Goal: Information Seeking & Learning: Learn about a topic

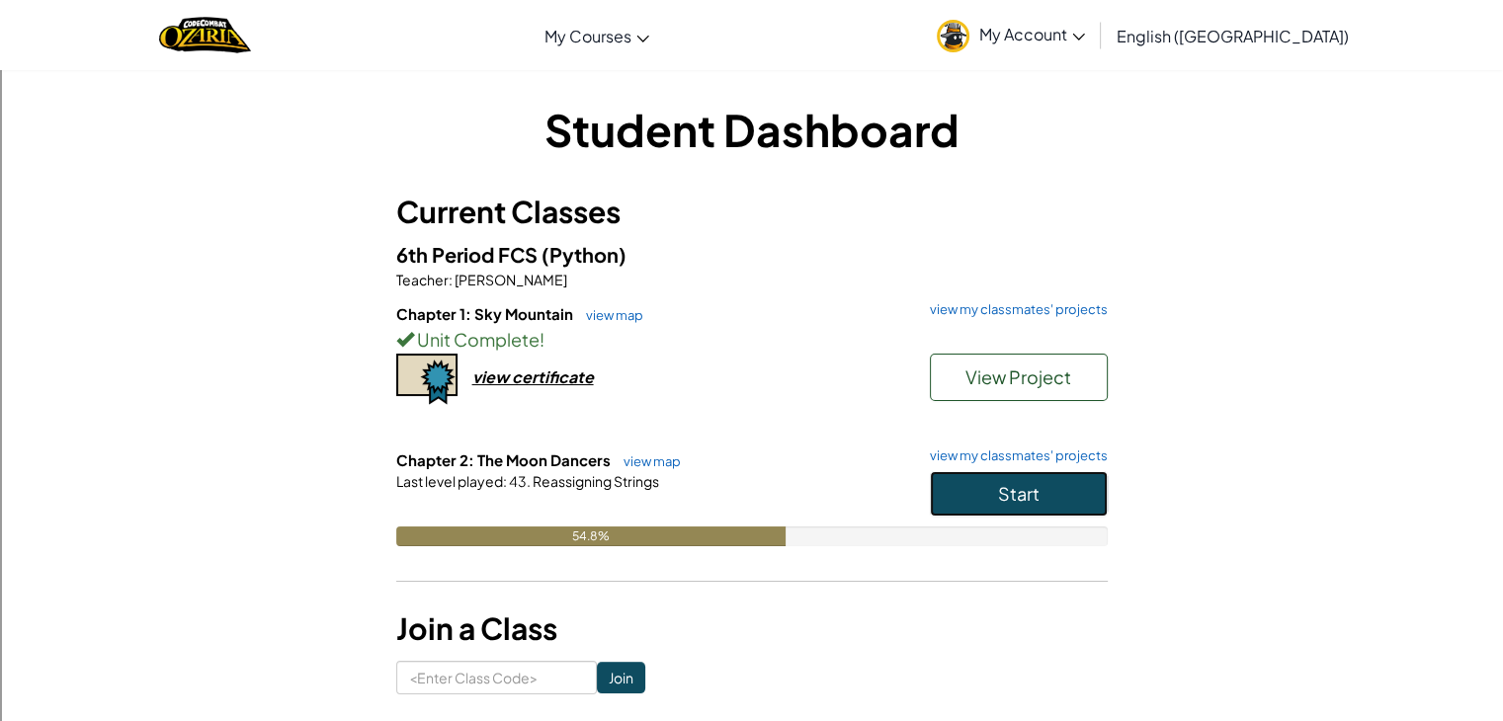
click at [981, 505] on button "Start" at bounding box center [1019, 493] width 178 height 45
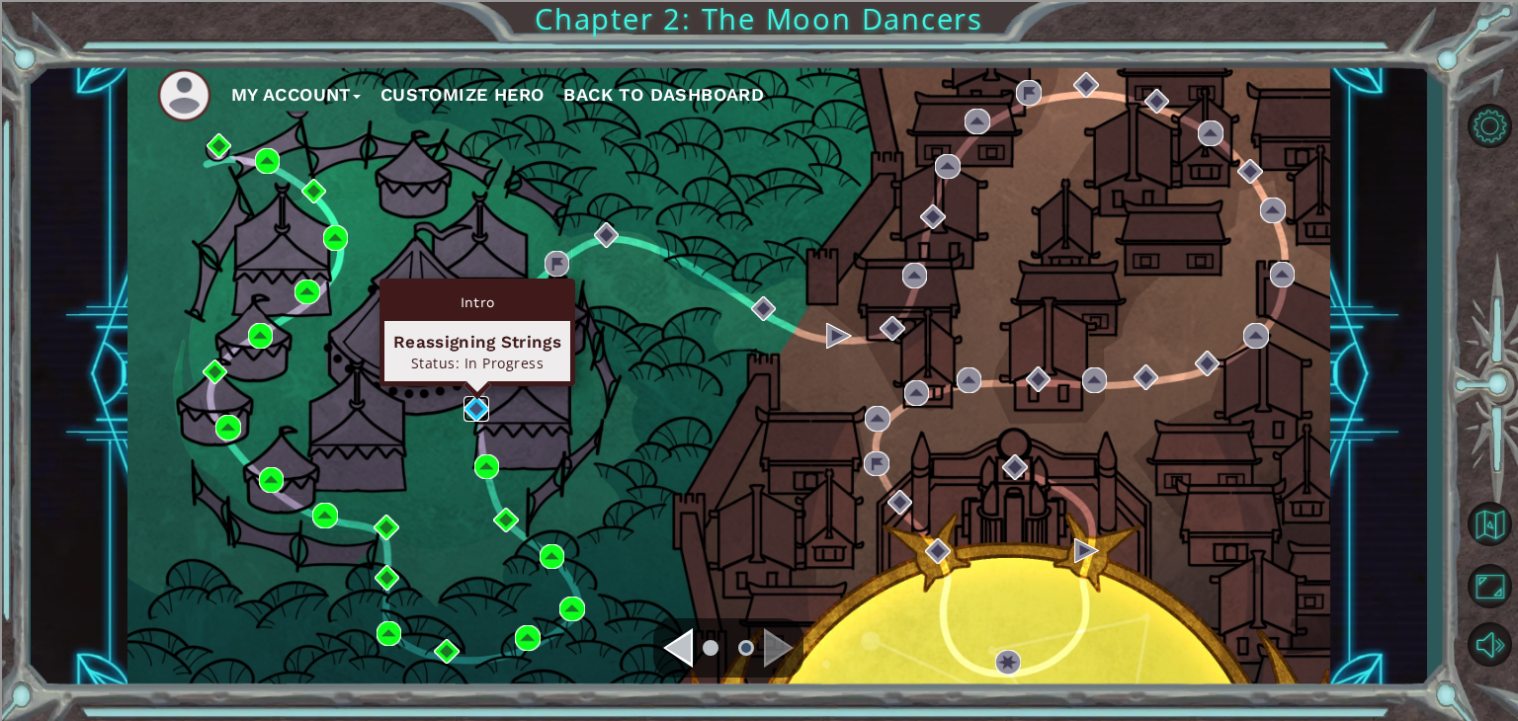
click at [474, 404] on img at bounding box center [477, 409] width 26 height 26
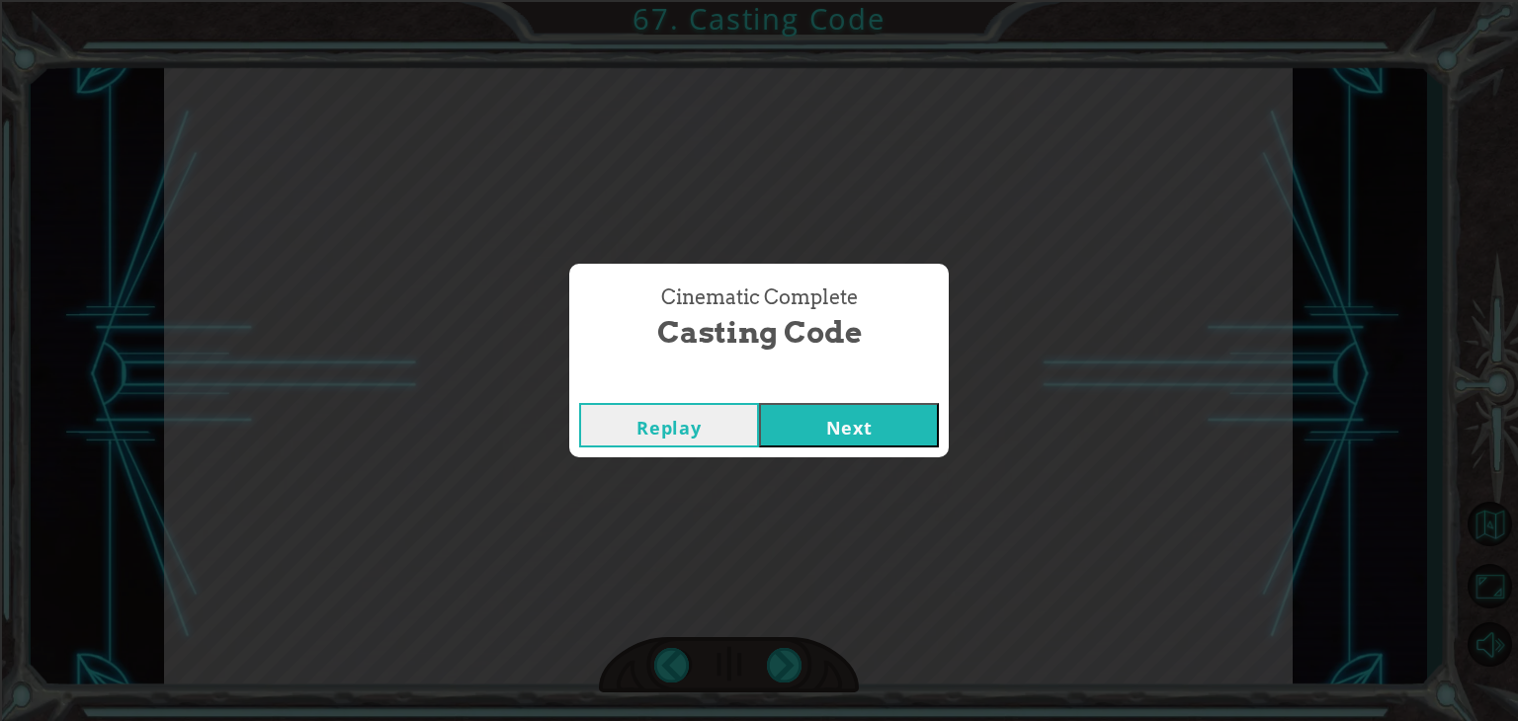
click at [829, 427] on button "Next" at bounding box center [849, 425] width 180 height 44
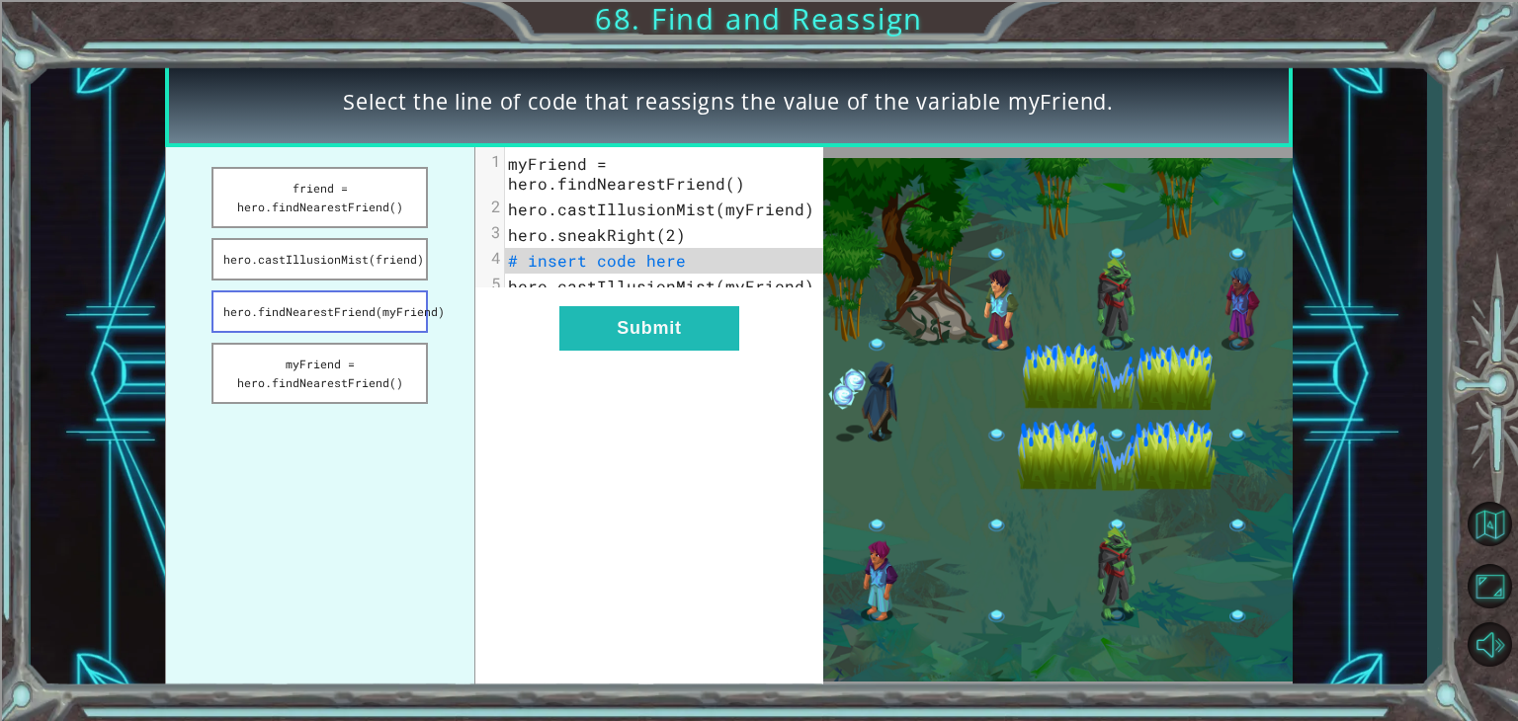
click at [381, 312] on button "hero.findNearestFriend(myFriend)" at bounding box center [320, 312] width 216 height 42
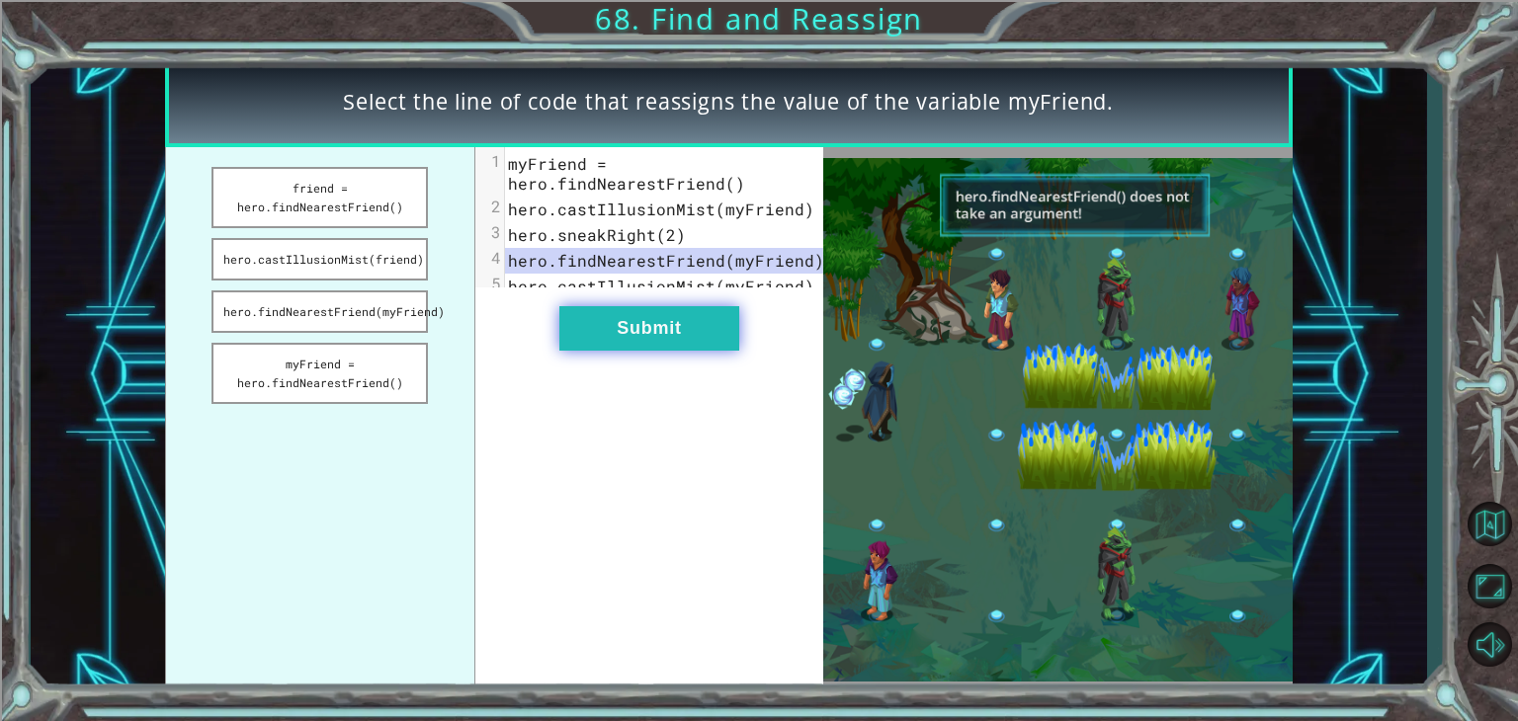
click at [658, 350] on button "Submit" at bounding box center [649, 328] width 180 height 44
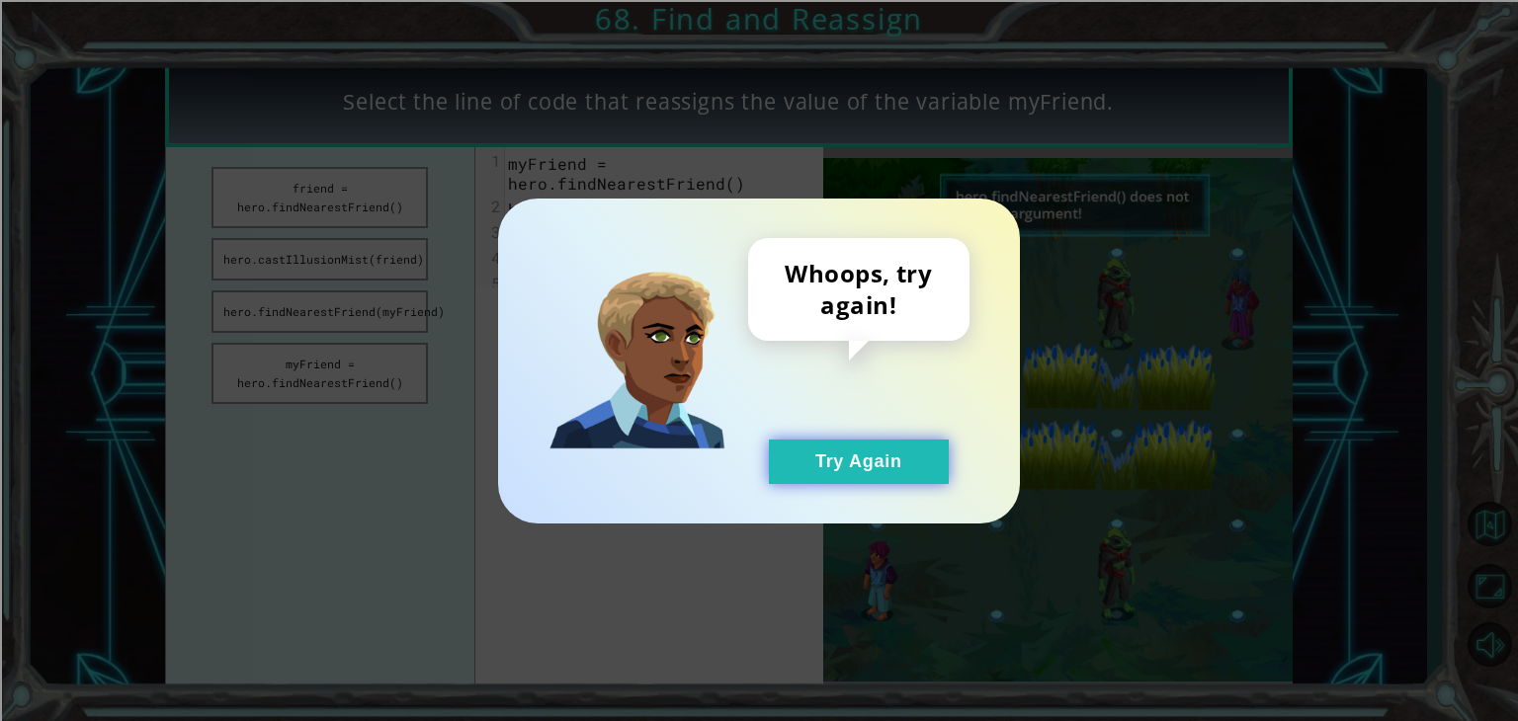
click at [795, 476] on button "Try Again" at bounding box center [859, 462] width 180 height 44
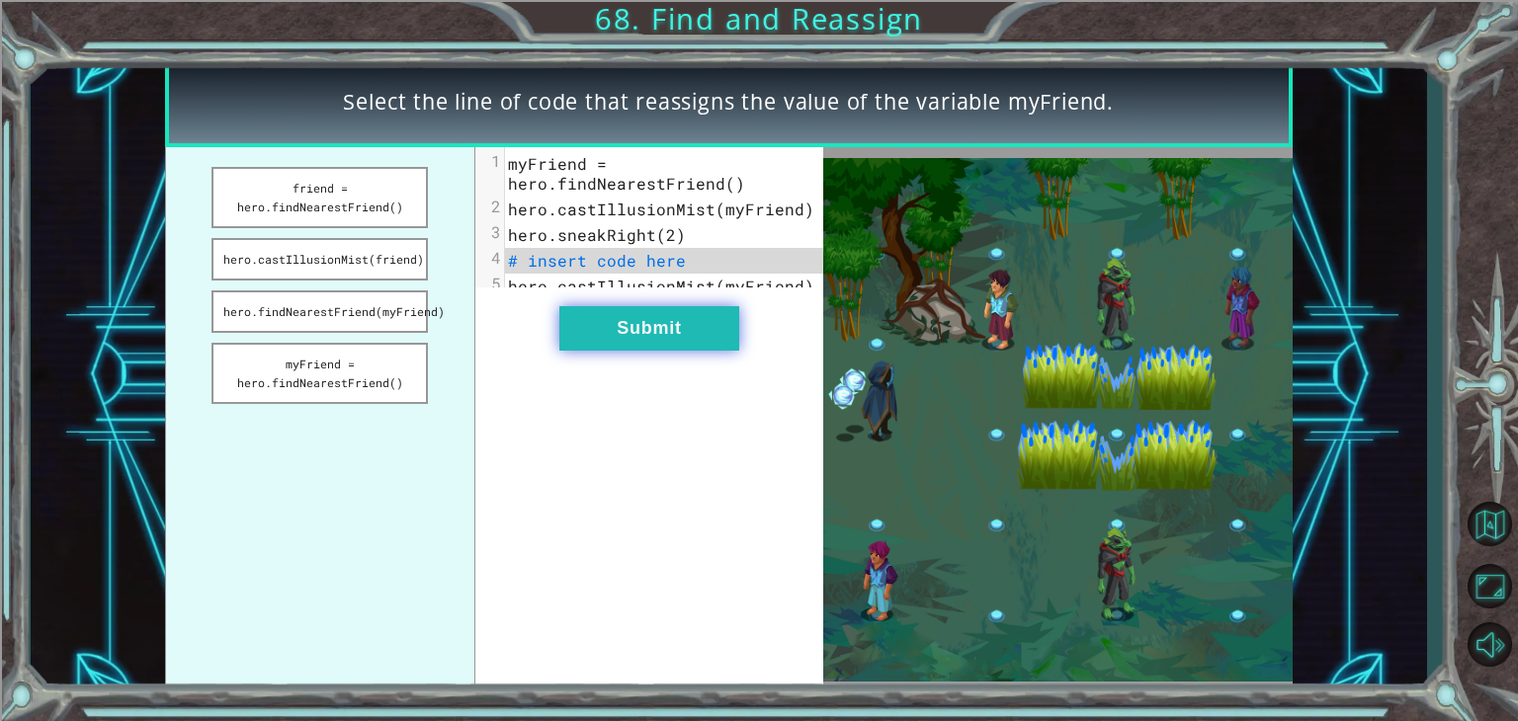
click at [635, 351] on button "Submit" at bounding box center [649, 328] width 180 height 44
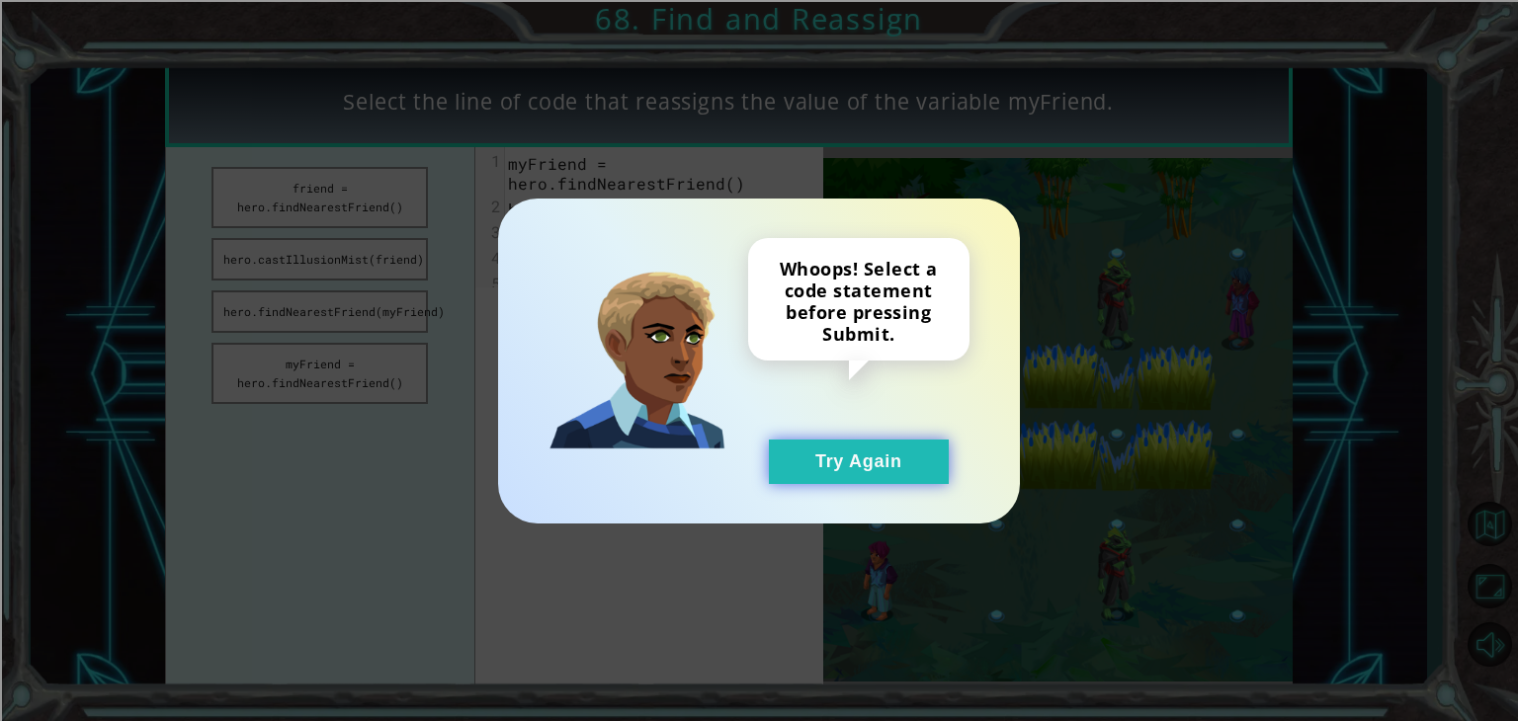
click at [818, 462] on button "Try Again" at bounding box center [859, 462] width 180 height 44
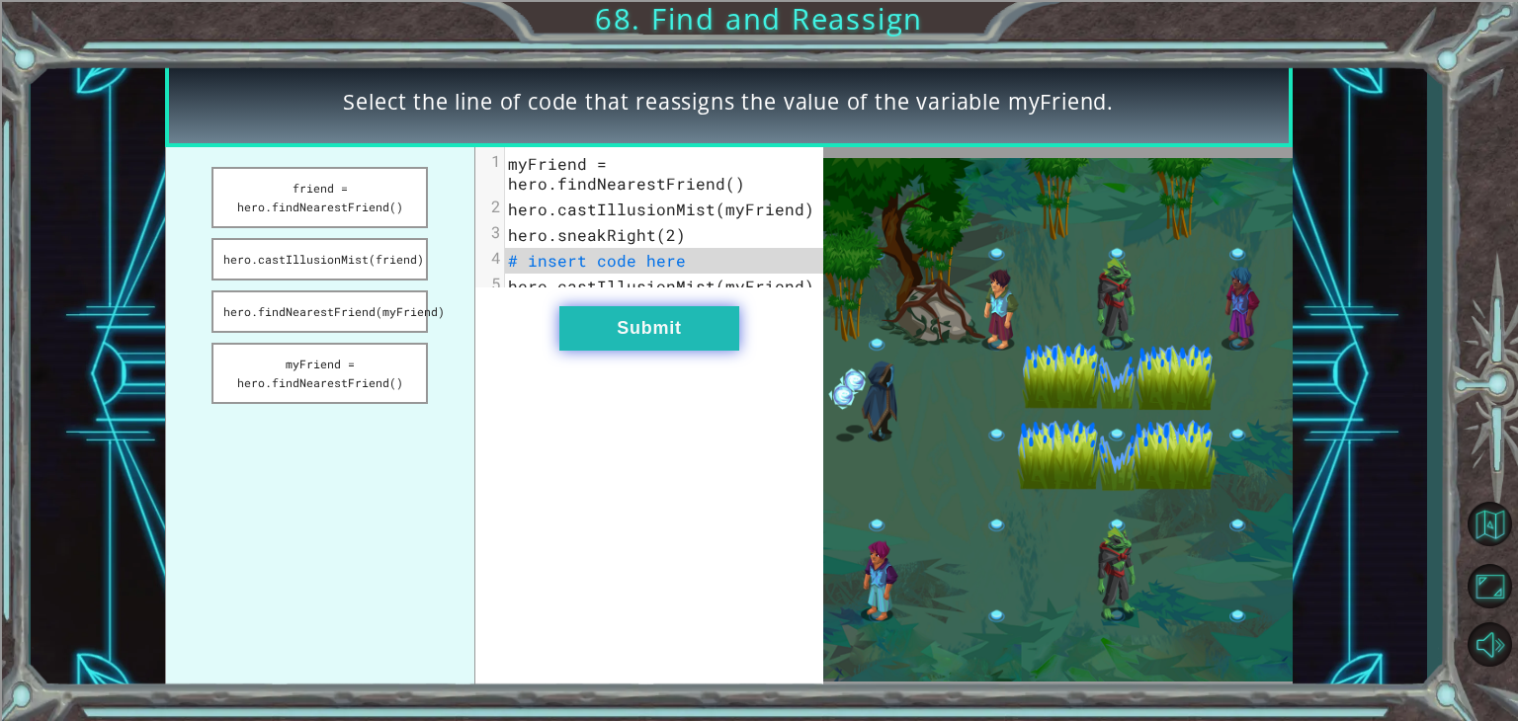
click at [696, 351] on button "Submit" at bounding box center [649, 328] width 180 height 44
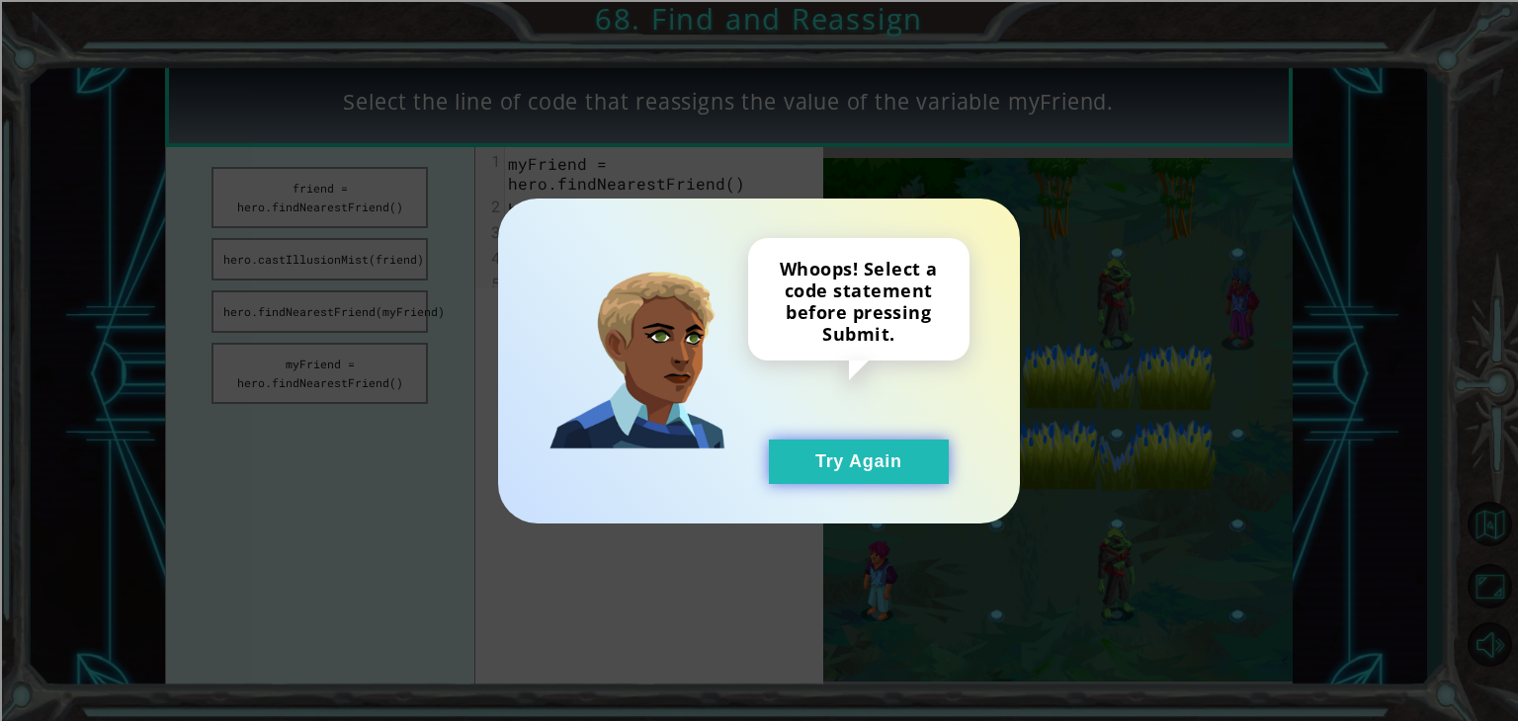
click at [852, 459] on button "Try Again" at bounding box center [859, 462] width 180 height 44
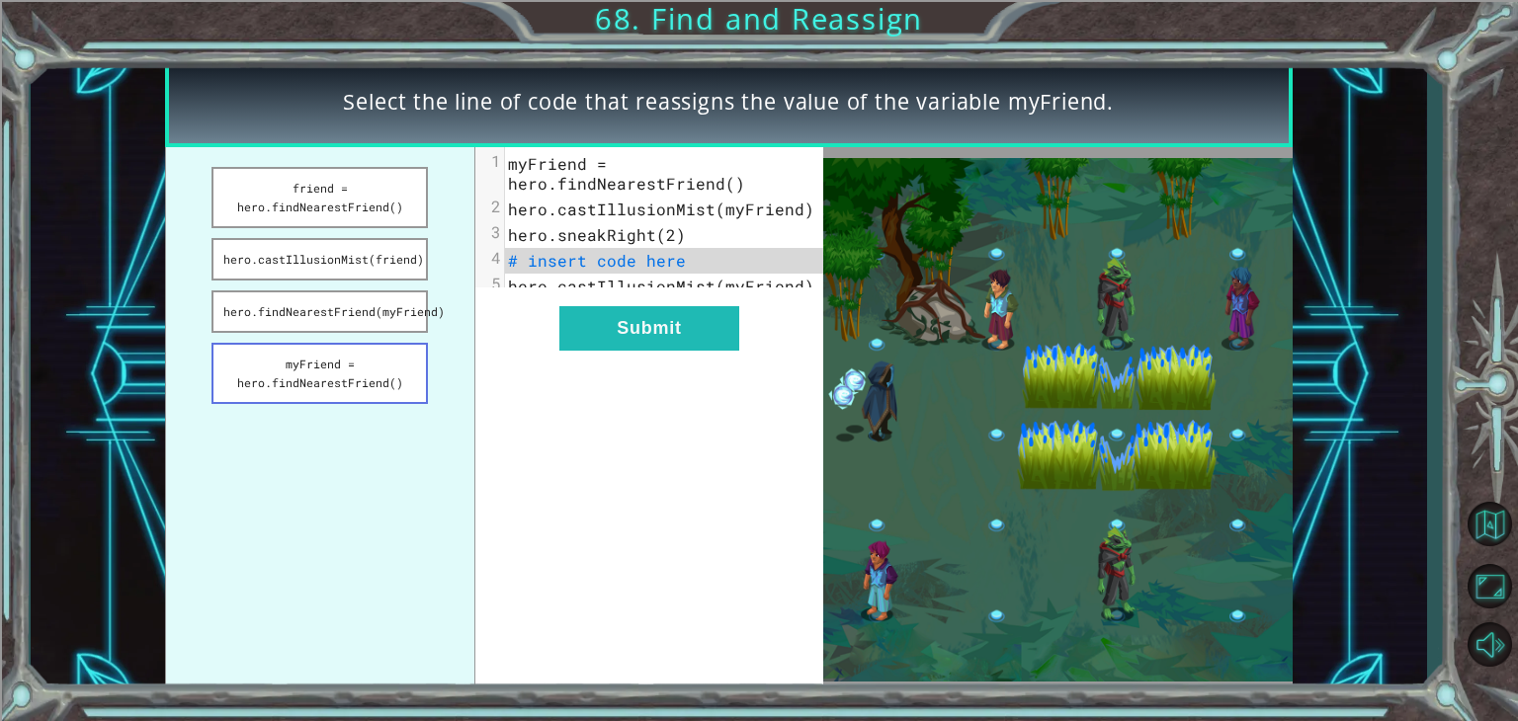
click at [352, 373] on button "myFriend = hero.findNearestFriend()" at bounding box center [320, 373] width 216 height 61
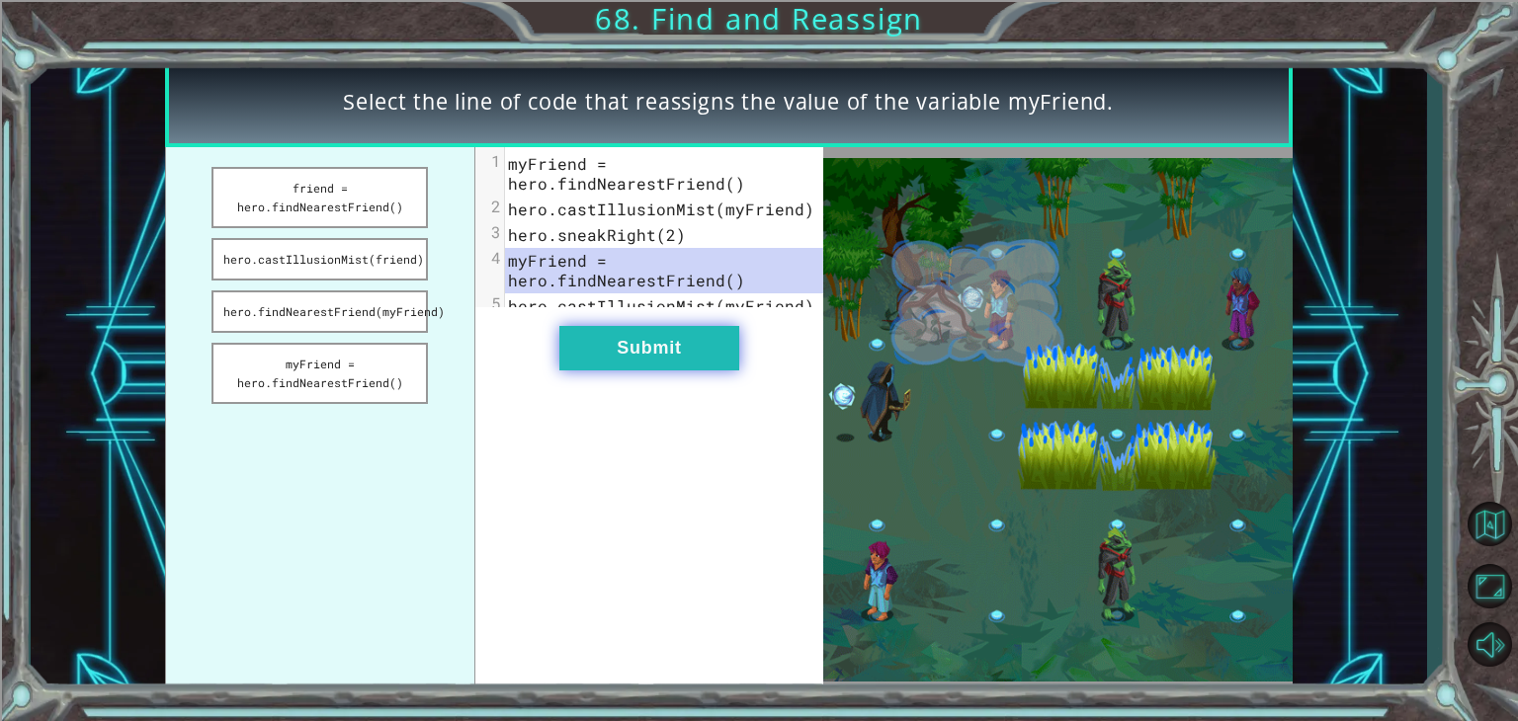
click at [609, 371] on button "Submit" at bounding box center [649, 348] width 180 height 44
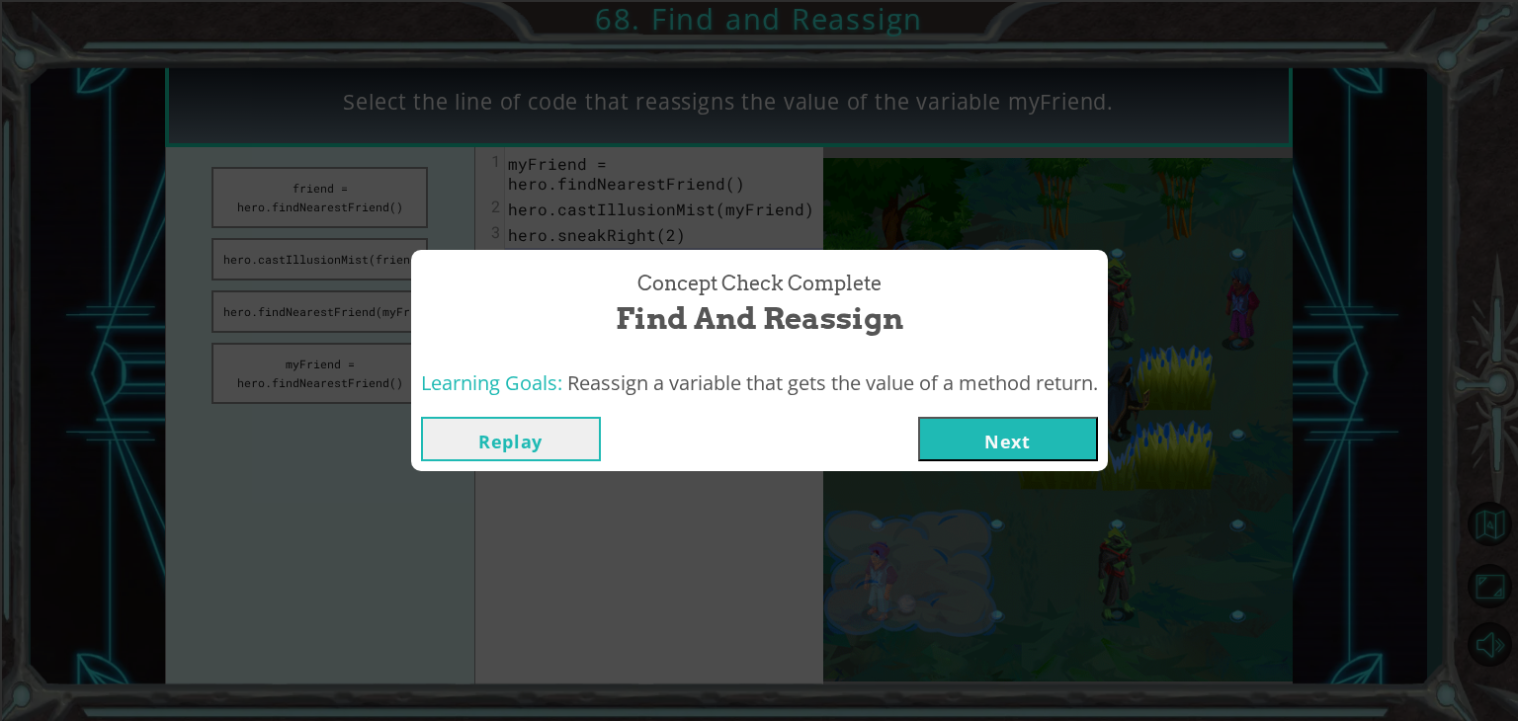
click at [1042, 453] on button "Next" at bounding box center [1008, 439] width 180 height 44
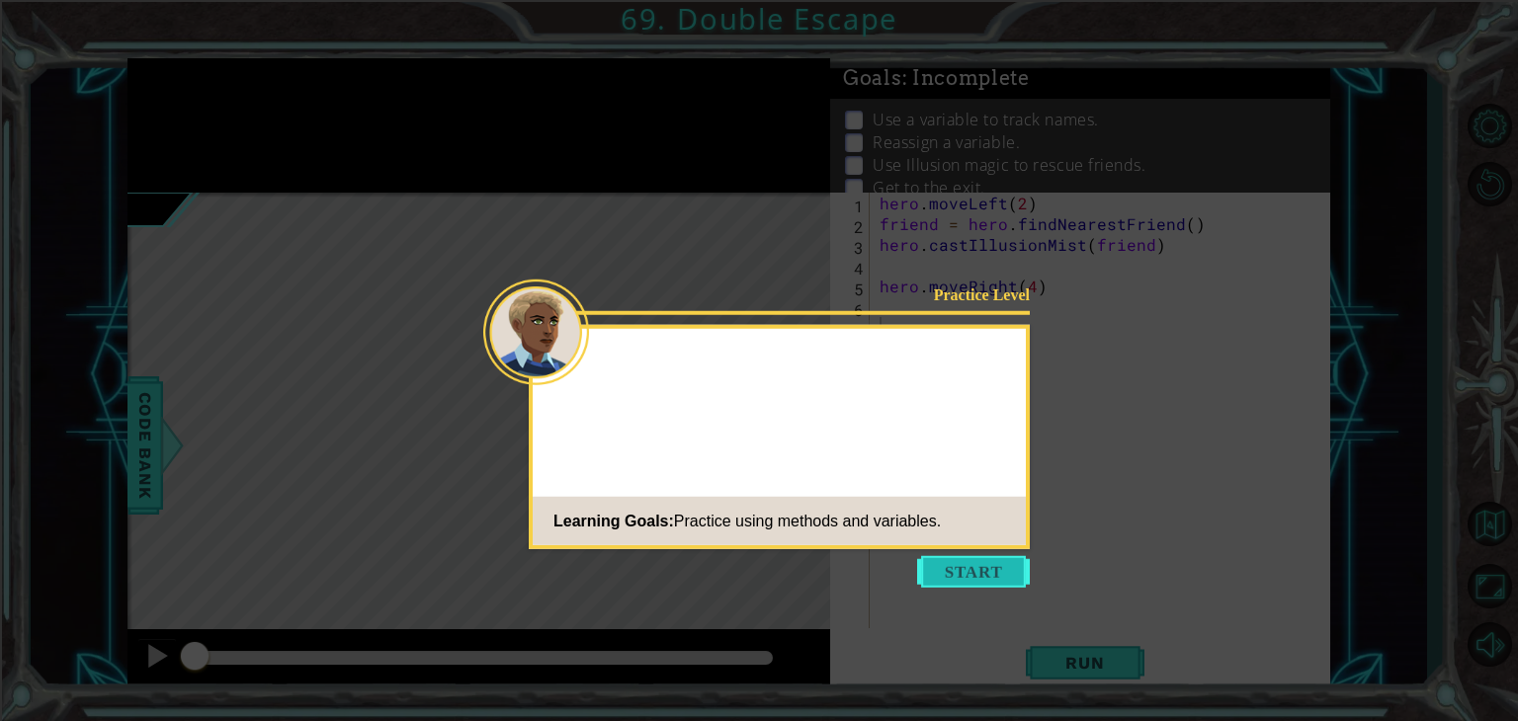
click at [994, 564] on button "Start" at bounding box center [973, 572] width 113 height 32
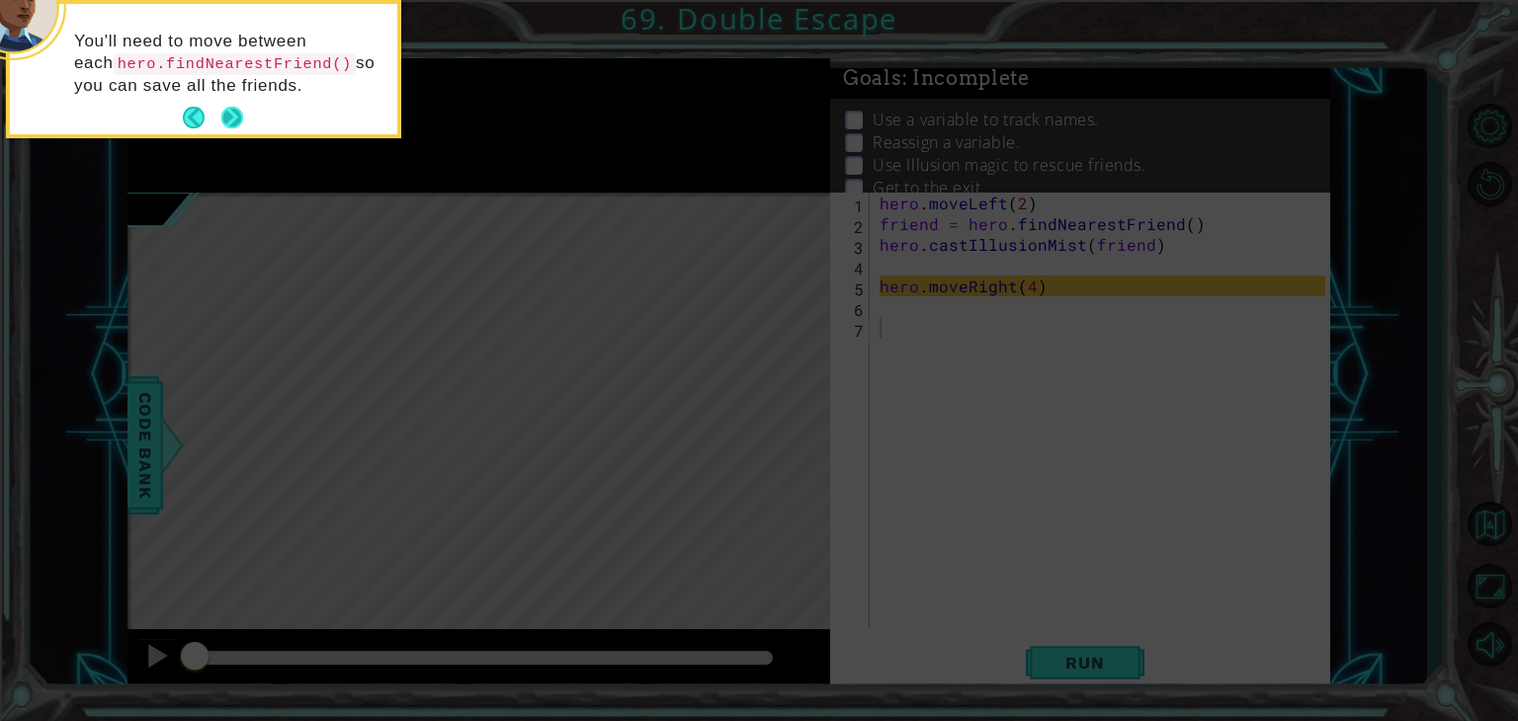
click at [237, 116] on button "Next" at bounding box center [232, 118] width 22 height 22
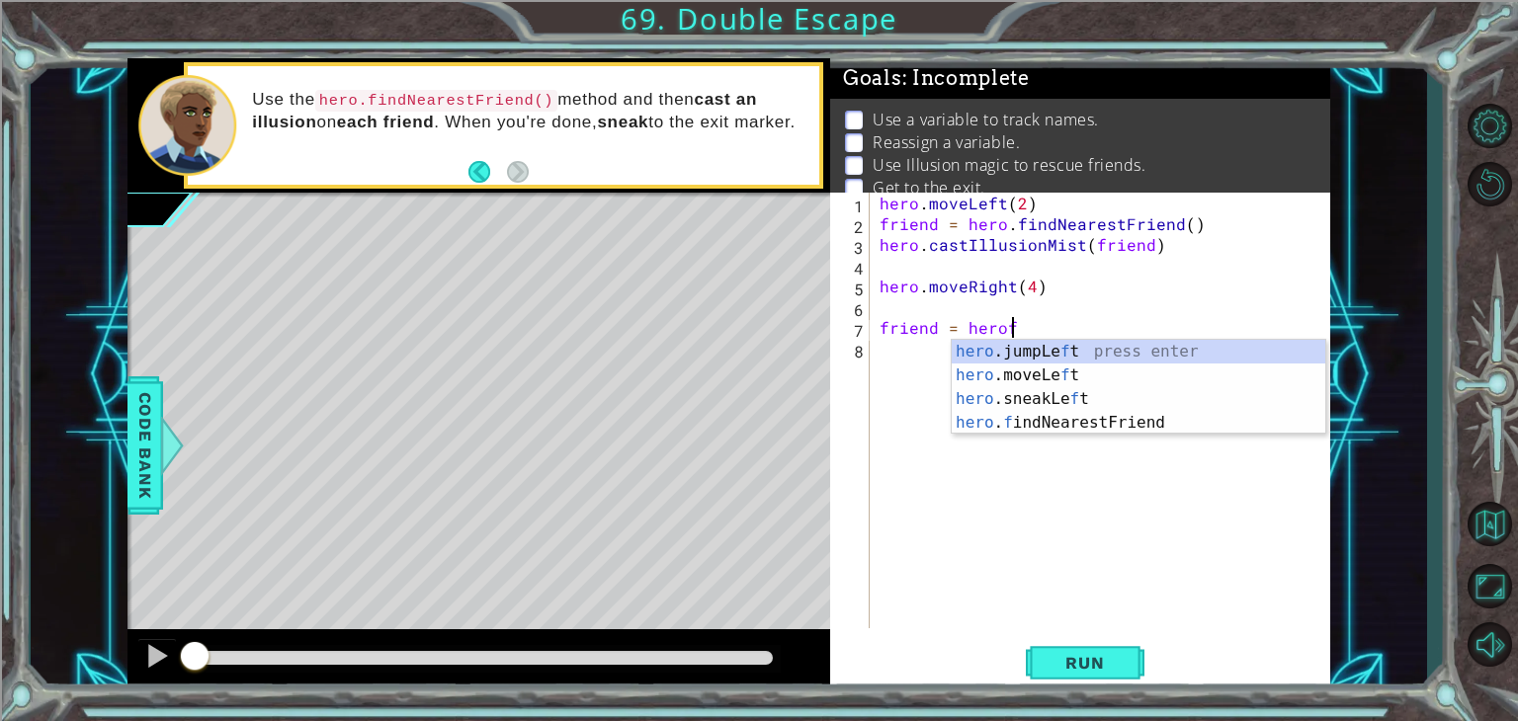
scroll to position [0, 8]
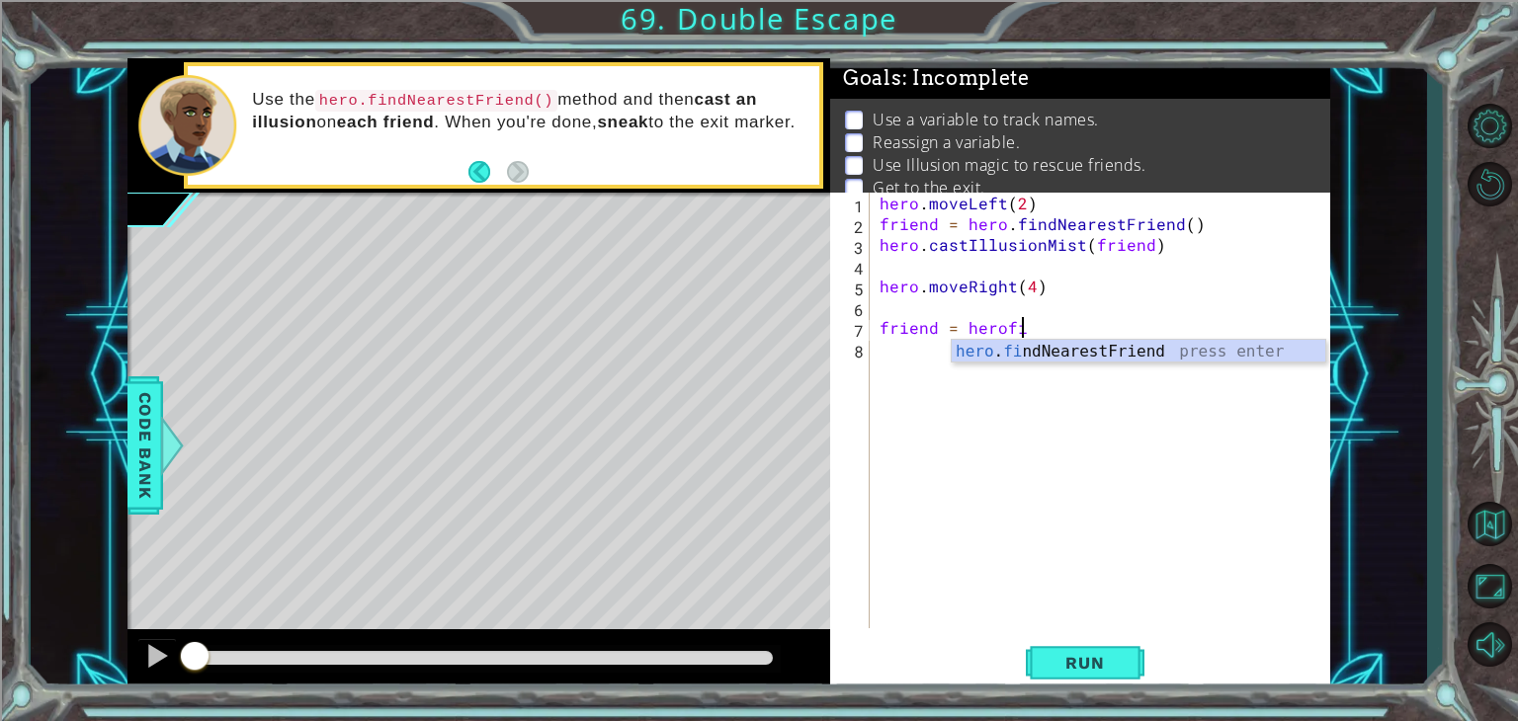
type textarea "friend = hero.findNearestFriend()"
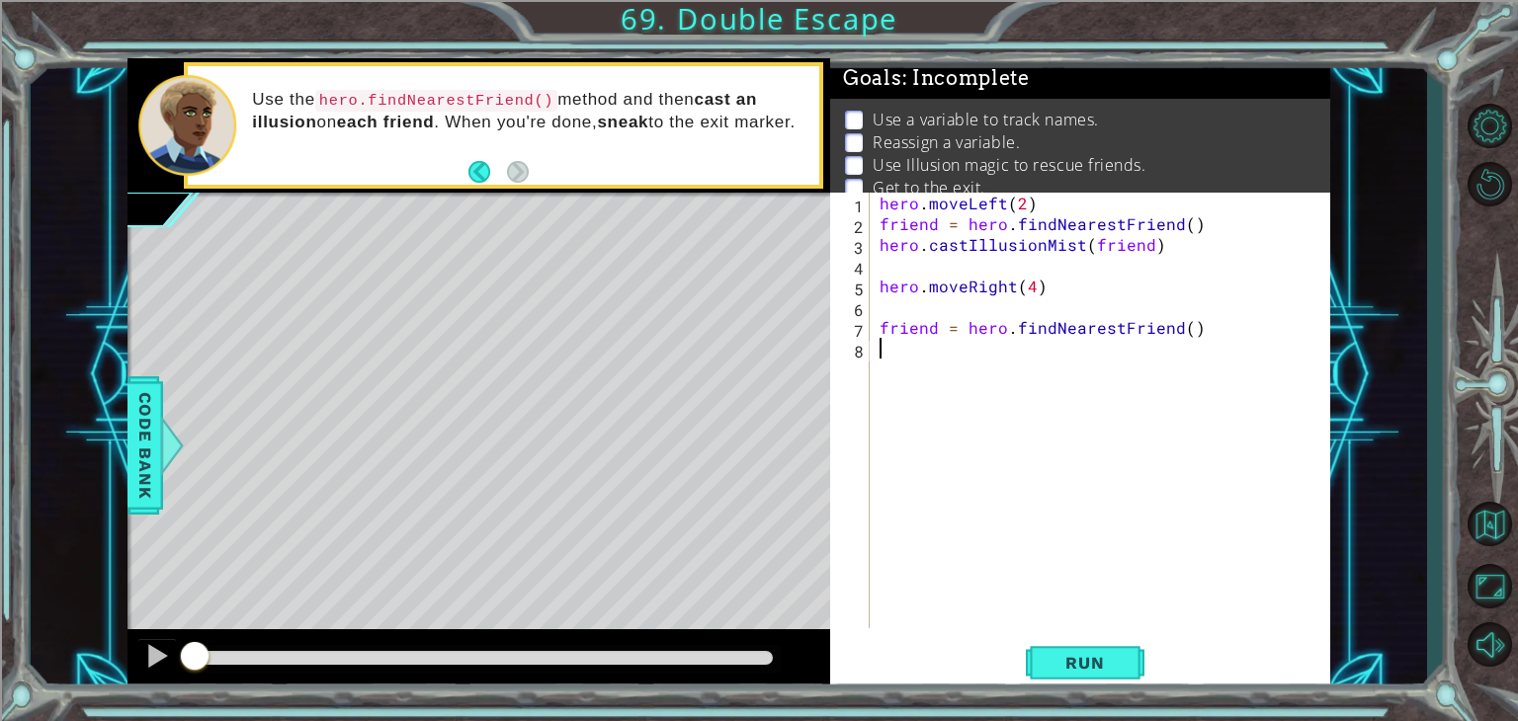
click at [919, 365] on div "hero . moveLeft ( 2 ) friend = hero . findNearestFriend ( ) hero . castIllusion…" at bounding box center [1106, 431] width 460 height 477
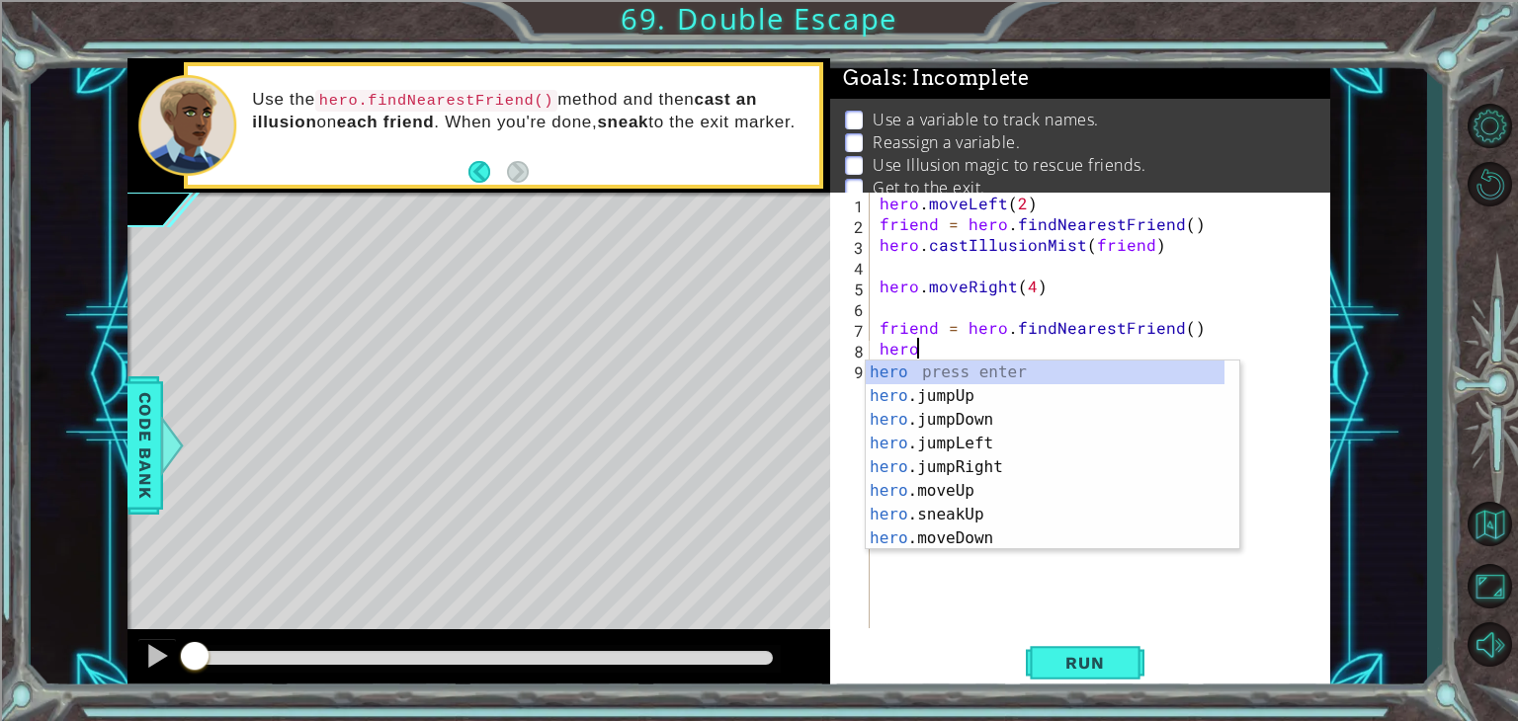
scroll to position [0, 1]
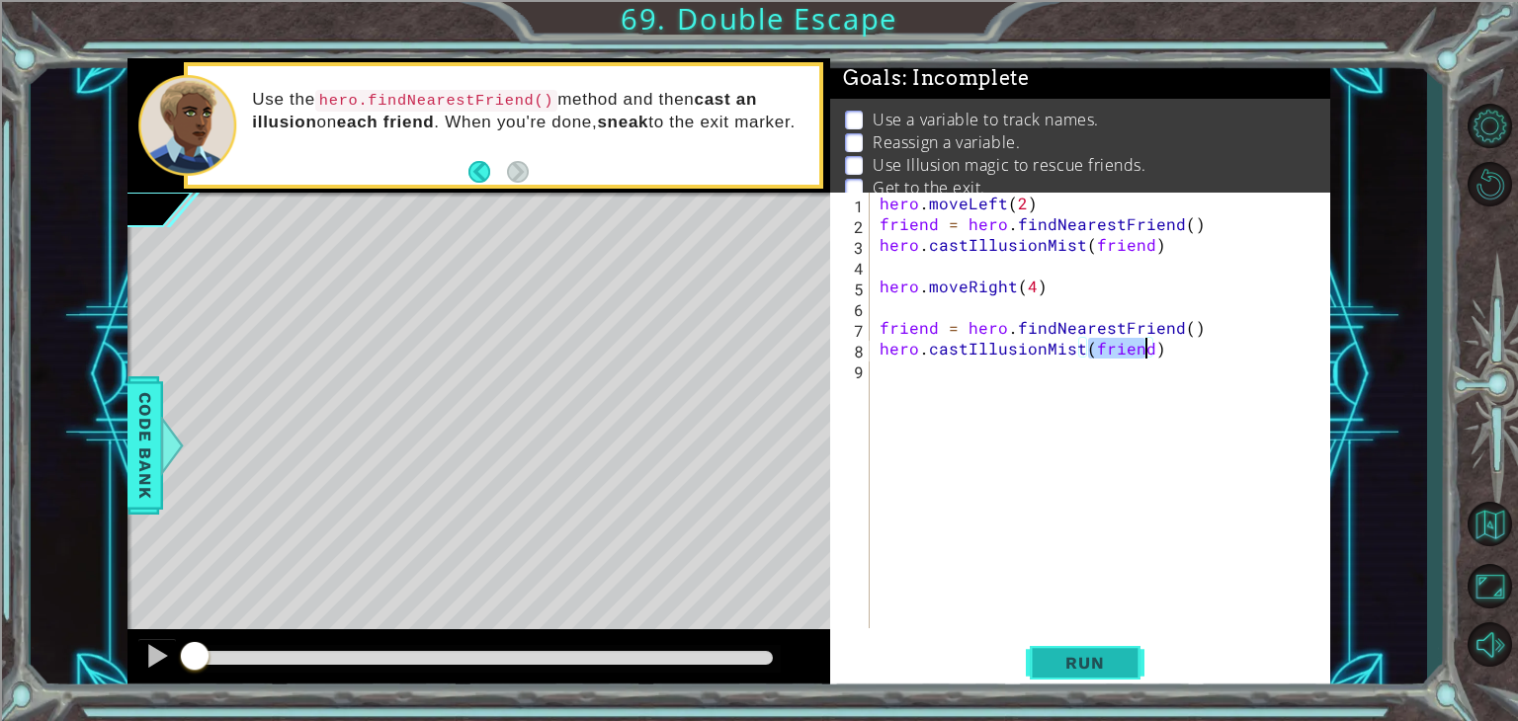
type textarea "hero.castIllusionMist(friend)"
click at [1068, 665] on span "Run" at bounding box center [1085, 663] width 78 height 20
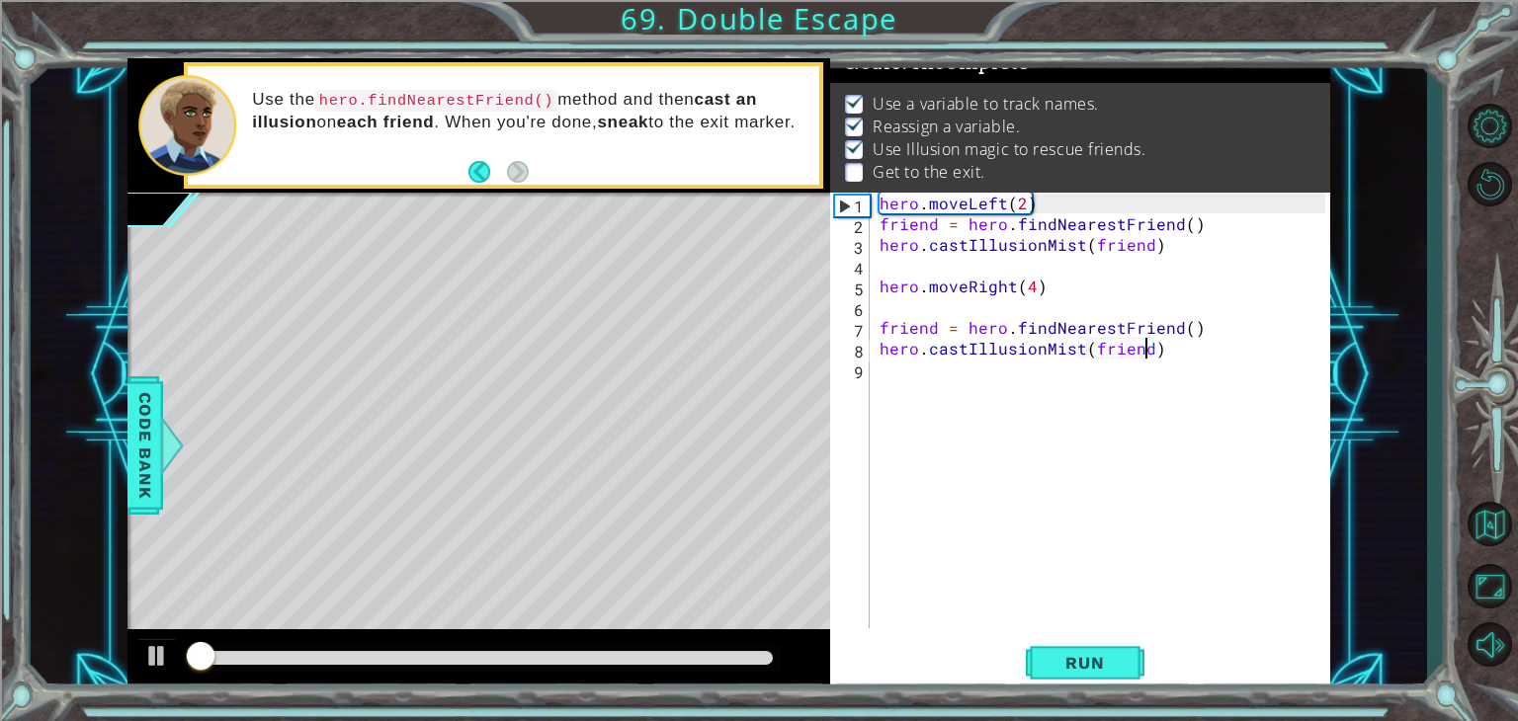
scroll to position [20, 0]
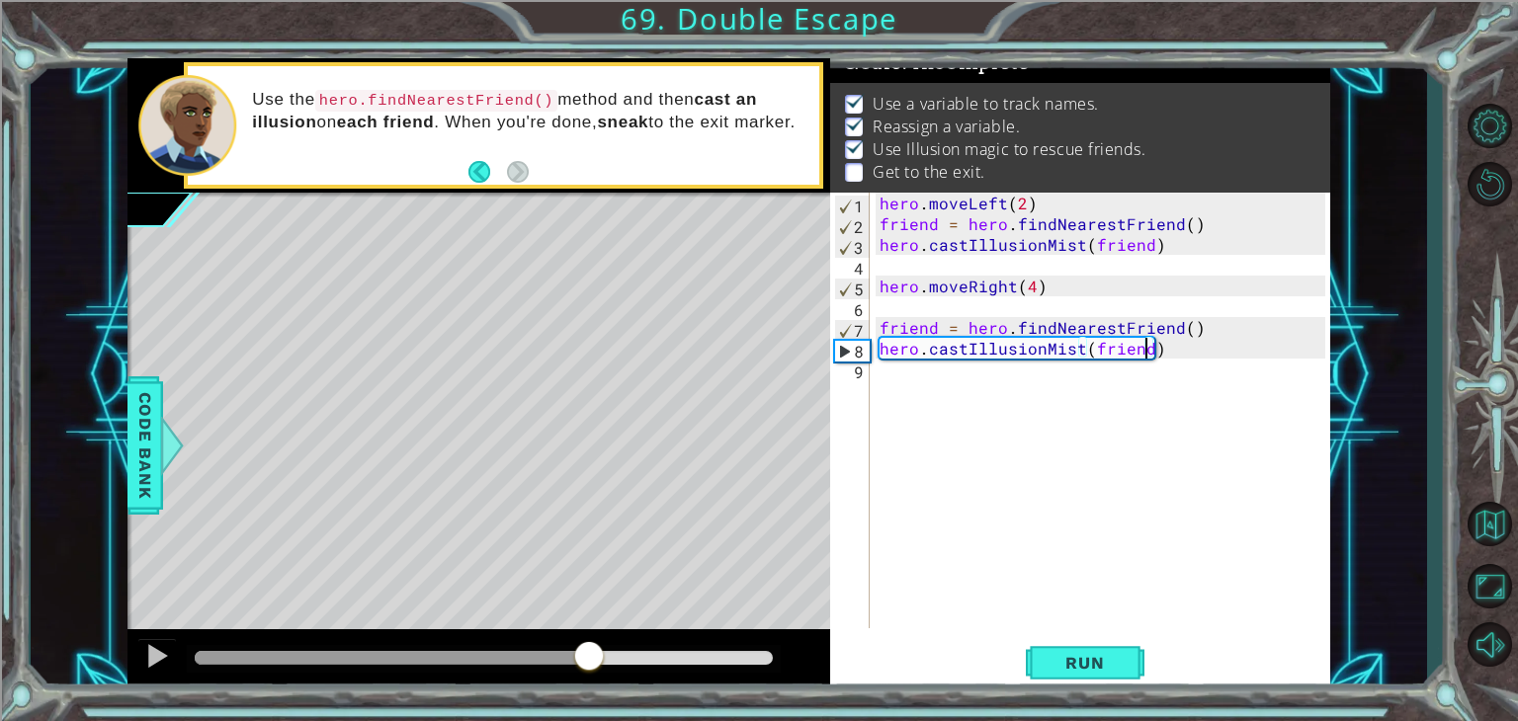
click at [589, 659] on div at bounding box center [484, 658] width 578 height 14
click at [937, 391] on div "hero . moveLeft ( 2 ) friend = hero . findNearestFriend ( ) hero . castIllusion…" at bounding box center [1106, 431] width 460 height 477
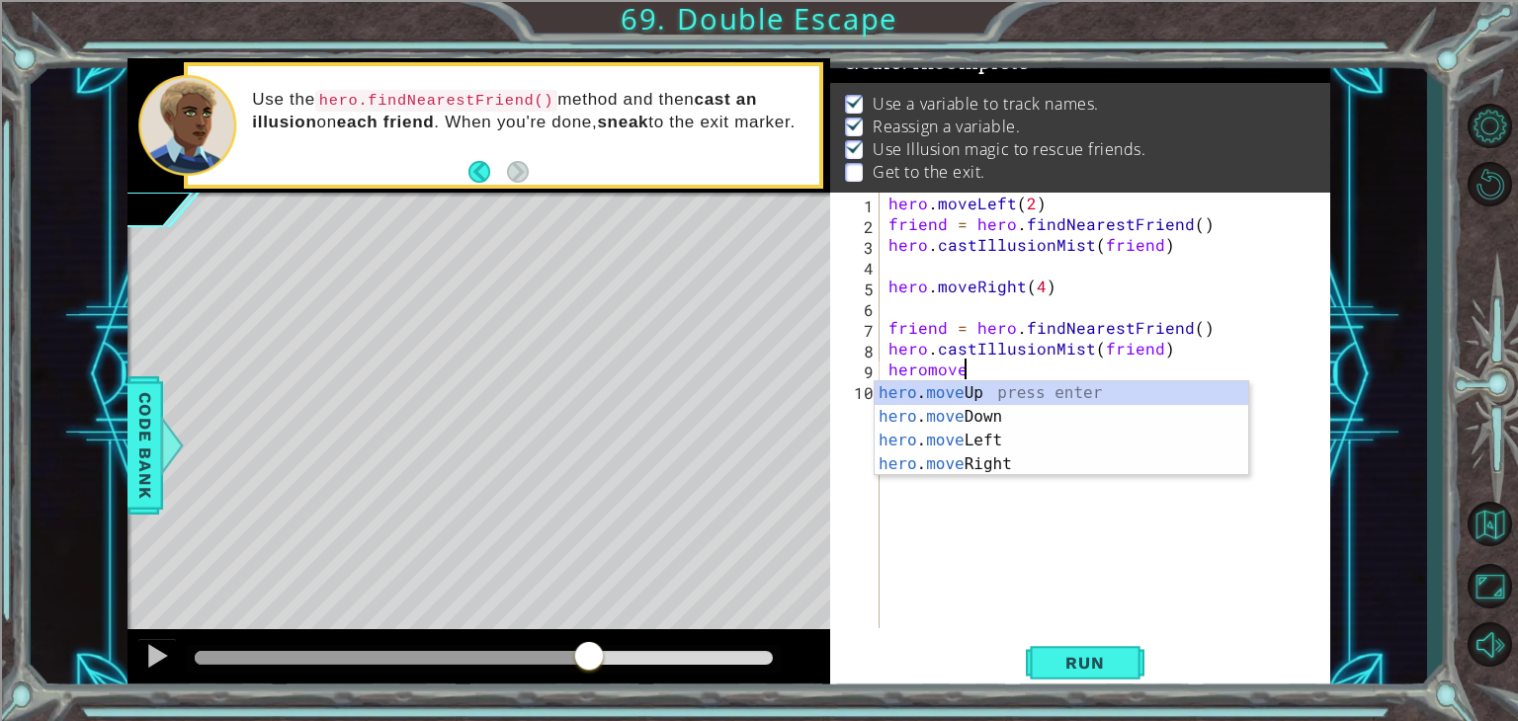
scroll to position [0, 4]
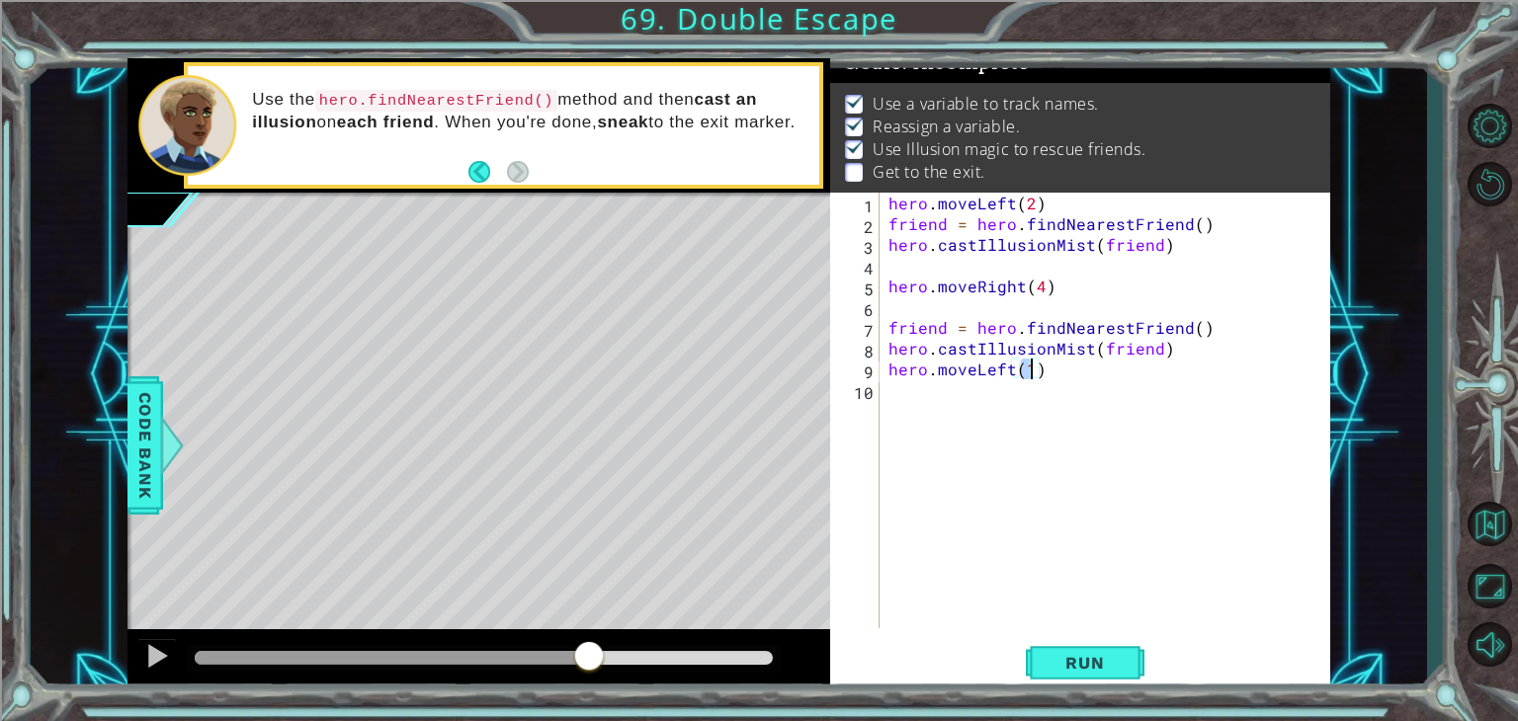
type textarea "hero.moveLeft(2)"
click at [937, 391] on div "hero . moveLeft ( 2 ) friend = hero . findNearestFriend ( ) hero . castIllusion…" at bounding box center [1110, 431] width 451 height 477
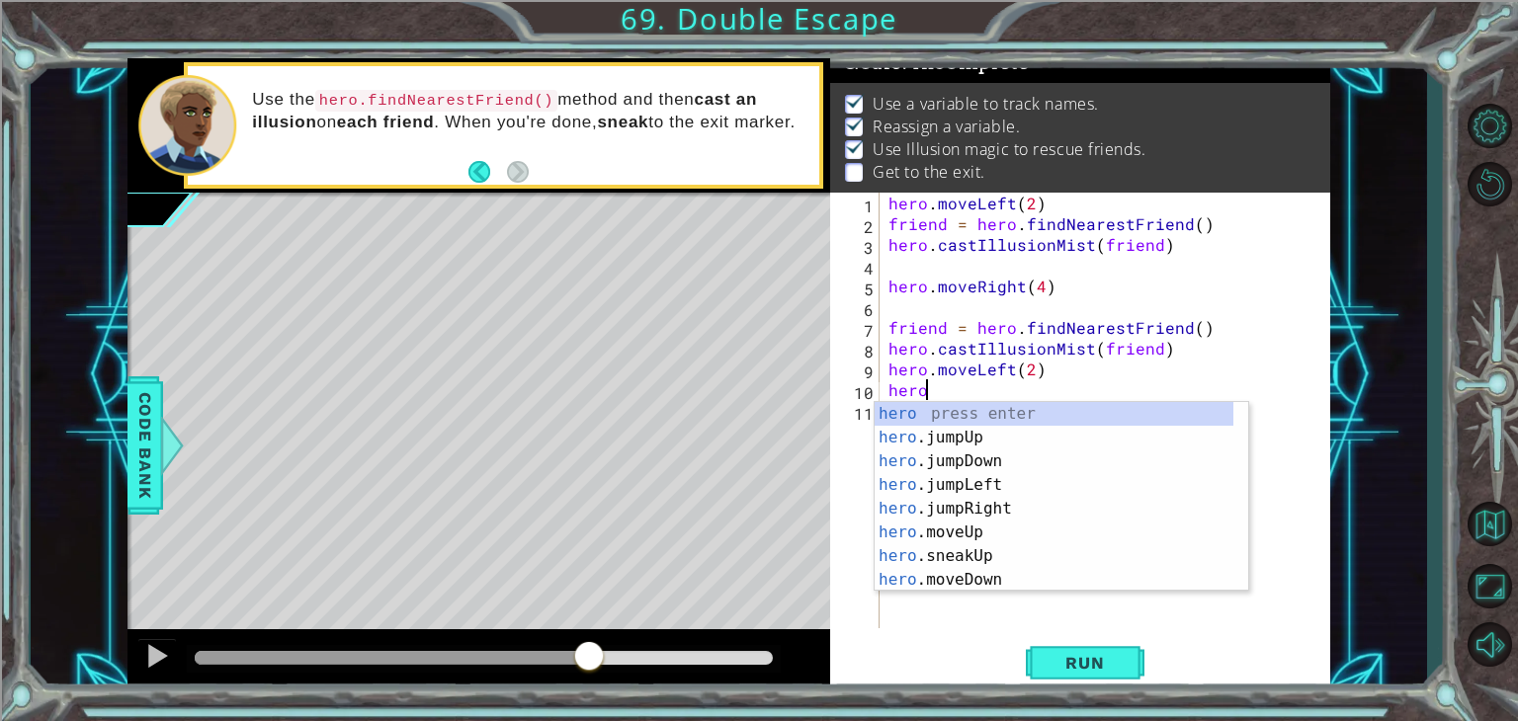
scroll to position [0, 1]
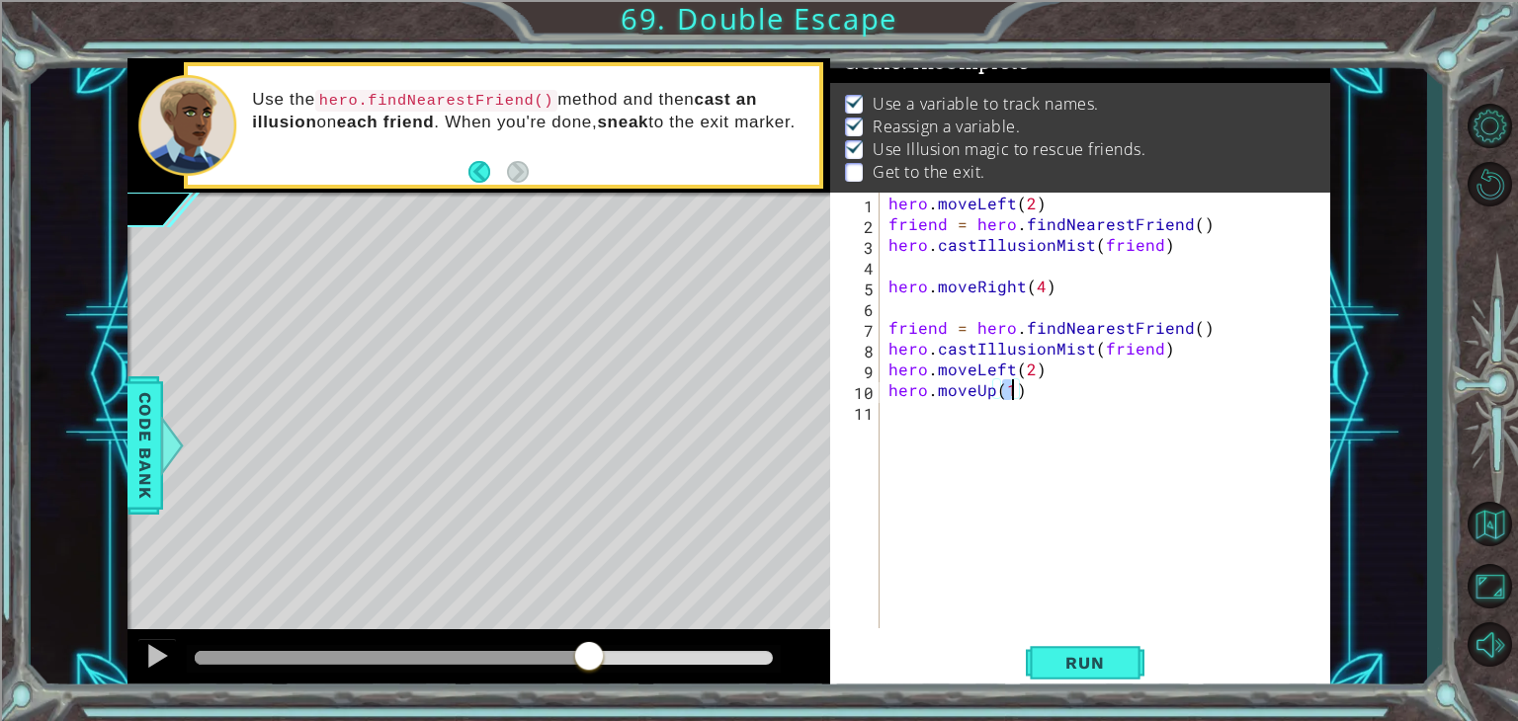
type textarea "hero.moveUp(5)"
click at [1108, 657] on span "Run" at bounding box center [1085, 663] width 78 height 20
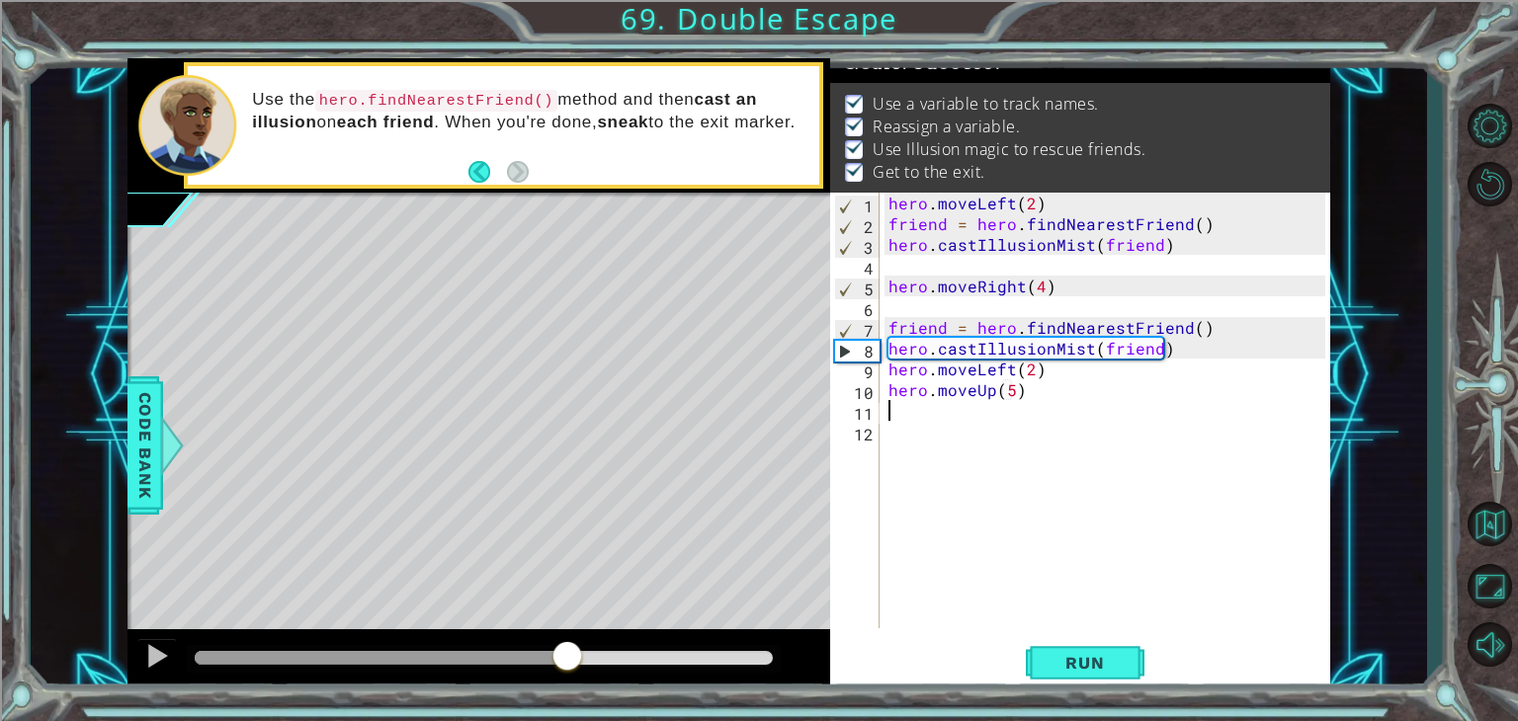
drag, startPoint x: 313, startPoint y: 649, endPoint x: 609, endPoint y: 653, distance: 295.5
click at [585, 653] on div at bounding box center [568, 658] width 36 height 36
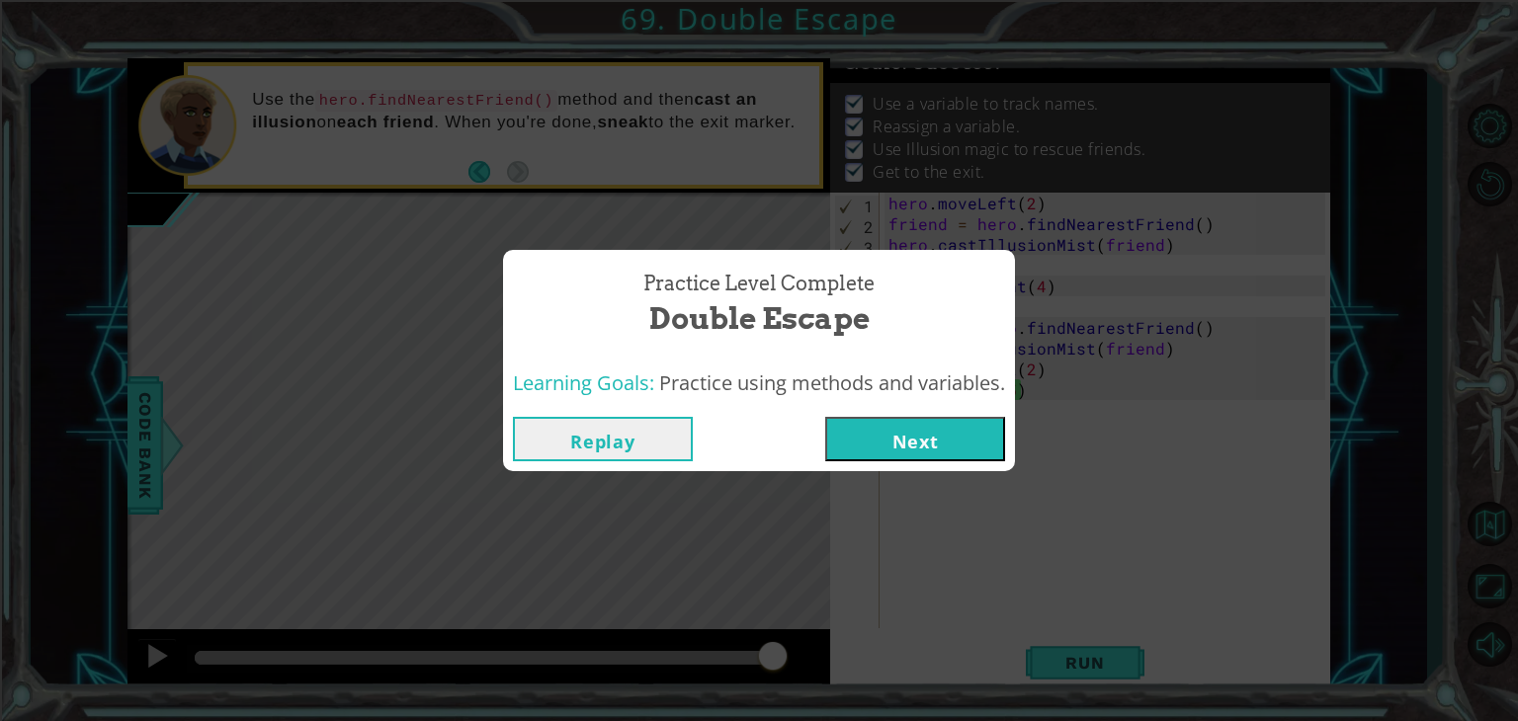
click at [965, 452] on button "Next" at bounding box center [915, 439] width 180 height 44
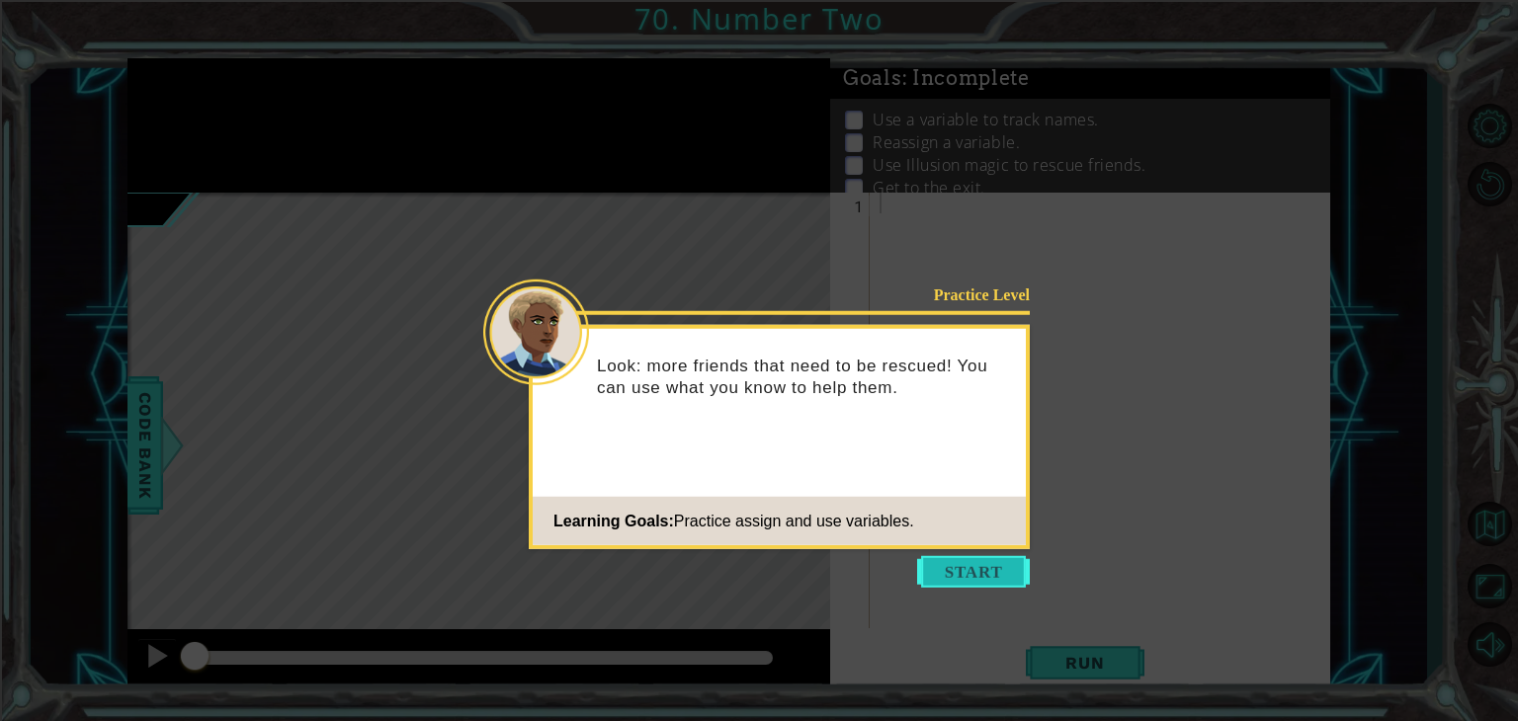
click at [953, 576] on button "Start" at bounding box center [973, 572] width 113 height 32
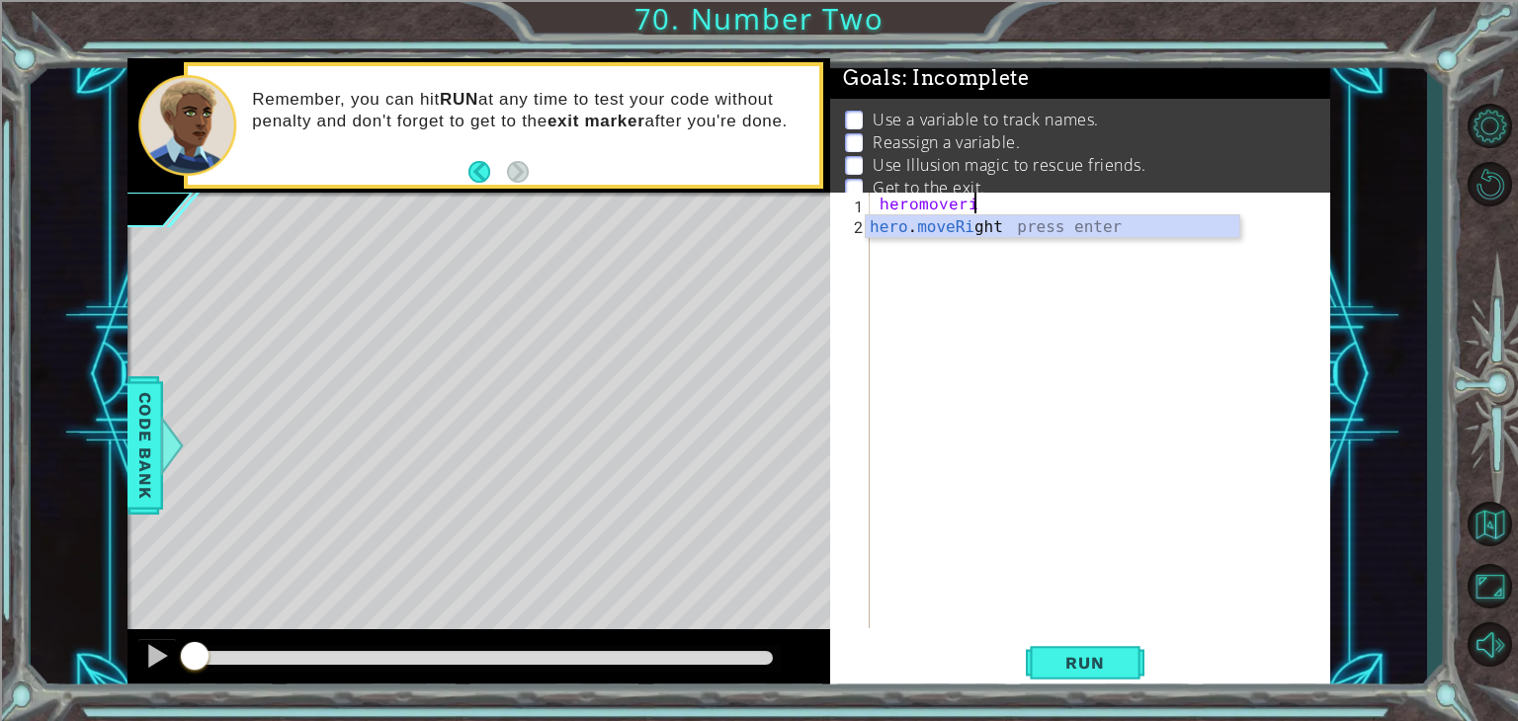
scroll to position [0, 5]
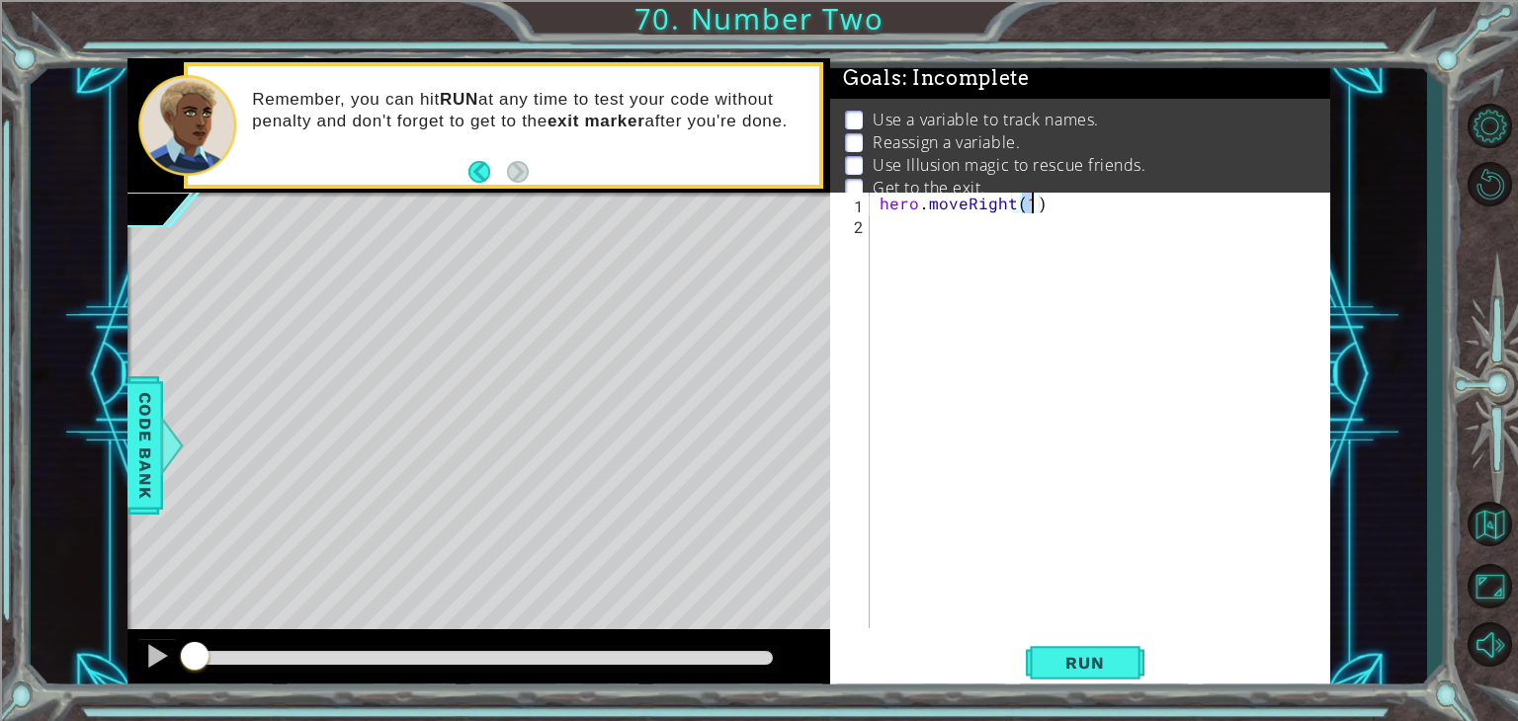
type textarea "hero.moveRight(2)"
click at [921, 237] on div "hero . moveRight ( 2 )" at bounding box center [1106, 431] width 460 height 477
type textarea "friend = hero.findNearestFriend()"
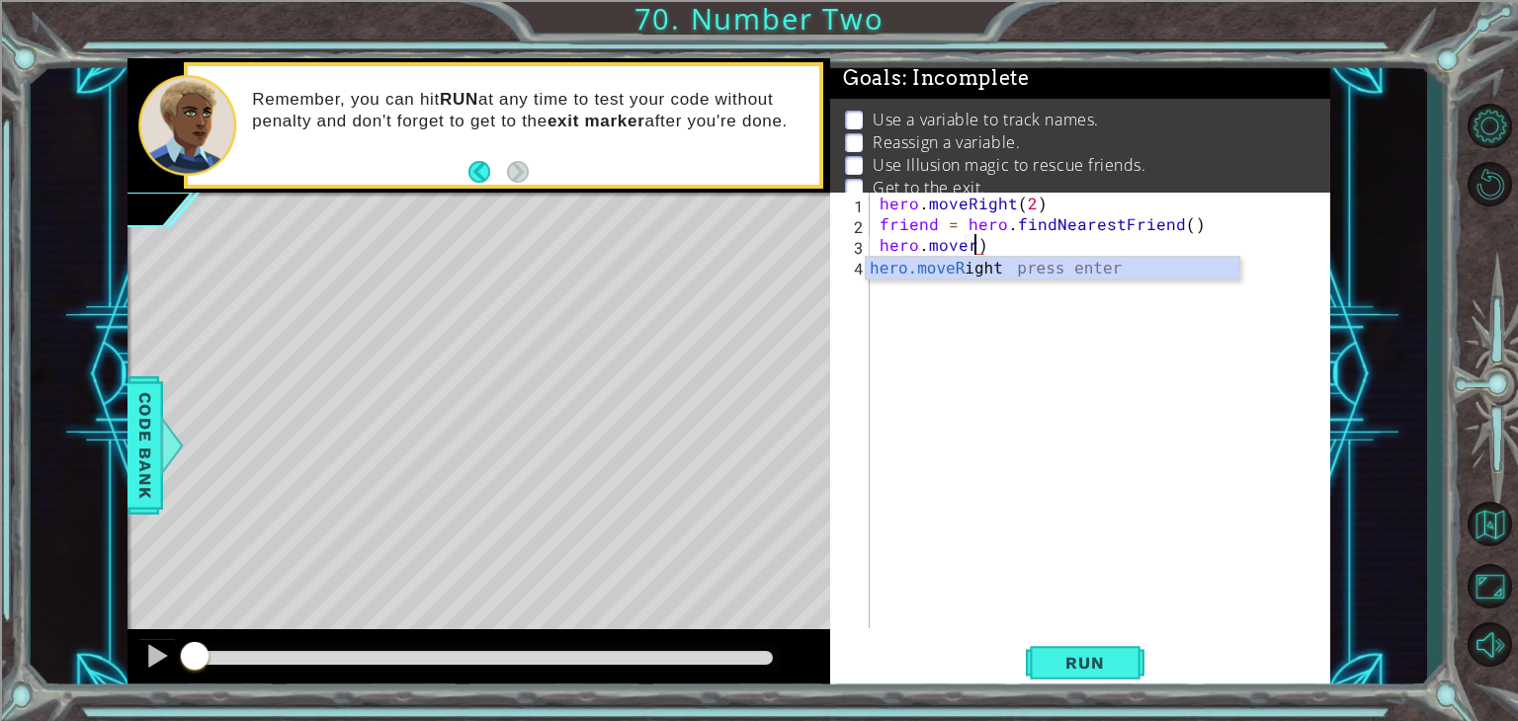
scroll to position [0, 5]
type textarea "hero.moveRight(2)"
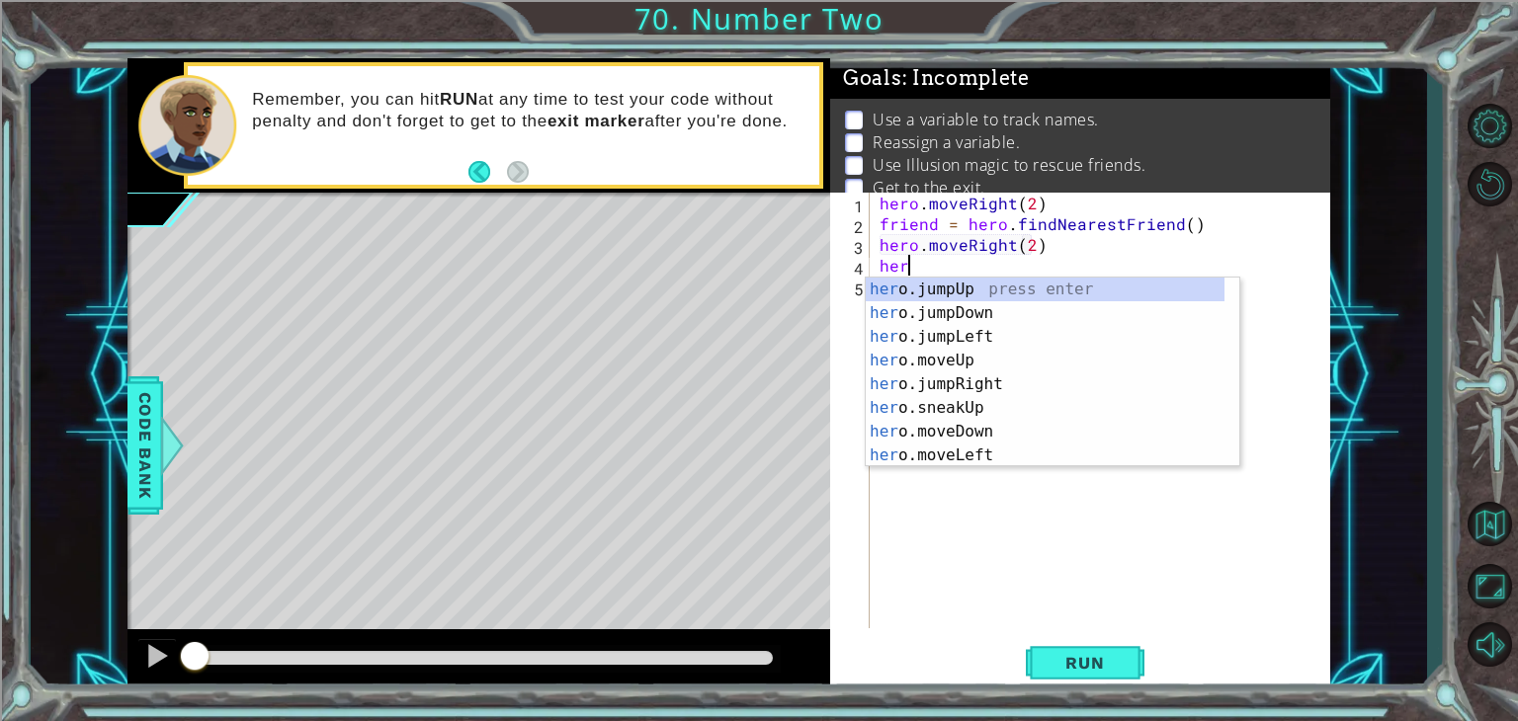
scroll to position [0, 0]
type textarea "h"
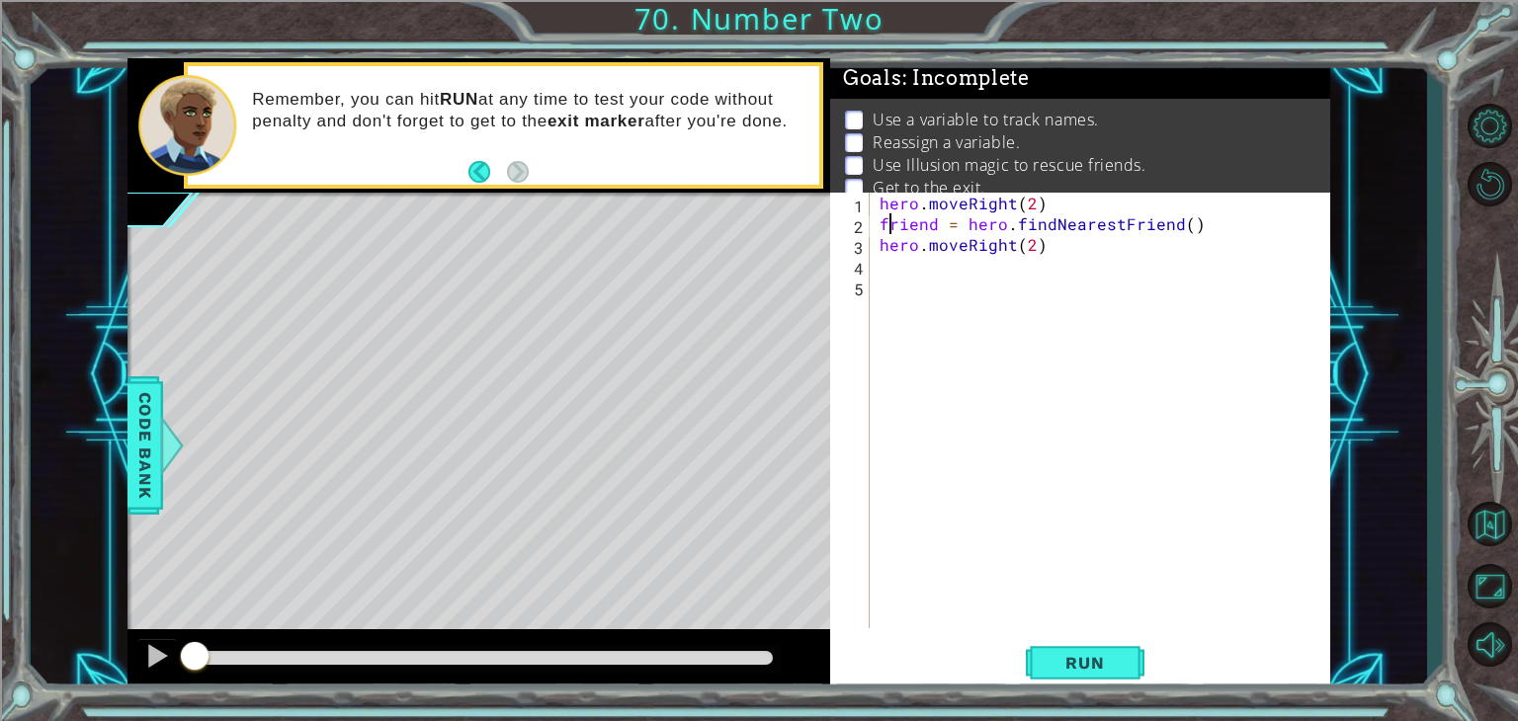
click at [887, 227] on div "hero . moveRight ( 2 ) friend = hero . findNearestFriend ( ) hero . moveRight (…" at bounding box center [1106, 431] width 460 height 477
click at [877, 229] on div "hero . moveRight ( 2 ) friend = hero . findNearestFriend ( ) hero . moveRight (…" at bounding box center [1106, 431] width 460 height 477
click at [882, 221] on div "hero . moveRight ( 2 ) riend = hero . findNearestFriend ( ) hero . moveRight ( …" at bounding box center [1106, 431] width 460 height 477
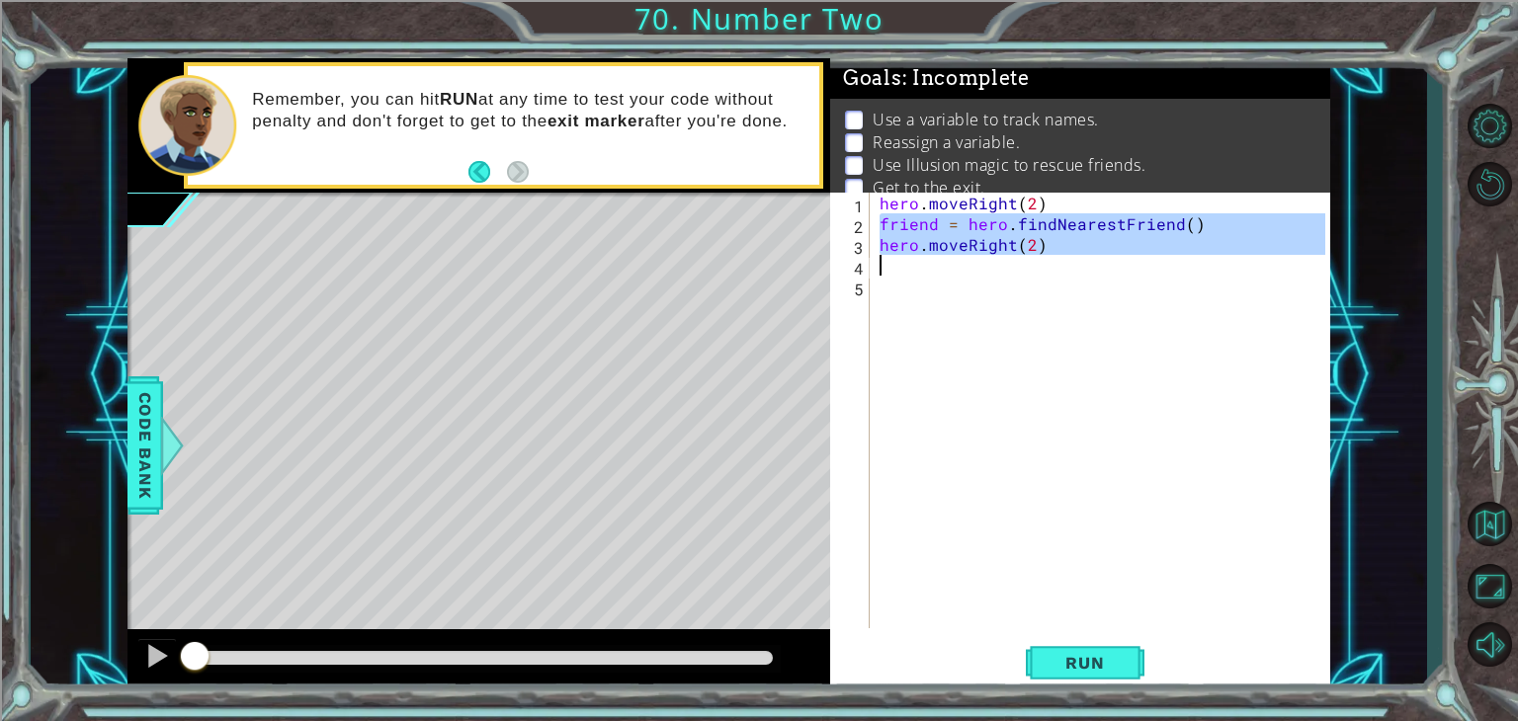
drag, startPoint x: 877, startPoint y: 223, endPoint x: 1119, endPoint y: 256, distance: 244.3
click at [1119, 256] on div "hero . moveRight ( 2 ) friend = hero . findNearestFriend ( ) hero . moveRight (…" at bounding box center [1106, 431] width 460 height 477
type textarea "hero.moveRight(2)"
click at [1084, 276] on div "hero . moveRight ( 2 ) friend = hero . findNearestFriend ( ) hero . moveRight (…" at bounding box center [1101, 411] width 450 height 436
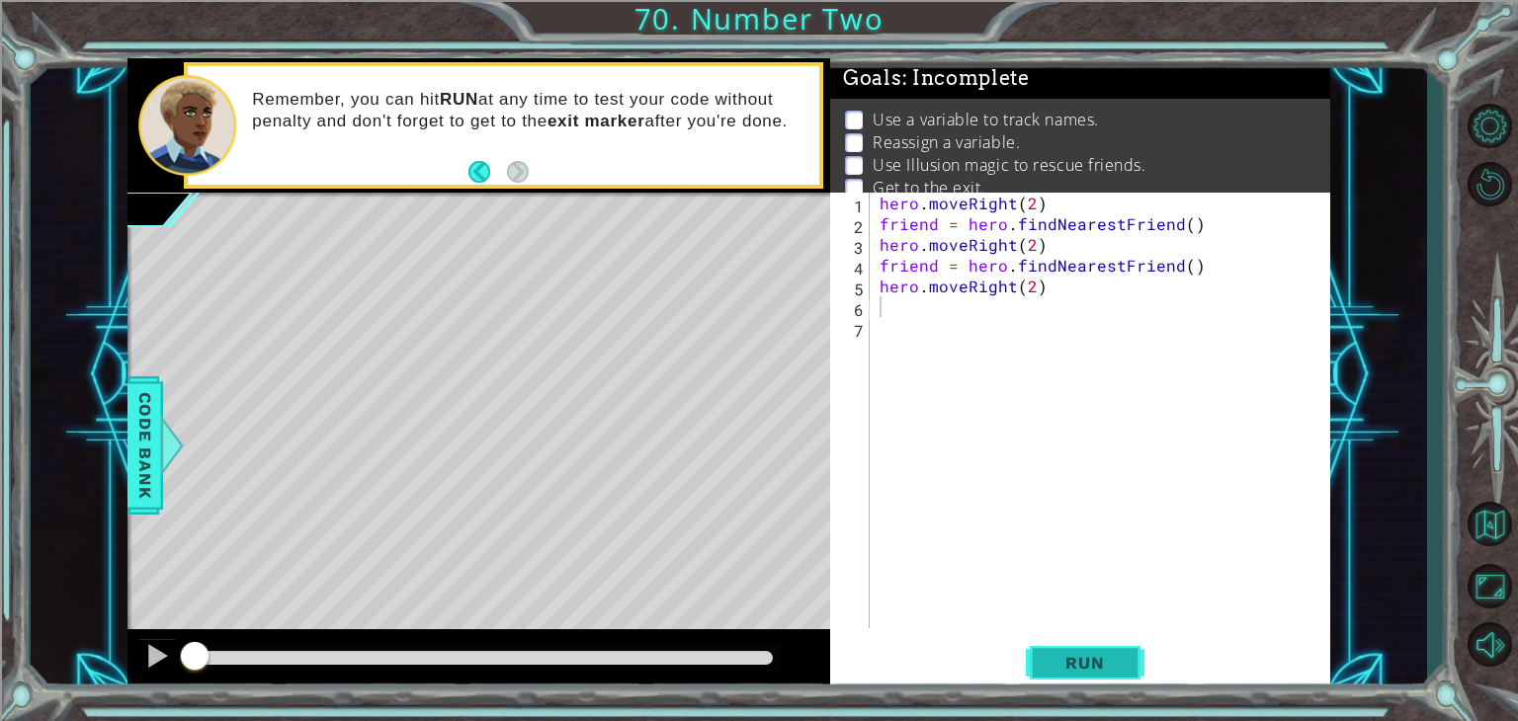
click at [1075, 653] on span "Run" at bounding box center [1085, 663] width 78 height 20
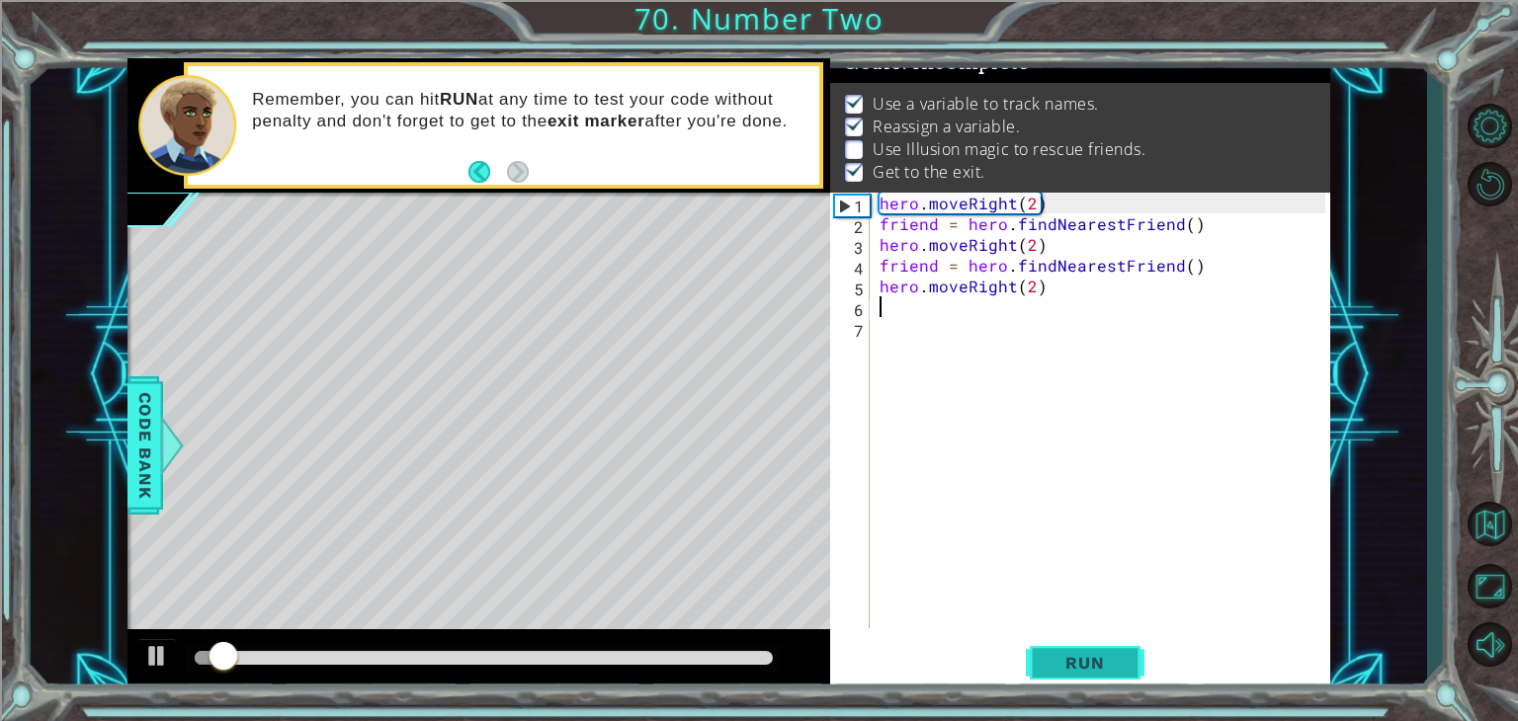
scroll to position [20, 0]
click at [297, 592] on div "methods hero use(thing) moveUp(steps) moveDown(steps) moveLeft(steps) moveRight…" at bounding box center [728, 375] width 1203 height 635
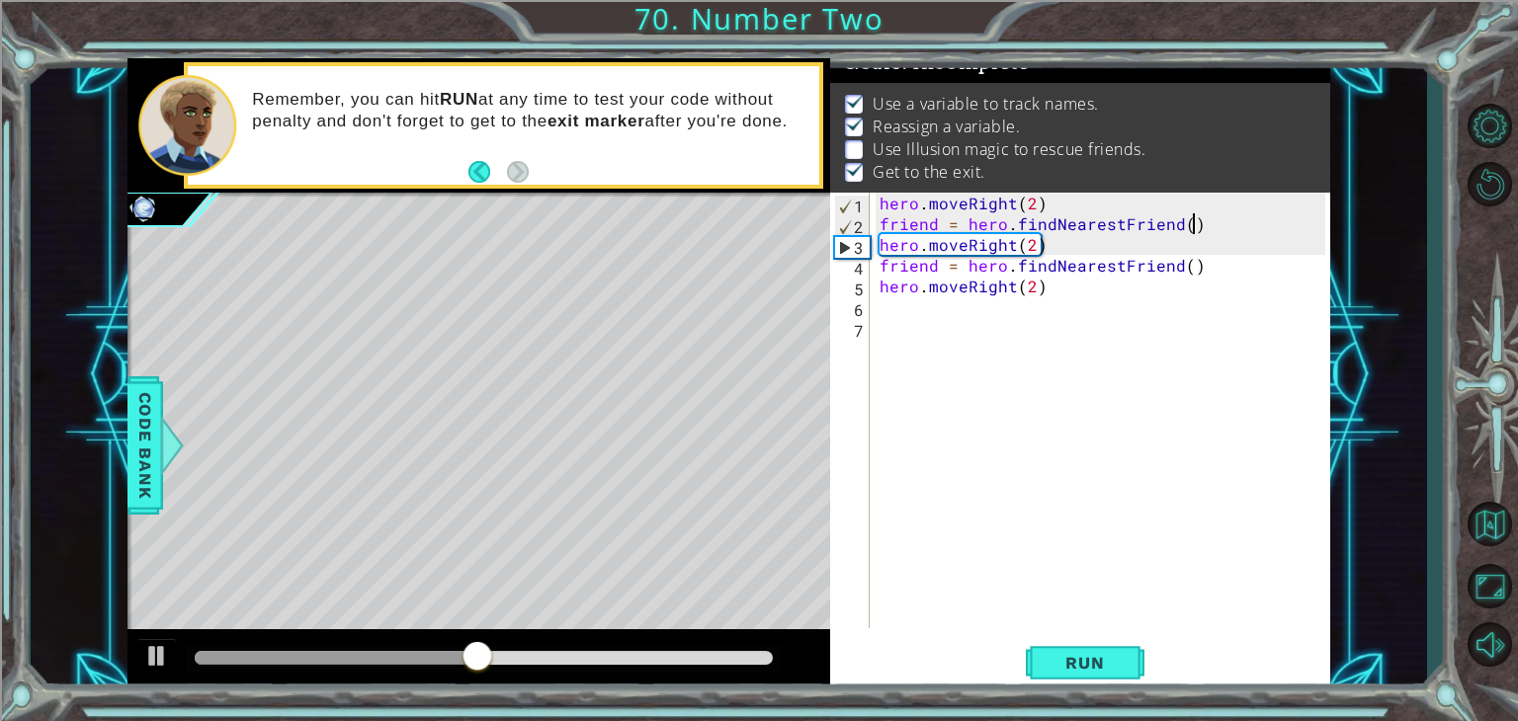
click at [1228, 234] on div "hero . moveRight ( 2 ) friend = hero . findNearestFriend ( ) hero . moveRight (…" at bounding box center [1106, 431] width 460 height 477
type textarea "friend = hero.findNearestFriend()"
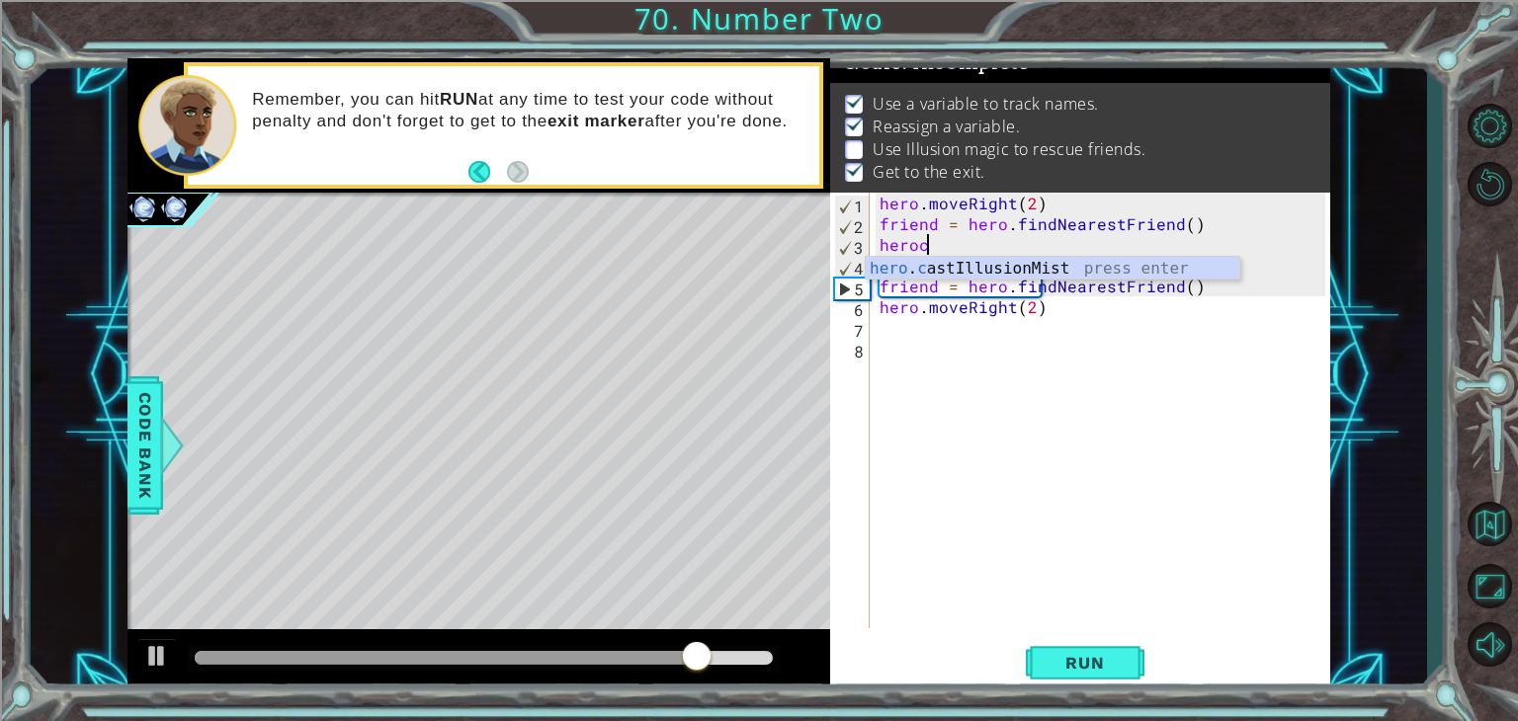
scroll to position [0, 1]
type textarea "hero.castIllusionMist(friend)"
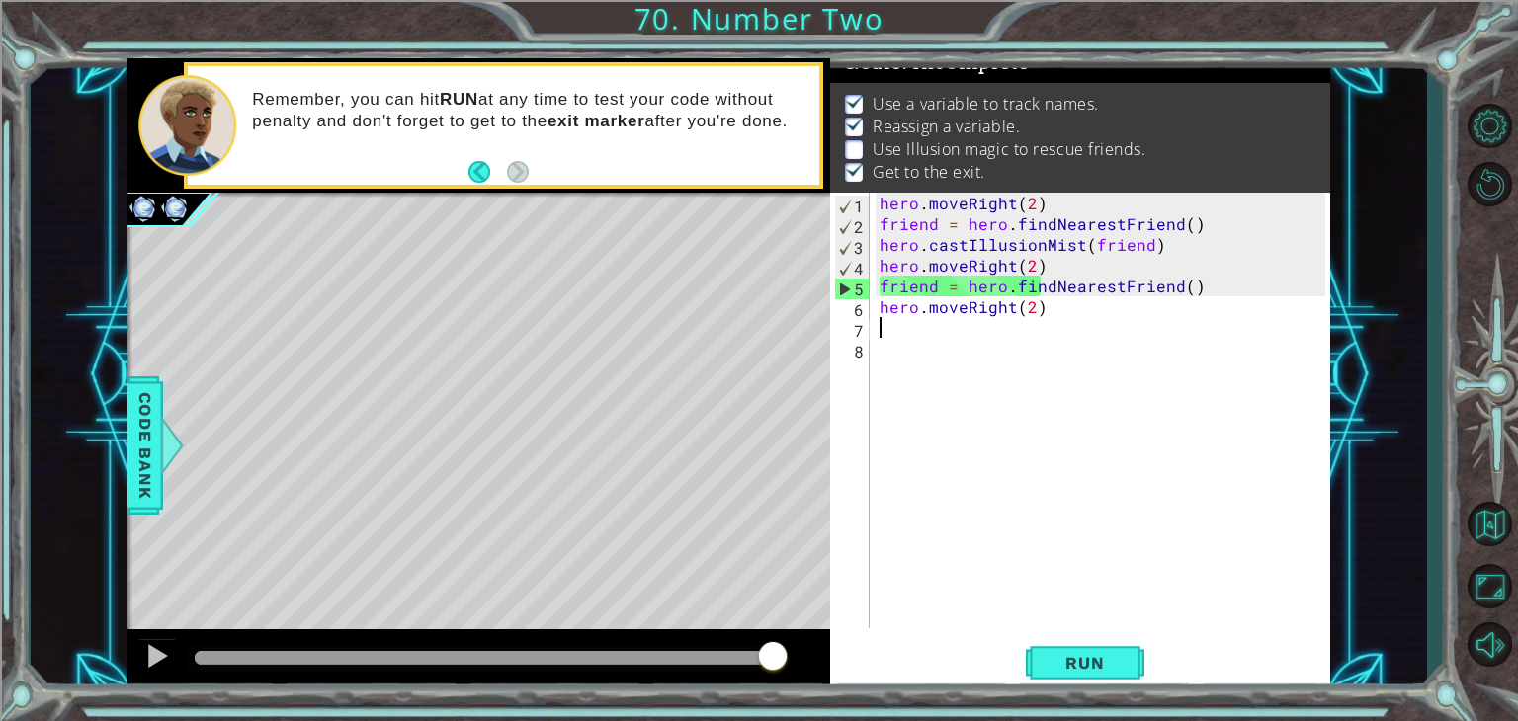
click at [1133, 318] on div "hero . moveRight ( 2 ) friend = hero . findNearestFriend ( ) hero . castIllusio…" at bounding box center [1106, 431] width 460 height 477
click at [1210, 292] on div "hero . moveRight ( 2 ) friend = hero . findNearestFriend ( ) hero . castIllusio…" at bounding box center [1106, 431] width 460 height 477
type textarea "friend = hero.findNearestFriend()"
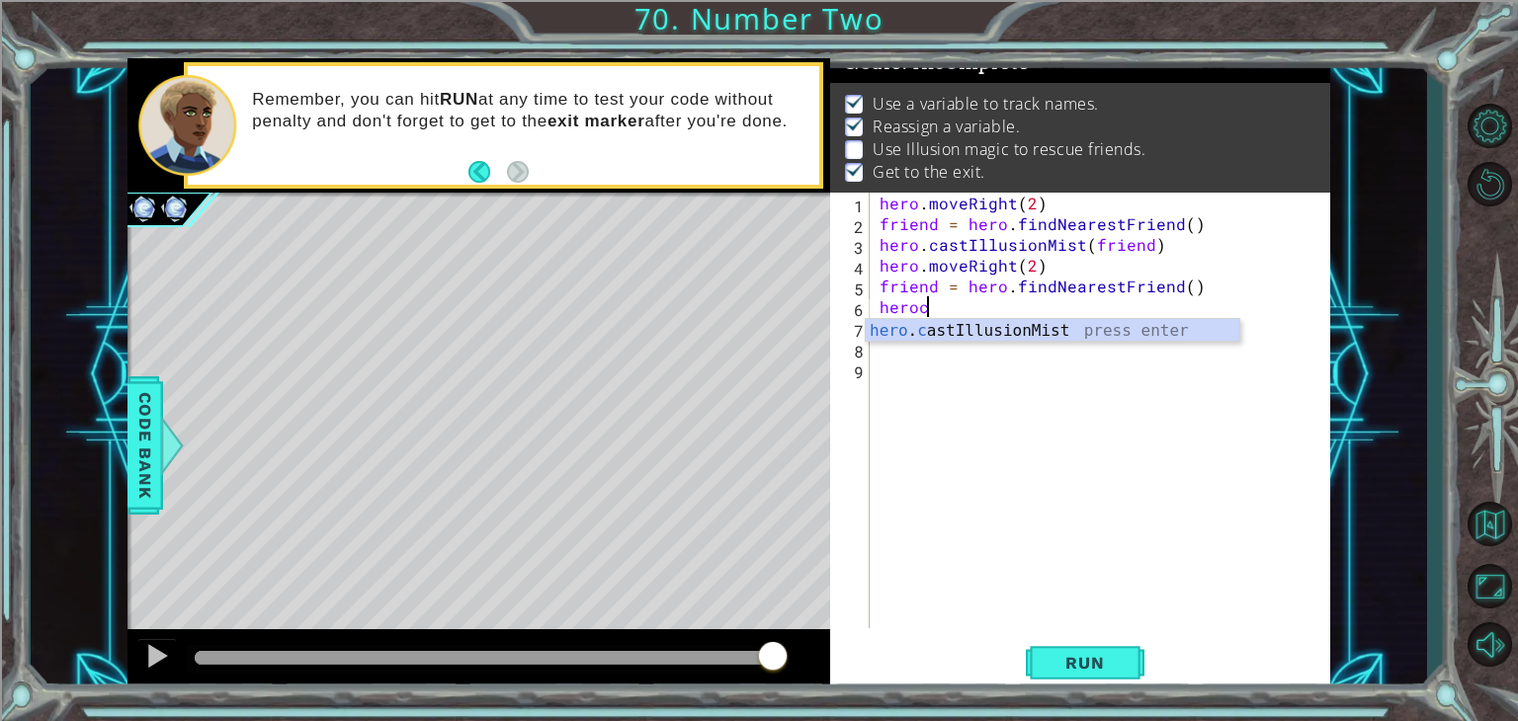
scroll to position [0, 1]
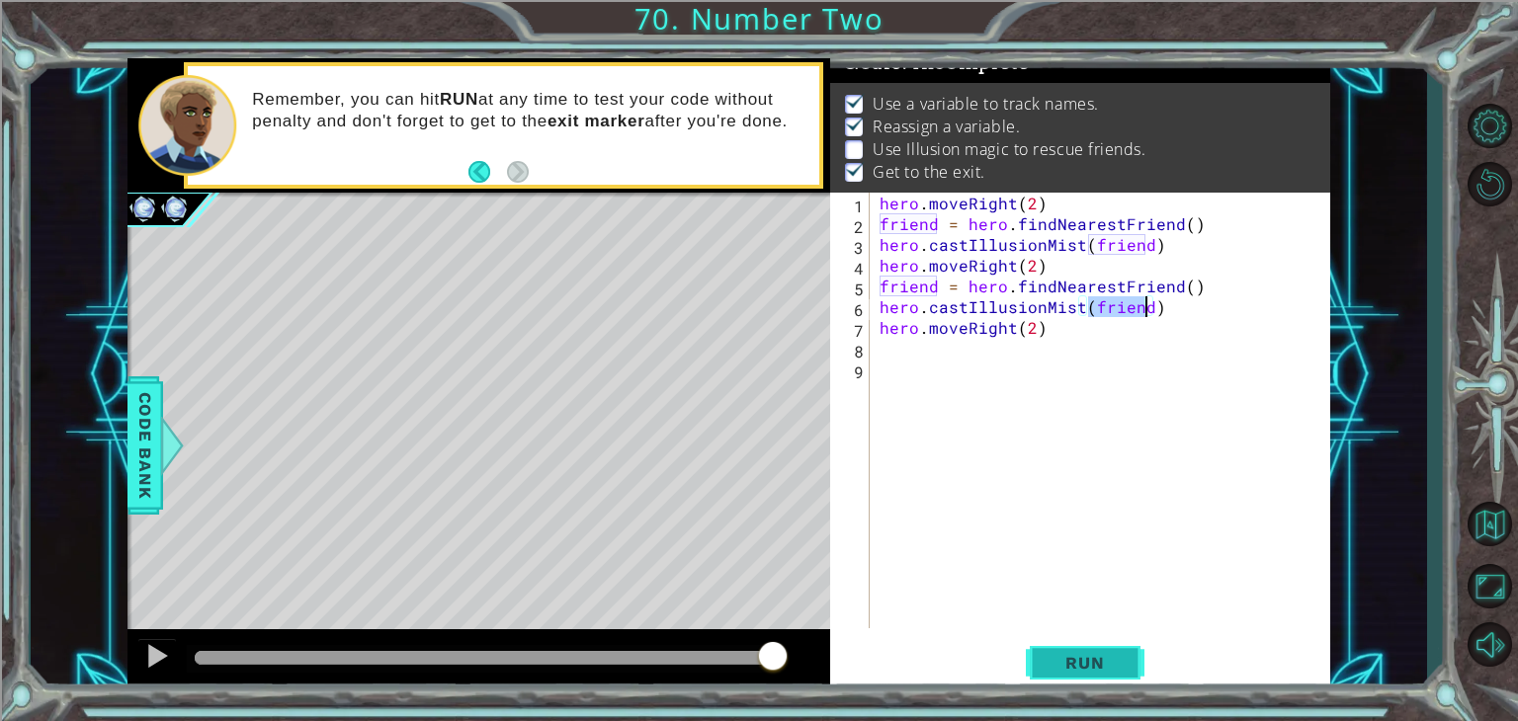
type textarea "hero.castIllusionMist(friend)"
click at [1071, 655] on span "Run" at bounding box center [1085, 663] width 78 height 20
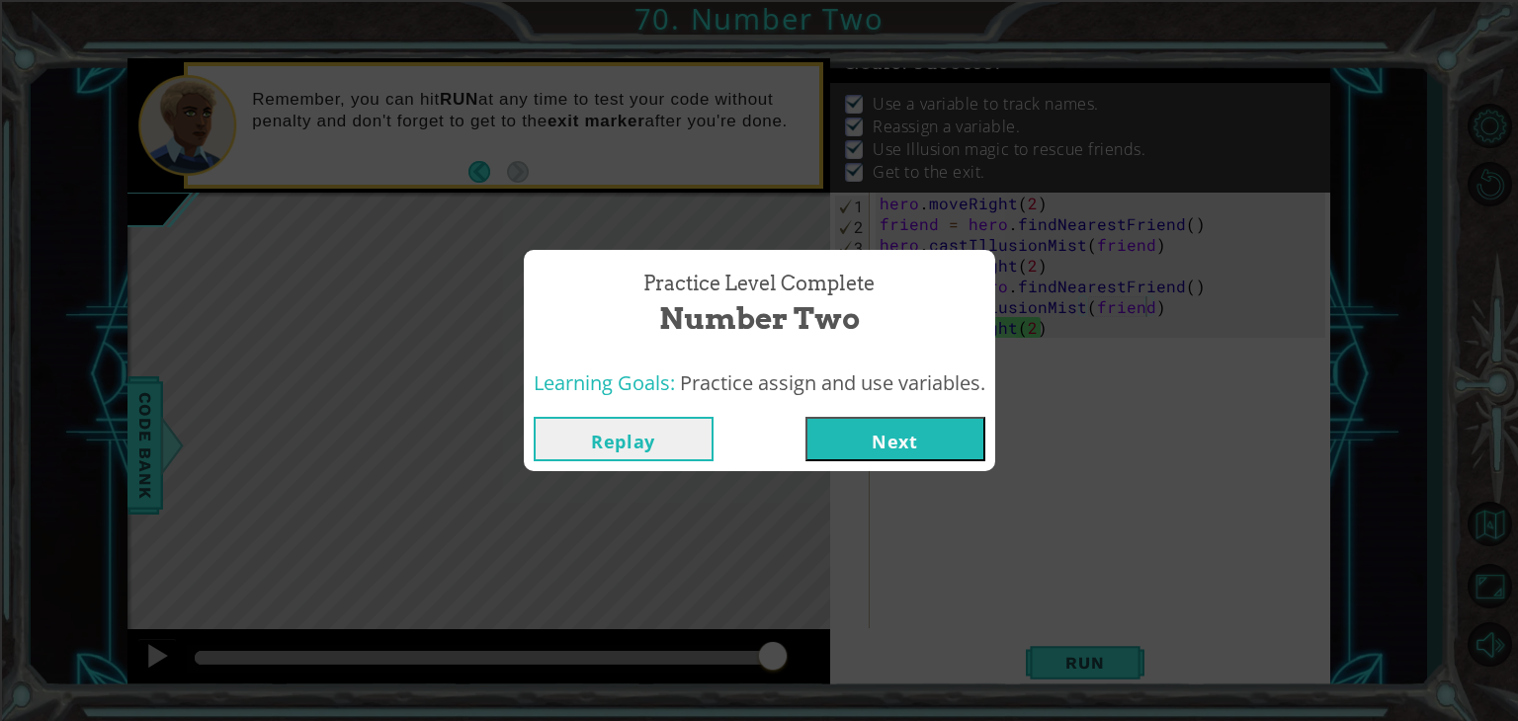
click at [954, 444] on button "Next" at bounding box center [895, 439] width 180 height 44
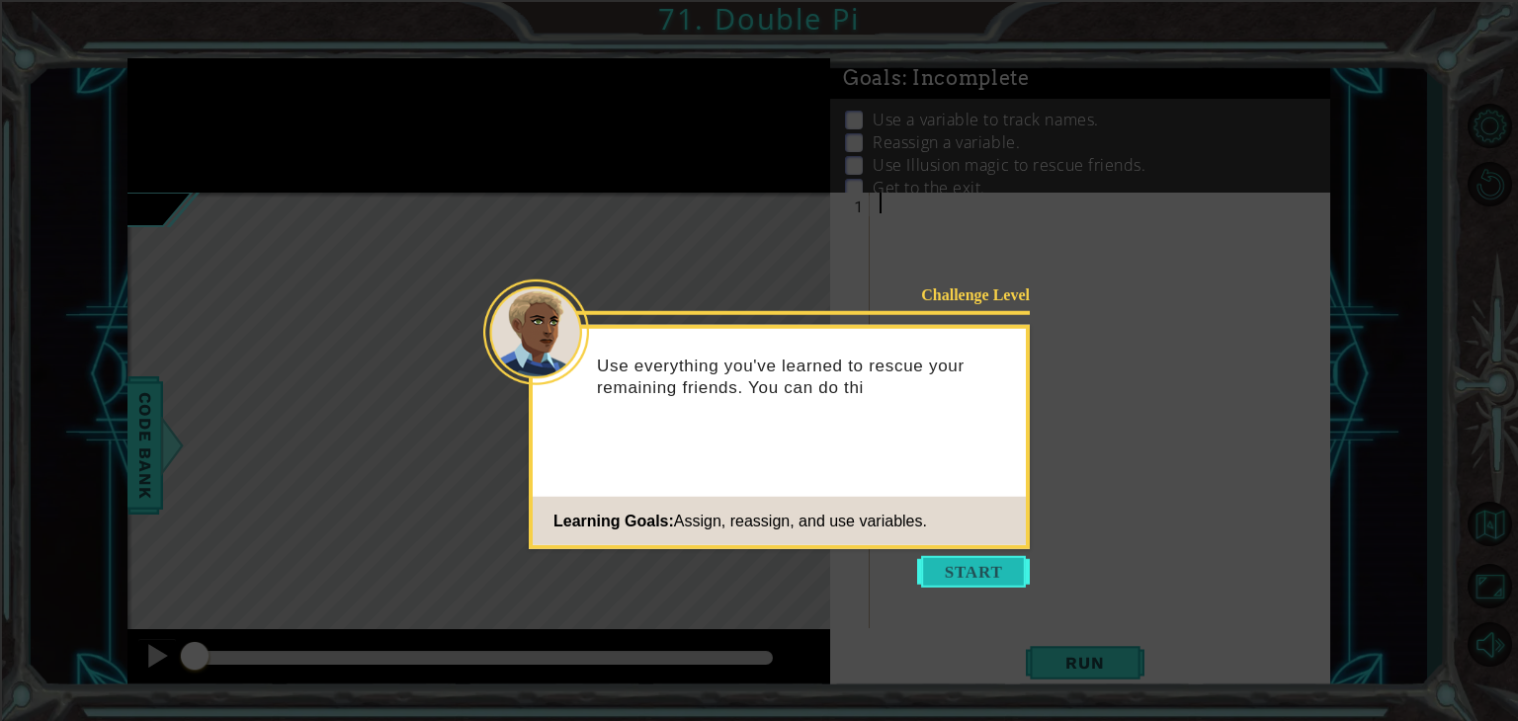
click at [948, 564] on button "Start" at bounding box center [973, 572] width 113 height 32
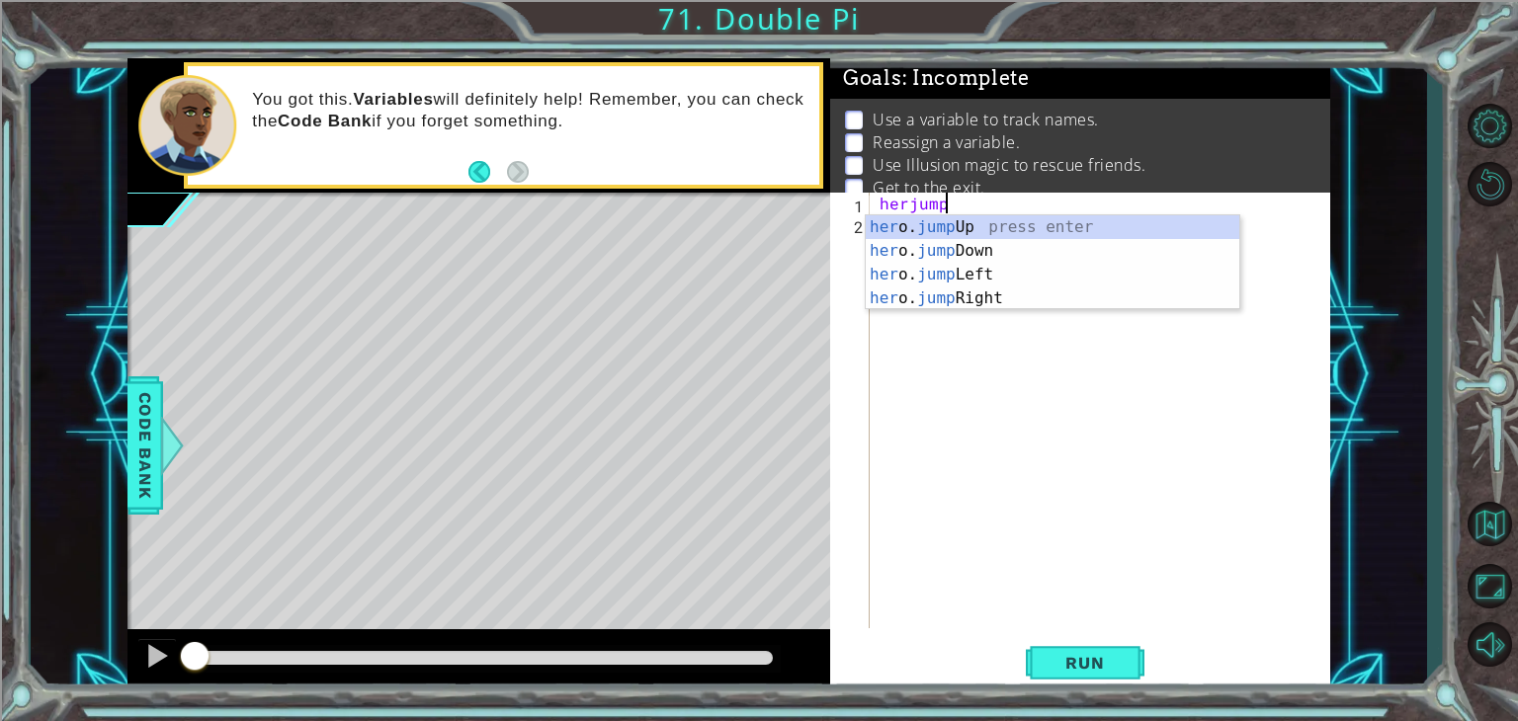
type textarea "herjumpdo"
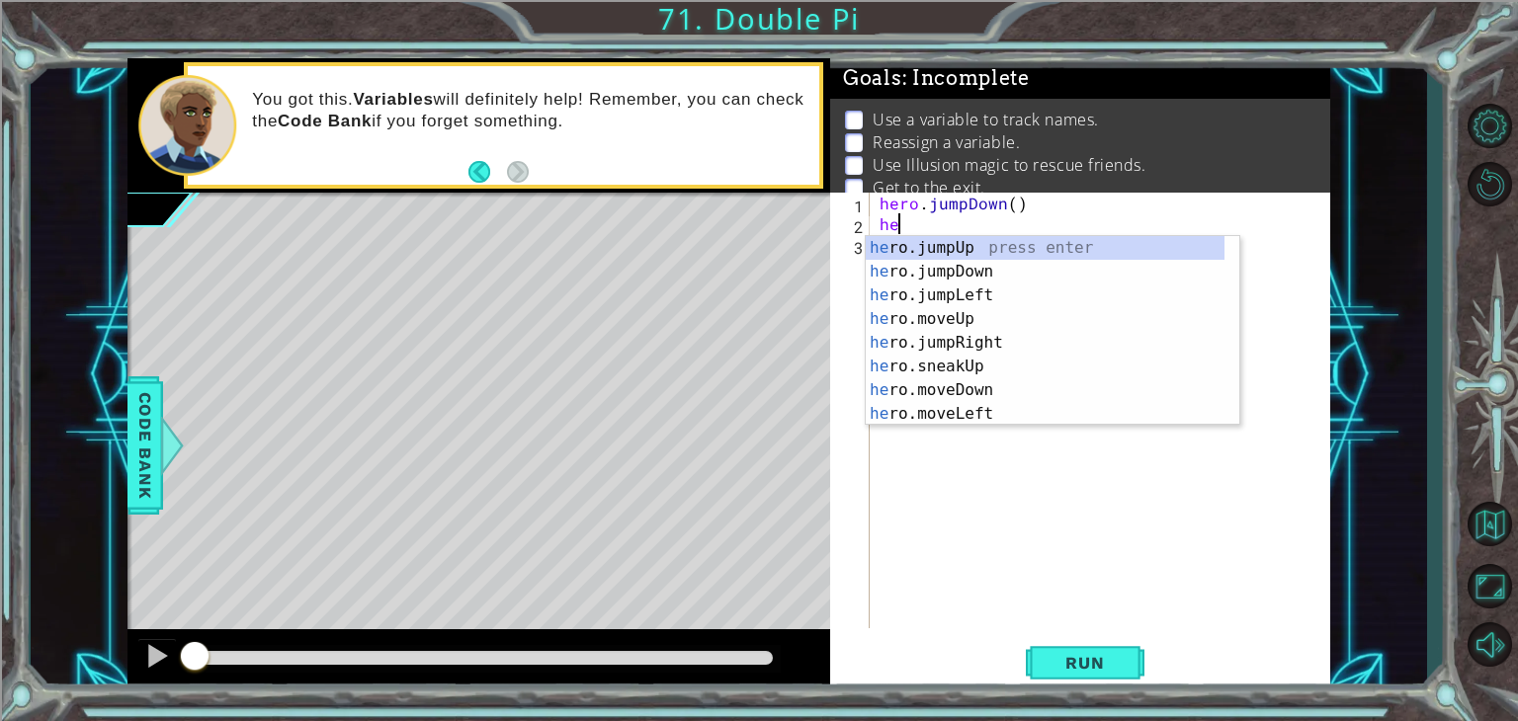
type textarea "h"
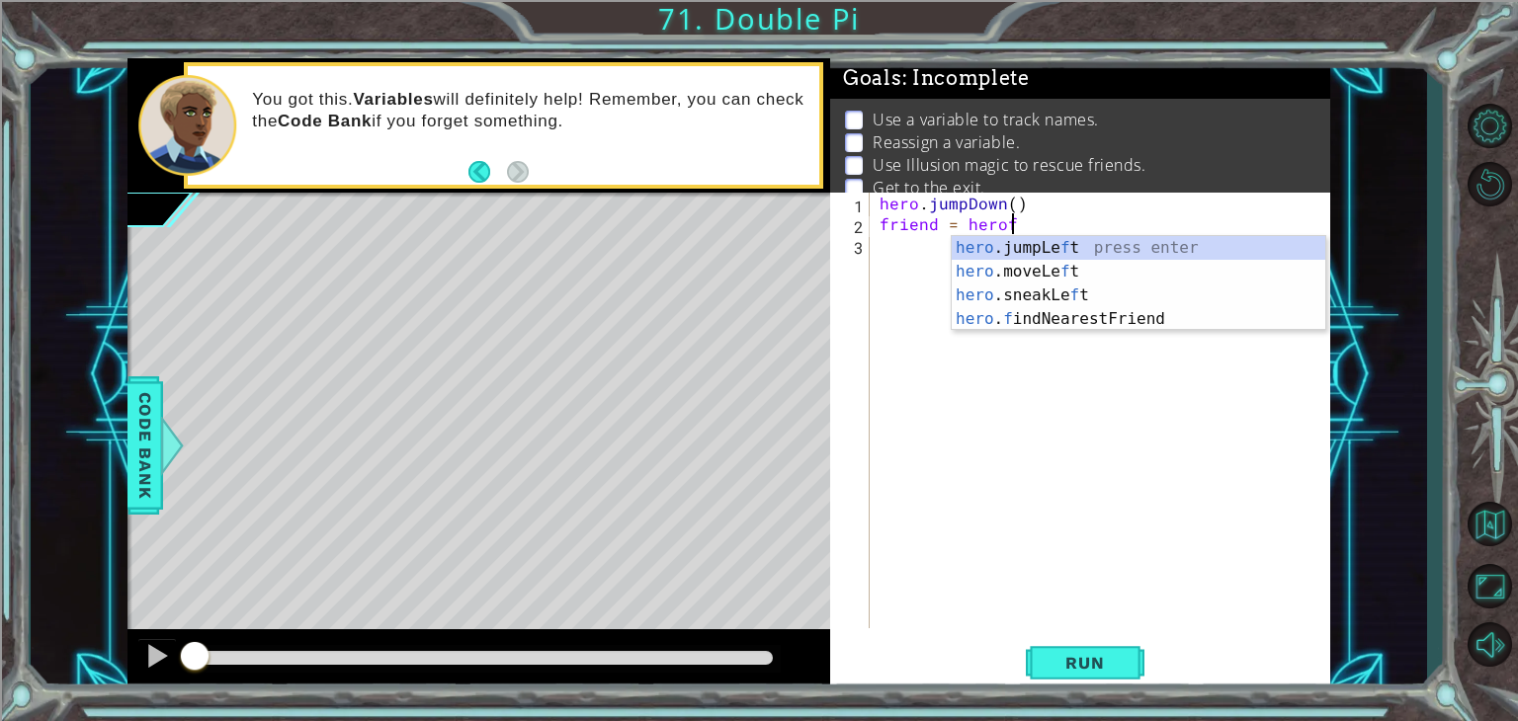
scroll to position [0, 8]
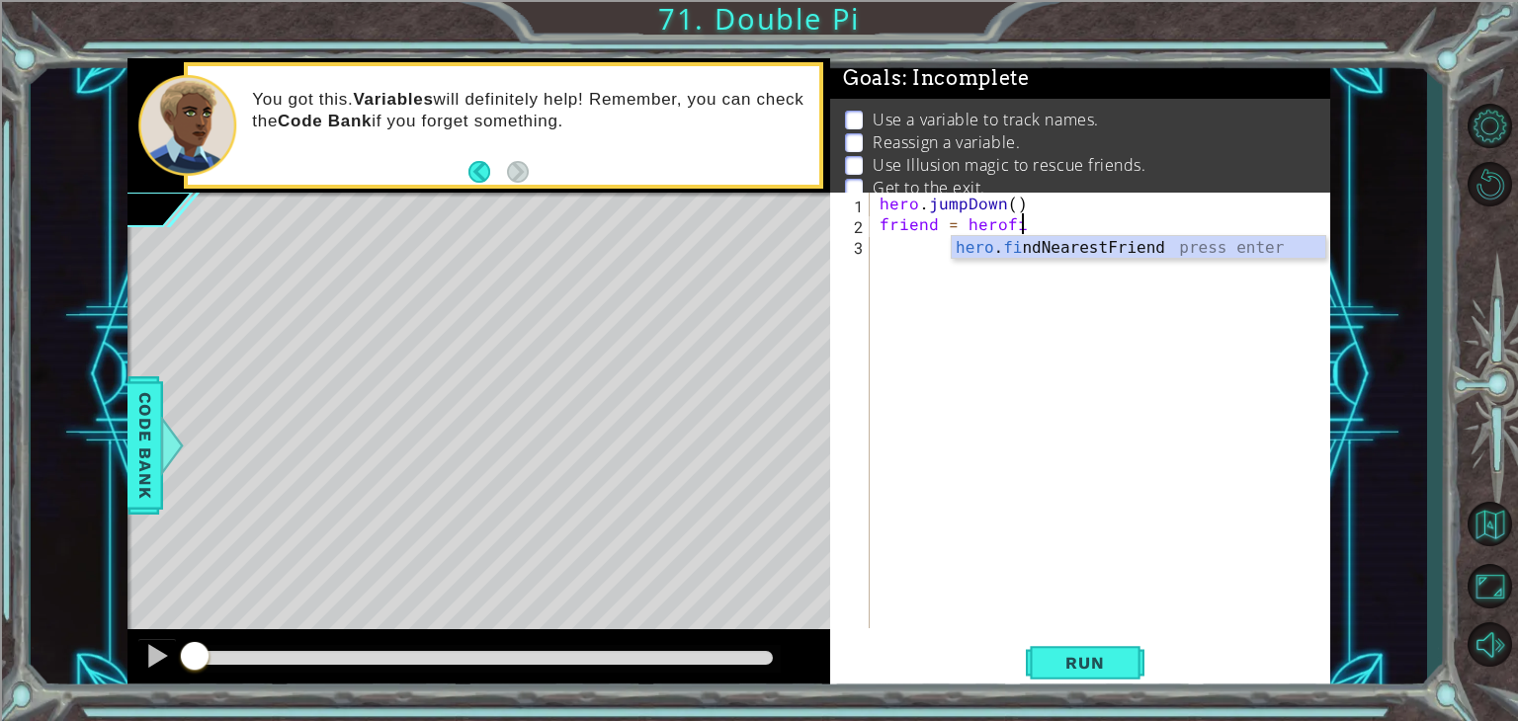
type textarea "friend = hero.findNearestFriend()"
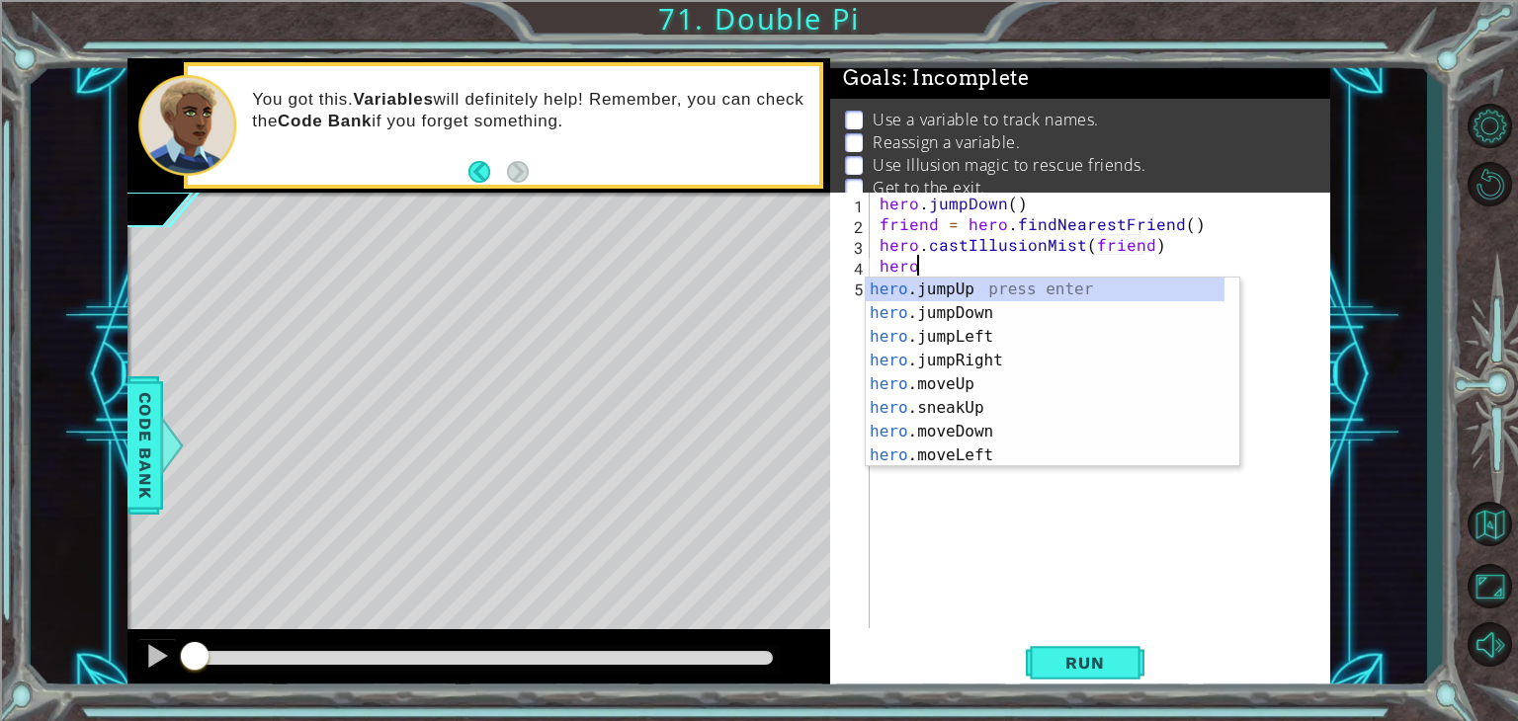
scroll to position [0, 19]
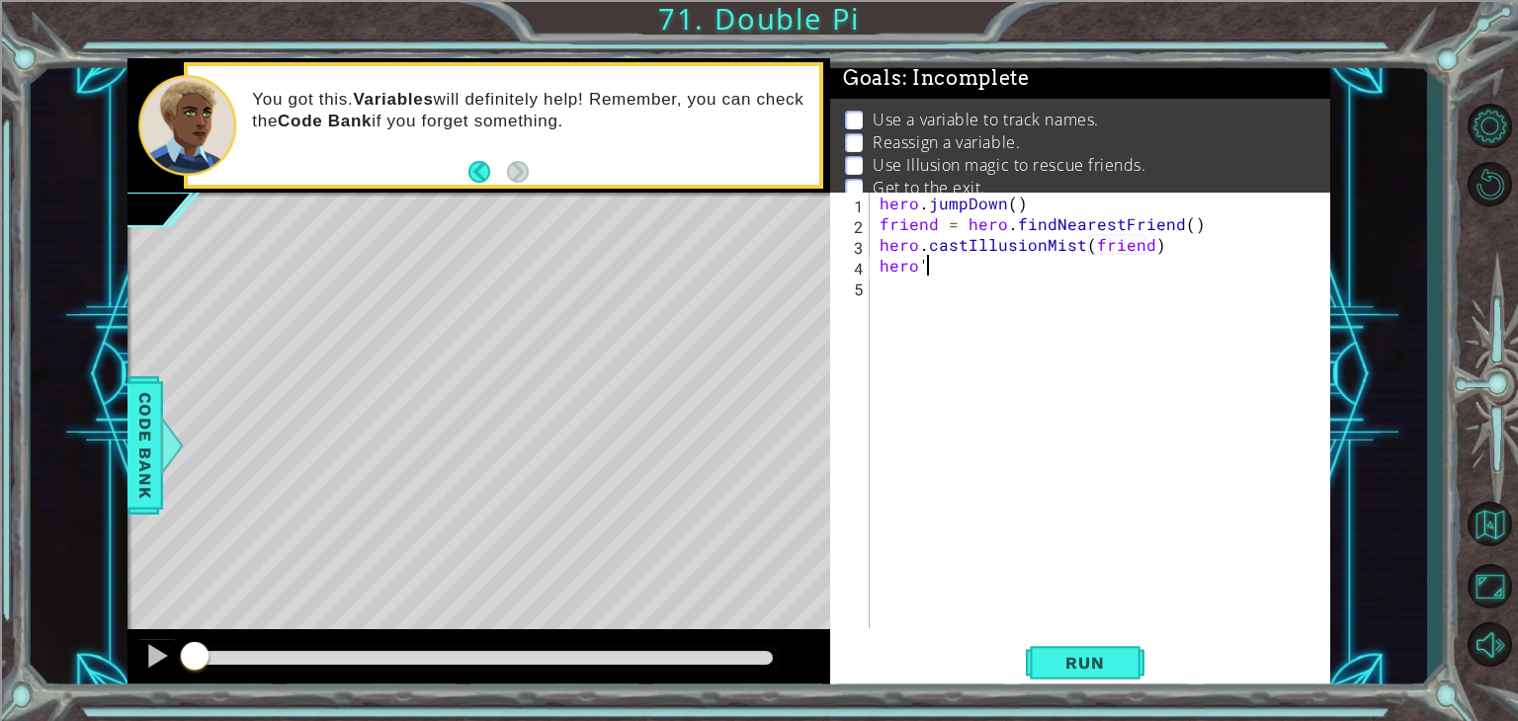
type textarea "hero"
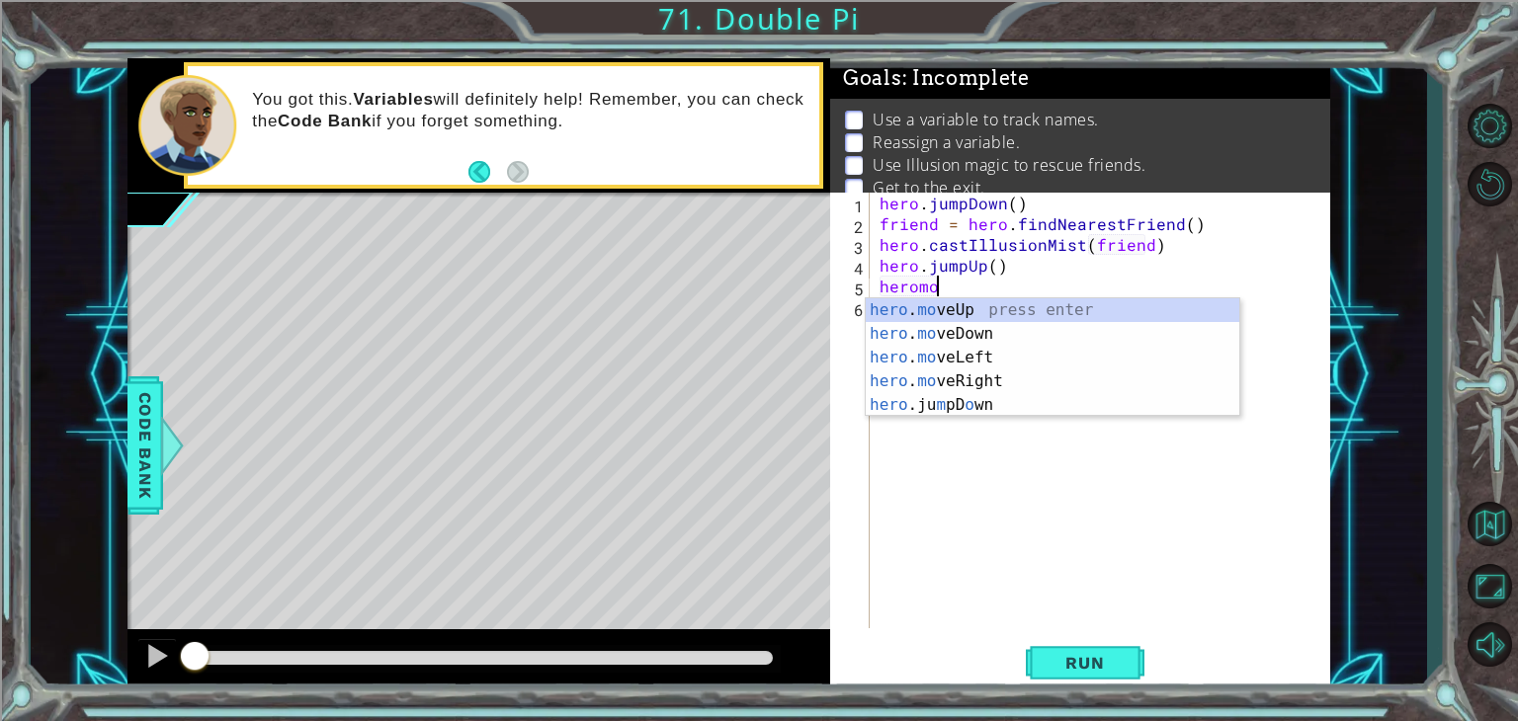
scroll to position [0, 2]
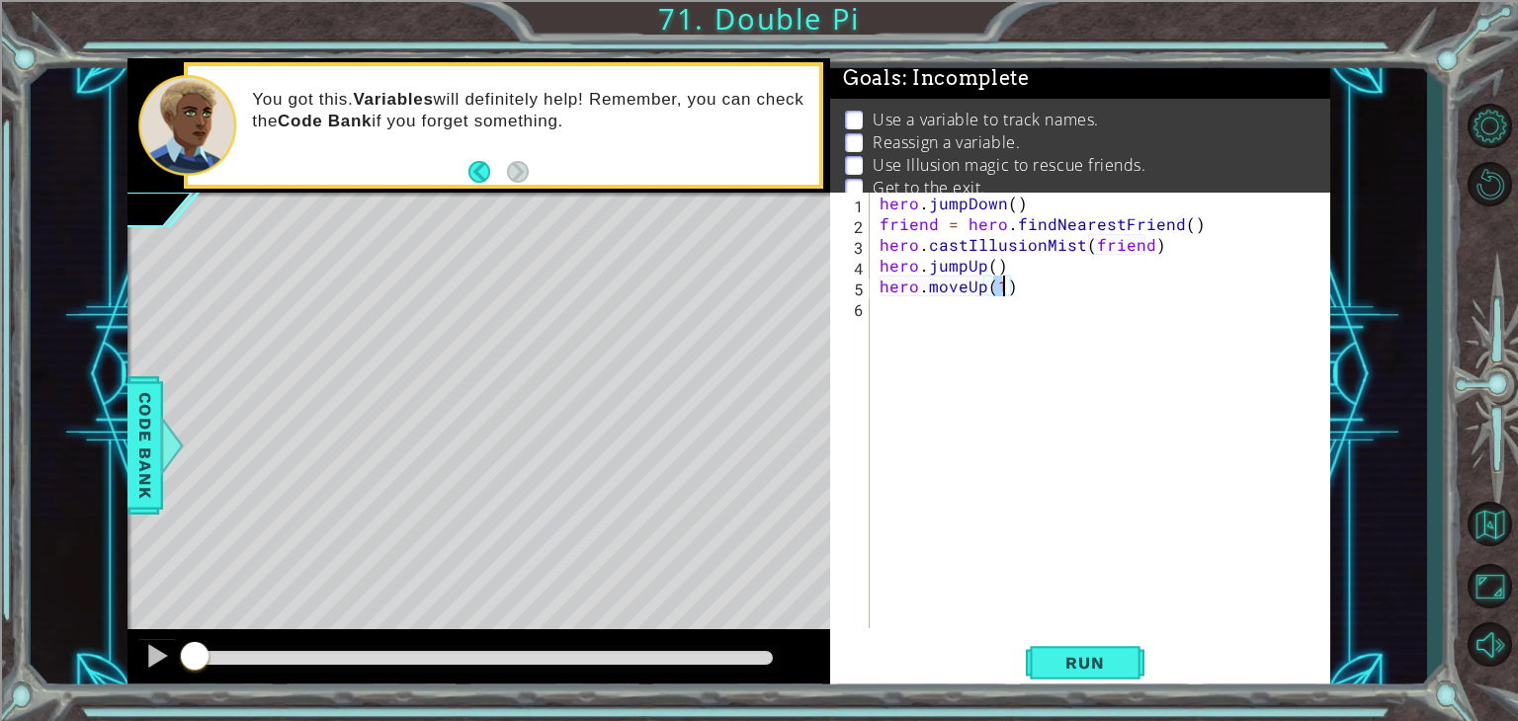
type textarea "hero.moveUp(2)"
click at [1028, 262] on div "hero . jumpDown ( ) friend = hero . findNearestFriend ( ) hero . castIllusionMi…" at bounding box center [1106, 431] width 460 height 477
type textarea "hero.jumpUp()"
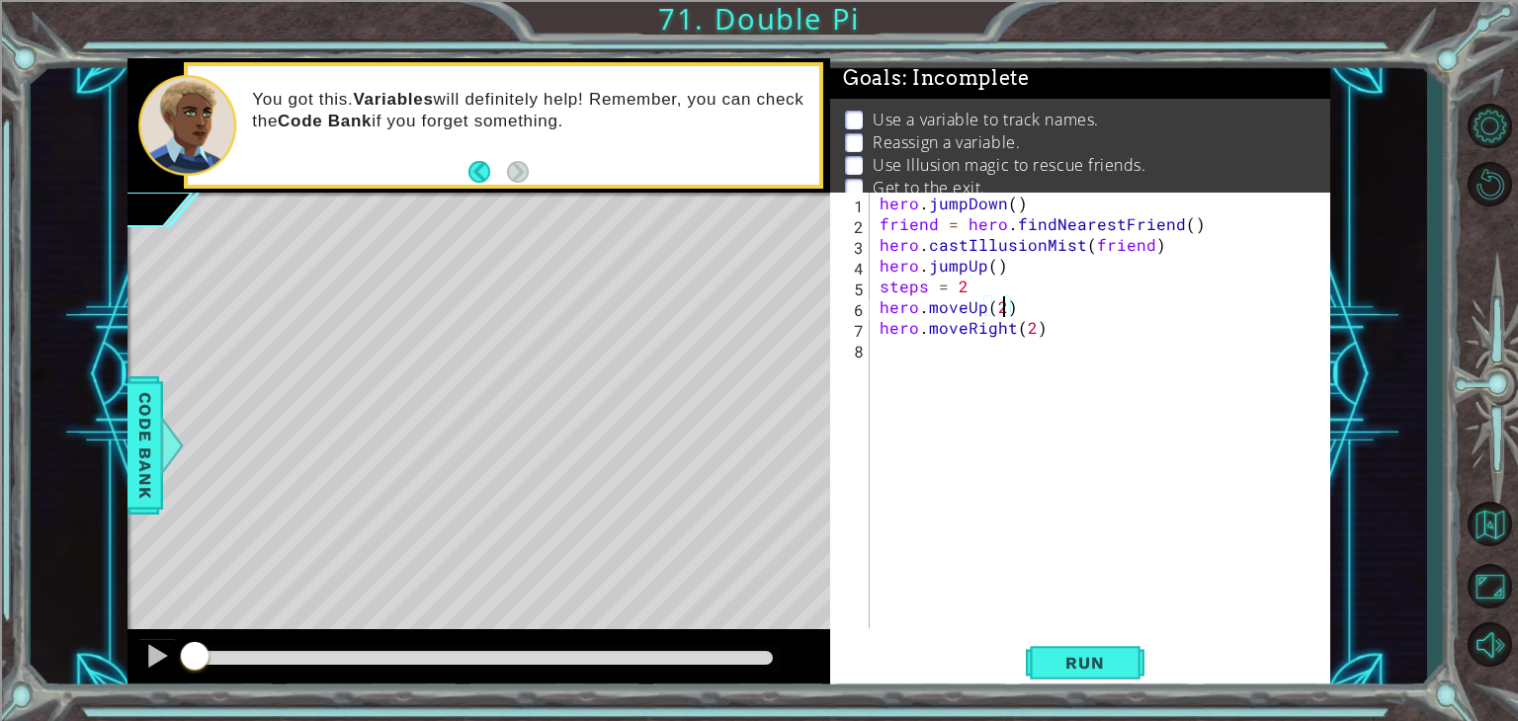
click at [1001, 301] on div "hero . jumpDown ( ) friend = hero . findNearestFriend ( ) hero . castIllusionMi…" at bounding box center [1106, 431] width 460 height 477
click at [1029, 329] on div "hero . jumpDown ( ) friend = hero . findNearestFriend ( ) hero . castIllusionMi…" at bounding box center [1106, 431] width 460 height 477
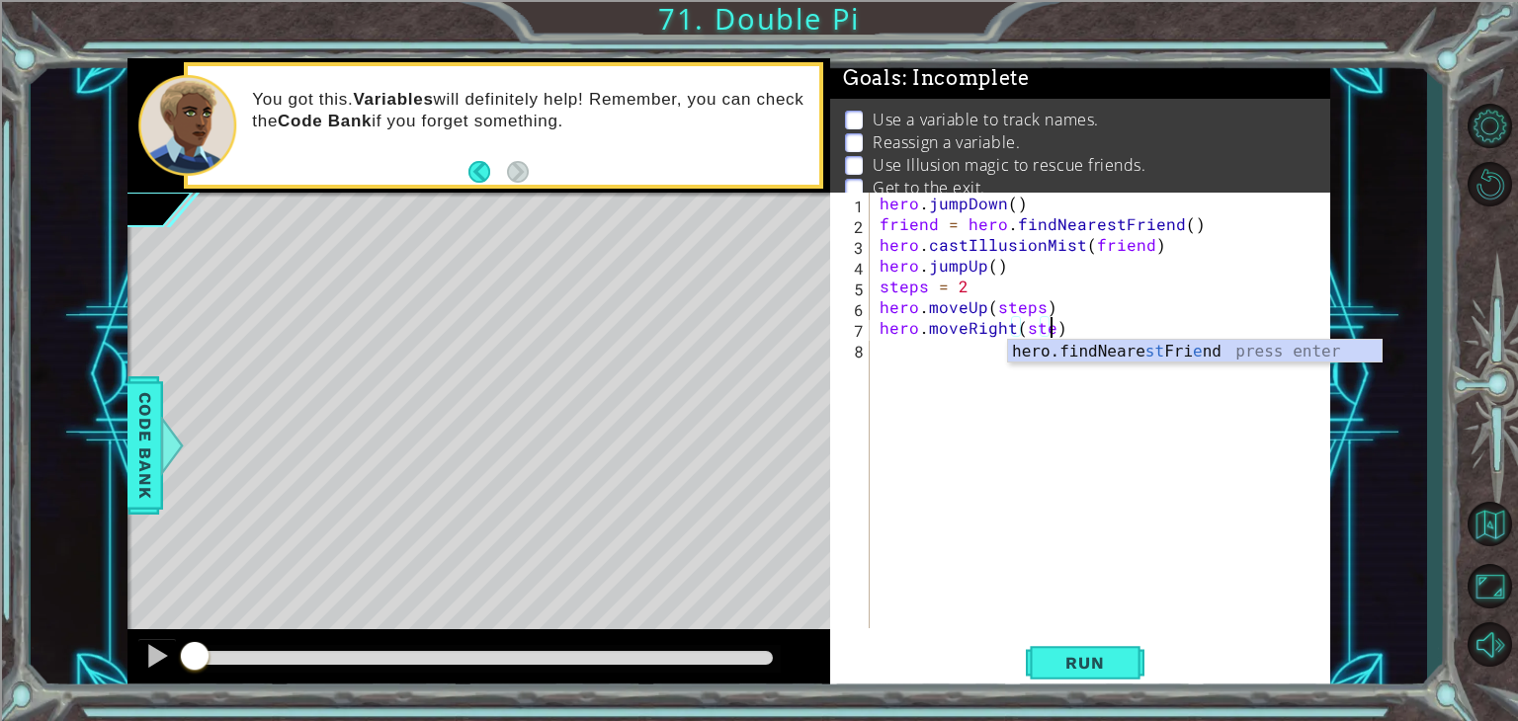
type textarea "hero.moveRight(steps)"
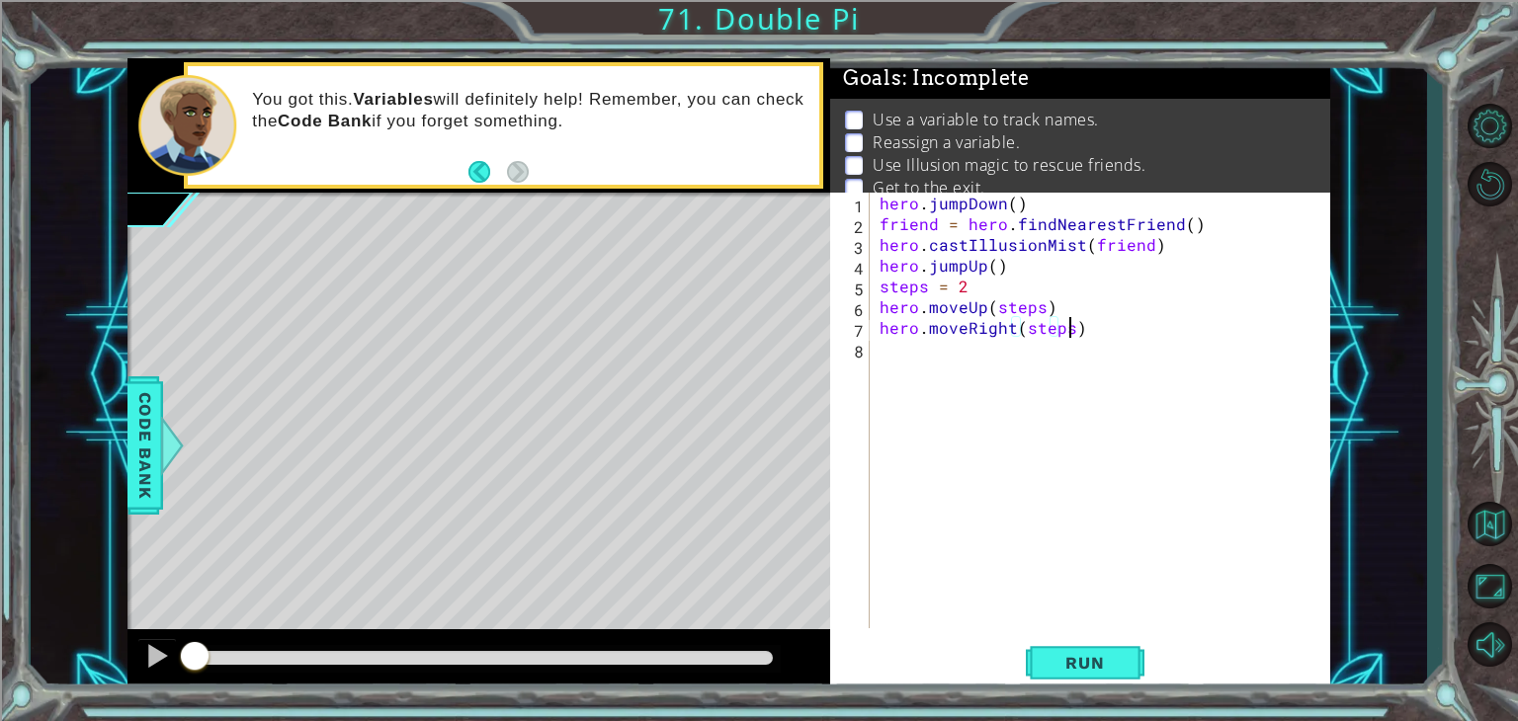
scroll to position [0, 11]
click at [972, 358] on div "hero . jumpDown ( ) friend = hero . findNearestFriend ( ) hero . castIllusionMi…" at bounding box center [1106, 431] width 460 height 477
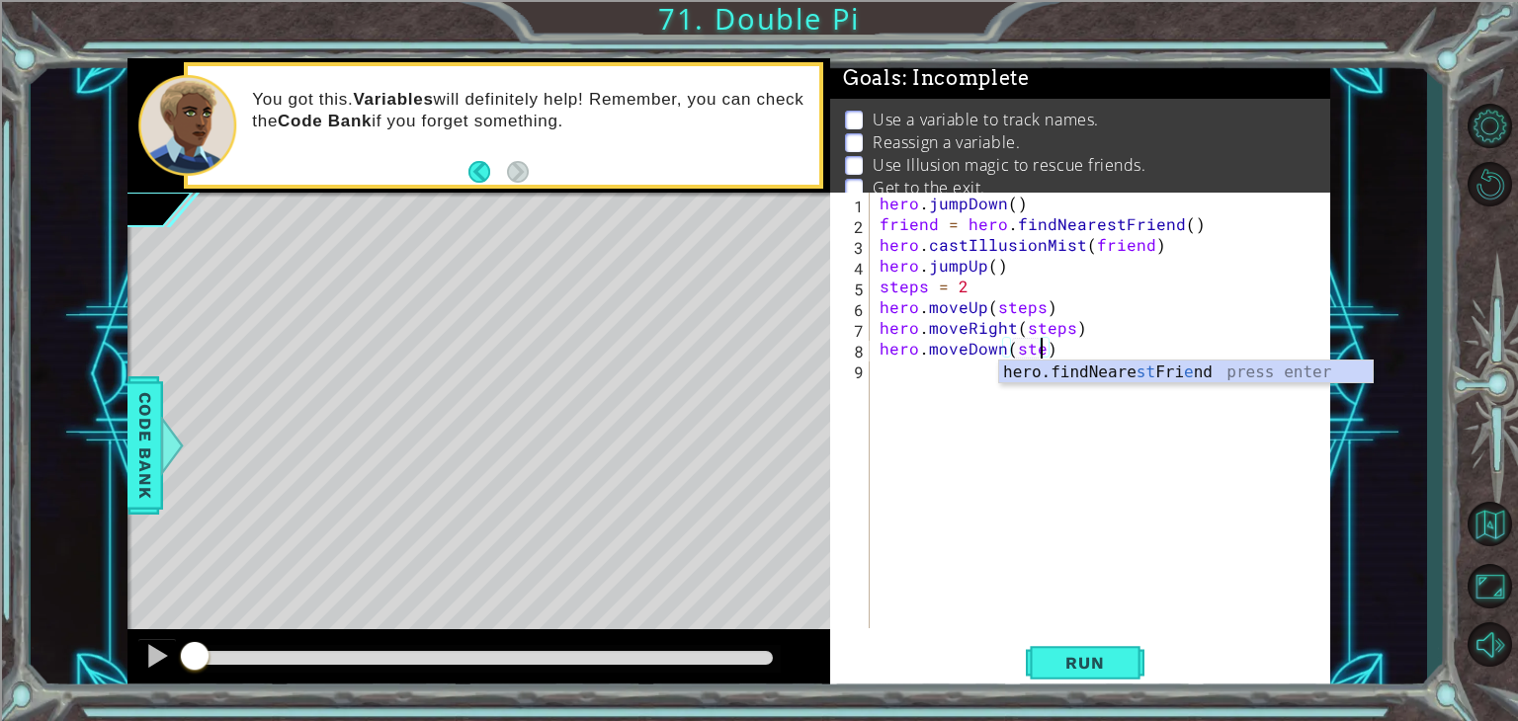
type textarea "hero.moveDown(steps)"
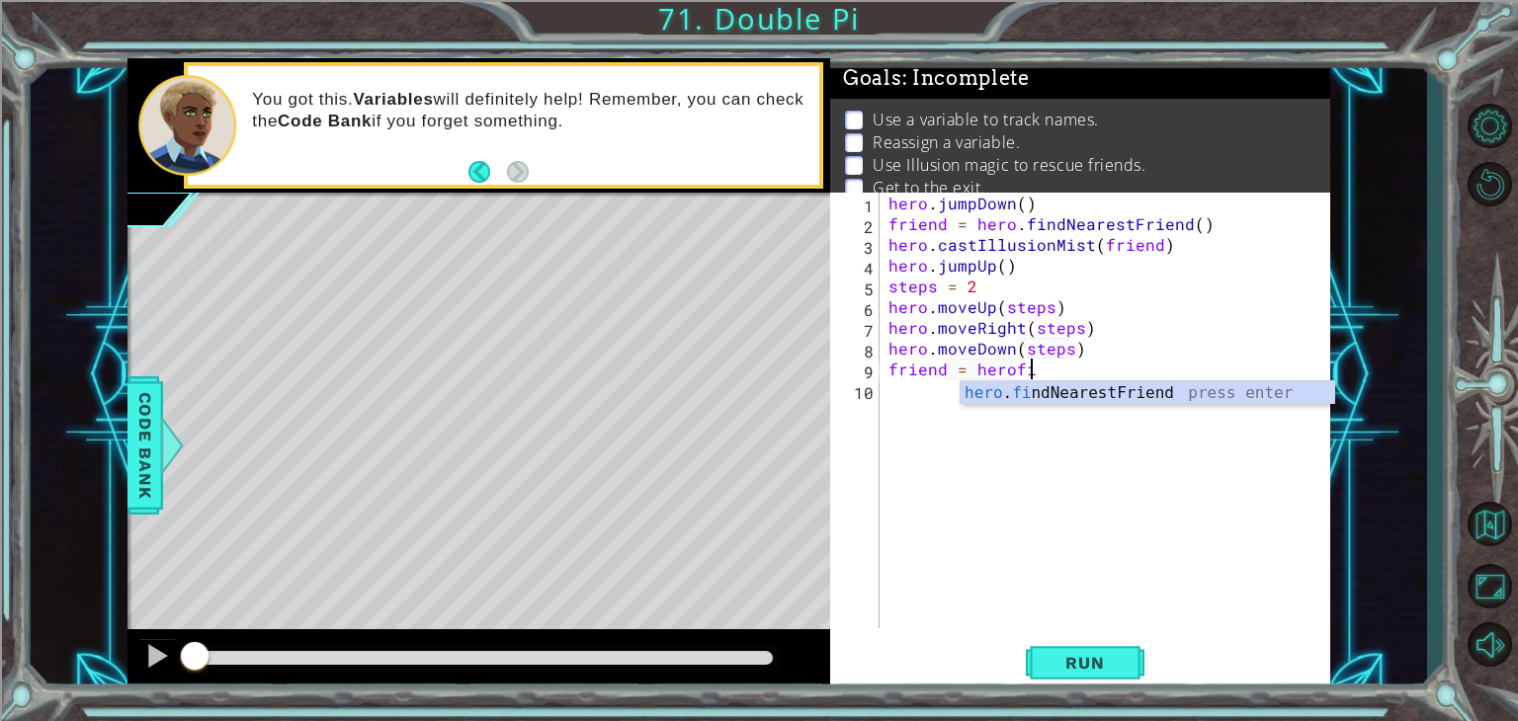
scroll to position [0, 8]
type textarea "friend = hero.findNearestFriend()"
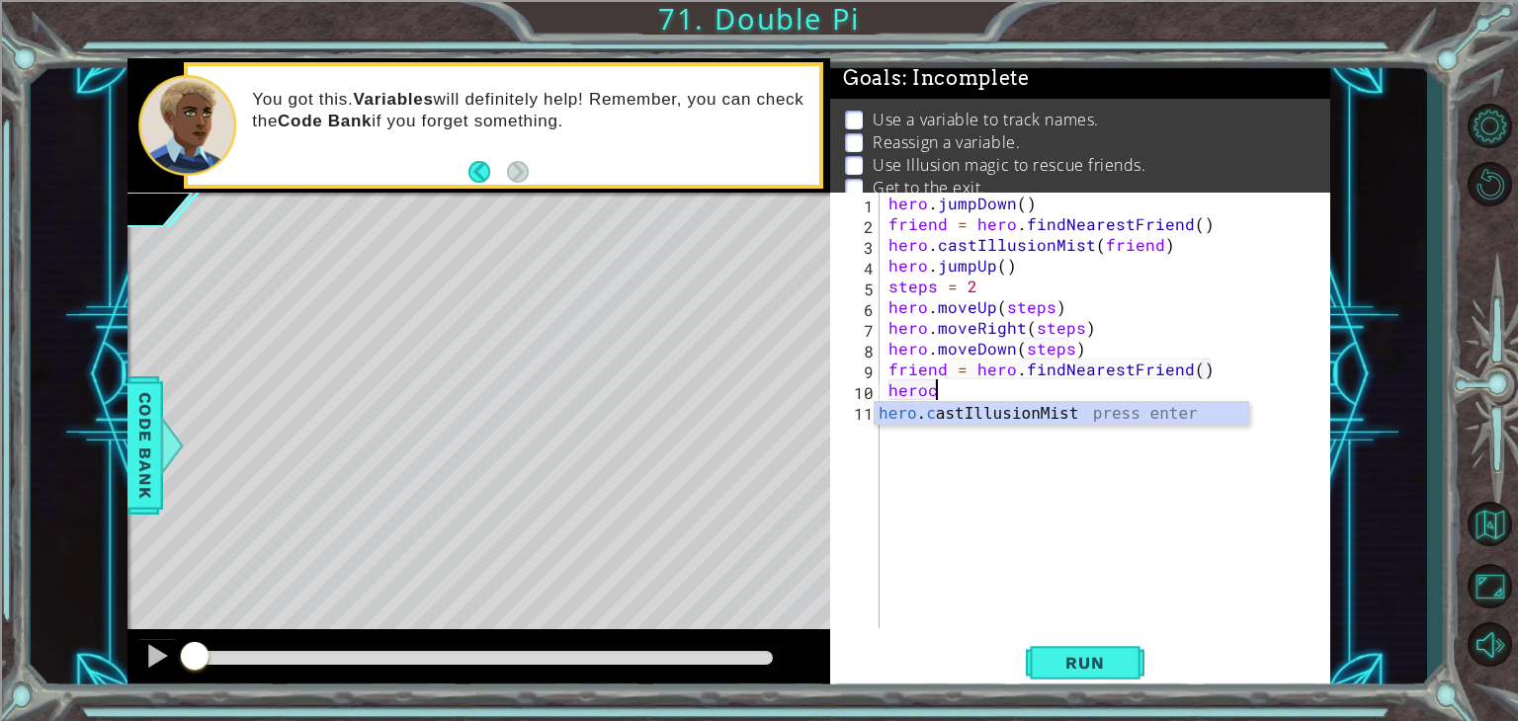
scroll to position [0, 1]
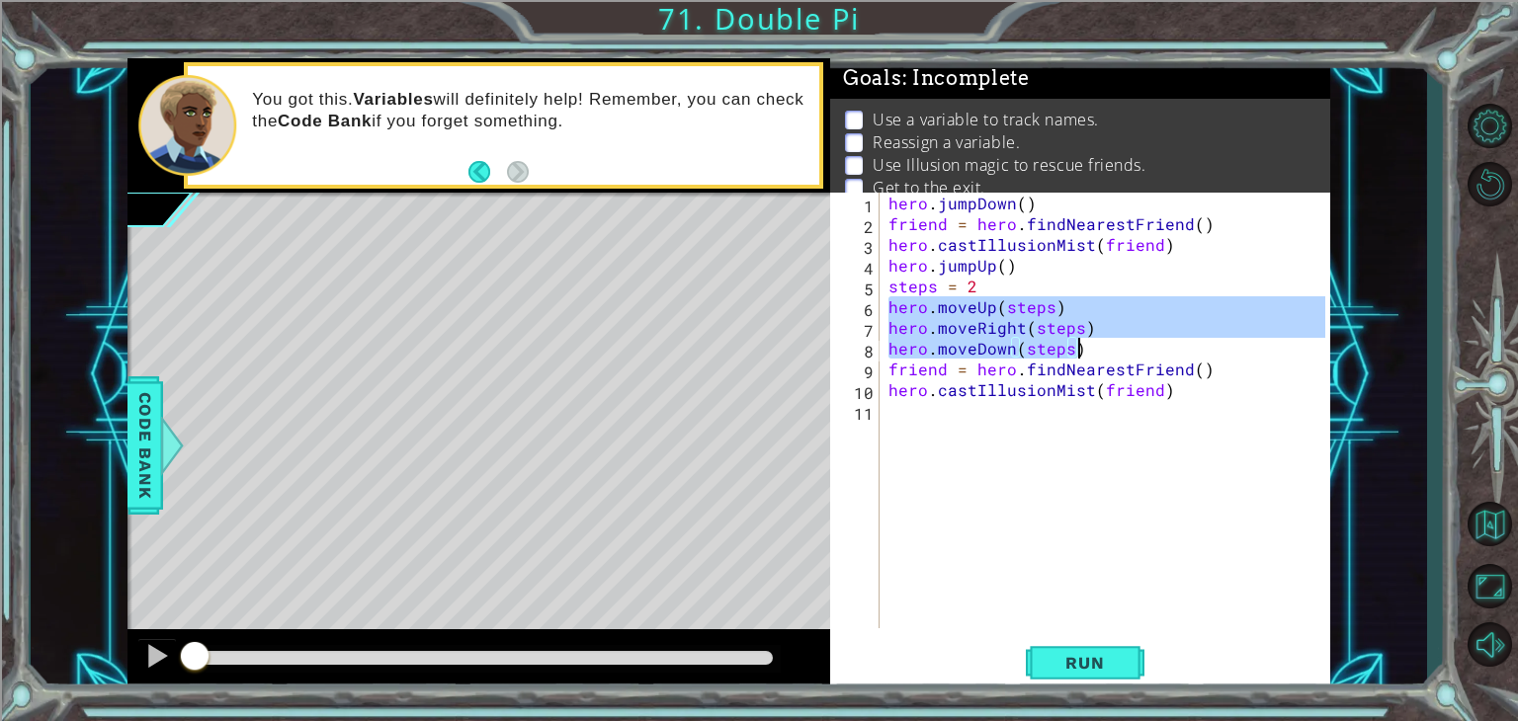
drag, startPoint x: 890, startPoint y: 309, endPoint x: 1079, endPoint y: 350, distance: 194.0
click at [1079, 350] on div "hero . jumpDown ( ) friend = hero . findNearestFriend ( ) hero . castIllusionMi…" at bounding box center [1110, 431] width 451 height 477
type textarea "hero.moveRight(steps) hero.moveDown(steps)"
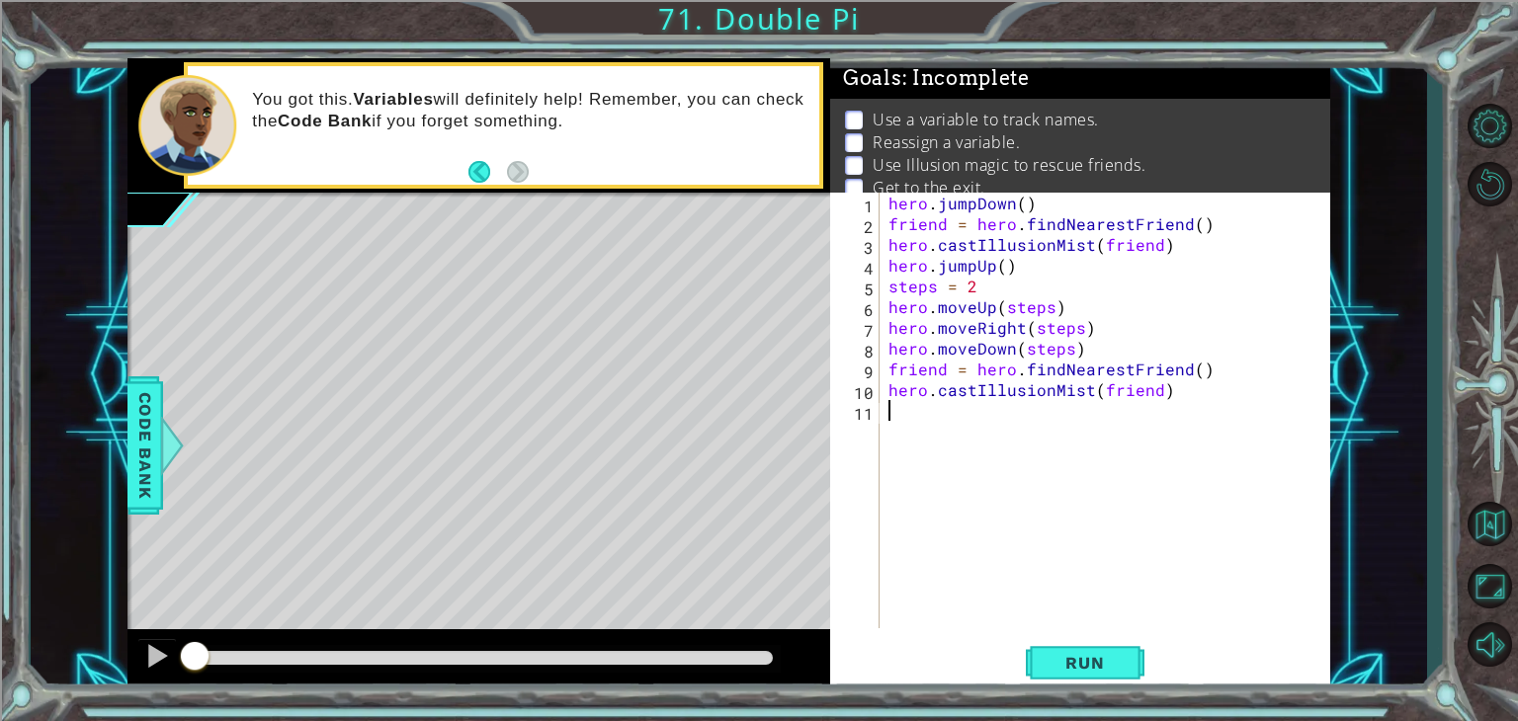
click at [907, 416] on div "hero . jumpDown ( ) friend = hero . findNearestFriend ( ) hero . castIllusionMi…" at bounding box center [1110, 431] width 451 height 477
type textarea "steps = 3"
paste textarea "hero.moveDown(steps)"
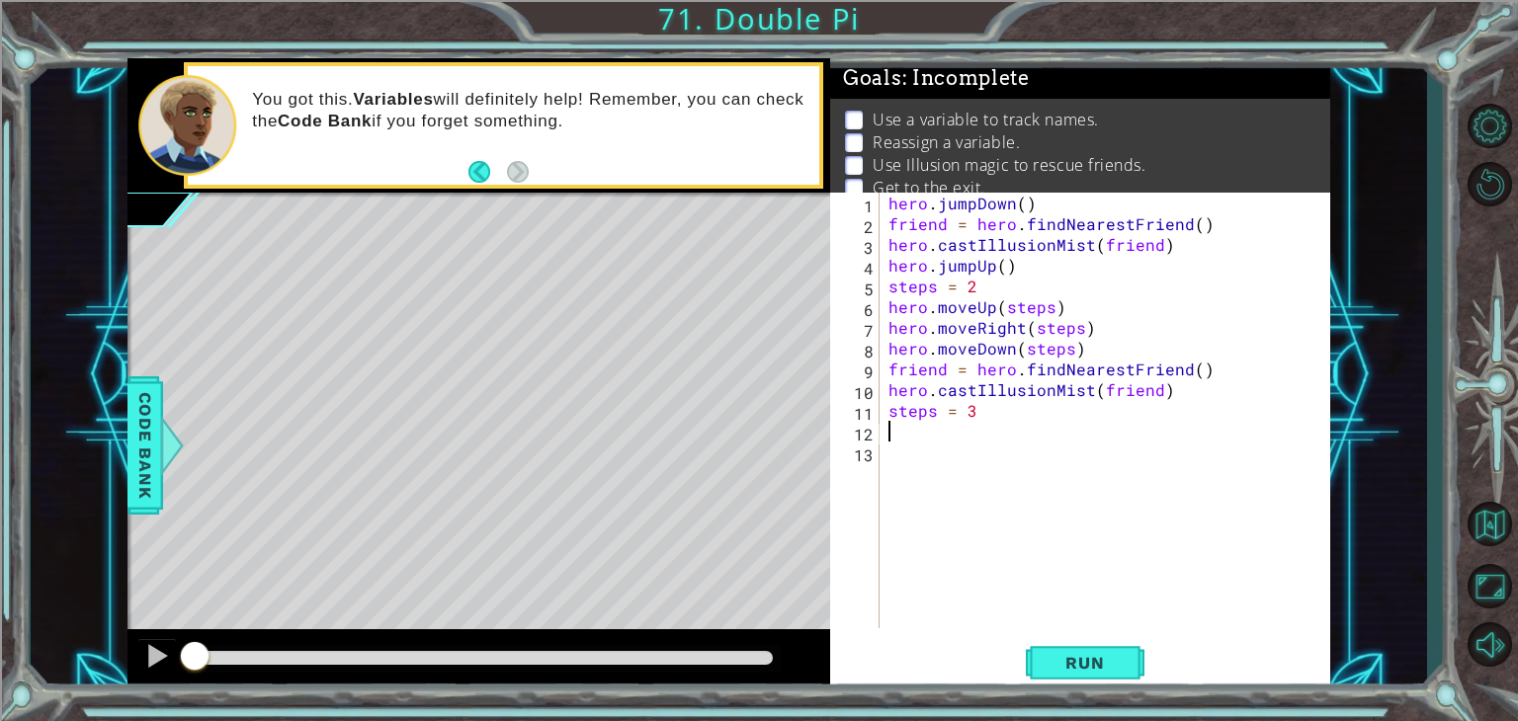
type textarea "hero.moveDown(steps)"
click at [899, 495] on div "hero . jumpDown ( ) friend = hero . findNearestFriend ( ) hero . castIllusionMi…" at bounding box center [1110, 431] width 451 height 477
click at [1023, 266] on div "hero . jumpDown ( ) friend = hero . findNearestFriend ( ) hero . castIllusionMi…" at bounding box center [1110, 431] width 451 height 477
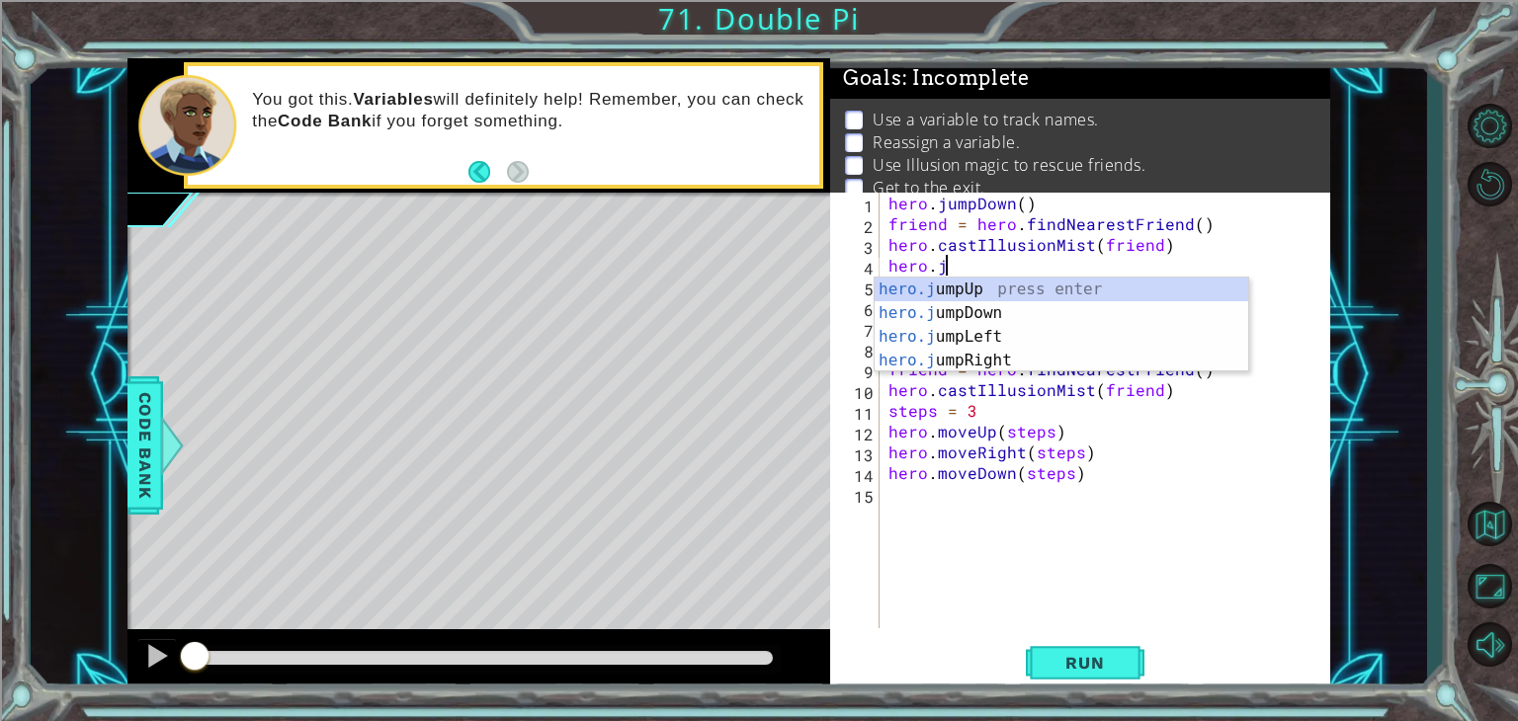
type textarea "h"
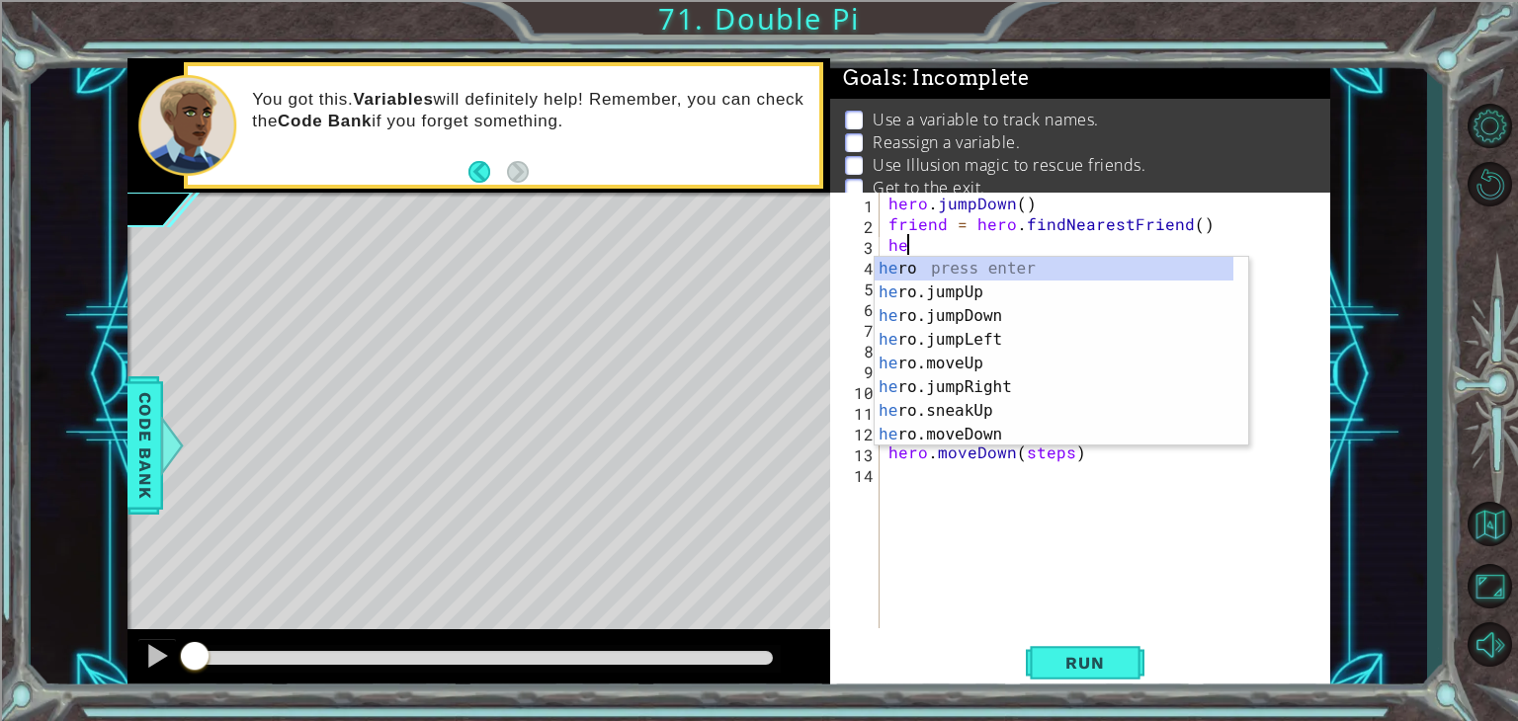
type textarea "h"
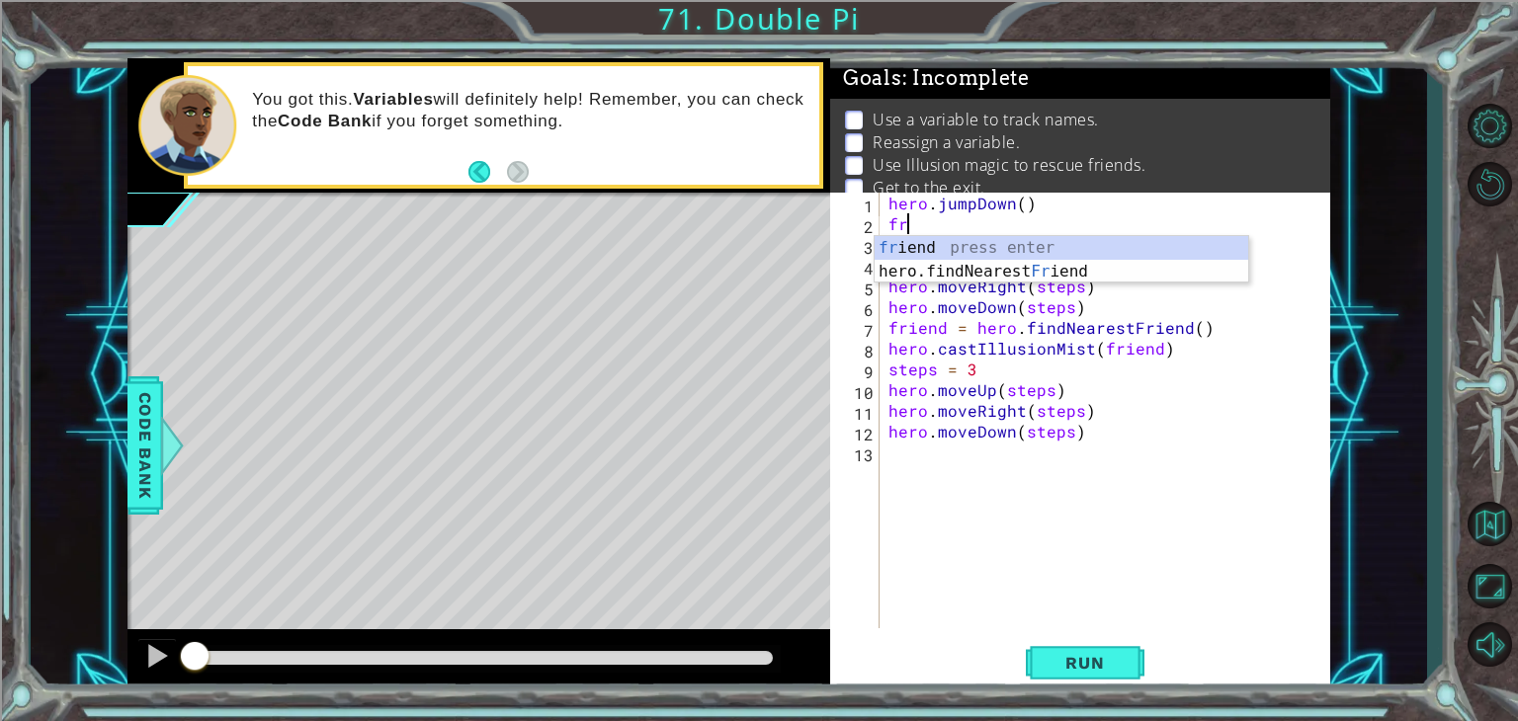
type textarea "f"
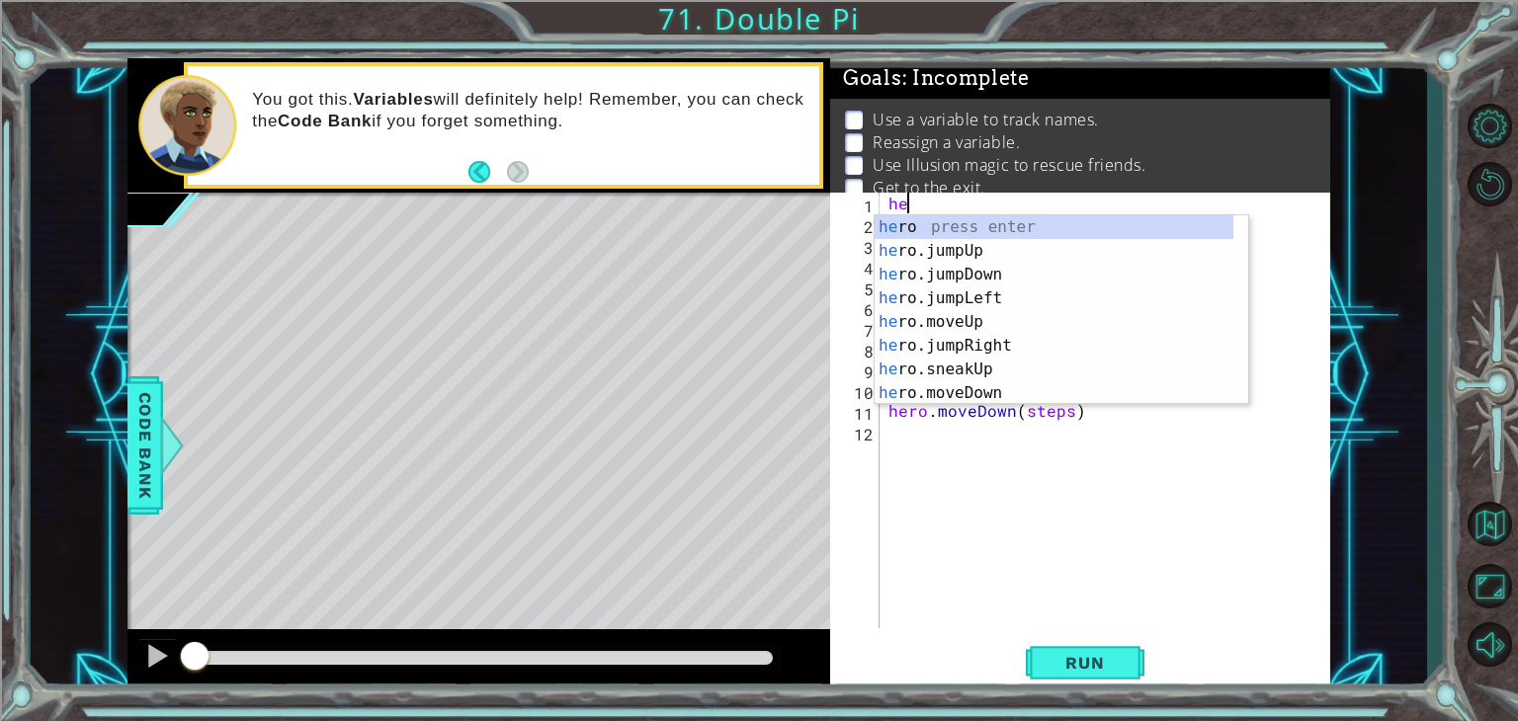
type textarea "h"
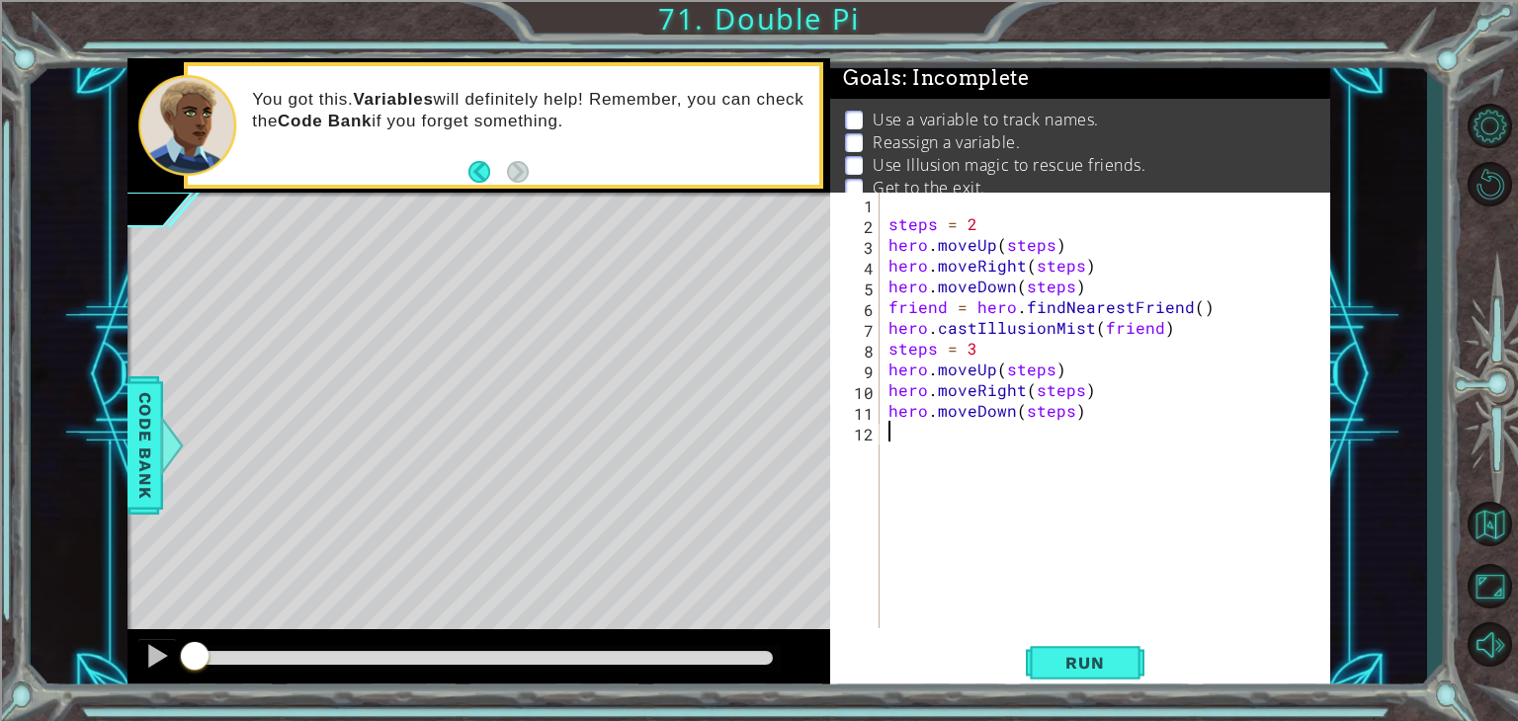
click at [899, 447] on div "steps = 2 hero . moveUp ( steps ) hero . moveRight ( steps ) hero . moveDown ( …" at bounding box center [1110, 431] width 451 height 477
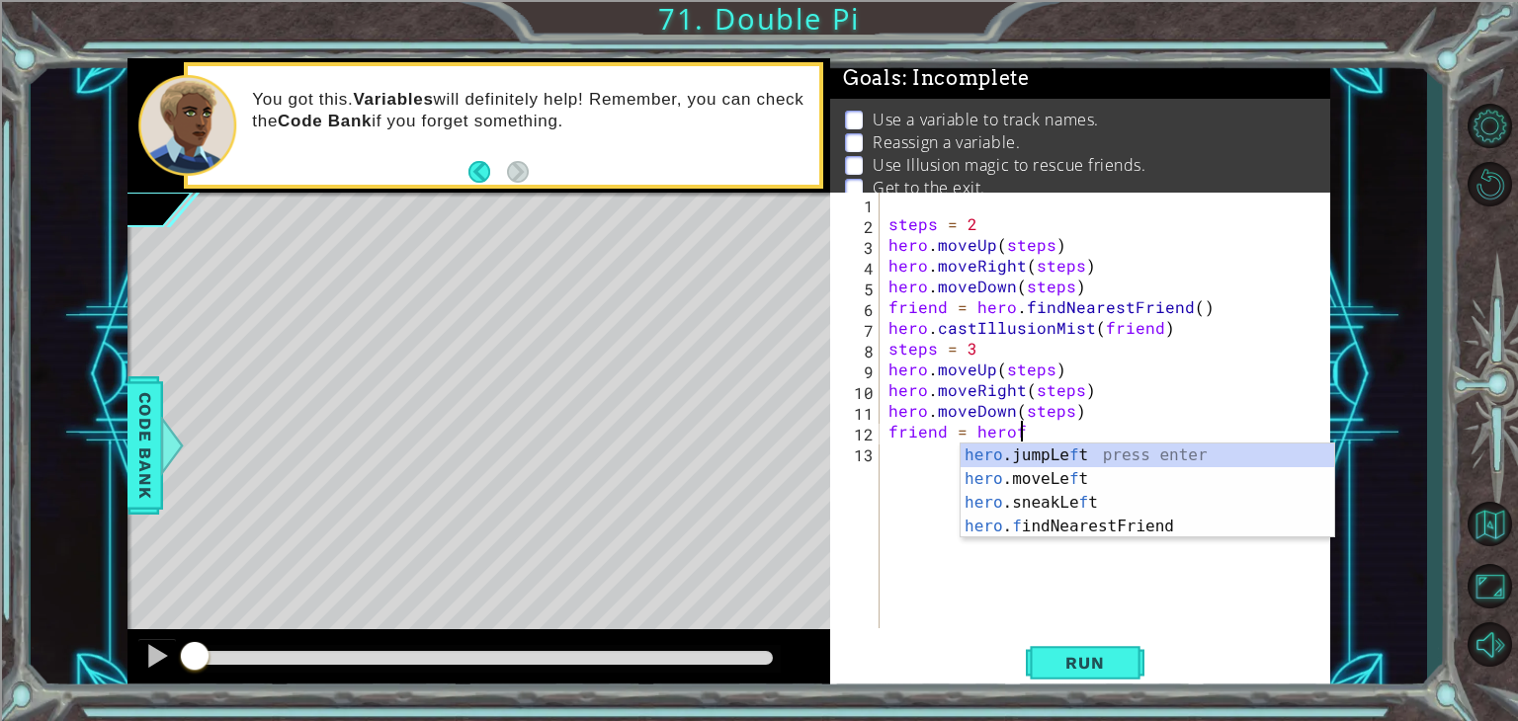
scroll to position [0, 8]
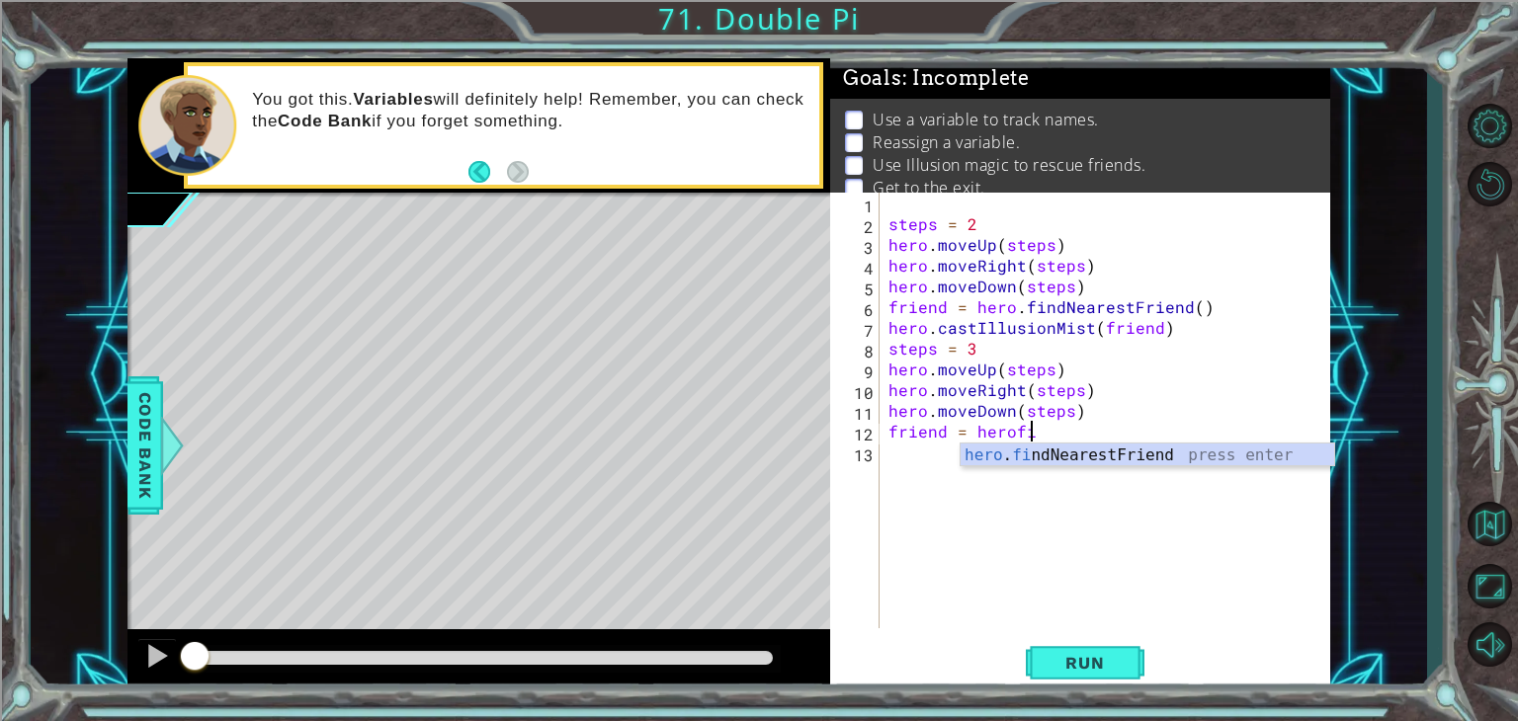
type textarea "friend = hero.findNearestFriend()"
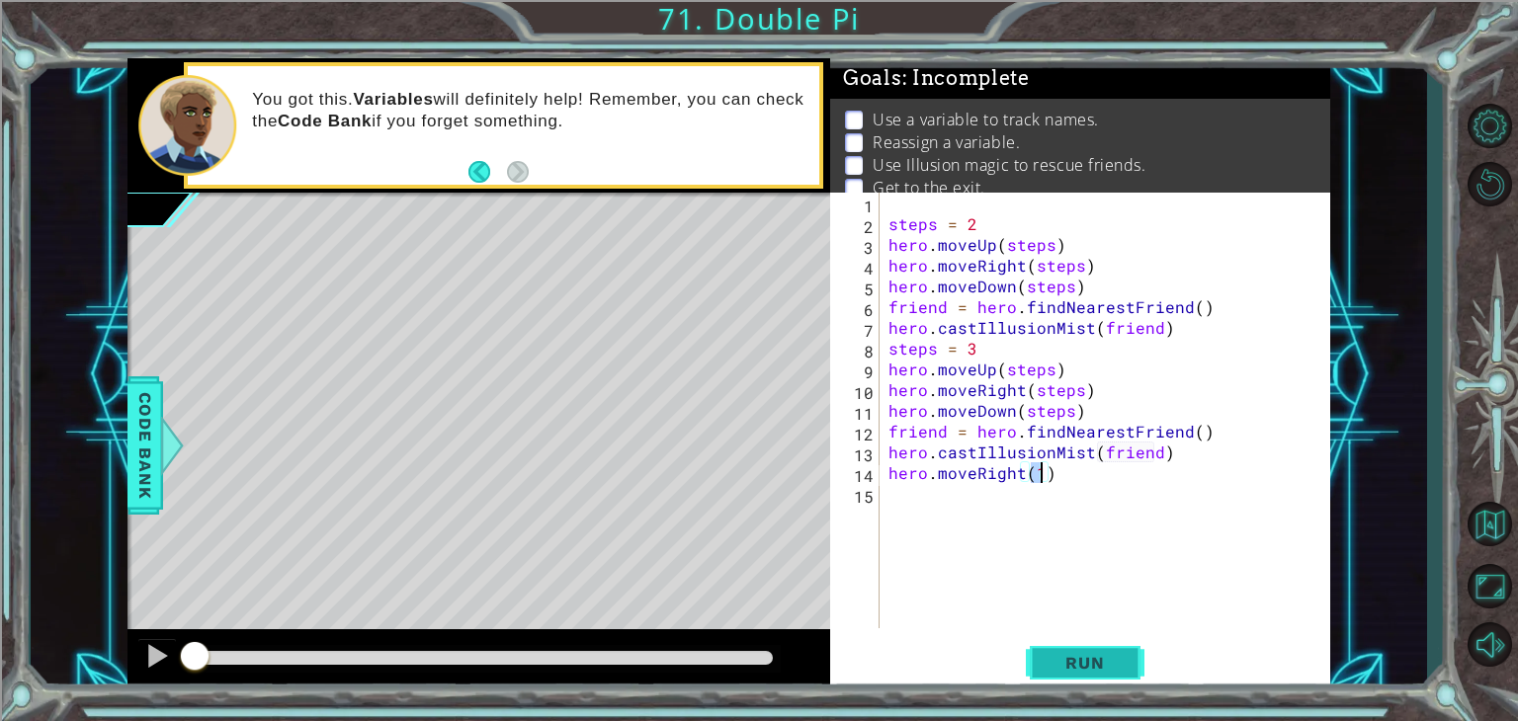
type textarea "hero.moveRight(1)"
click at [1043, 684] on button "Run" at bounding box center [1085, 663] width 119 height 50
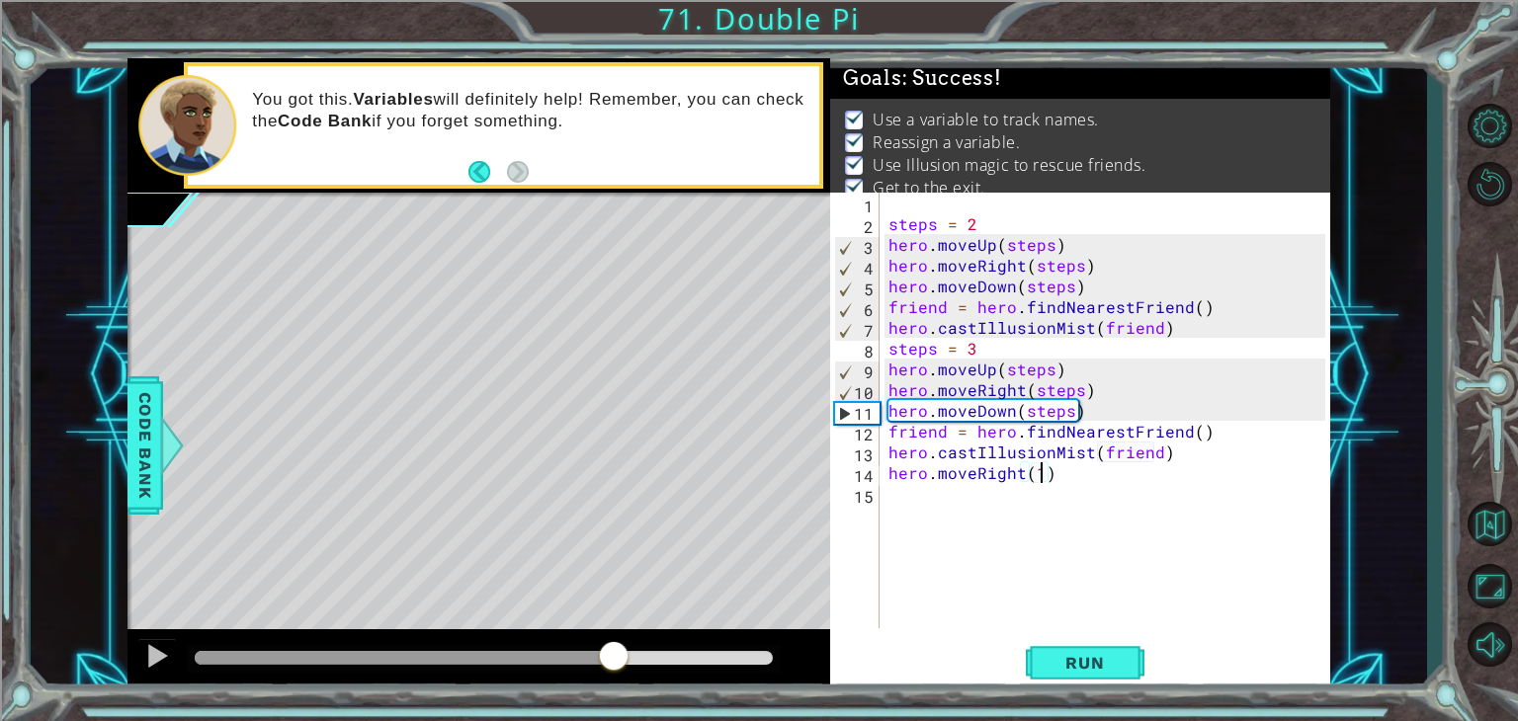
drag, startPoint x: 384, startPoint y: 649, endPoint x: 628, endPoint y: 689, distance: 246.3
click at [628, 689] on div at bounding box center [478, 661] width 703 height 63
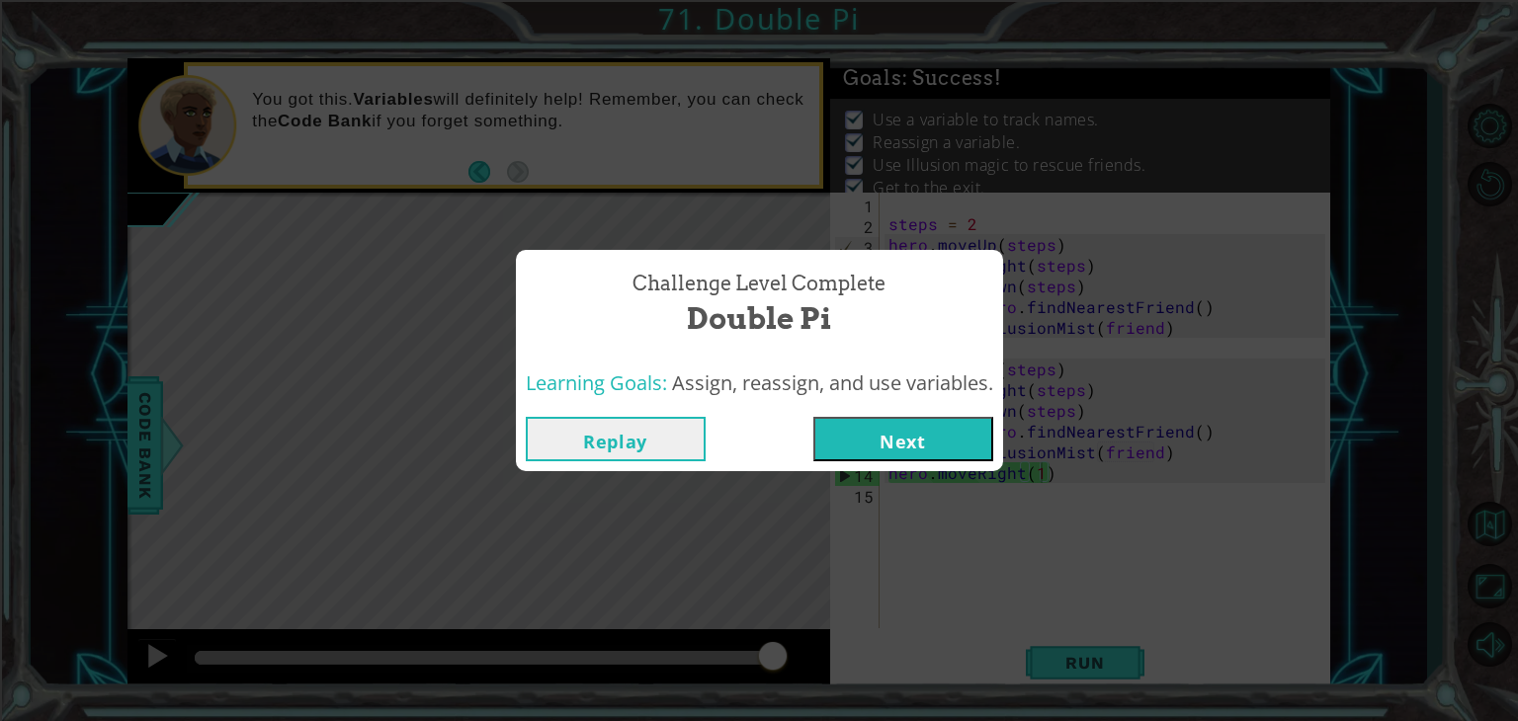
click at [894, 452] on button "Next" at bounding box center [903, 439] width 180 height 44
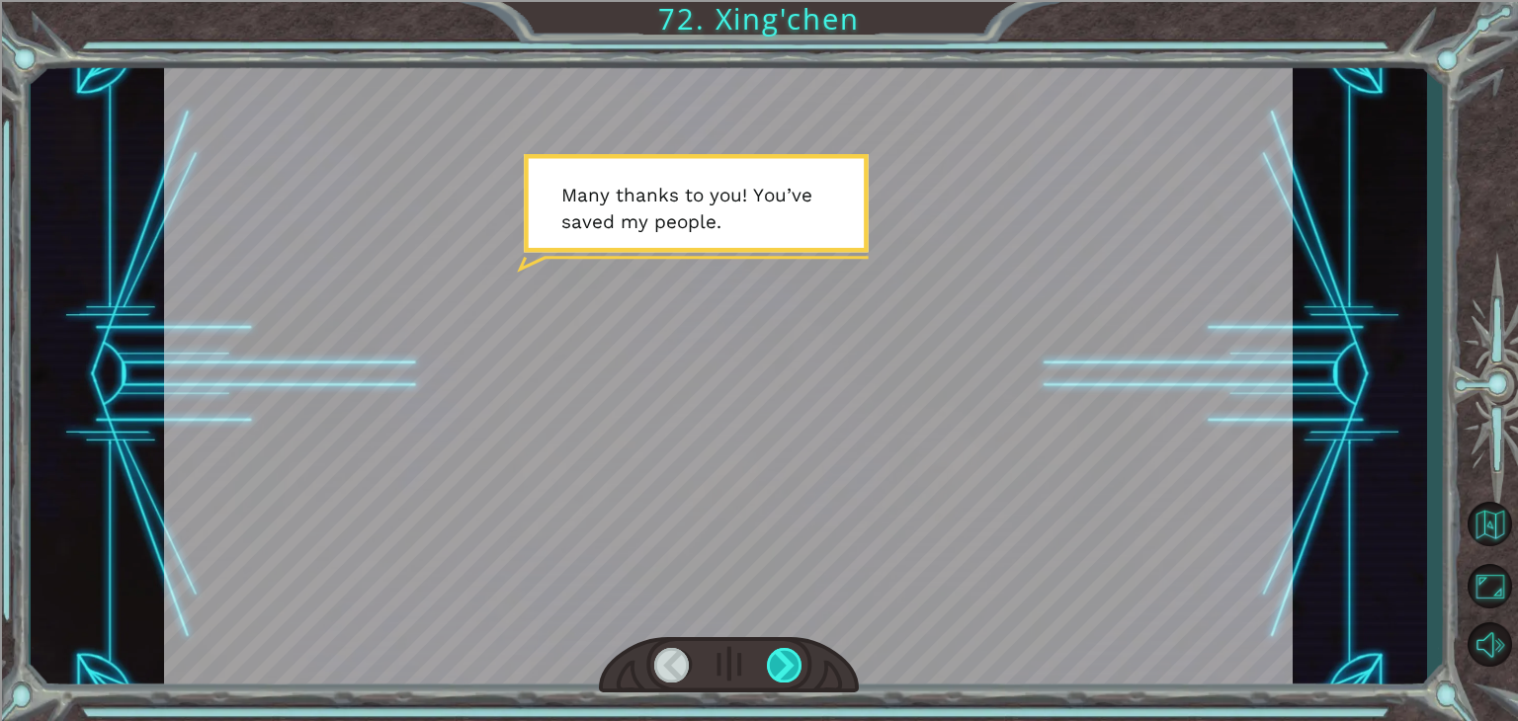
click at [796, 672] on div at bounding box center [785, 665] width 36 height 35
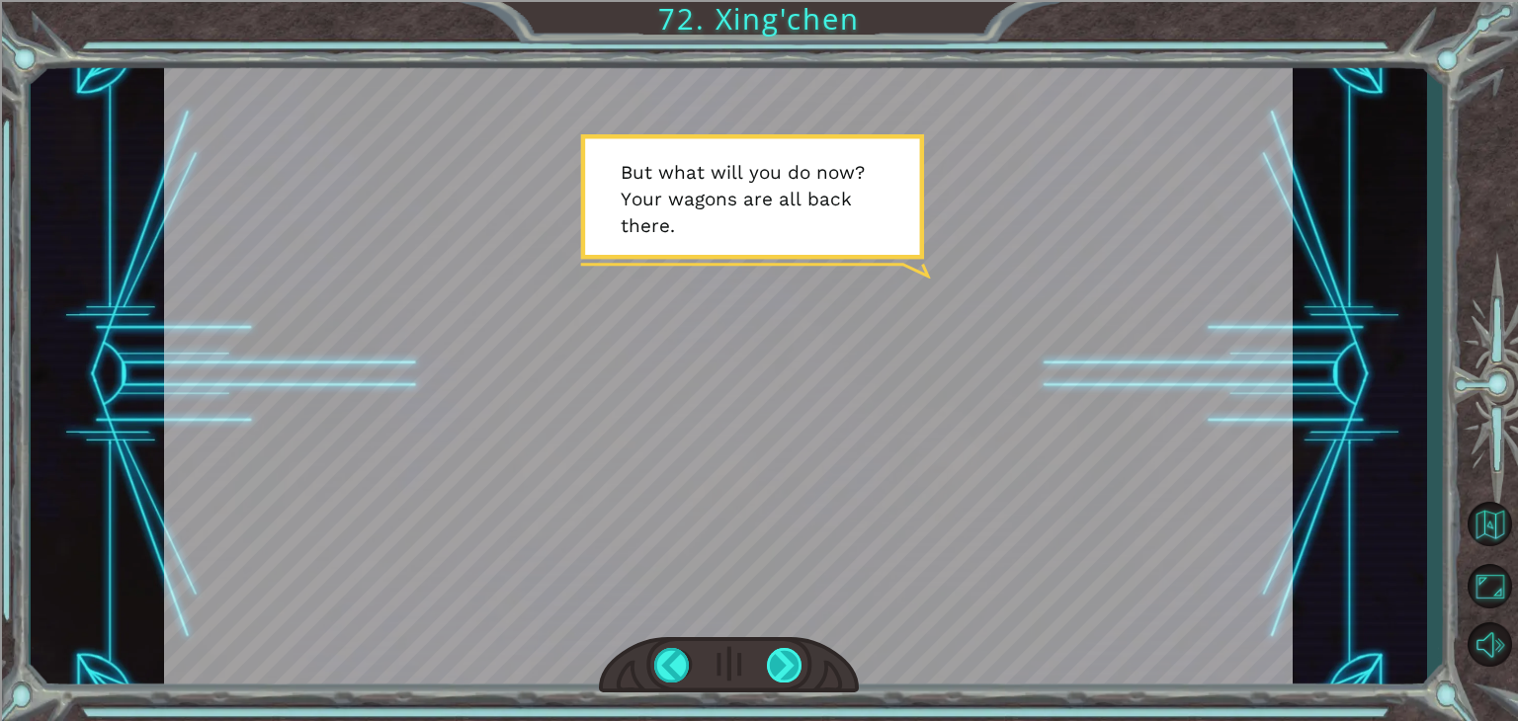
click at [796, 672] on div at bounding box center [785, 665] width 36 height 35
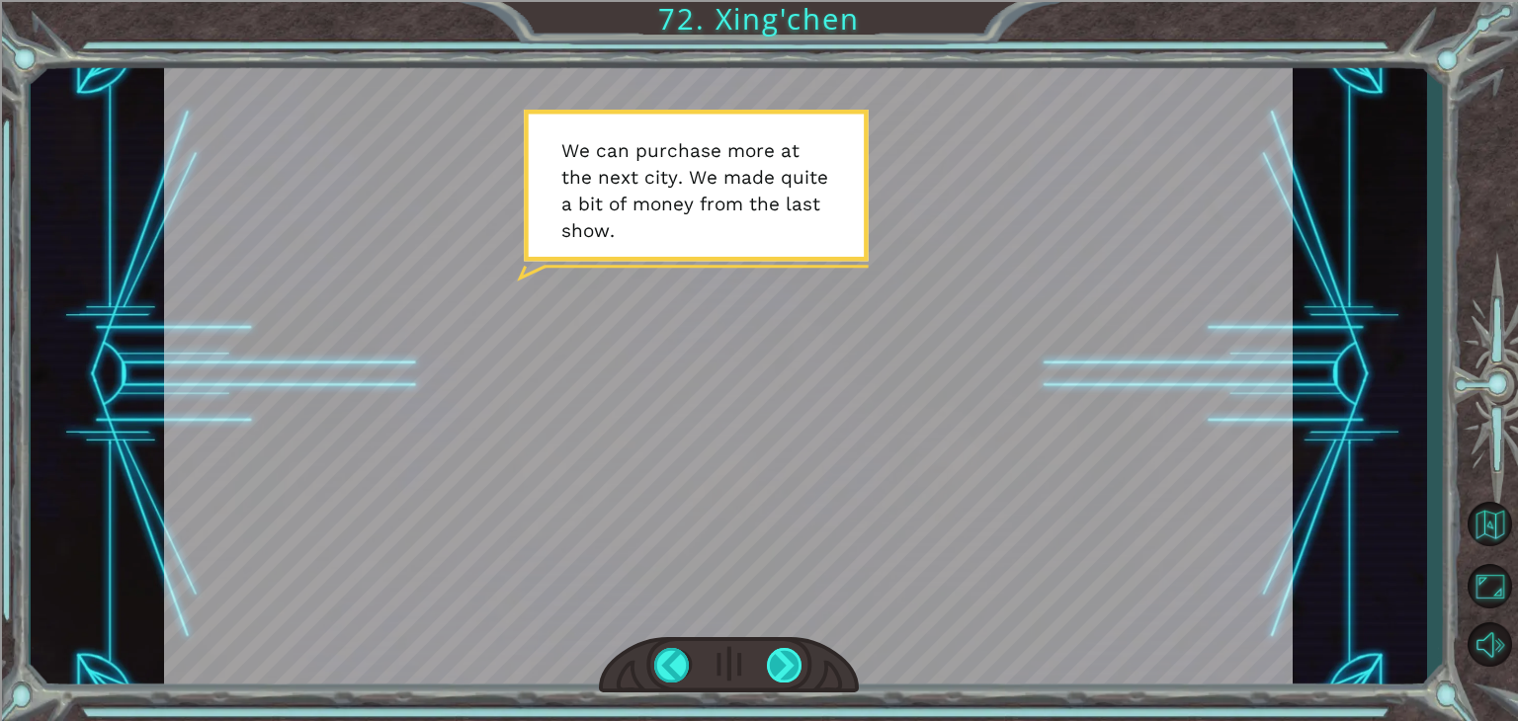
click at [789, 669] on div at bounding box center [785, 665] width 36 height 35
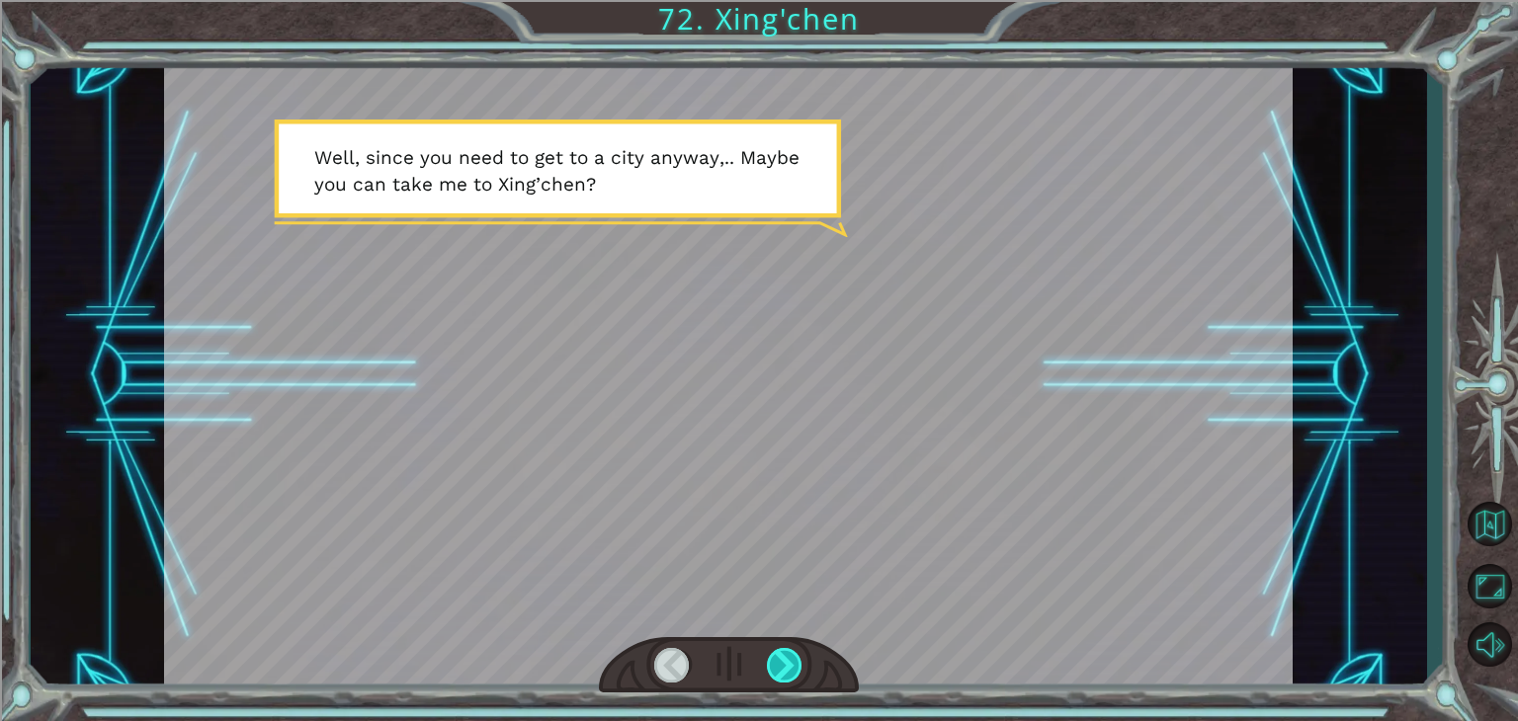
click at [790, 669] on div at bounding box center [785, 665] width 36 height 35
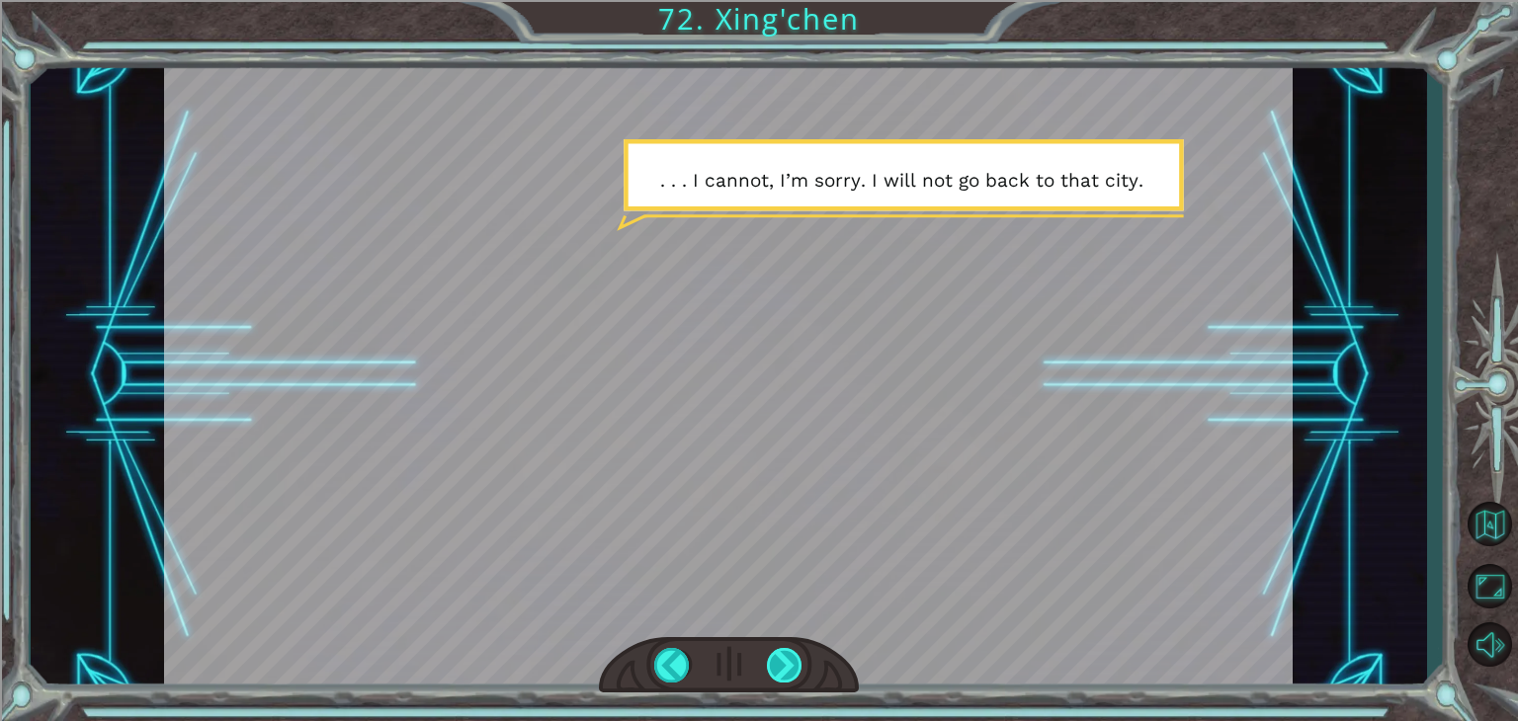
click at [790, 669] on div at bounding box center [785, 665] width 36 height 35
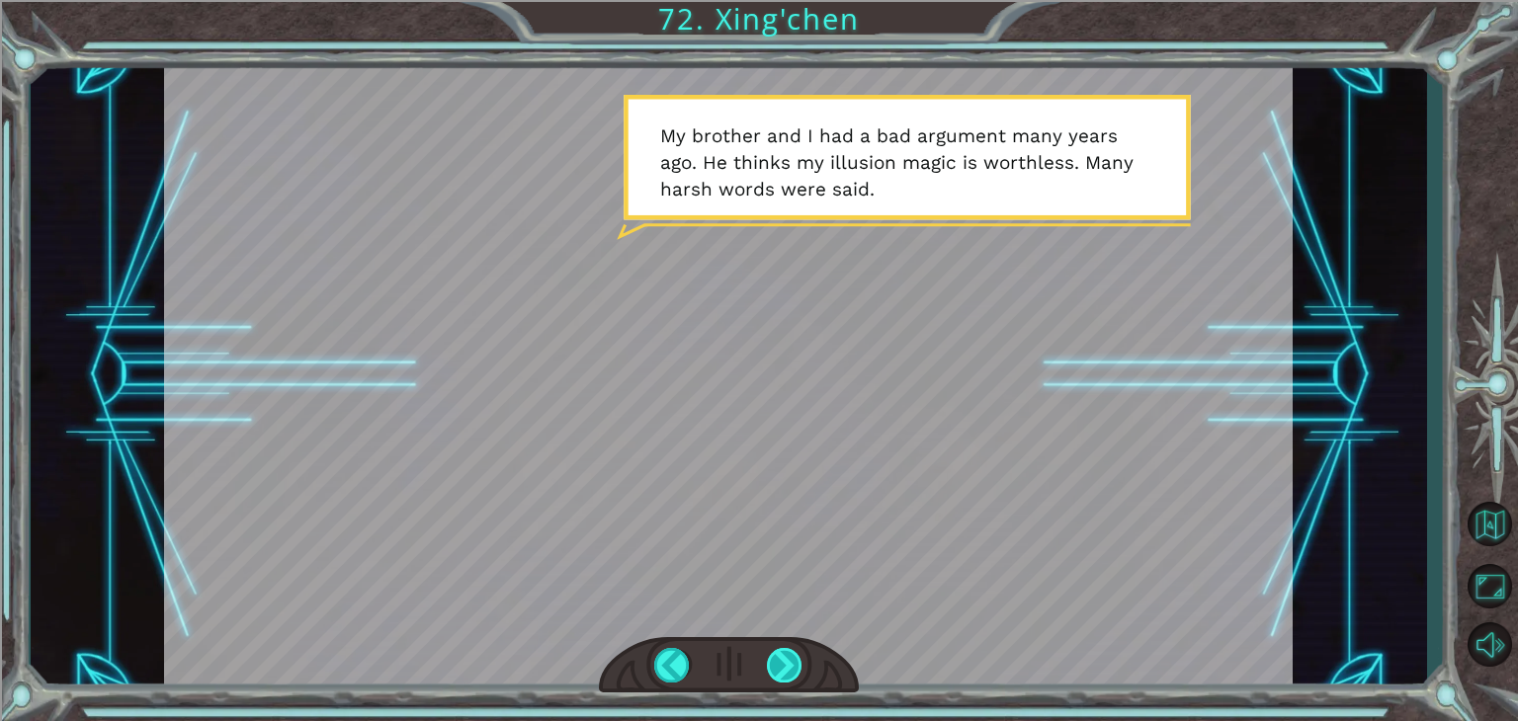
click at [790, 669] on div at bounding box center [785, 665] width 36 height 35
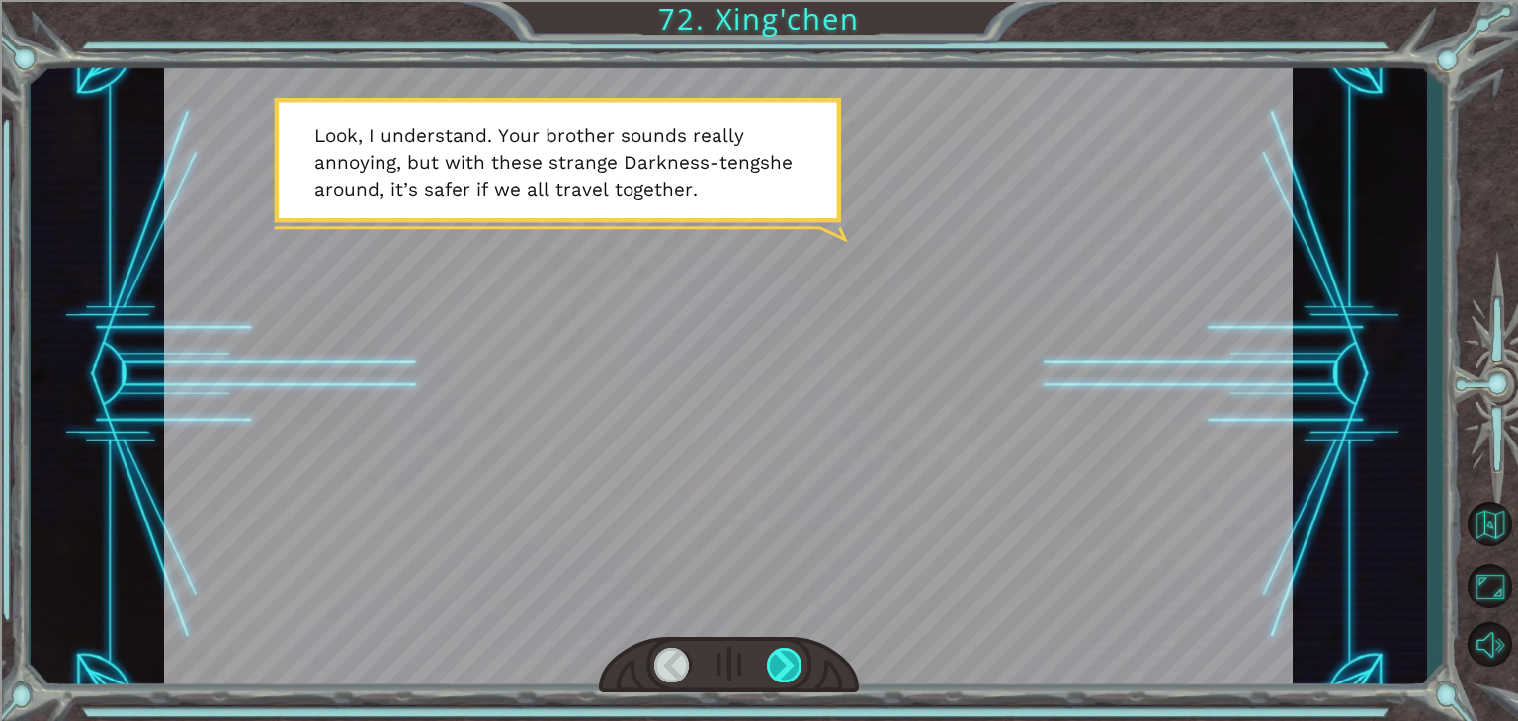
click at [790, 669] on div at bounding box center [785, 665] width 36 height 35
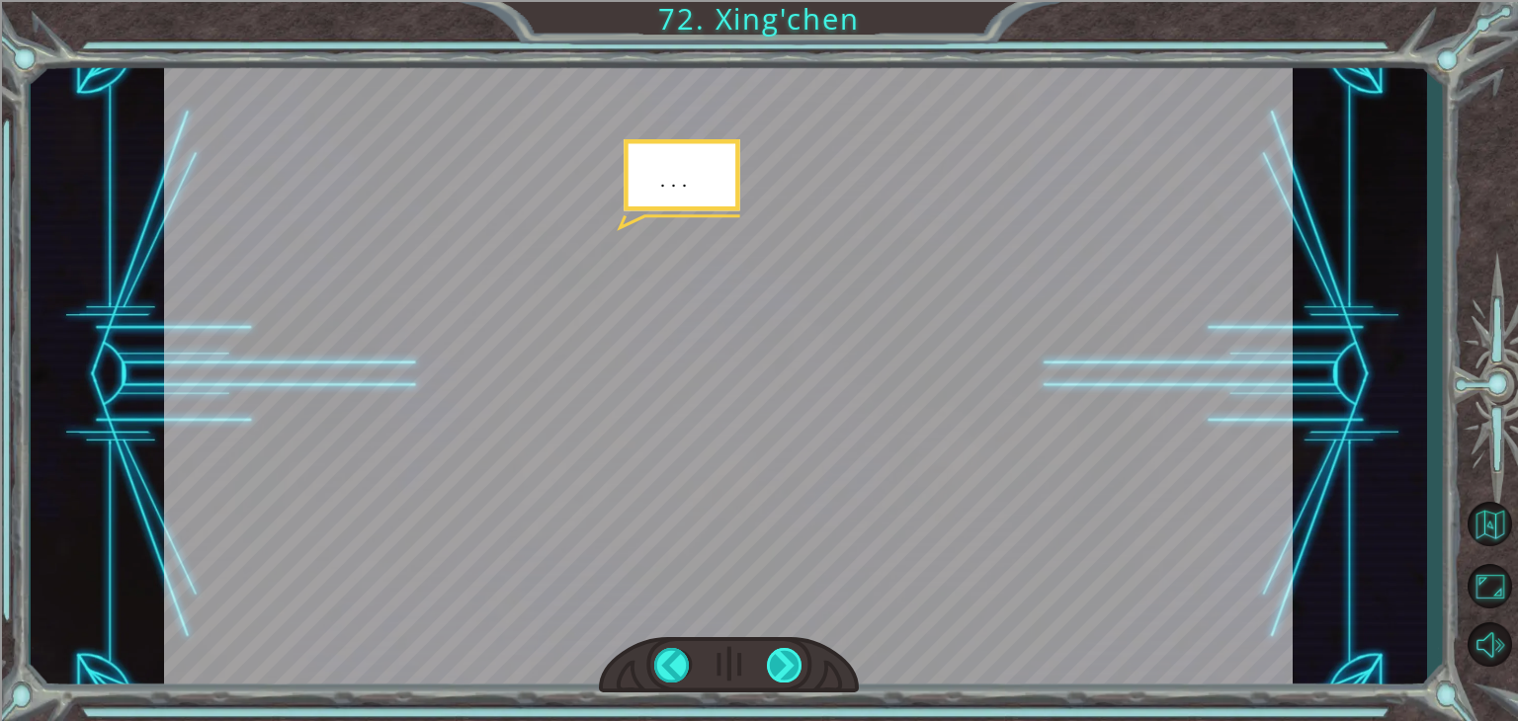
click at [790, 669] on div at bounding box center [785, 665] width 36 height 35
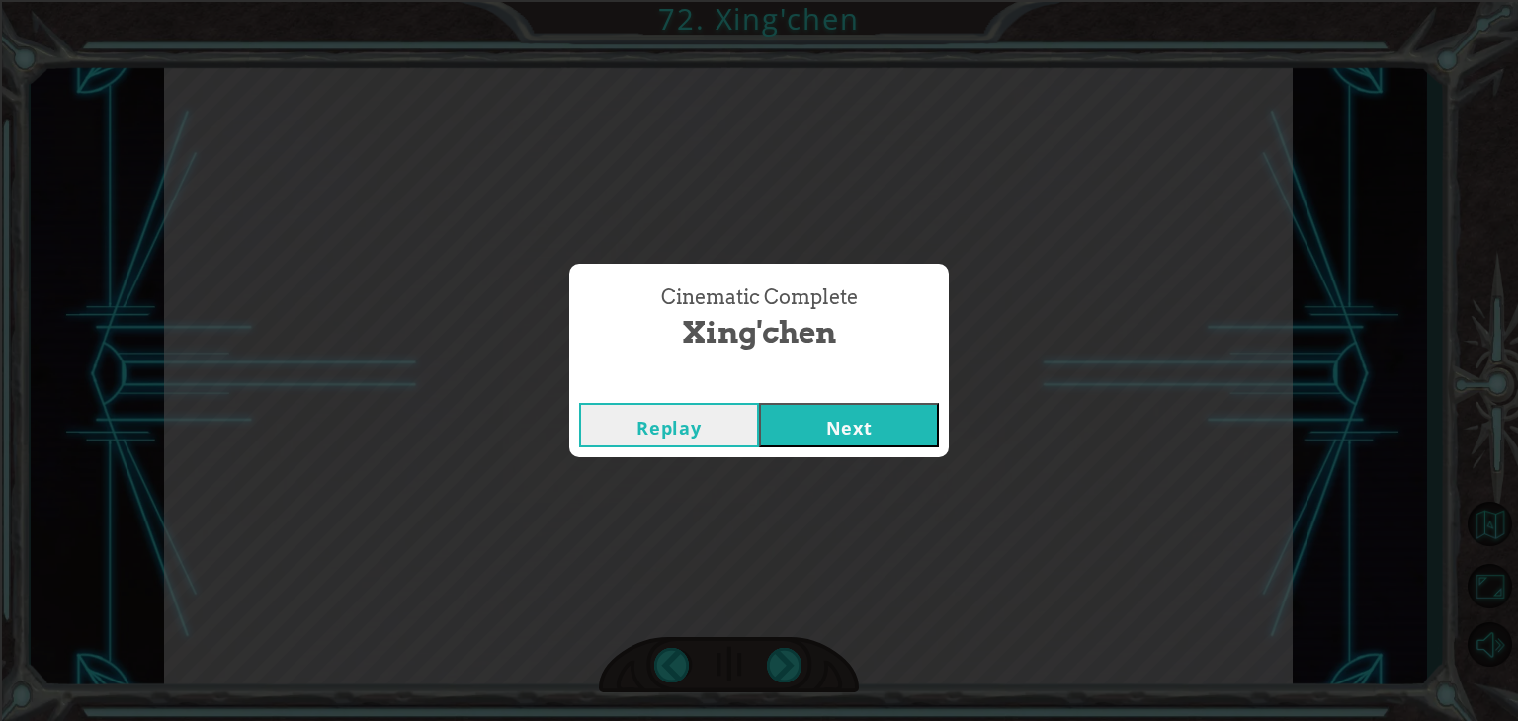
click at [890, 406] on button "Next" at bounding box center [849, 425] width 180 height 44
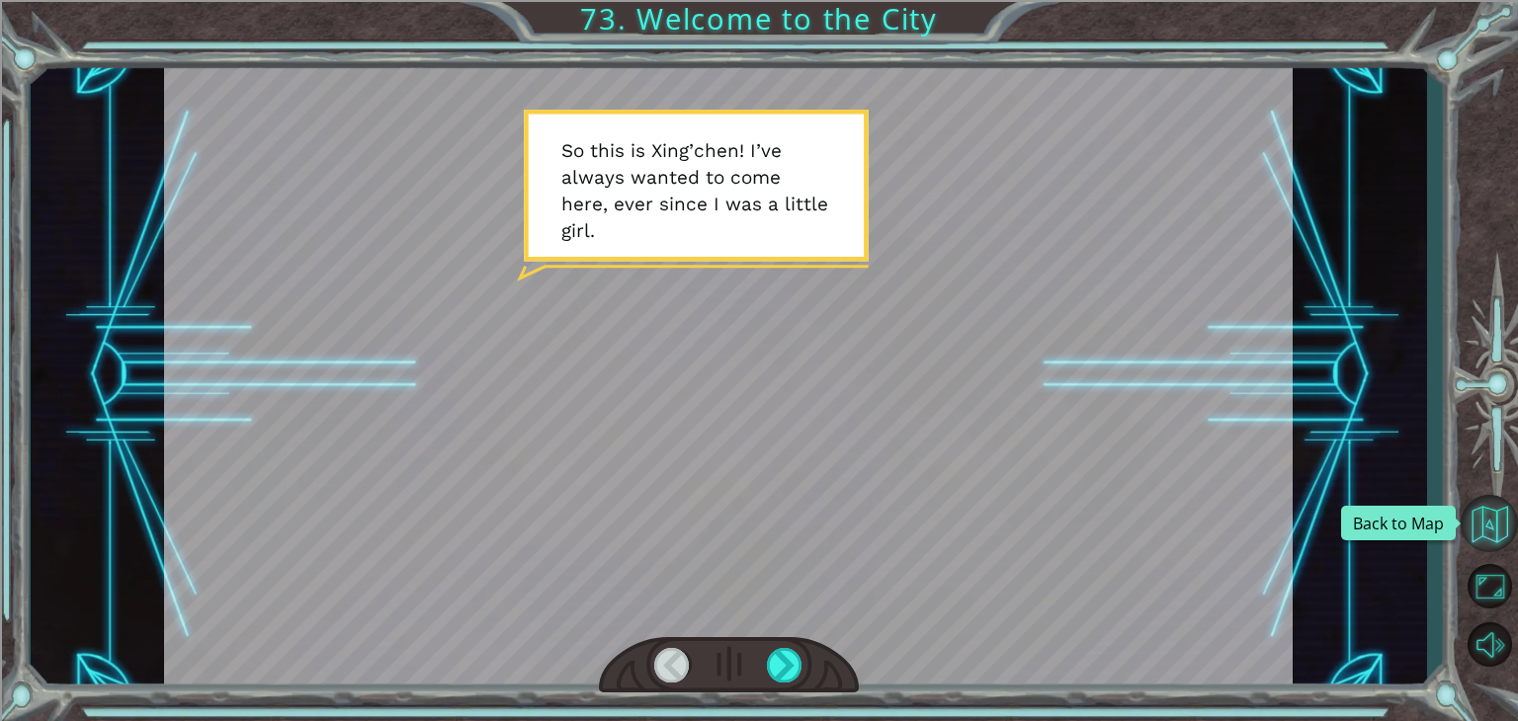
click at [1497, 535] on button "Back to Map" at bounding box center [1489, 523] width 57 height 57
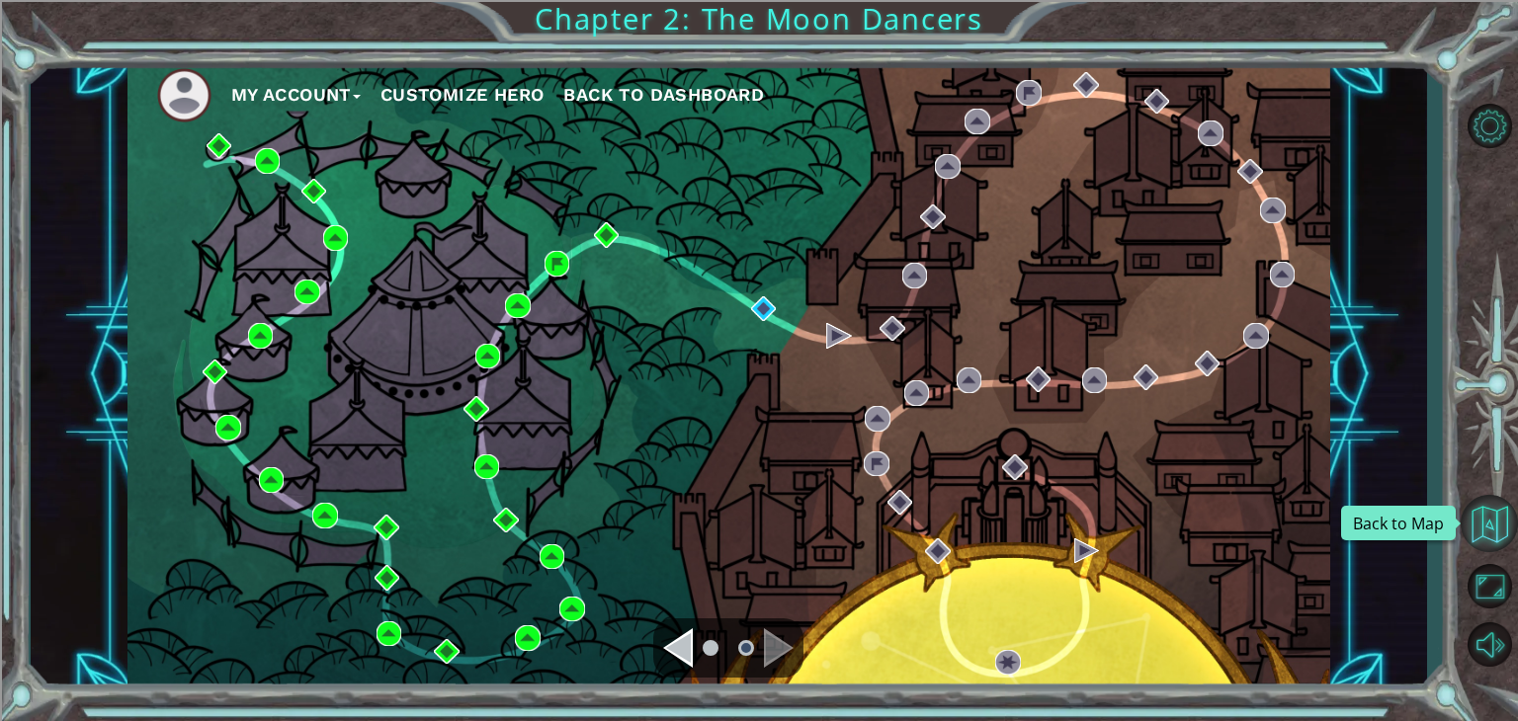
click at [1493, 514] on button "Back to Map" at bounding box center [1489, 523] width 57 height 57
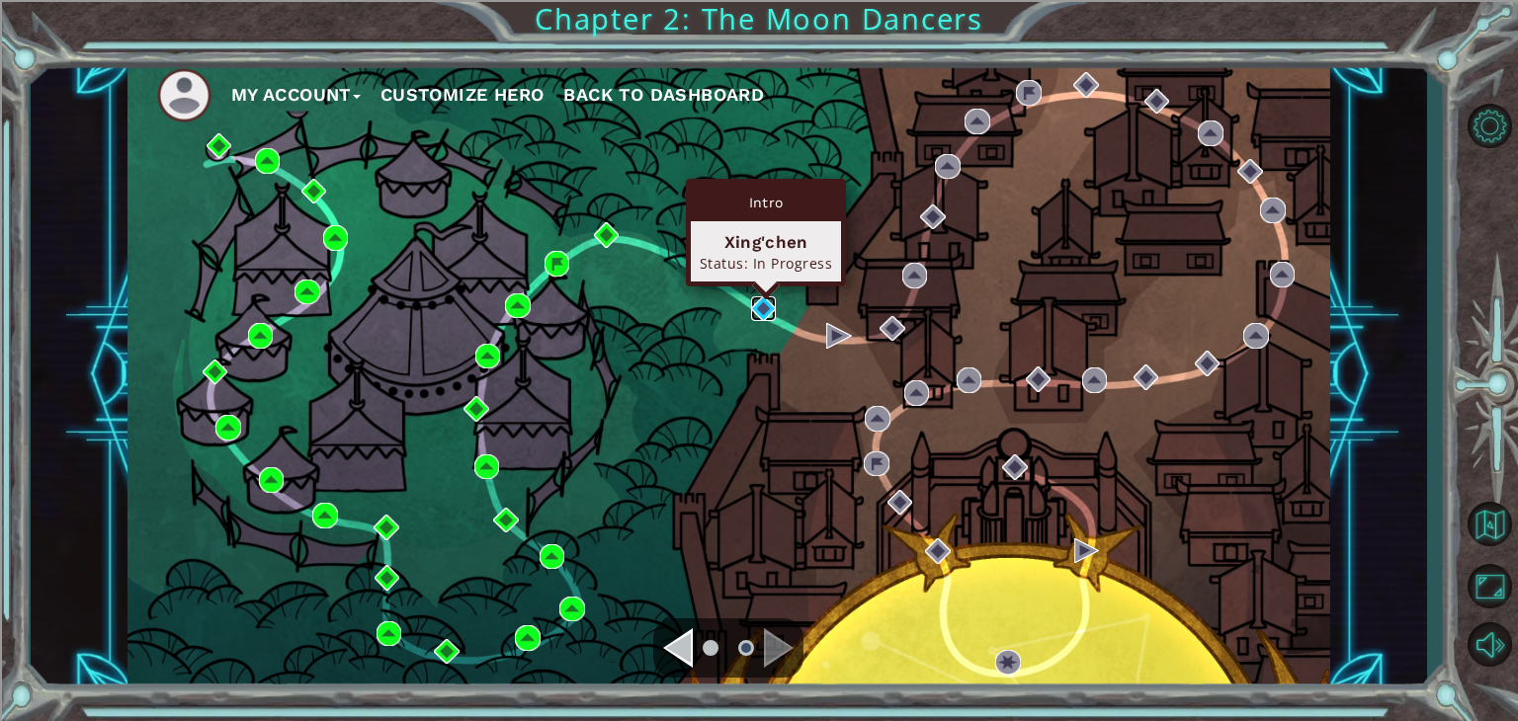
click at [760, 314] on img at bounding box center [764, 310] width 26 height 26
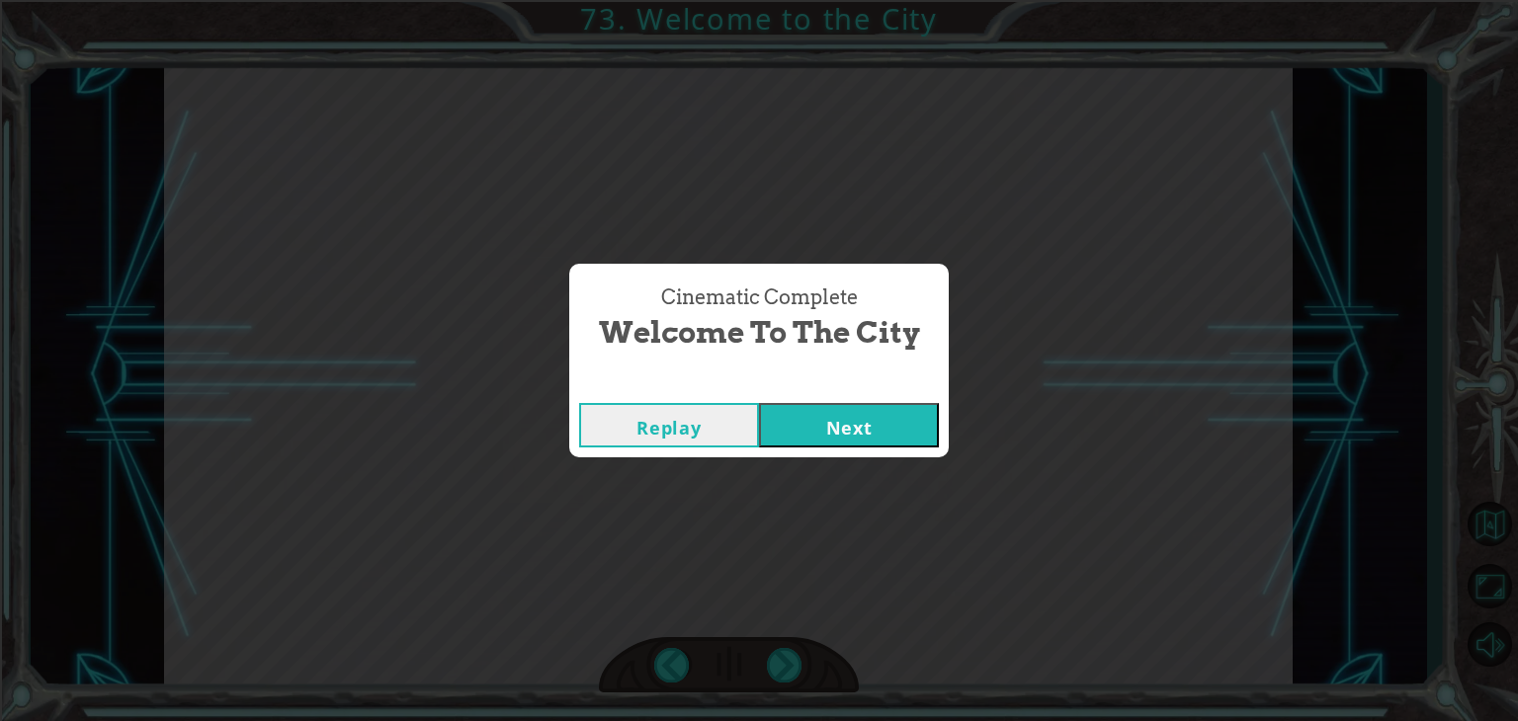
click at [813, 413] on button "Next" at bounding box center [849, 425] width 180 height 44
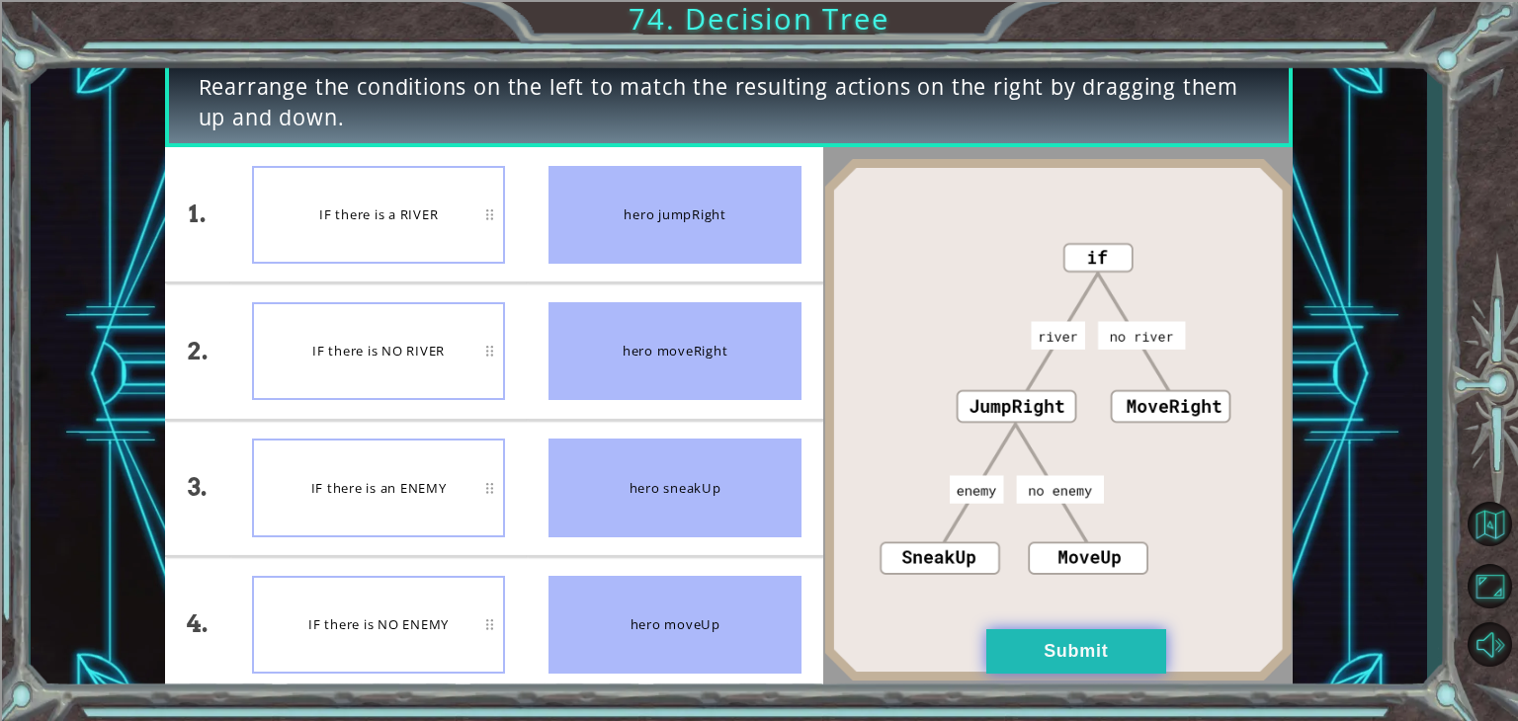
click at [1002, 660] on button "Submit" at bounding box center [1076, 652] width 180 height 44
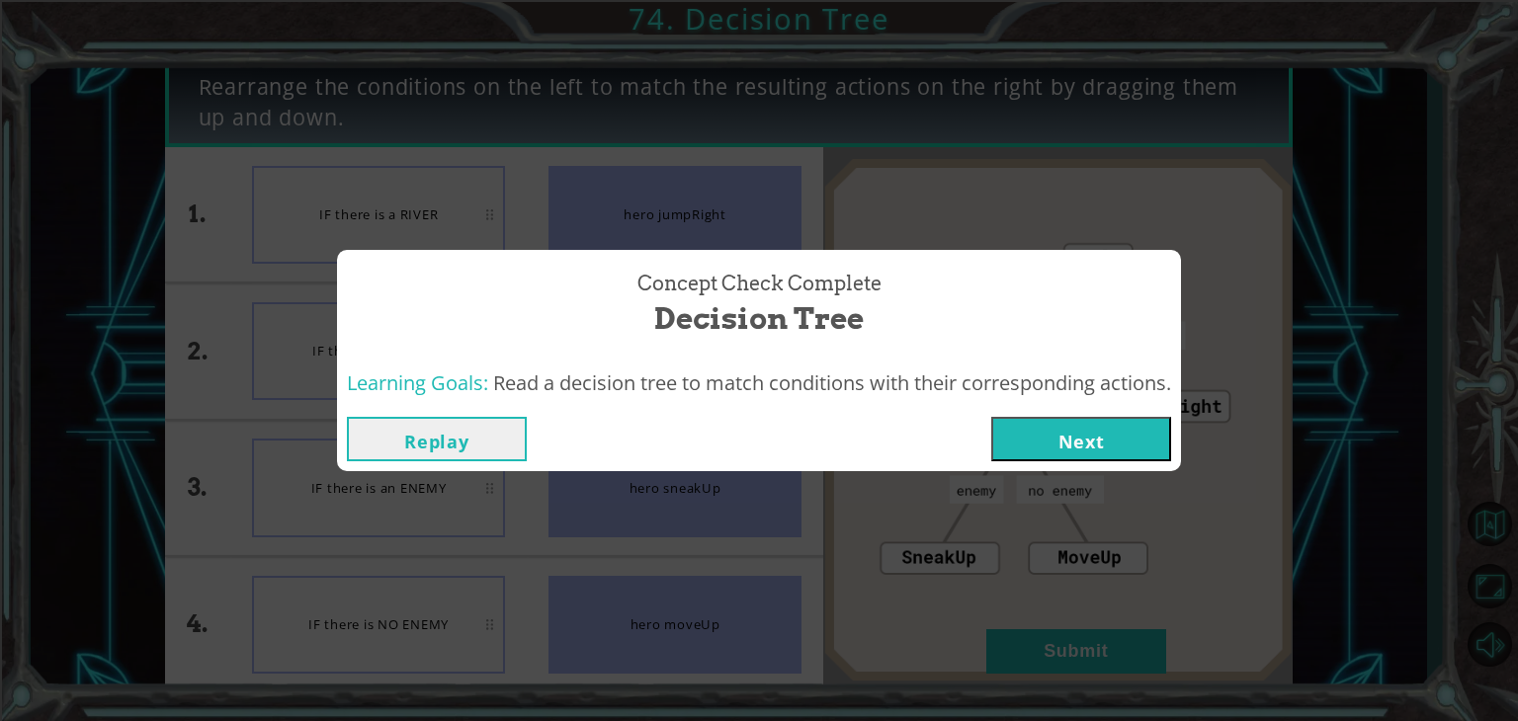
click at [1070, 455] on button "Next" at bounding box center [1081, 439] width 180 height 44
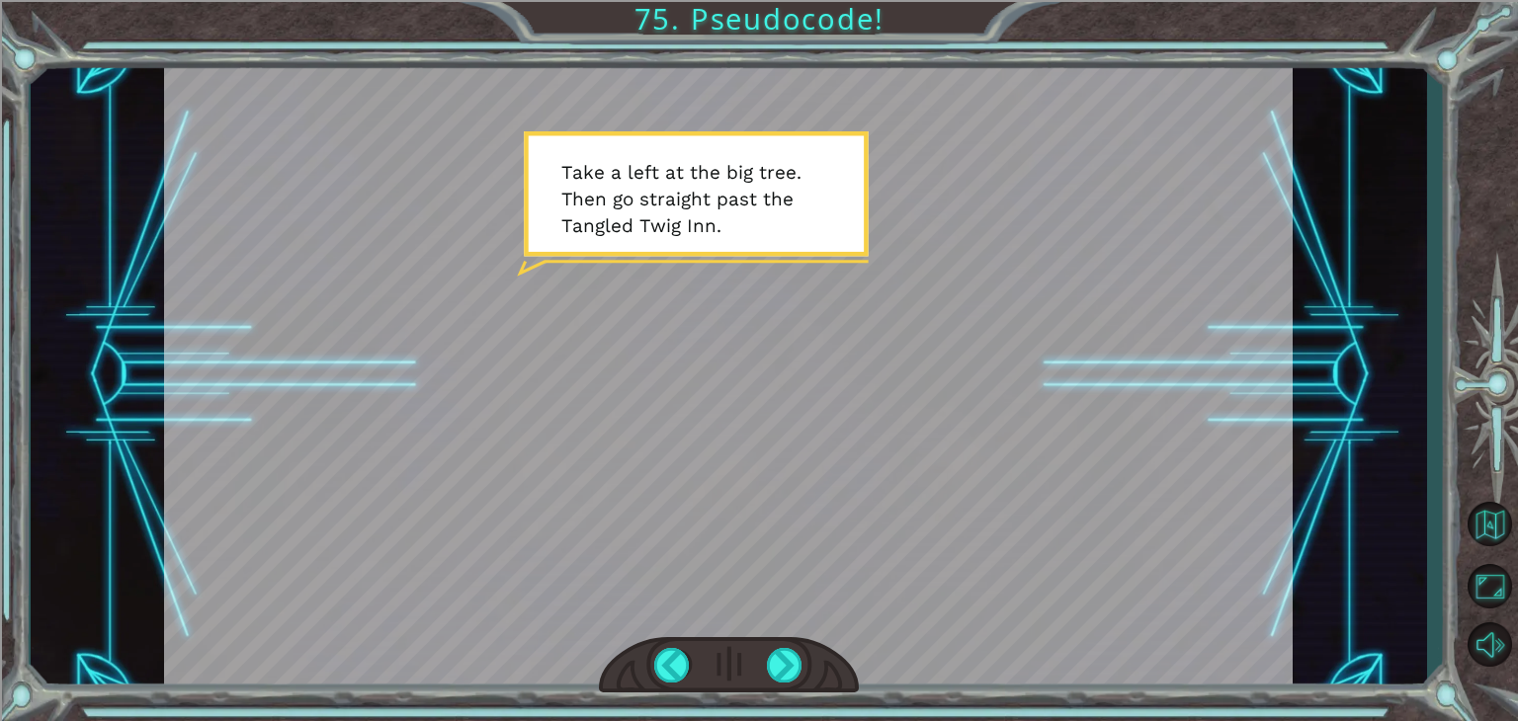
click at [1070, 455] on div at bounding box center [728, 375] width 1129 height 635
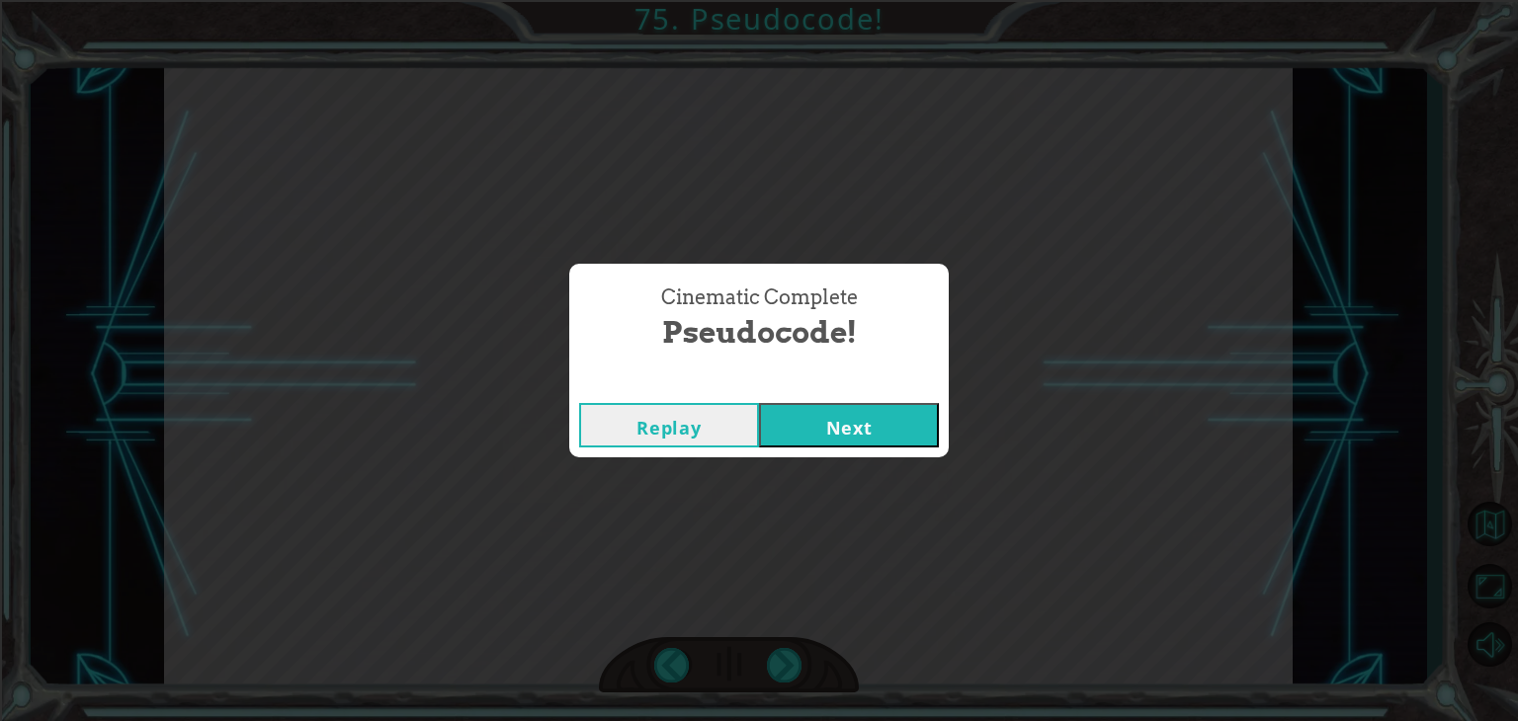
click at [843, 425] on button "Next" at bounding box center [849, 425] width 180 height 44
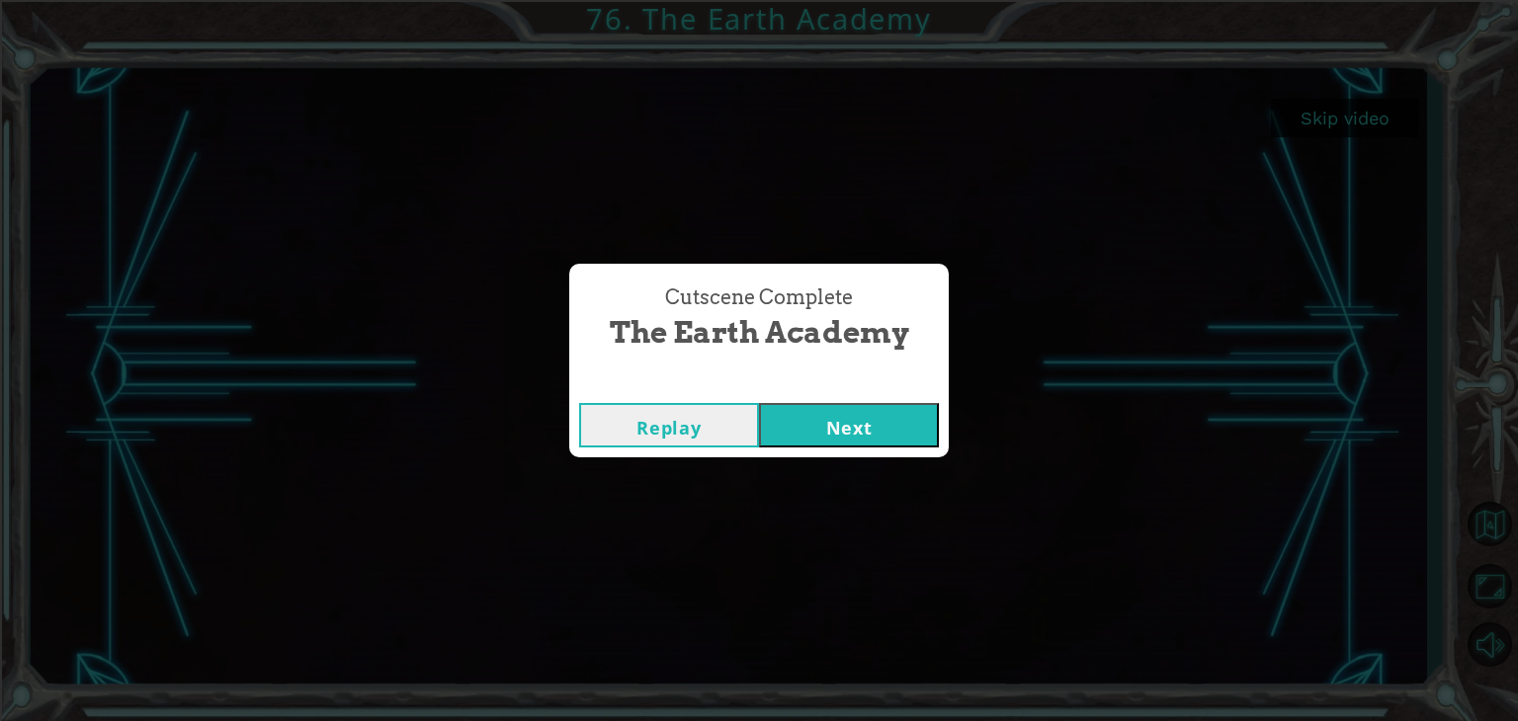
click at [799, 416] on button "Next" at bounding box center [849, 425] width 180 height 44
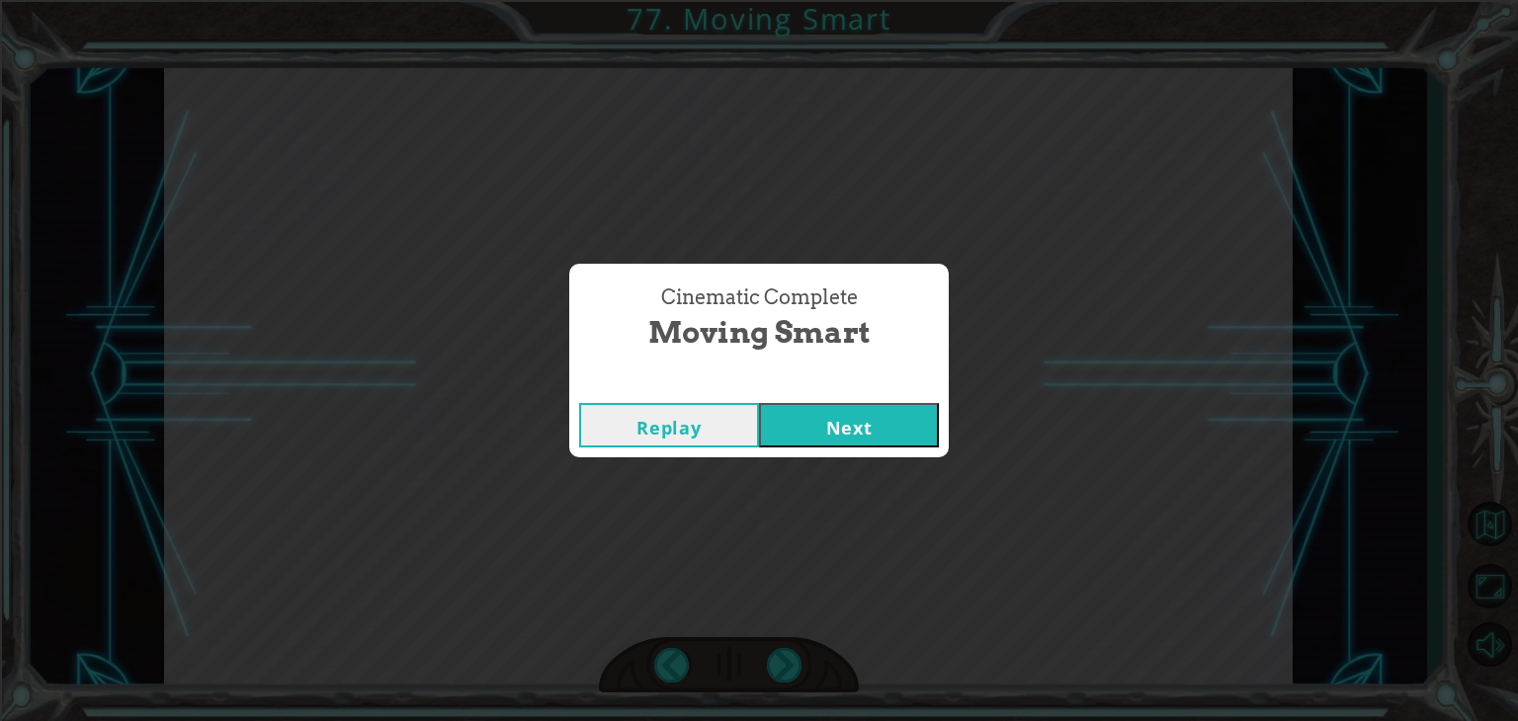
click at [826, 435] on button "Next" at bounding box center [849, 425] width 180 height 44
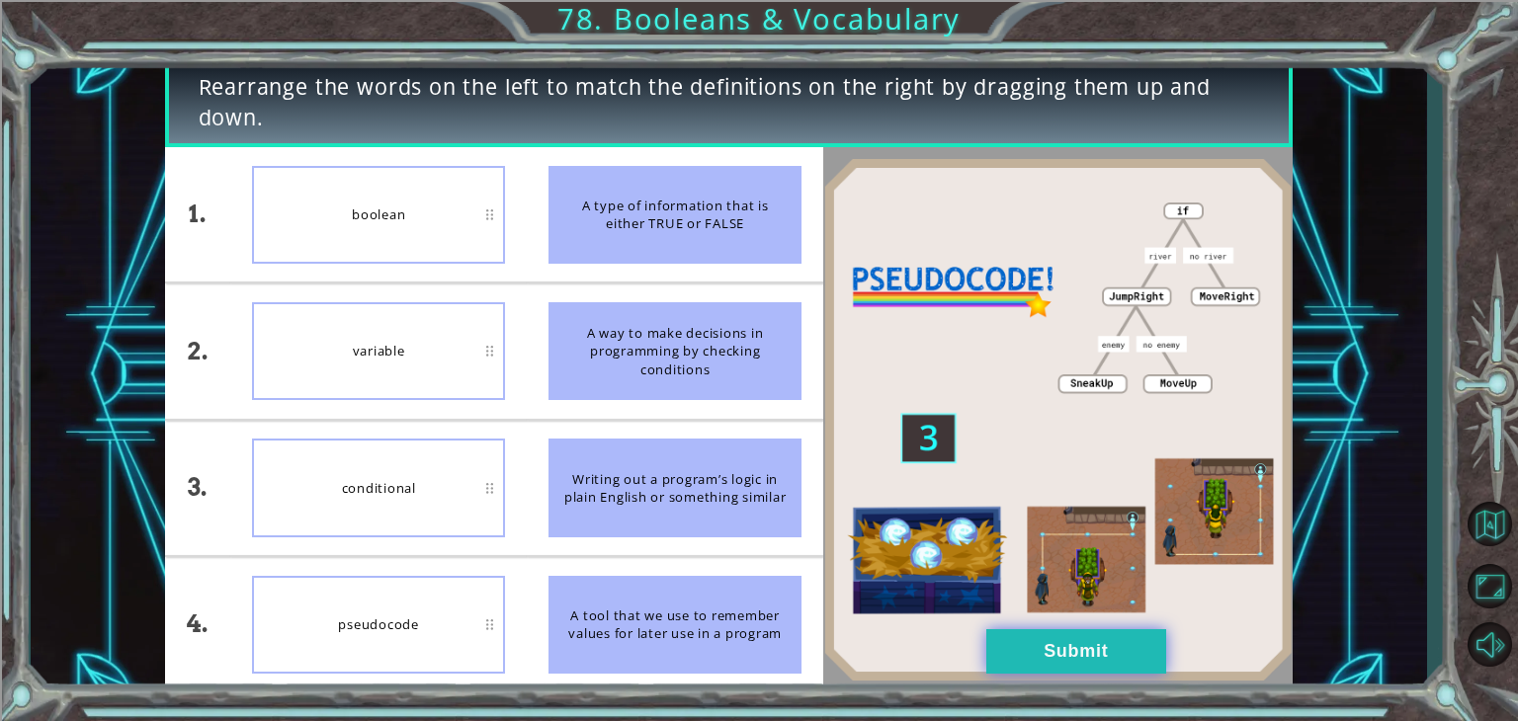
click at [1035, 661] on button "Submit" at bounding box center [1076, 652] width 180 height 44
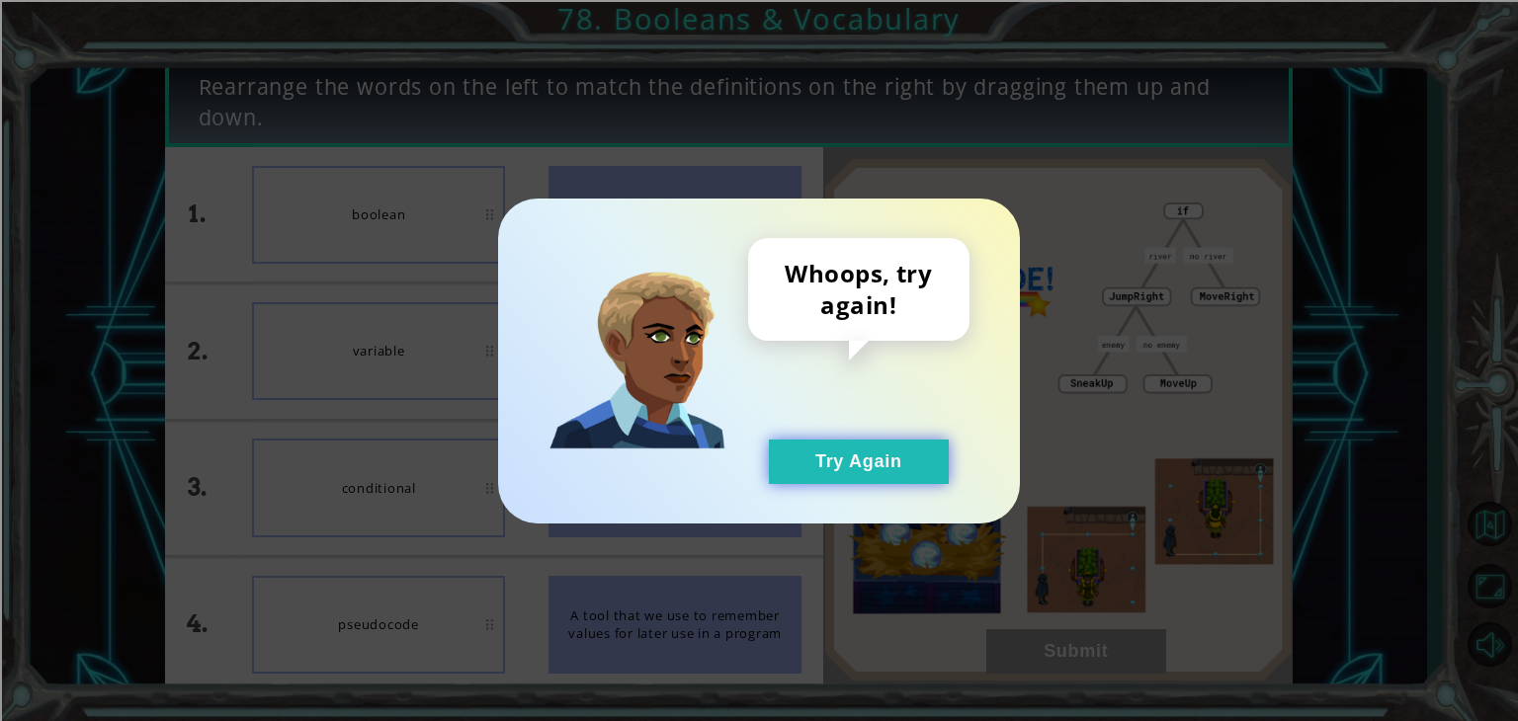
click at [890, 459] on button "Try Again" at bounding box center [859, 462] width 180 height 44
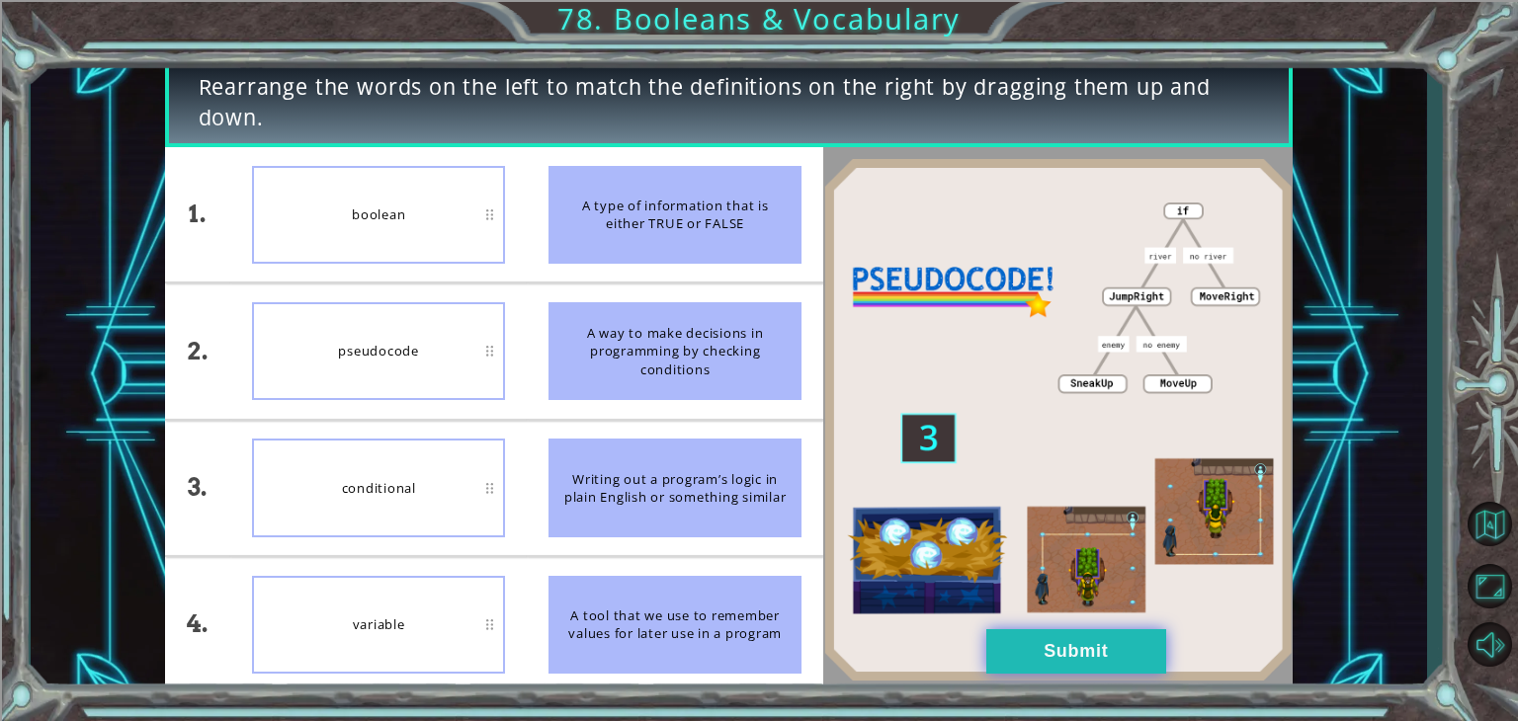
click at [1056, 651] on button "Submit" at bounding box center [1076, 652] width 180 height 44
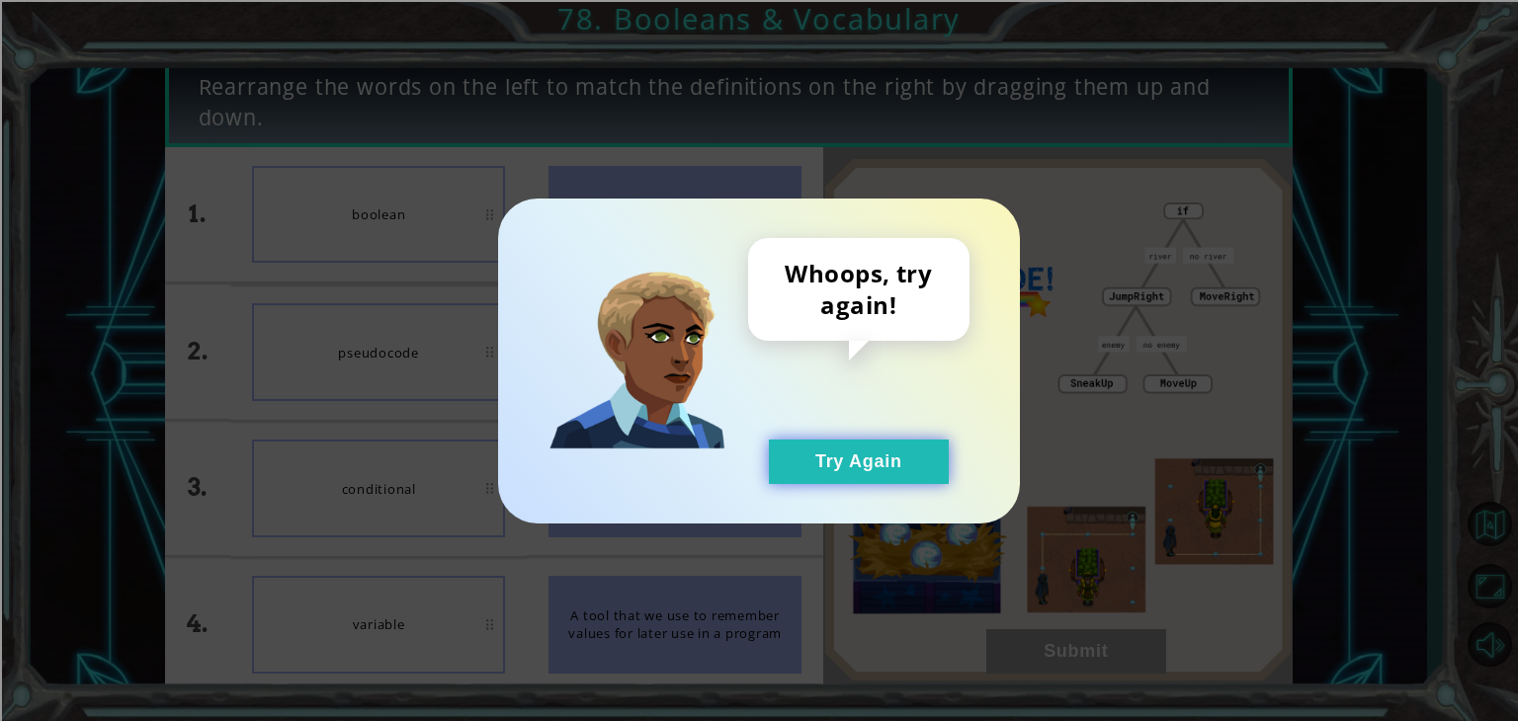
click at [900, 473] on button "Try Again" at bounding box center [859, 462] width 180 height 44
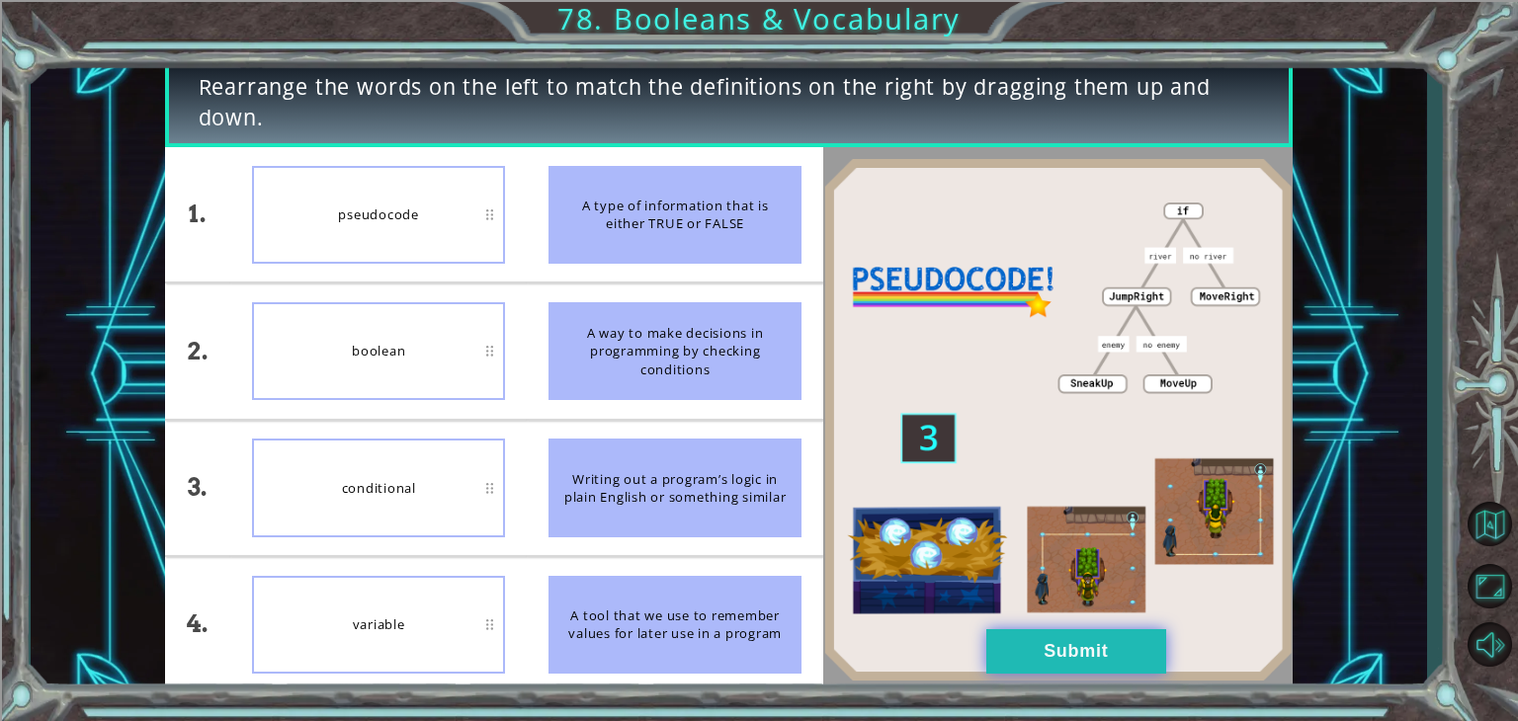
click at [1061, 641] on button "Submit" at bounding box center [1076, 652] width 180 height 44
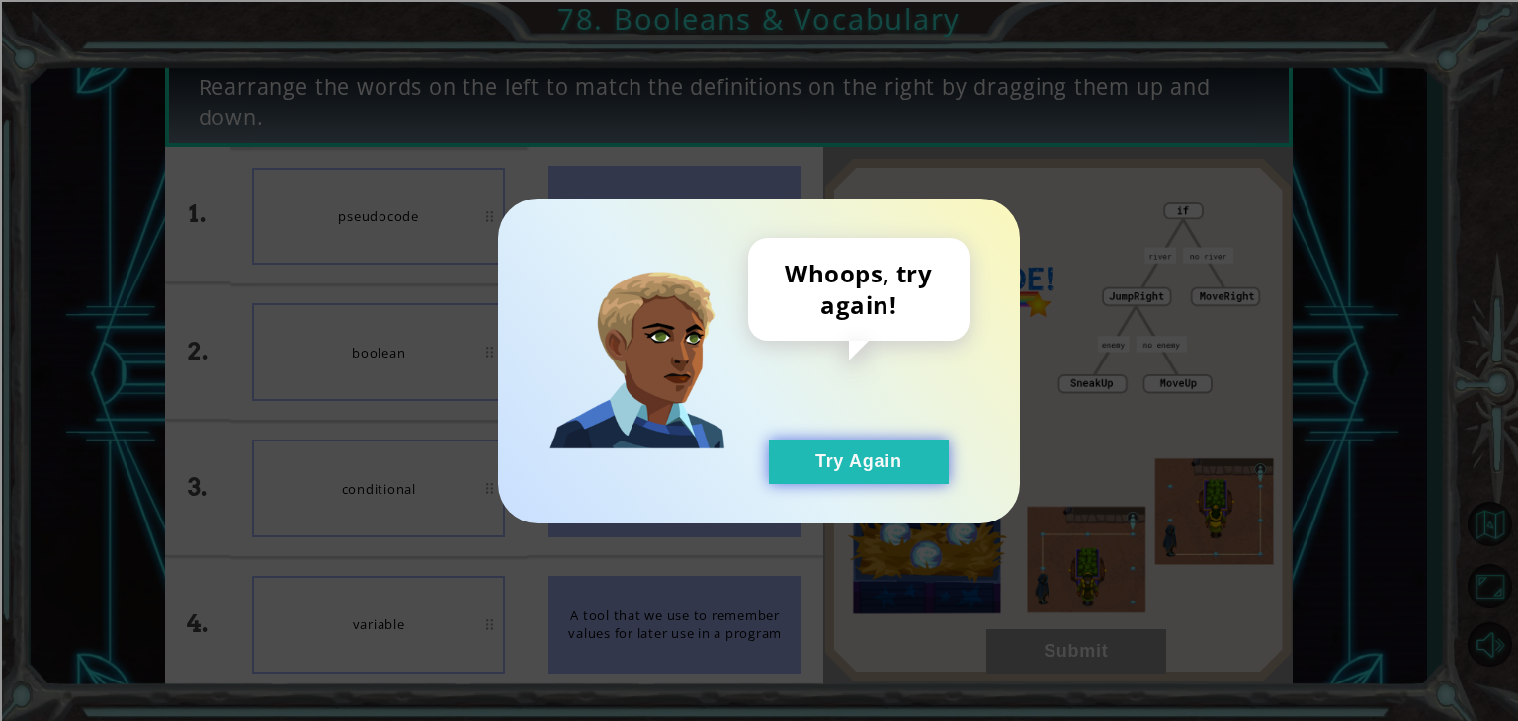
click at [865, 477] on button "Try Again" at bounding box center [859, 462] width 180 height 44
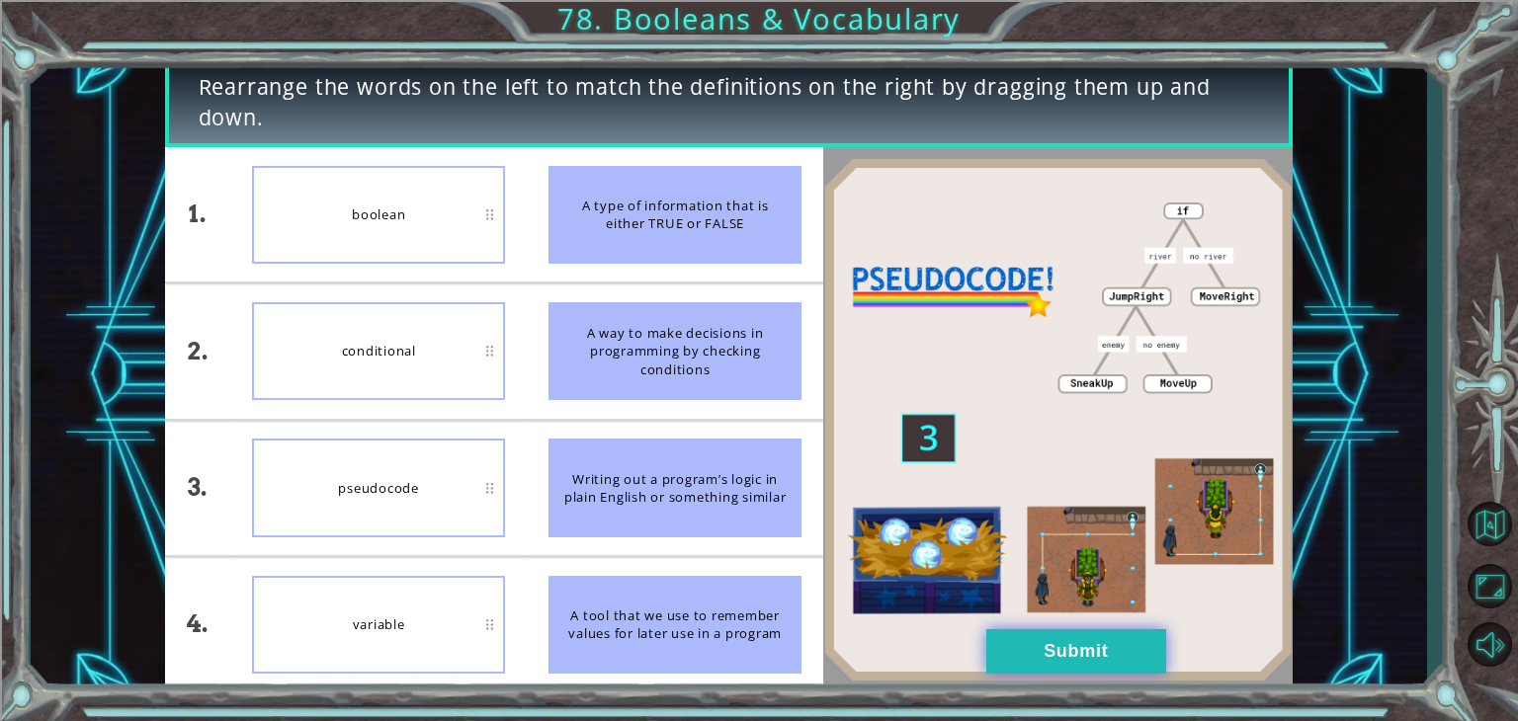
click at [1035, 653] on button "Submit" at bounding box center [1076, 652] width 180 height 44
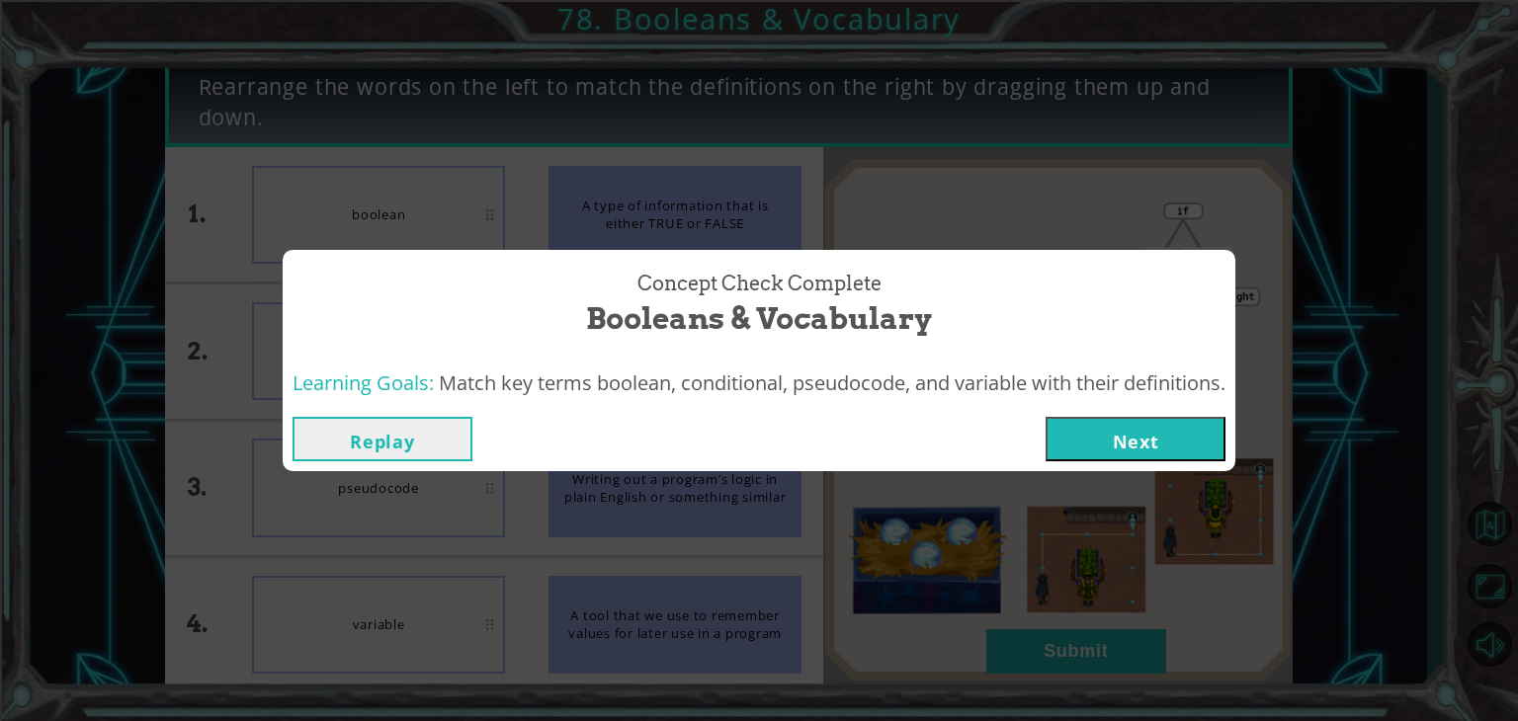
click at [1092, 440] on button "Next" at bounding box center [1136, 439] width 180 height 44
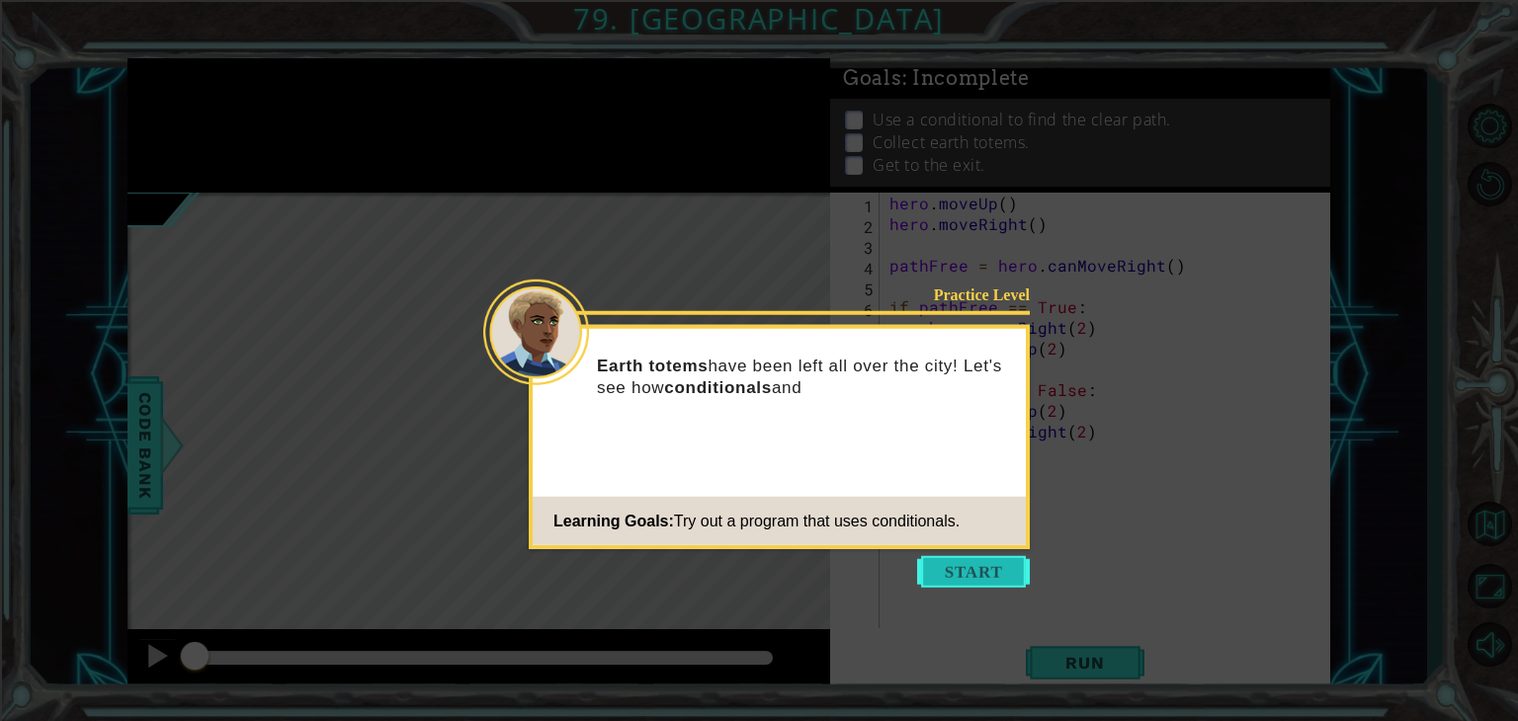
click at [991, 560] on button "Start" at bounding box center [973, 572] width 113 height 32
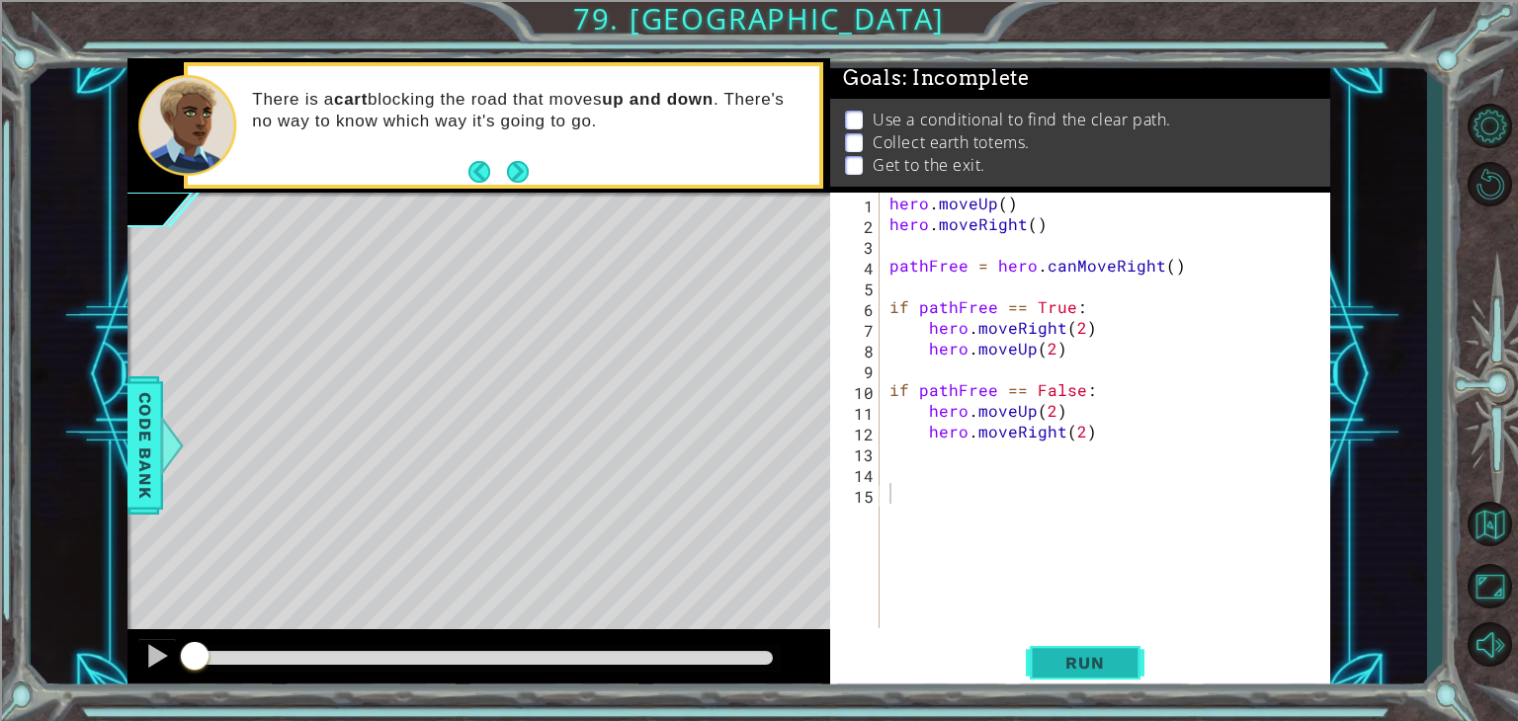
click at [1036, 648] on button "Run" at bounding box center [1085, 663] width 119 height 50
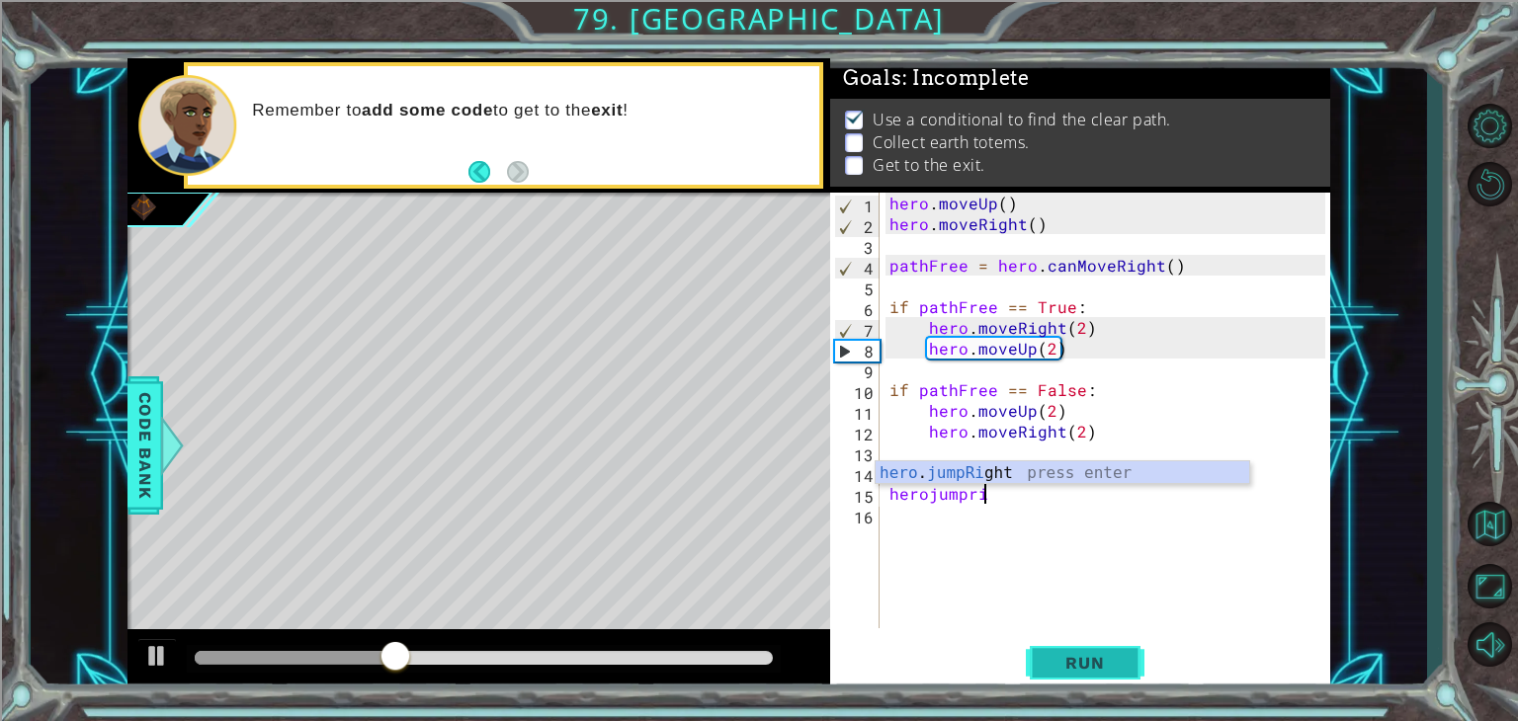
scroll to position [0, 5]
type textarea "herojumprigt"
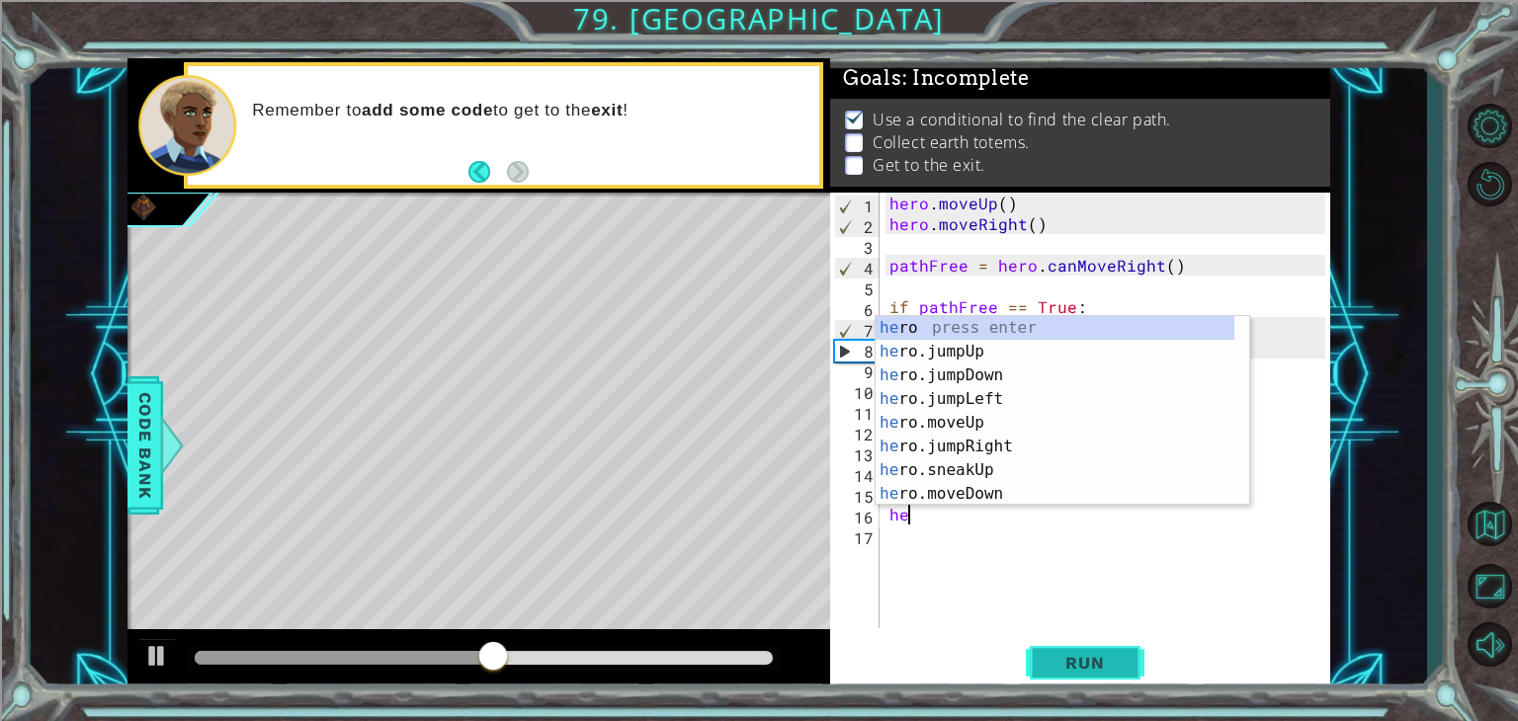
scroll to position [0, 0]
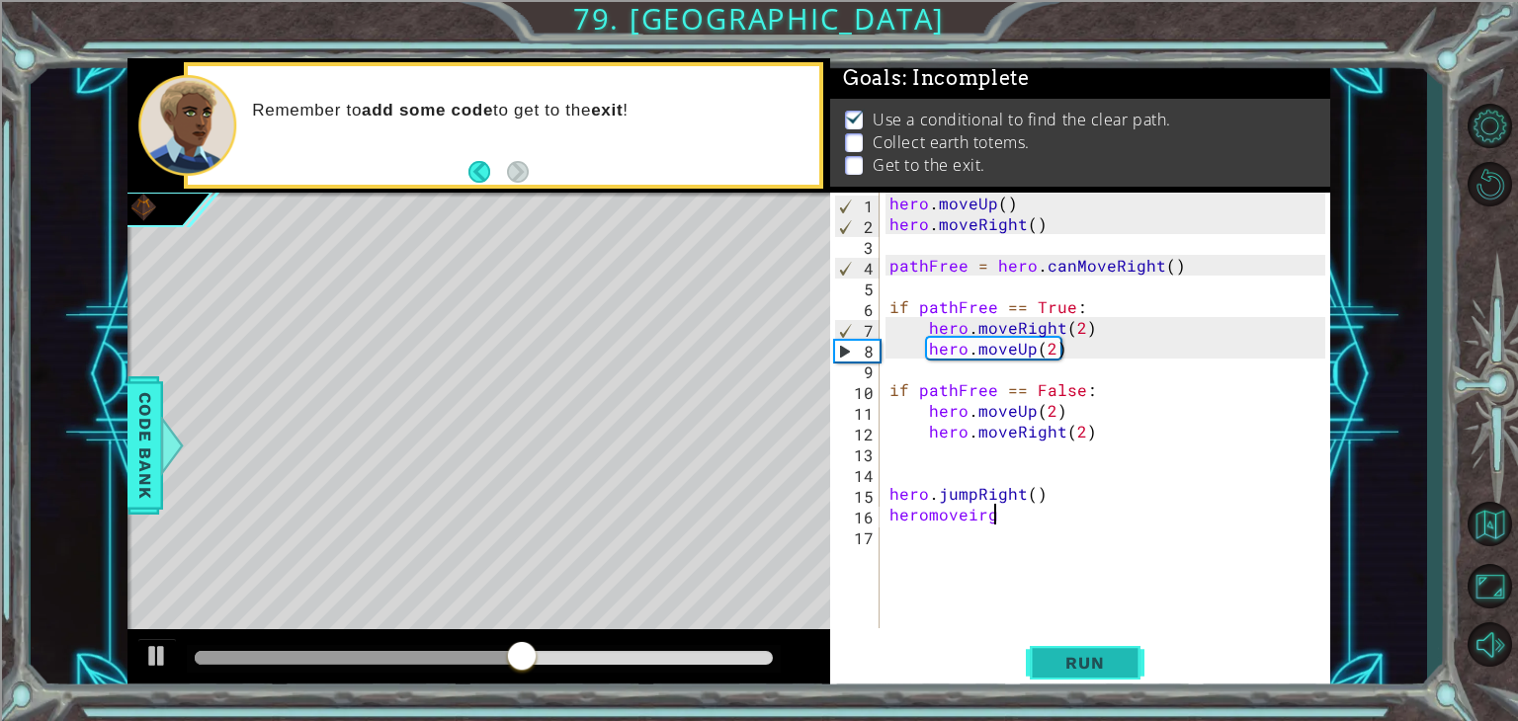
type textarea "heromoveirght"
type textarea "m"
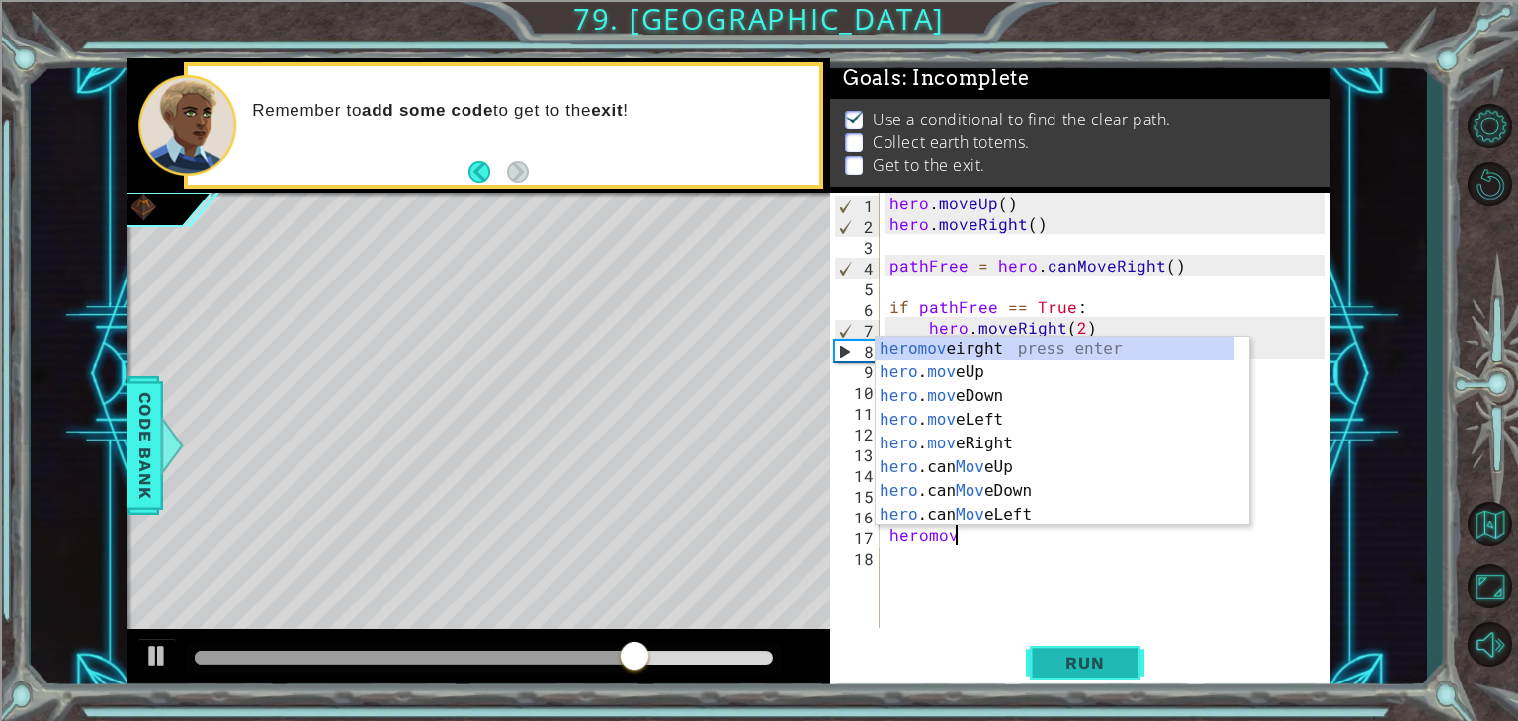
type textarea "h"
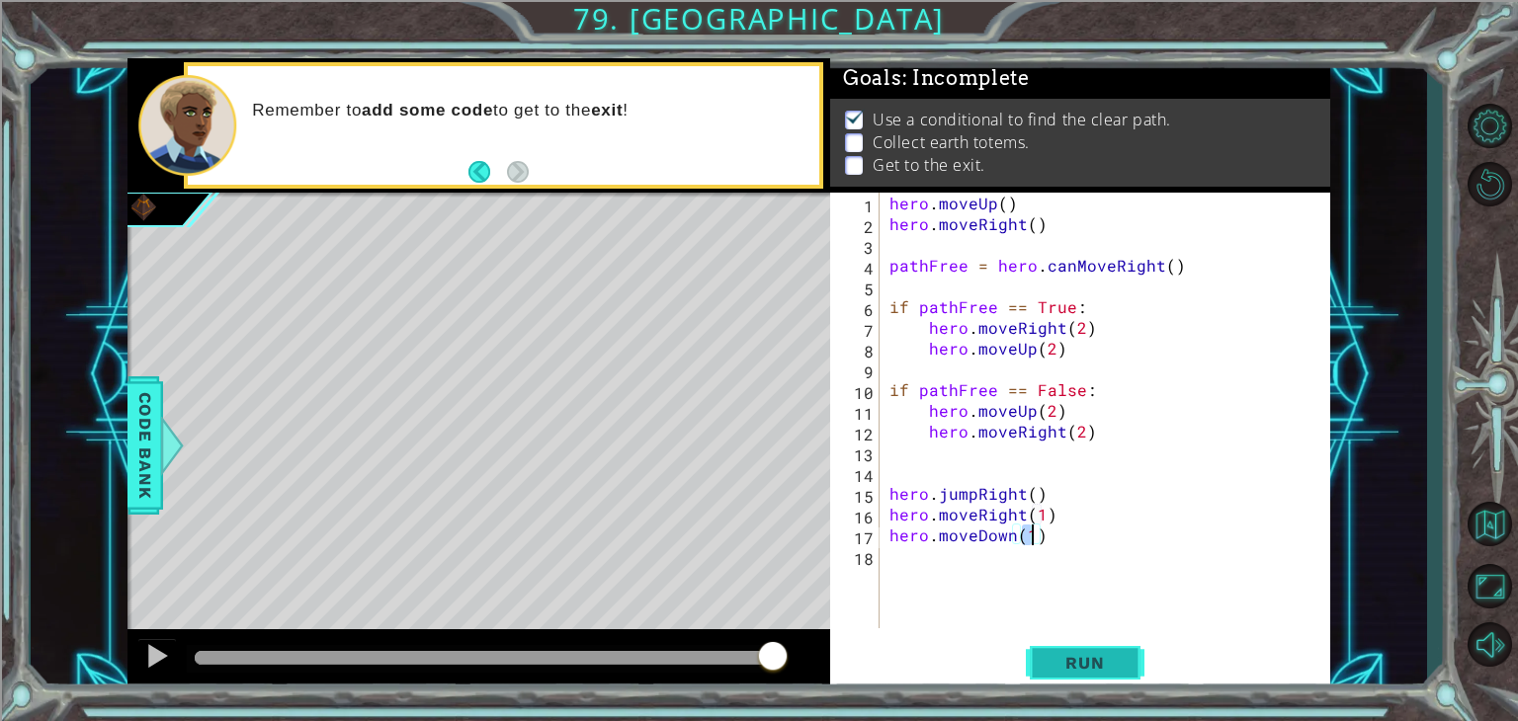
scroll to position [0, 8]
type textarea "hero.moveDown(6)"
click at [1036, 648] on button "Run" at bounding box center [1085, 663] width 119 height 50
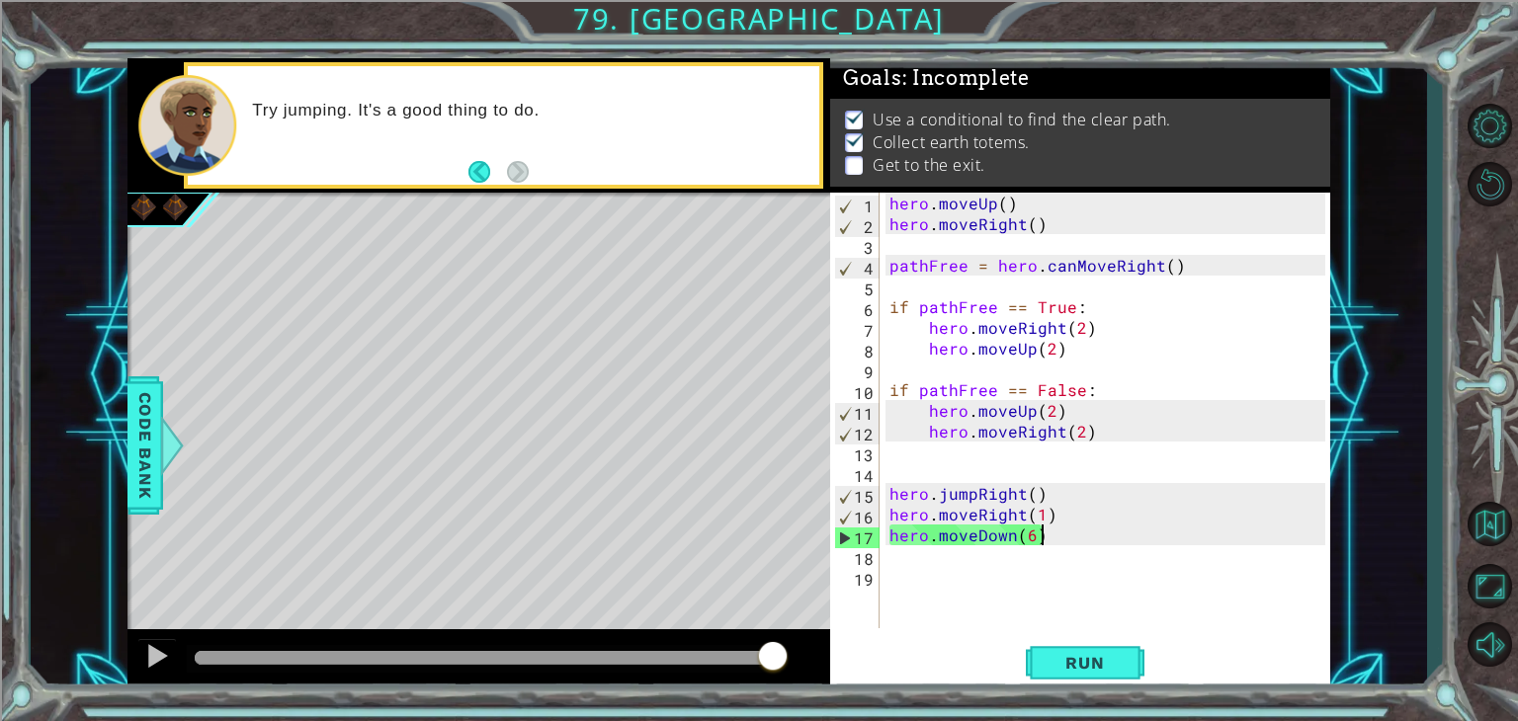
click at [1051, 535] on div "hero . moveUp ( ) hero . moveRight ( ) pathFree = hero . canMoveRight ( ) if pa…" at bounding box center [1111, 431] width 450 height 477
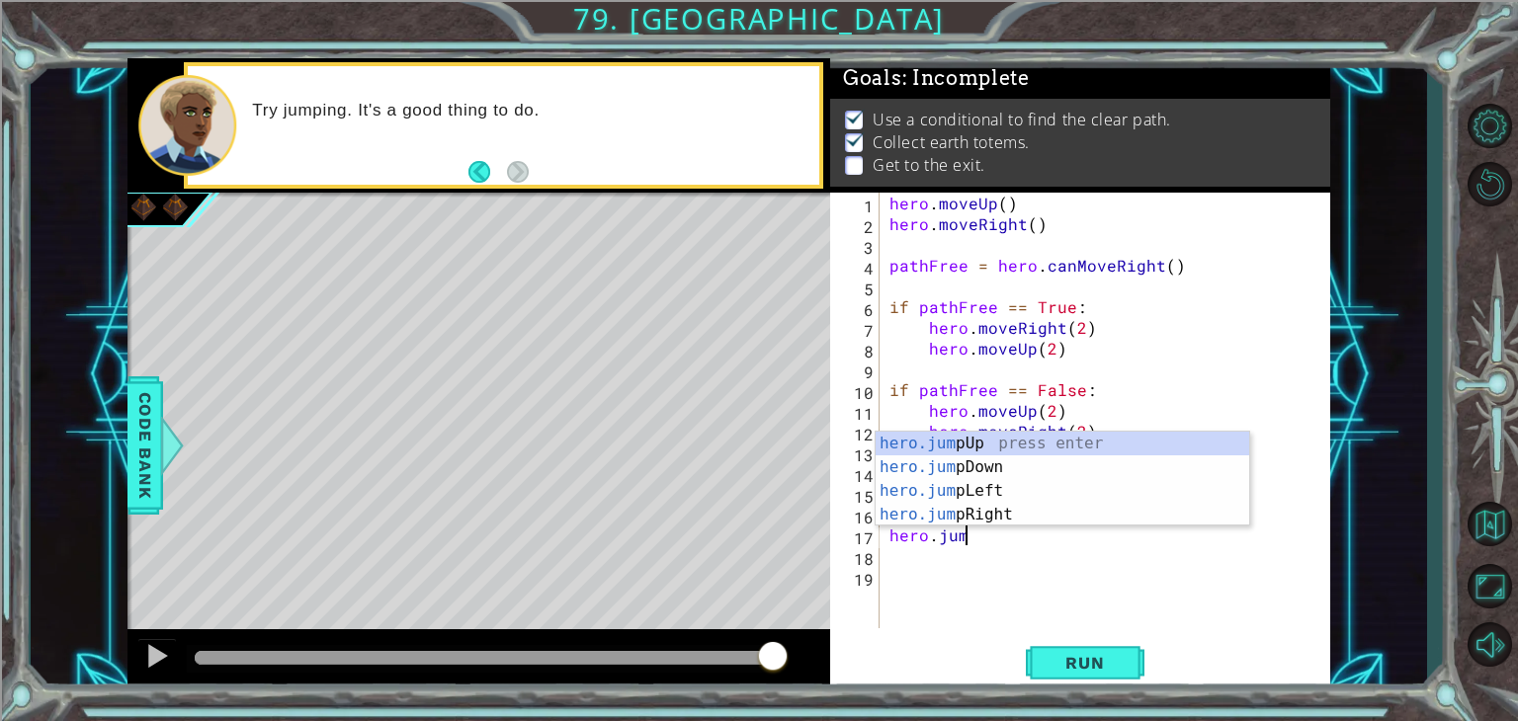
scroll to position [0, 4]
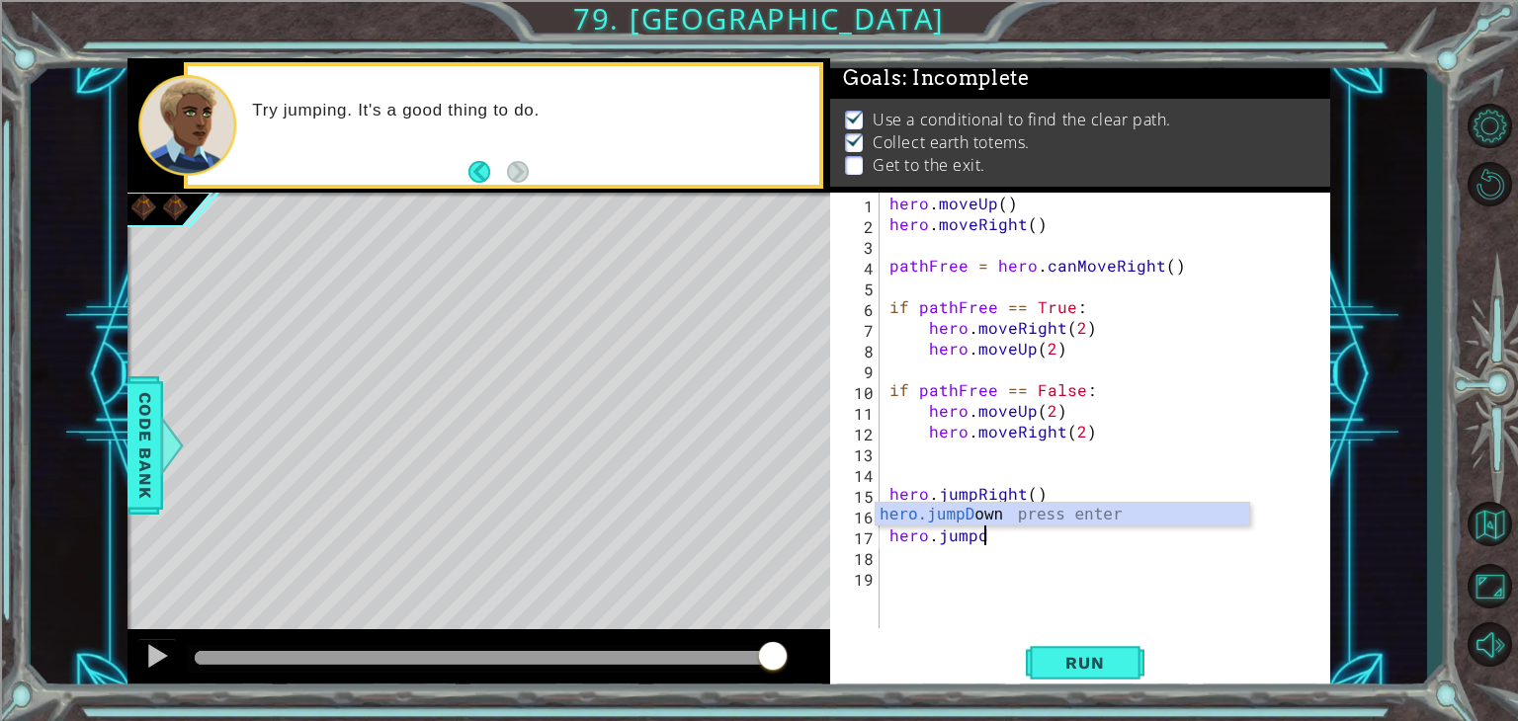
type textarea "hero.jumpdo"
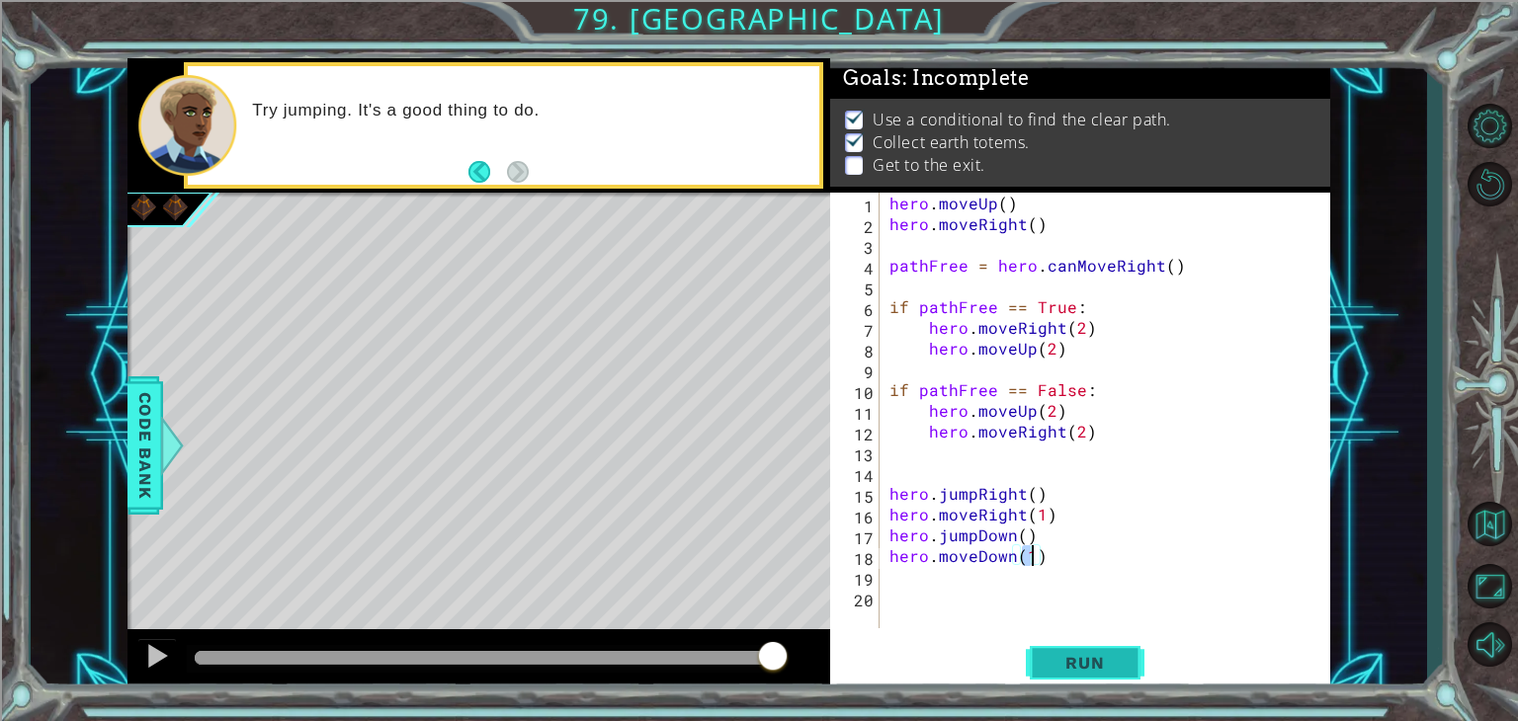
type textarea "hero.moveDown(1)"
click at [1032, 657] on button "Run" at bounding box center [1085, 663] width 119 height 50
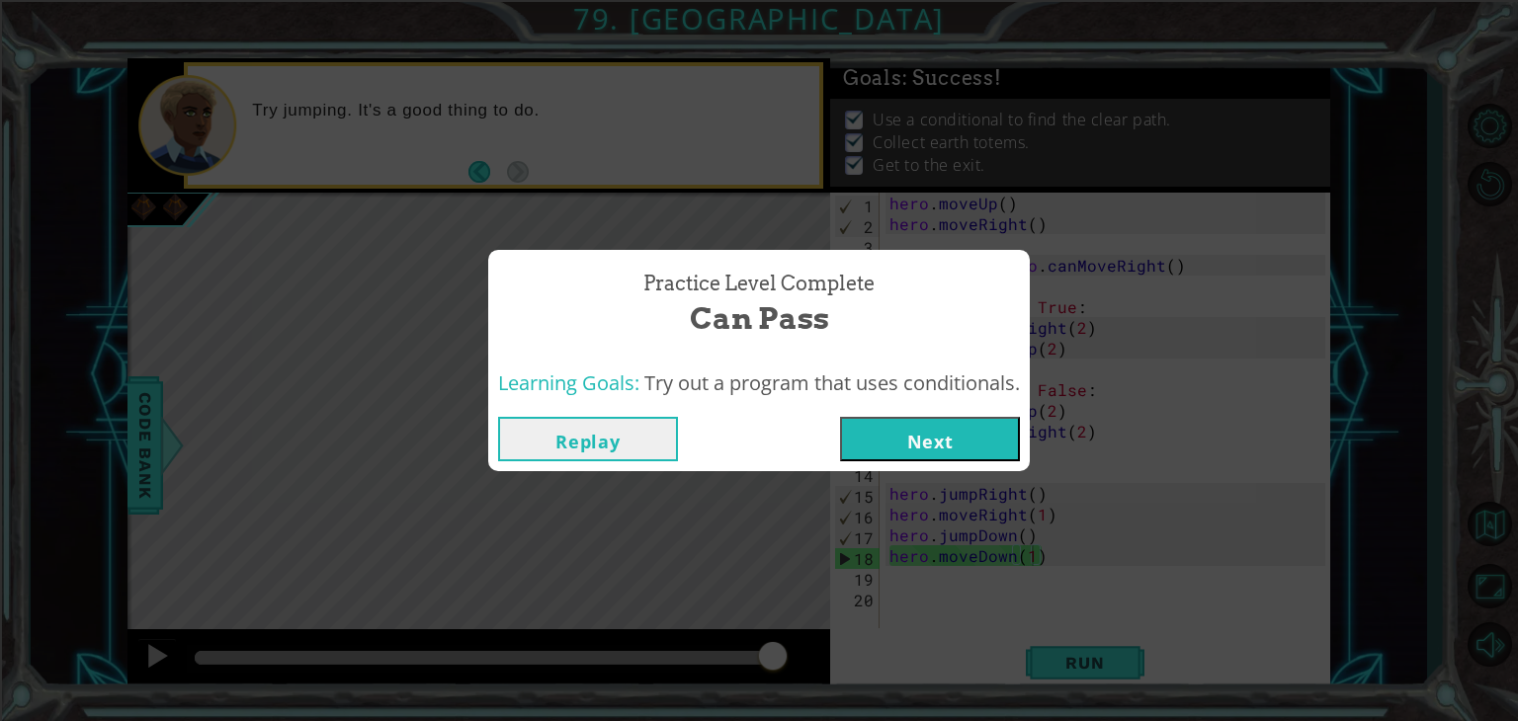
click at [886, 432] on button "Next" at bounding box center [930, 439] width 180 height 44
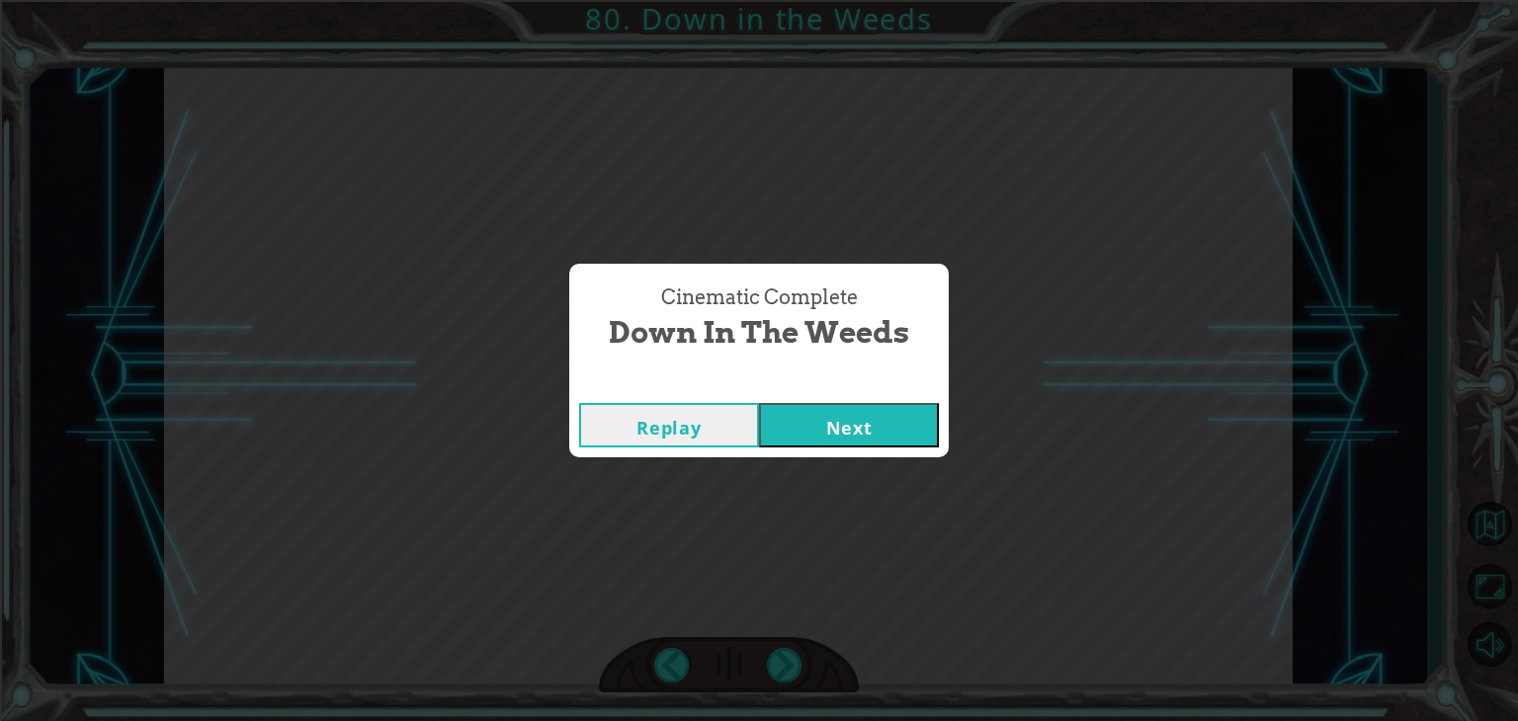
click at [791, 421] on button "Next" at bounding box center [849, 425] width 180 height 44
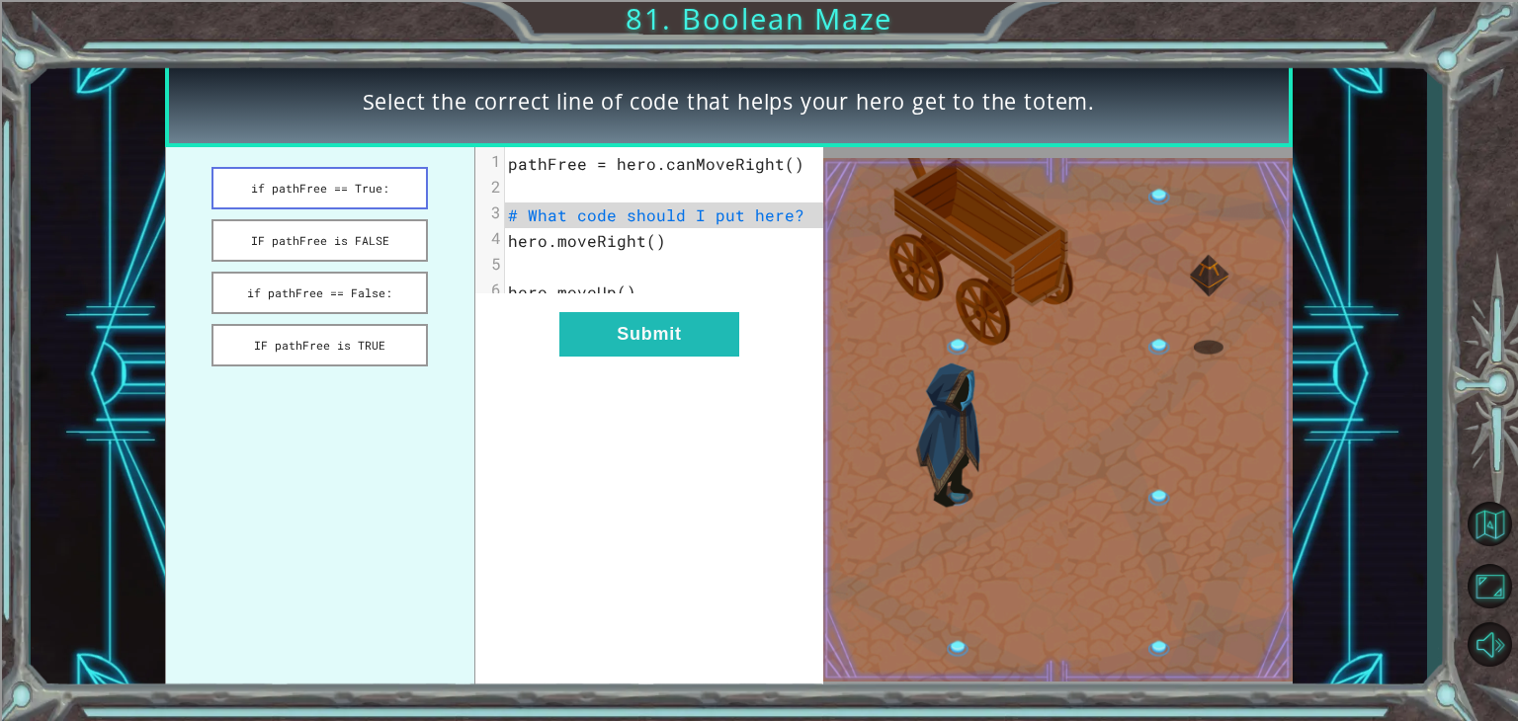
click at [367, 189] on button "if pathFree == True:" at bounding box center [320, 188] width 216 height 42
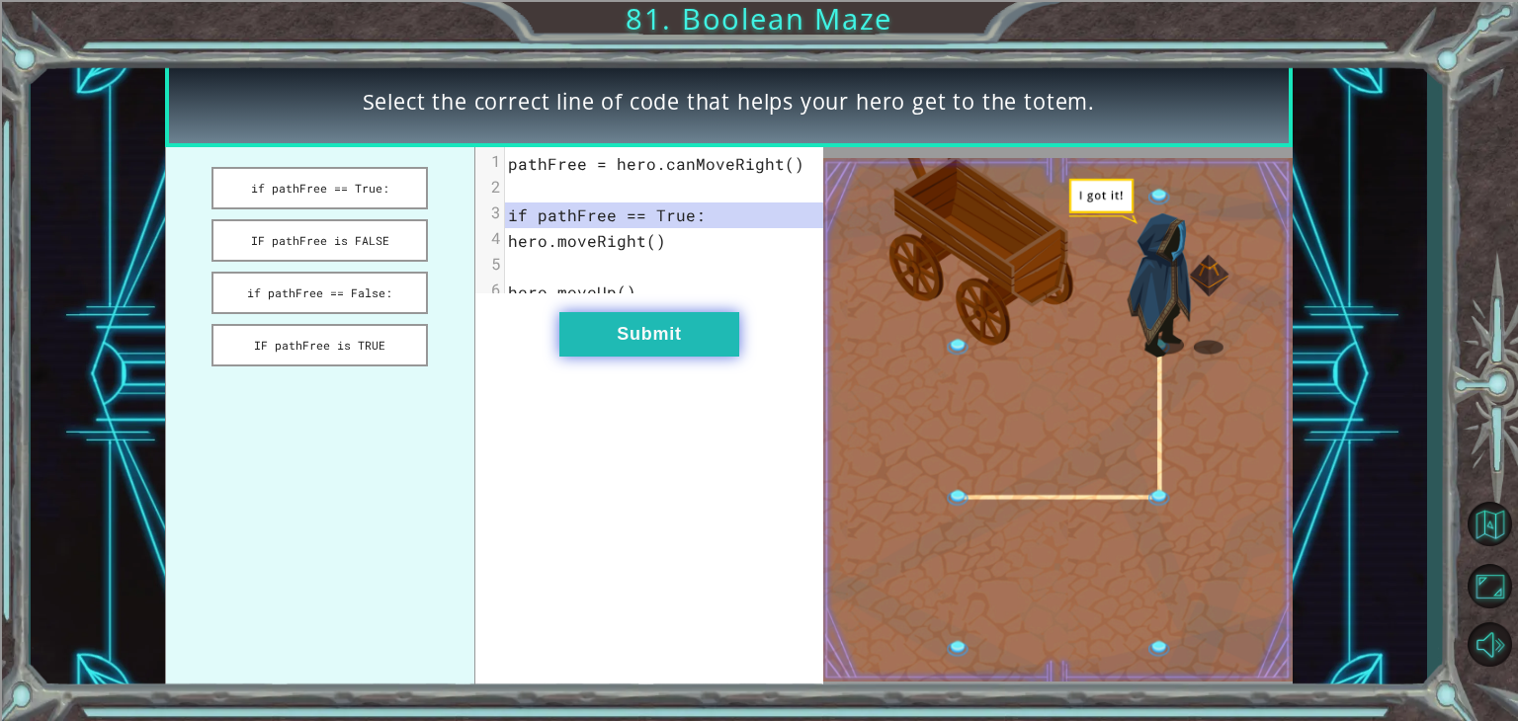
click at [674, 354] on button "Submit" at bounding box center [649, 334] width 180 height 44
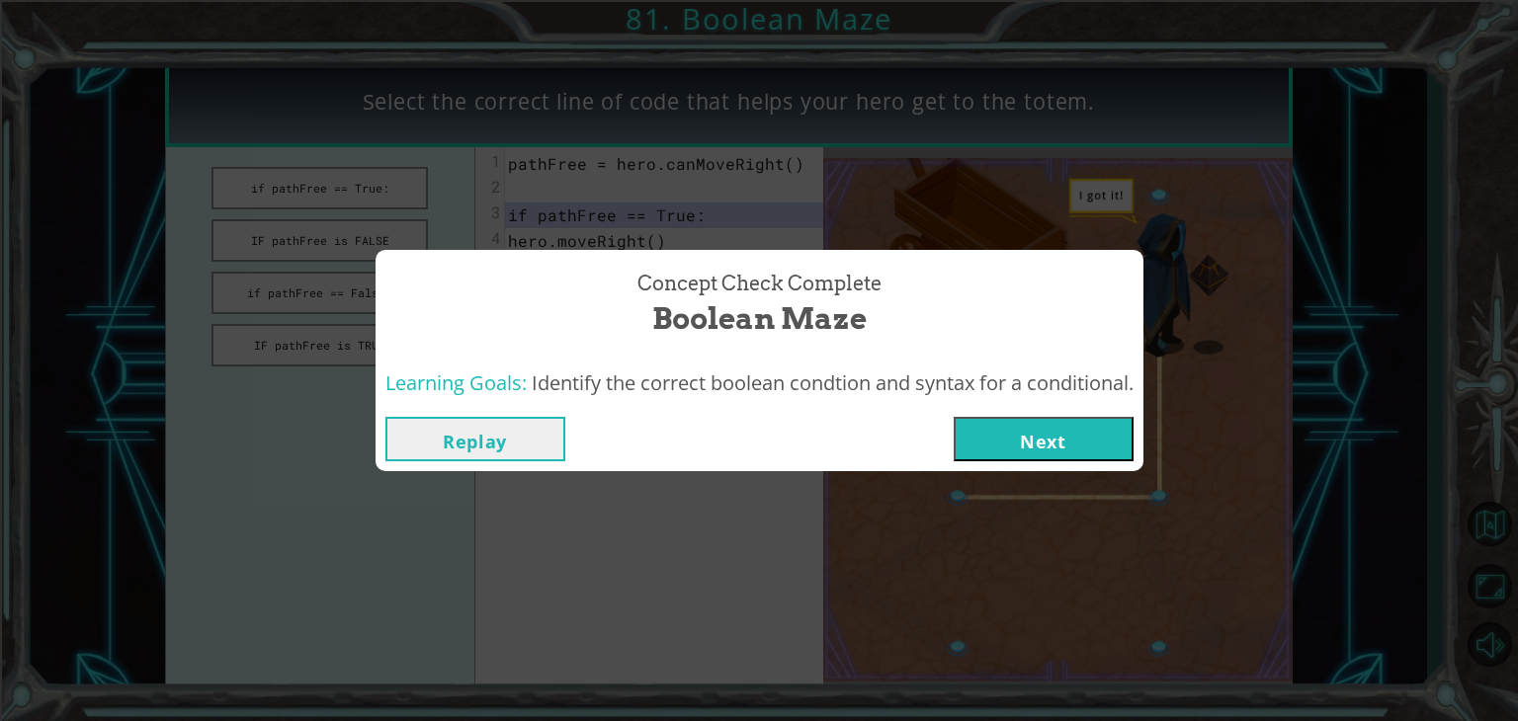
click at [1048, 430] on button "Next" at bounding box center [1044, 439] width 180 height 44
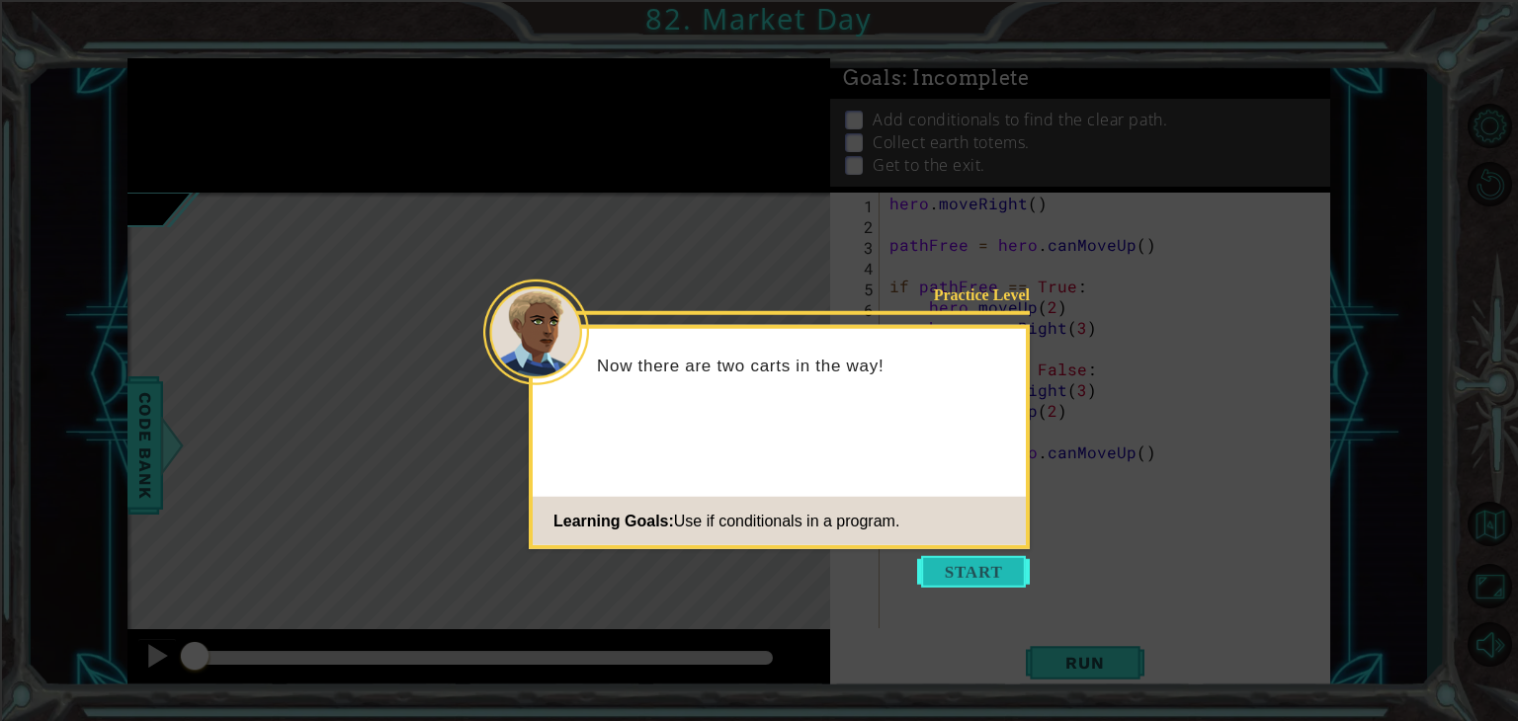
click at [980, 566] on button "Start" at bounding box center [973, 572] width 113 height 32
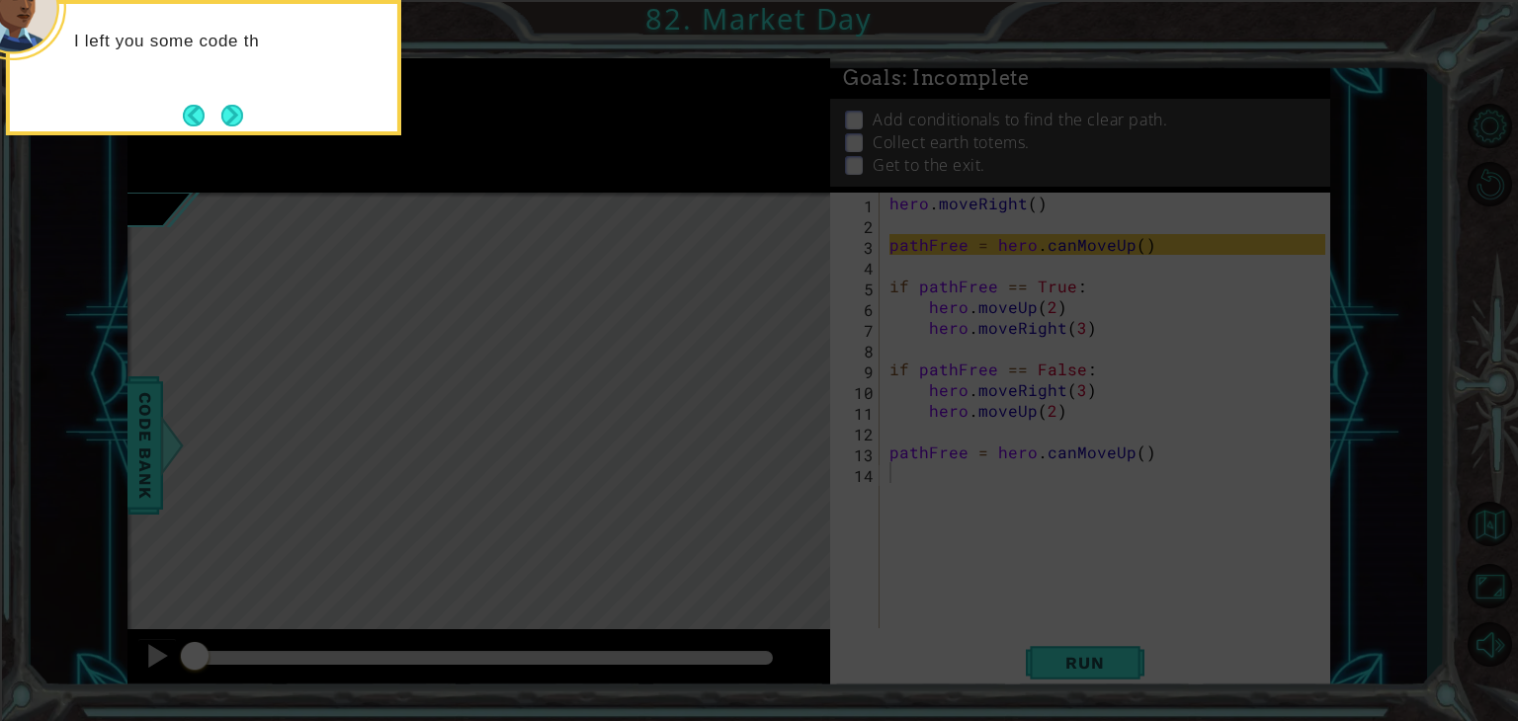
click at [980, 566] on icon at bounding box center [759, 108] width 1518 height 1227
click at [232, 117] on button "Next" at bounding box center [232, 116] width 22 height 22
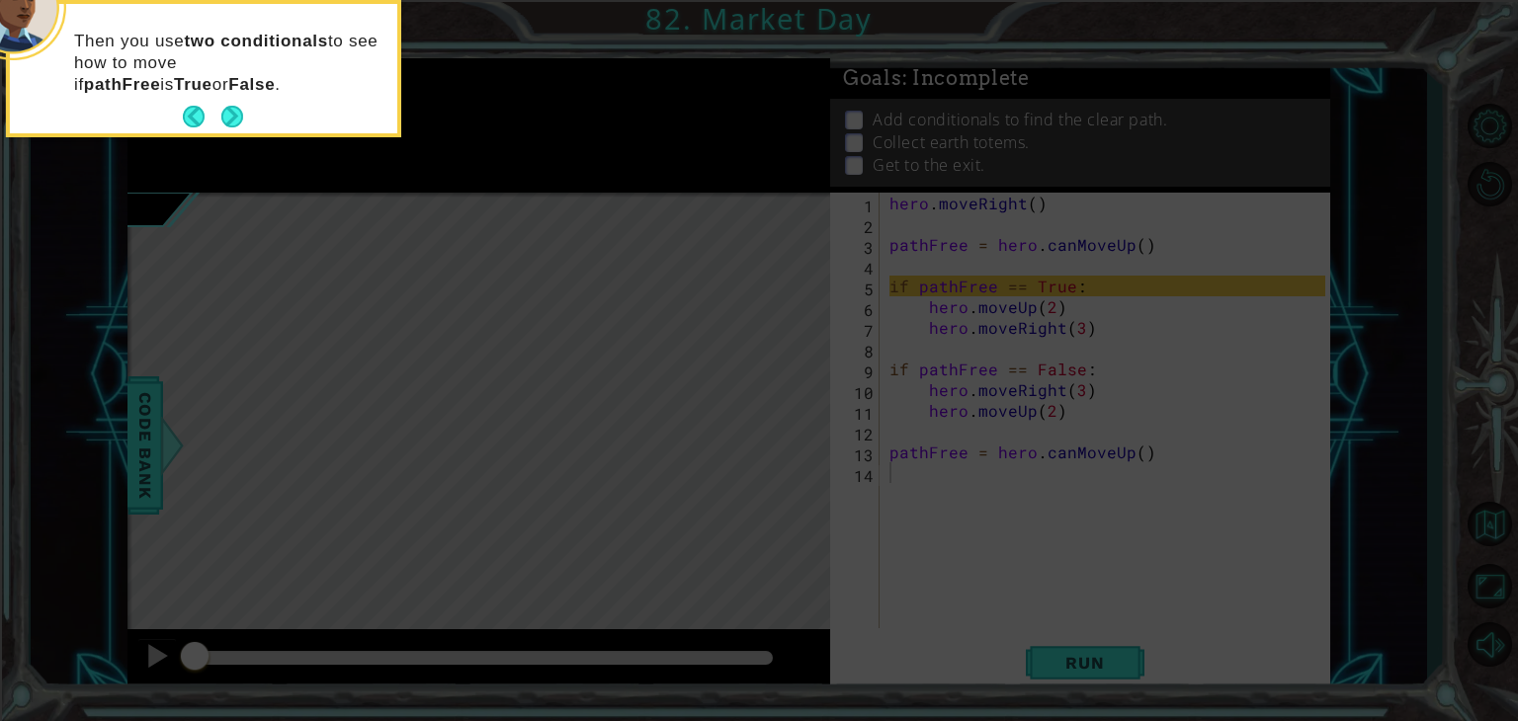
click at [232, 117] on button "Next" at bounding box center [232, 117] width 22 height 22
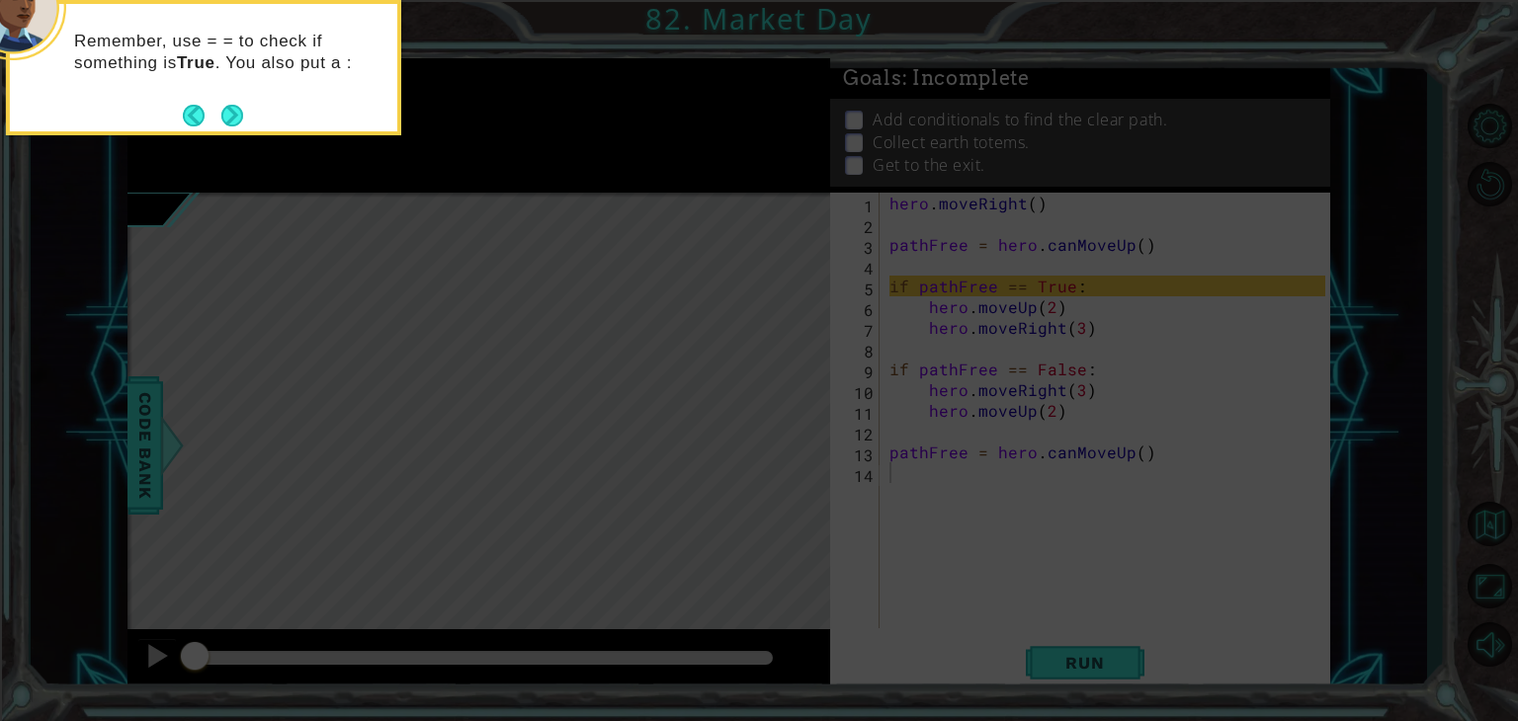
click at [232, 117] on button "Next" at bounding box center [232, 116] width 22 height 22
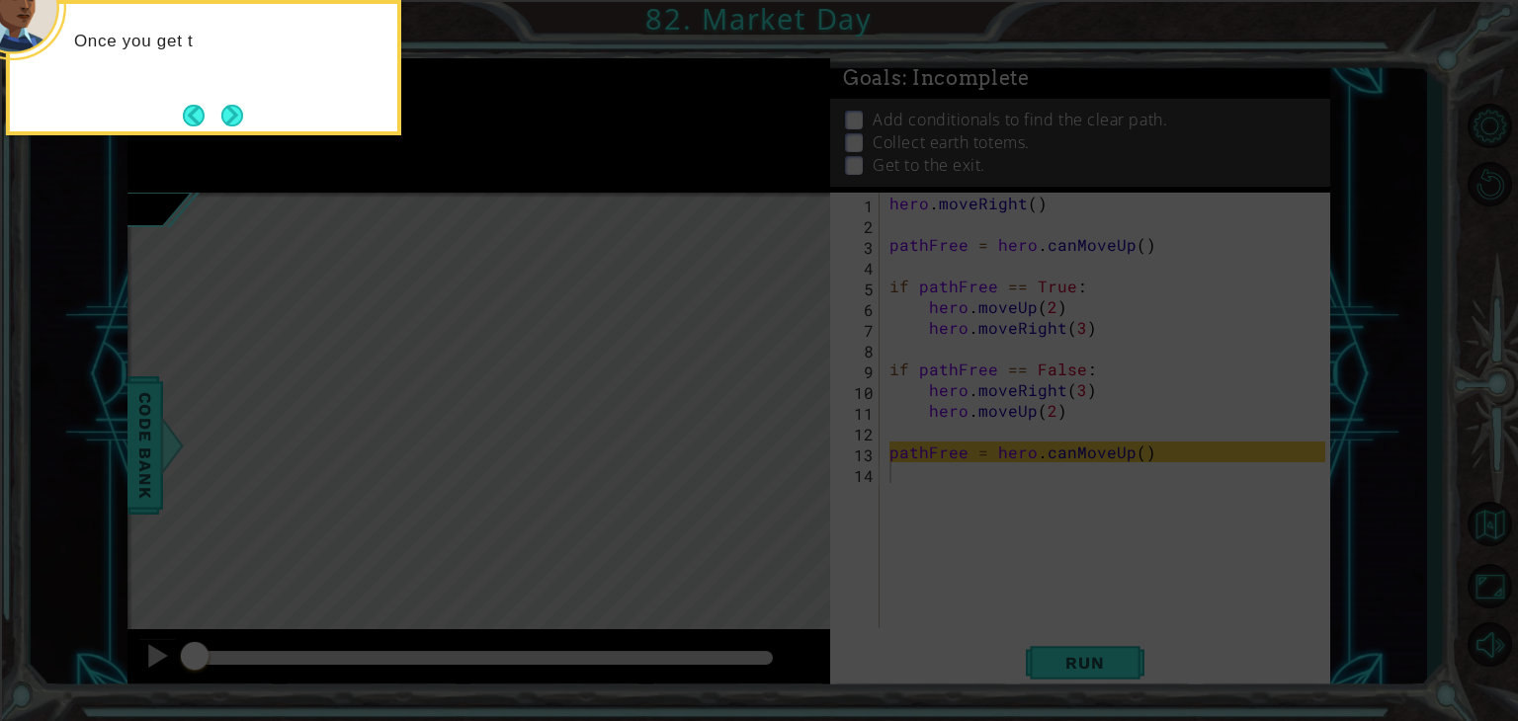
click at [232, 117] on button "Next" at bounding box center [232, 116] width 22 height 22
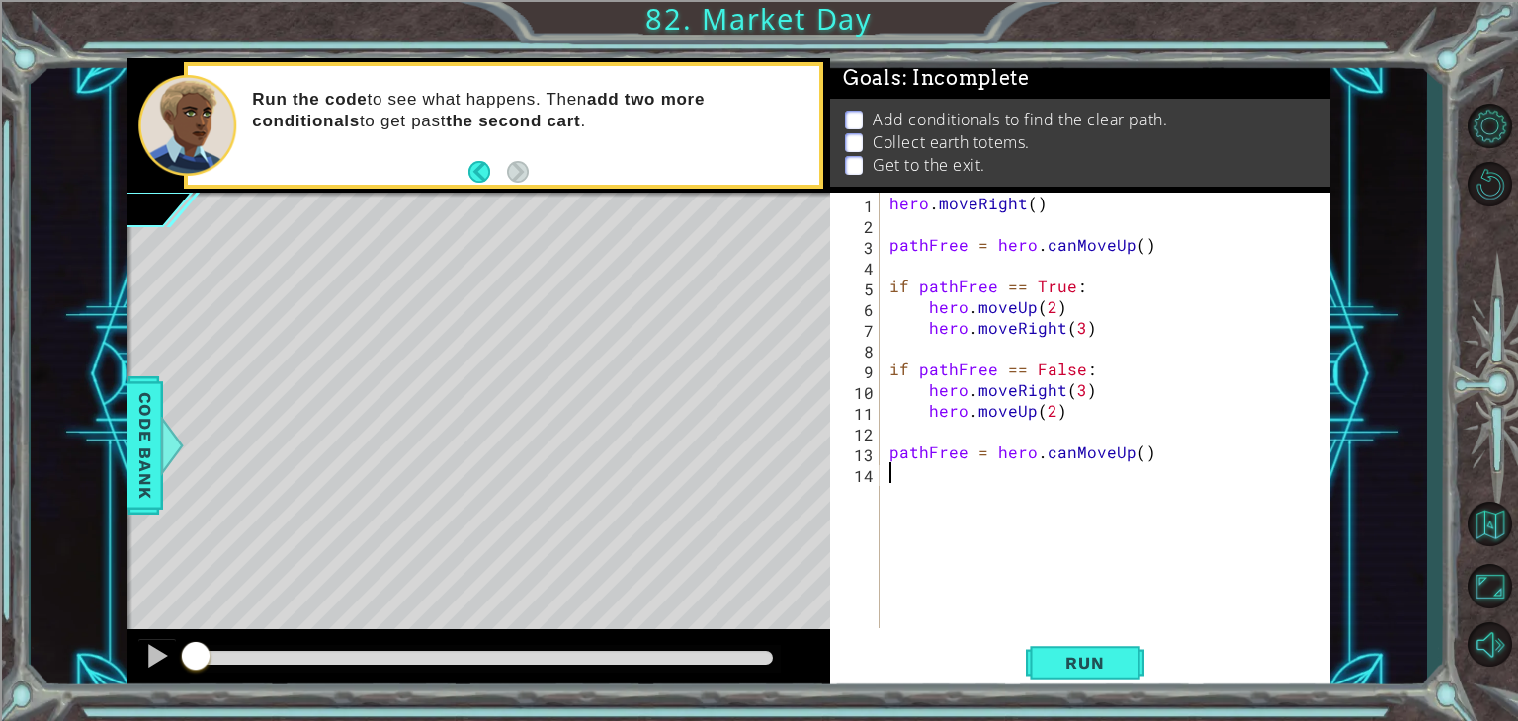
drag, startPoint x: 195, startPoint y: 657, endPoint x: 802, endPoint y: 651, distance: 606.9
click at [802, 651] on div at bounding box center [478, 661] width 703 height 63
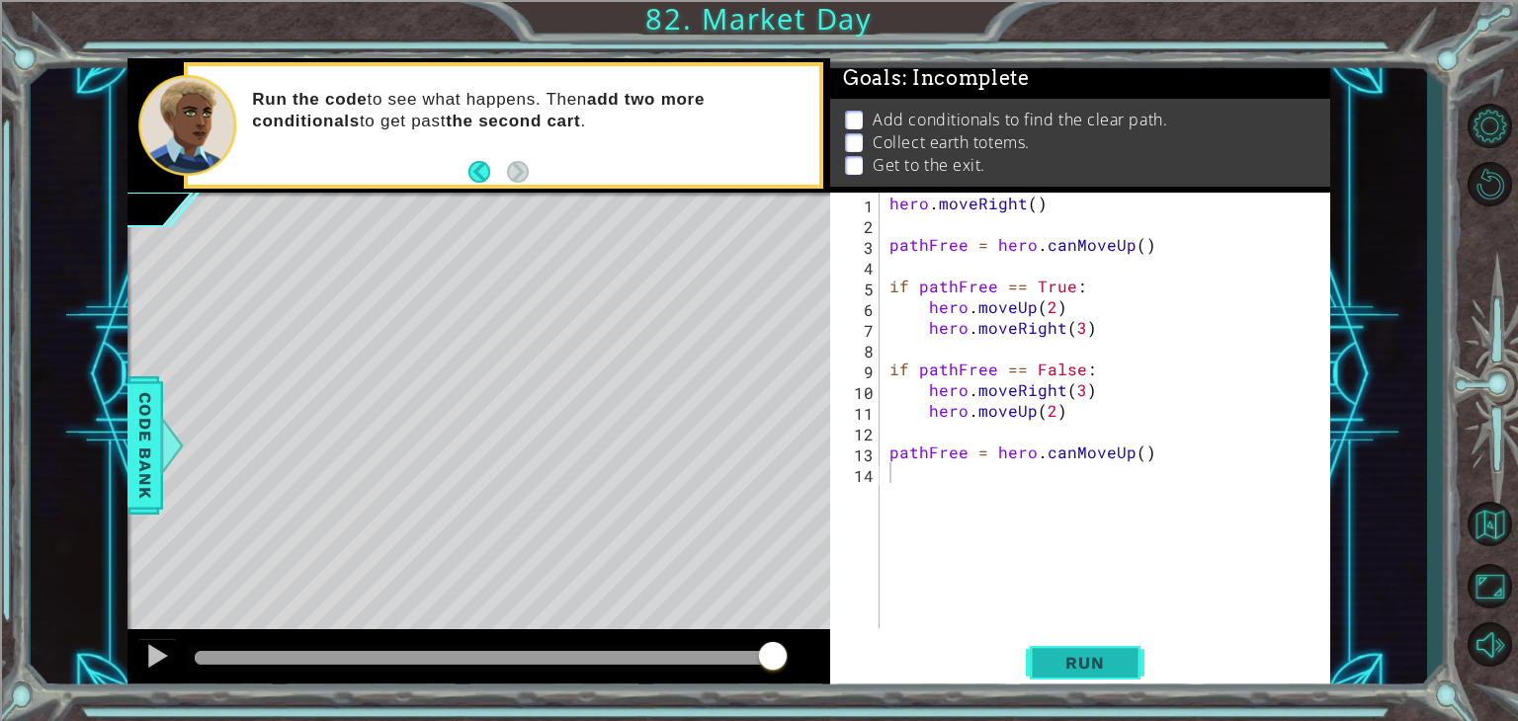
click at [1123, 650] on button "Run" at bounding box center [1085, 663] width 119 height 50
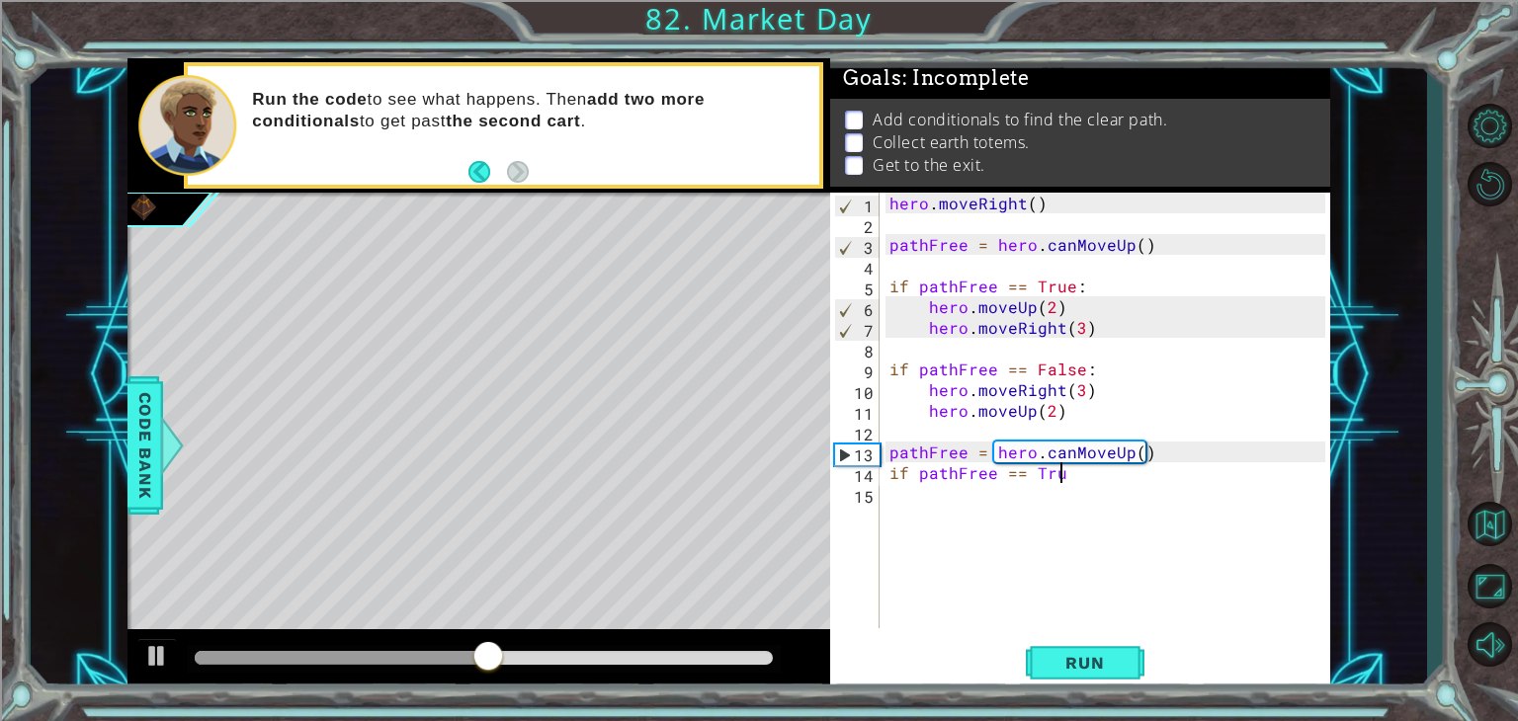
scroll to position [0, 10]
type textarea "if pathFree == True"
click at [896, 491] on div "hero . moveRight ( ) pathFree = hero . canMoveUp ( ) if pathFree == True : hero…" at bounding box center [1111, 431] width 450 height 477
click at [1095, 469] on div "hero . moveRight ( ) pathFree = hero . canMoveUp ( ) if pathFree == True : hero…" at bounding box center [1111, 431] width 450 height 477
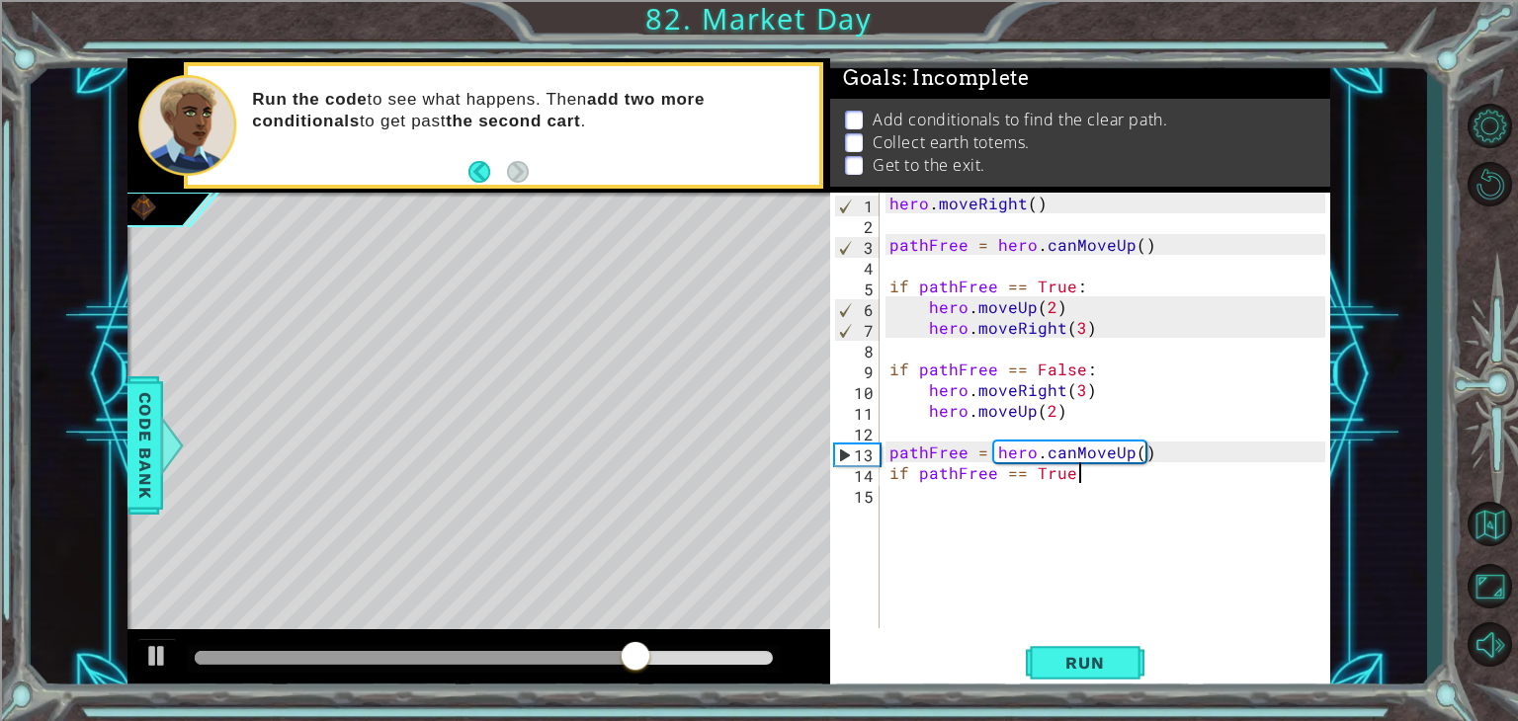
scroll to position [0, 11]
click at [1075, 476] on div "hero . moveRight ( ) pathFree = hero . canMoveUp ( ) if pathFree == True : hero…" at bounding box center [1111, 431] width 450 height 477
type textarea "if pathFree == True:"
click at [943, 503] on div "hero . moveRight ( ) pathFree = hero . canMoveUp ( ) if pathFree == True : hero…" at bounding box center [1111, 431] width 450 height 477
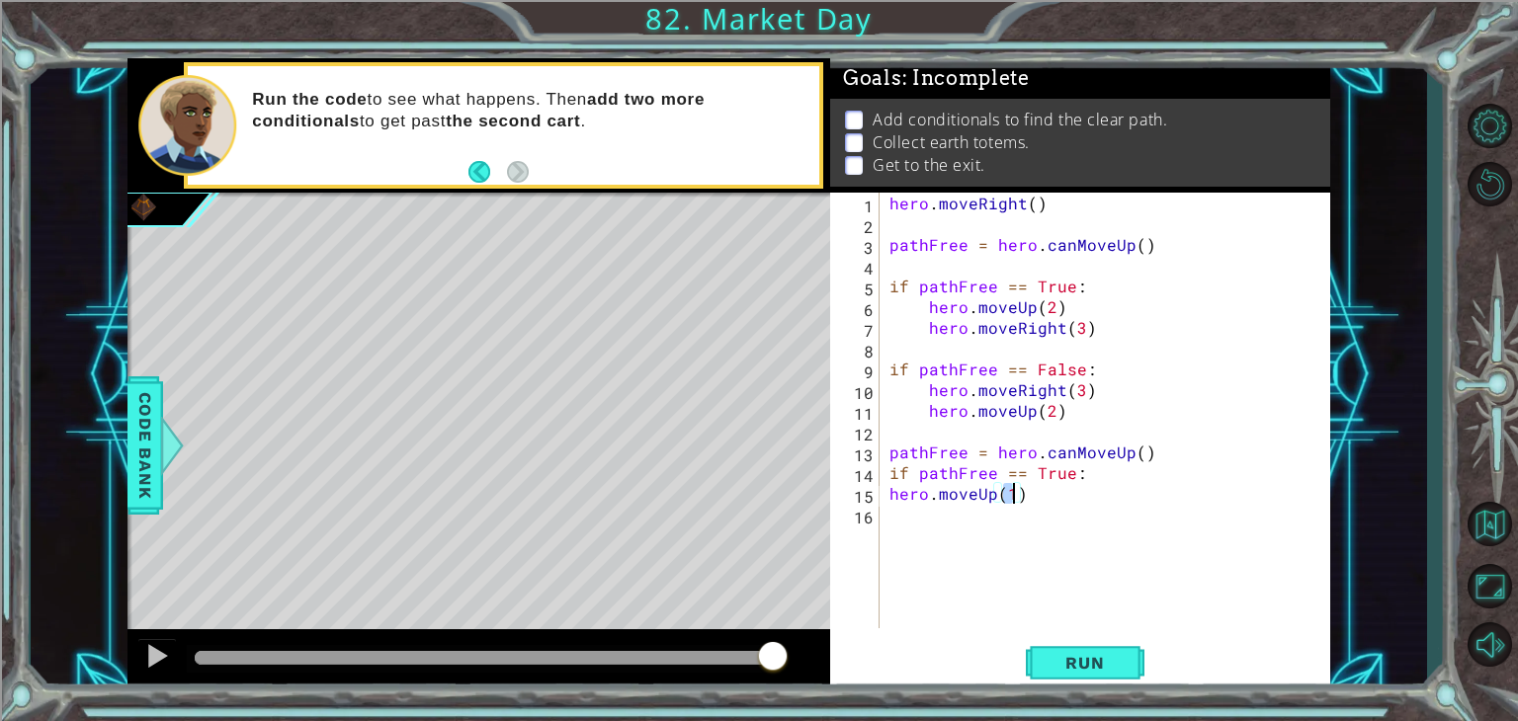
scroll to position [0, 7]
drag, startPoint x: 922, startPoint y: 324, endPoint x: 1082, endPoint y: 348, distance: 161.9
click at [1082, 348] on div "hero . moveRight ( ) pathFree = hero . canMoveUp ( ) if pathFree == True : hero…" at bounding box center [1111, 431] width 450 height 477
type textarea "hero.moveRight(3)"
click at [925, 529] on div "hero . moveRight ( ) pathFree = hero . canMoveUp ( ) if pathFree == True : hero…" at bounding box center [1111, 431] width 450 height 477
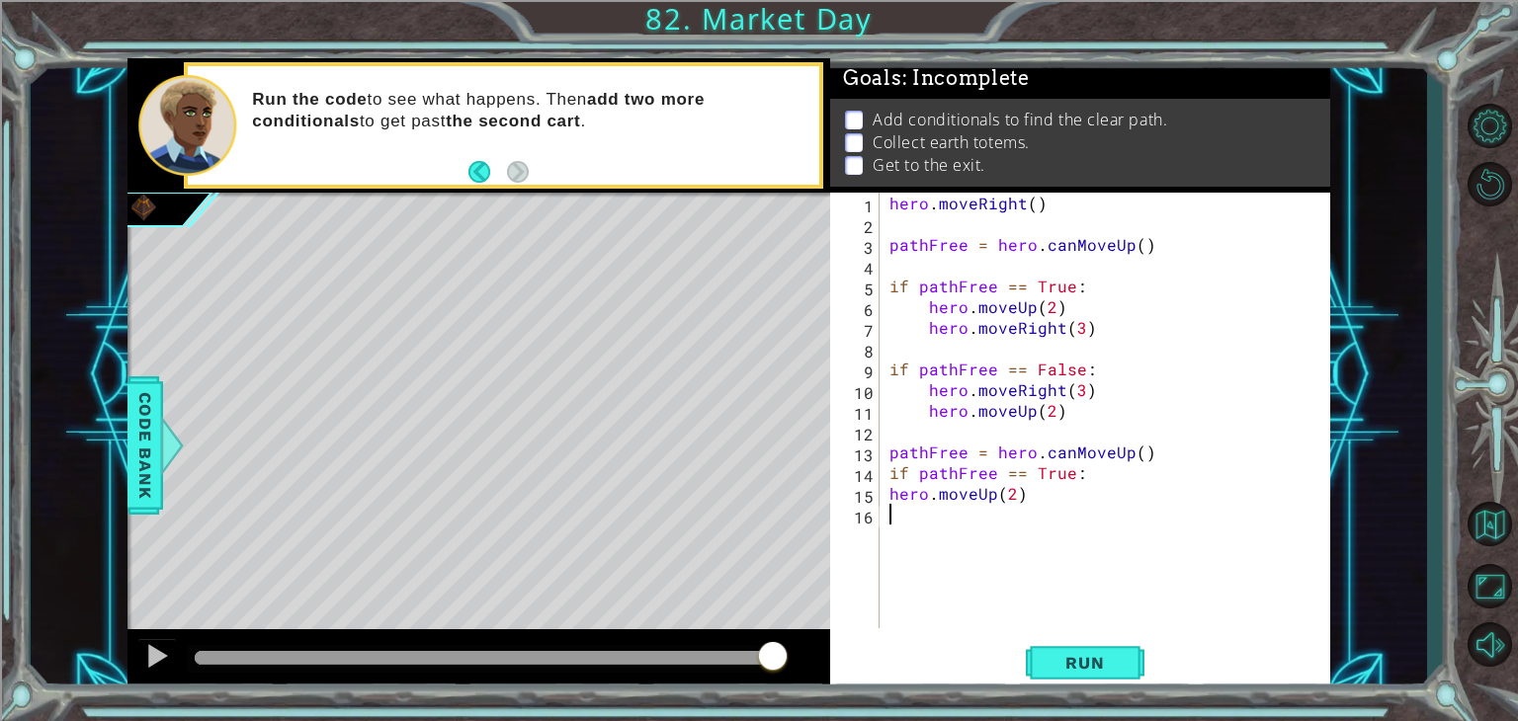
scroll to position [0, 0]
click at [1088, 648] on button "Run" at bounding box center [1085, 663] width 119 height 50
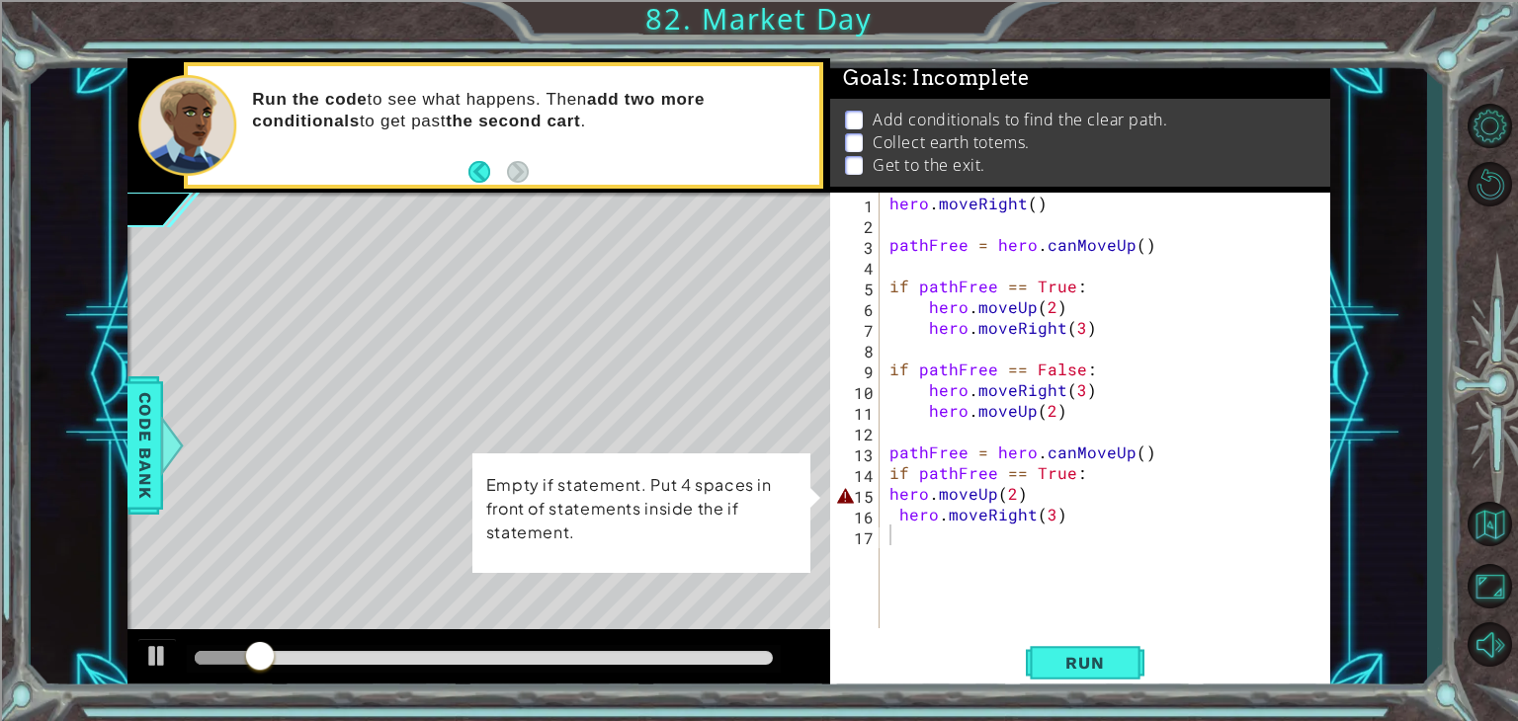
click at [883, 493] on div "1 2 3 4 5 6 7 8 9 10 11 12 13 14 15 16 17 hero . moveRight ( ) pathFree = hero …" at bounding box center [1077, 411] width 495 height 436
click at [889, 491] on div "1 2 3 4 5 6 7 8 9 10 11 12 13 14 15 16 17 hero . moveRight ( ) pathFree = hero …" at bounding box center [1077, 411] width 495 height 436
click at [889, 491] on div "hero . moveRight ( ) pathFree = hero . canMoveUp ( ) if pathFree == True : hero…" at bounding box center [1111, 431] width 450 height 477
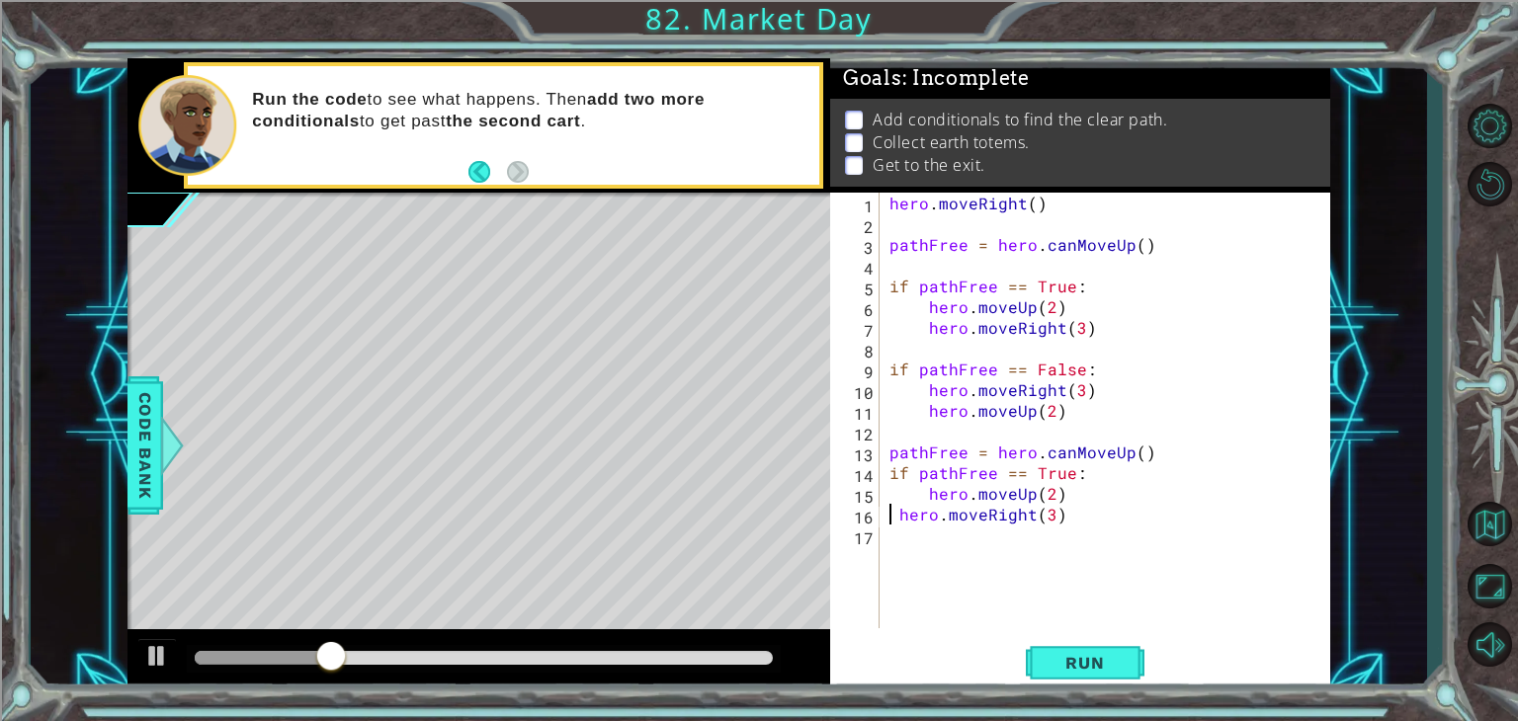
click at [893, 515] on div "hero . moveRight ( ) pathFree = hero . canMoveUp ( ) if pathFree == True : hero…" at bounding box center [1111, 431] width 450 height 477
type textarea "hero.moveRight(3)"
click at [1040, 664] on button "Run" at bounding box center [1085, 663] width 119 height 50
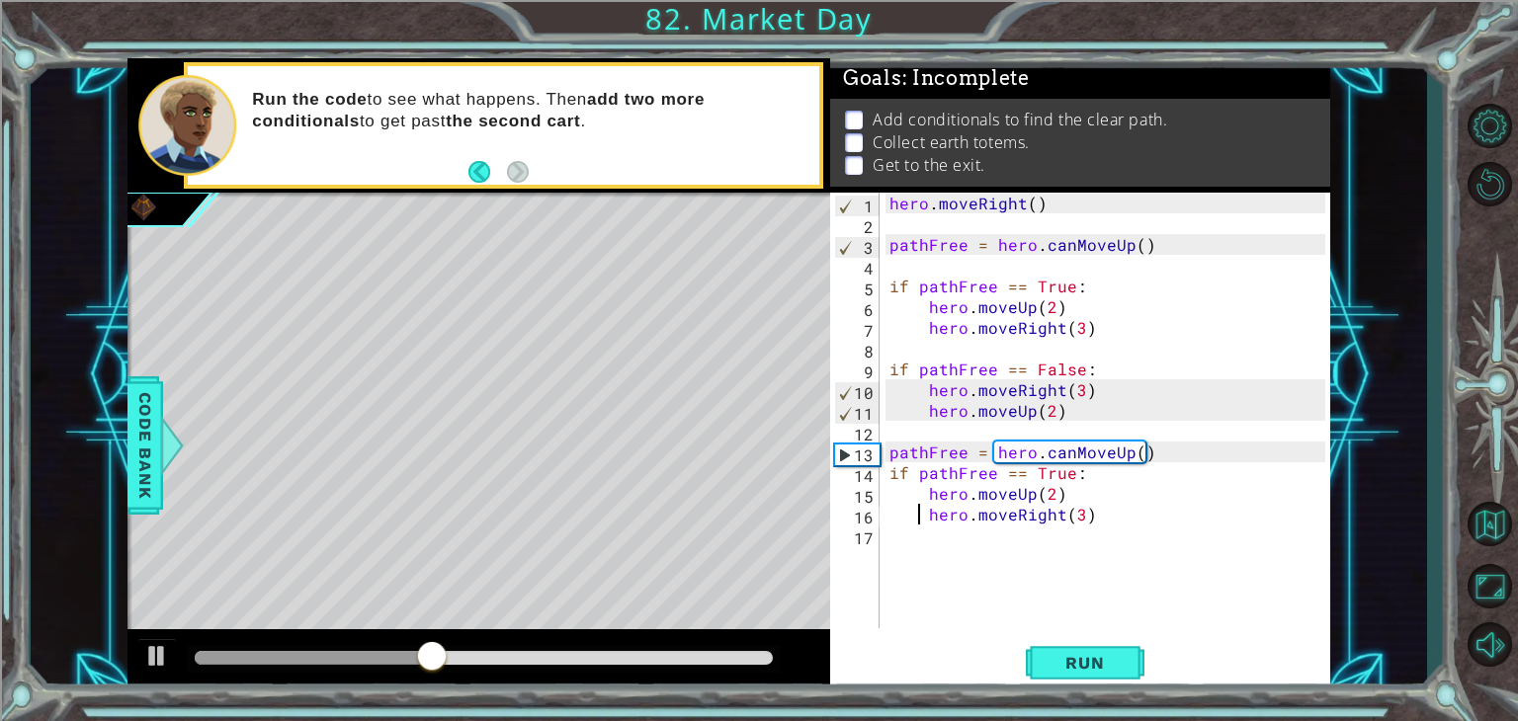
click at [941, 547] on div "hero . moveRight ( ) pathFree = hero . canMoveUp ( ) if pathFree == True : hero…" at bounding box center [1111, 431] width 450 height 477
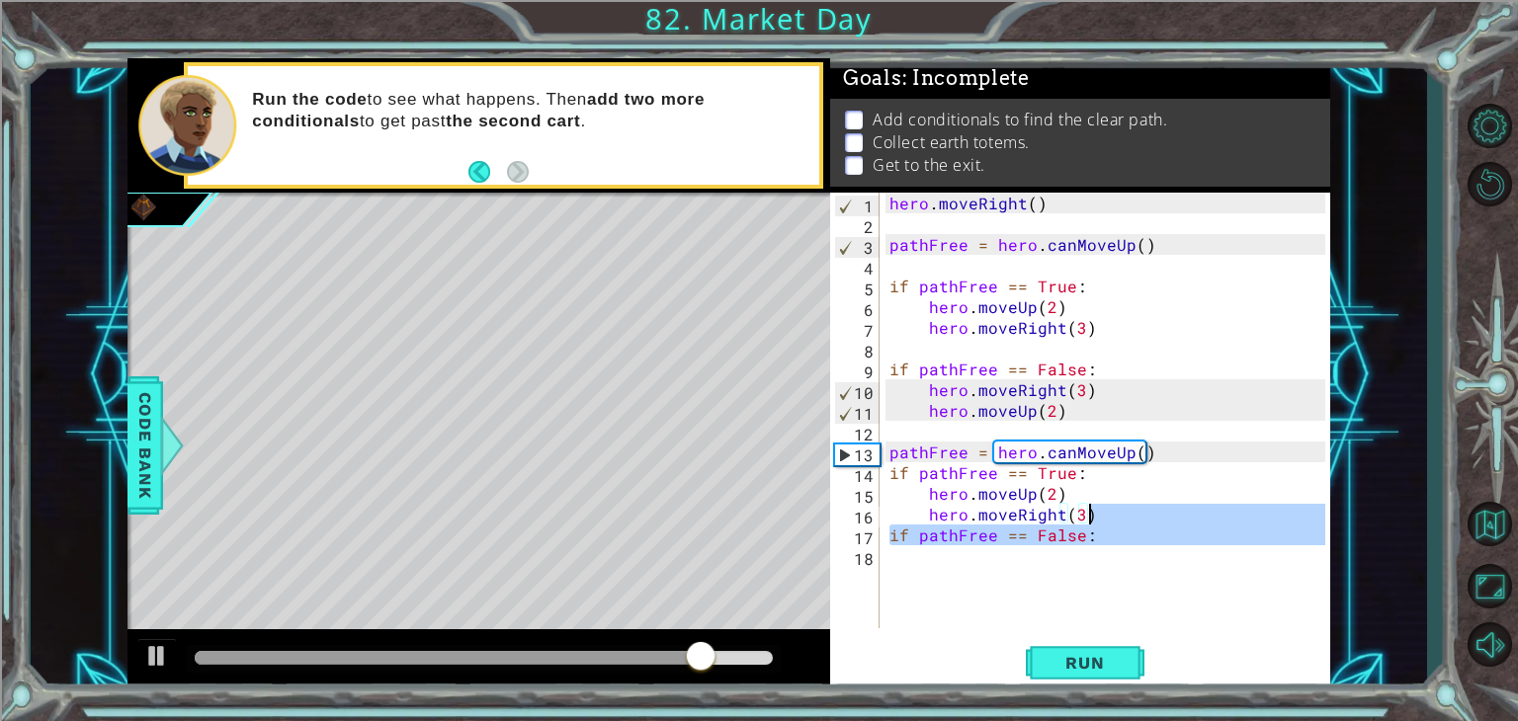
drag, startPoint x: 974, startPoint y: 570, endPoint x: 1094, endPoint y: 526, distance: 128.5
click at [1094, 526] on div "hero . moveRight ( ) pathFree = hero . canMoveUp ( ) if pathFree == True : hero…" at bounding box center [1111, 431] width 450 height 477
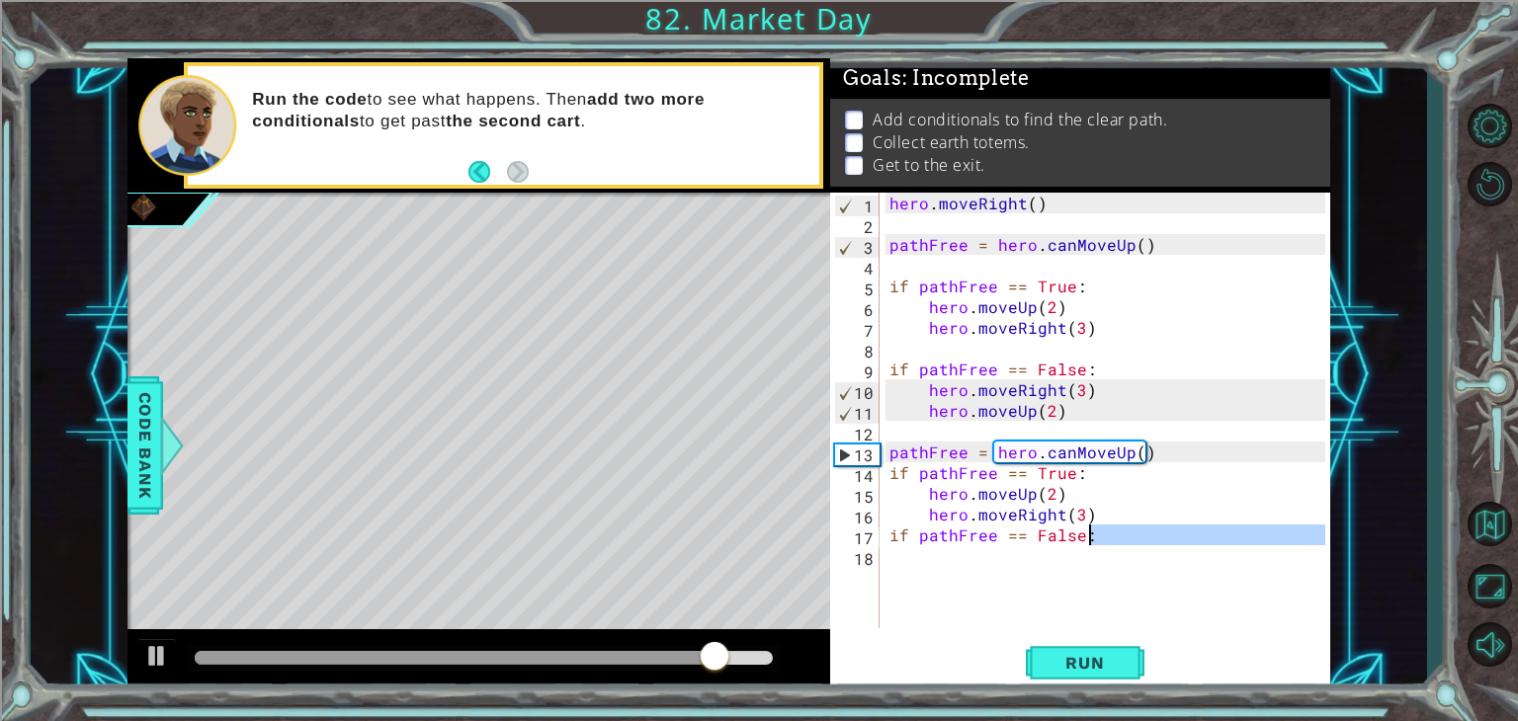
type textarea "if pathFree == False:"
click at [1090, 548] on div "hero . moveRight ( ) pathFree = hero . canMoveUp ( ) if pathFree == True : hero…" at bounding box center [1106, 411] width 440 height 436
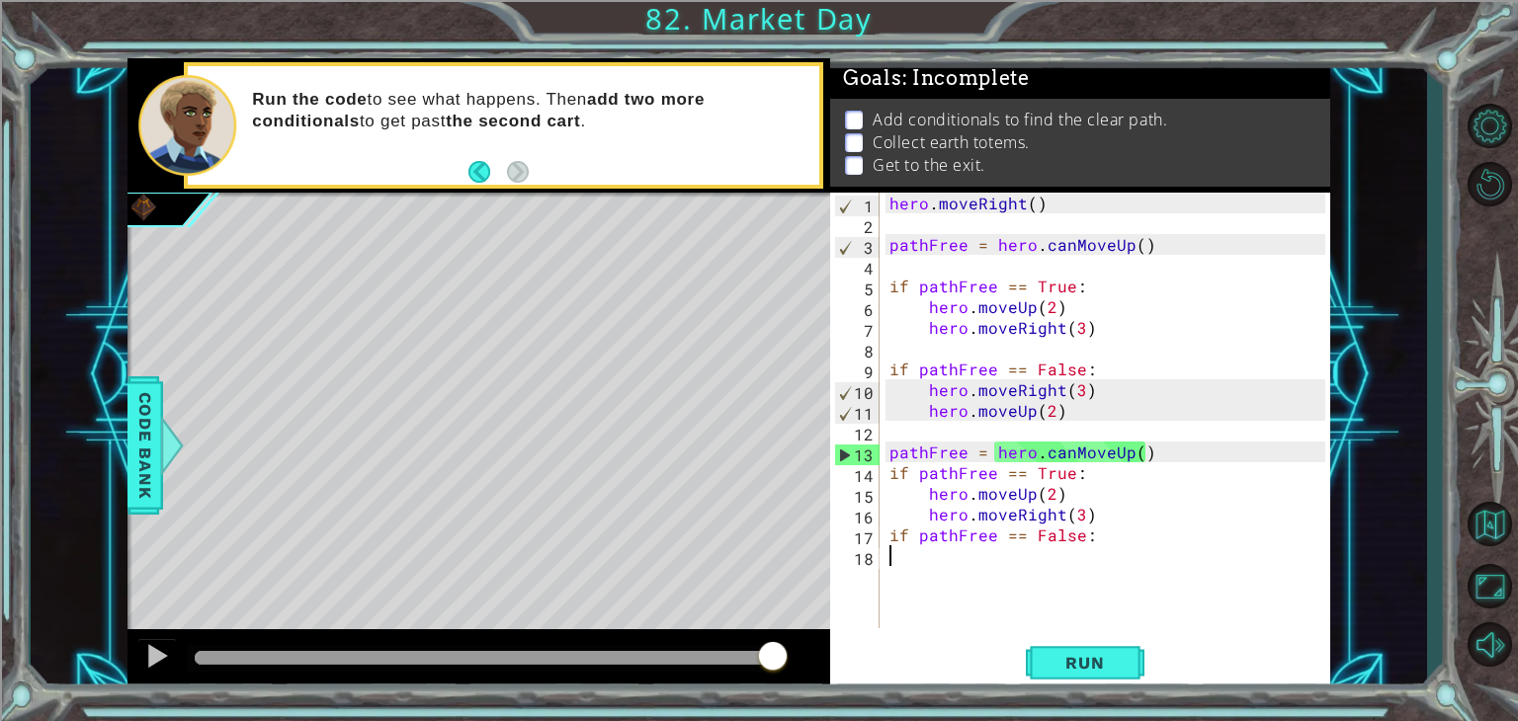
click at [981, 558] on div "hero . moveRight ( ) pathFree = hero . canMoveUp ( ) if pathFree == True : hero…" at bounding box center [1111, 431] width 450 height 477
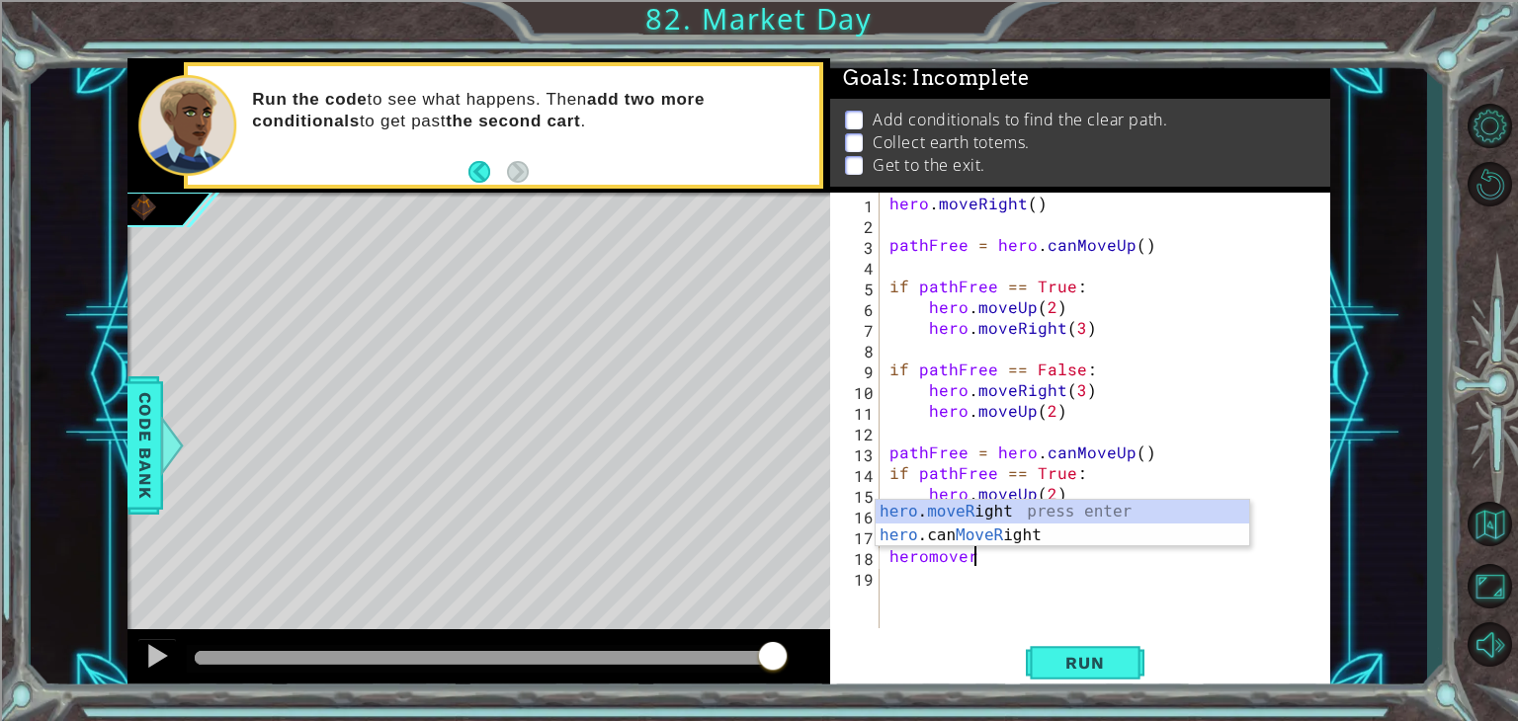
scroll to position [0, 4]
type textarea "hero.moveRight(2)"
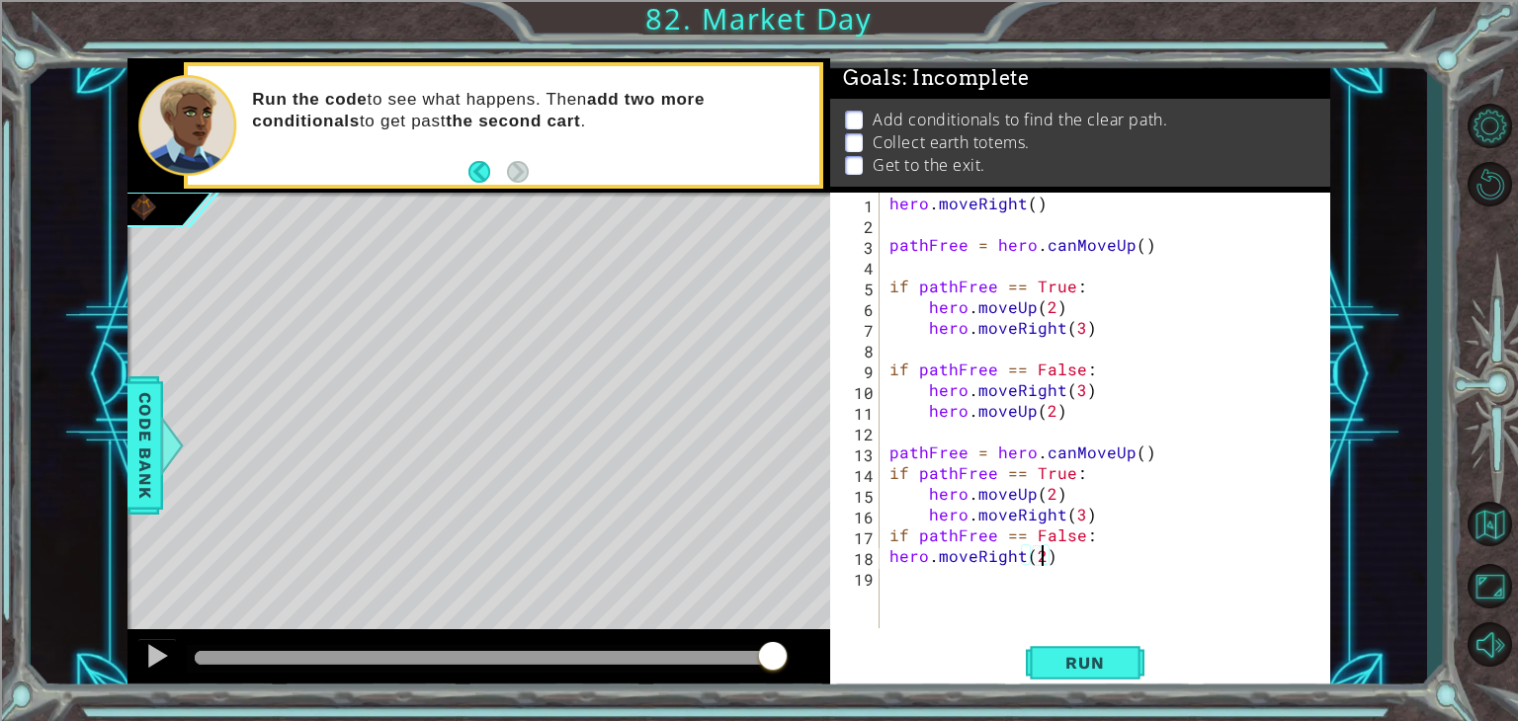
scroll to position [0, 8]
click at [921, 598] on div "hero . moveRight ( ) pathFree = hero . canMoveUp ( ) if pathFree == True : hero…" at bounding box center [1111, 431] width 450 height 477
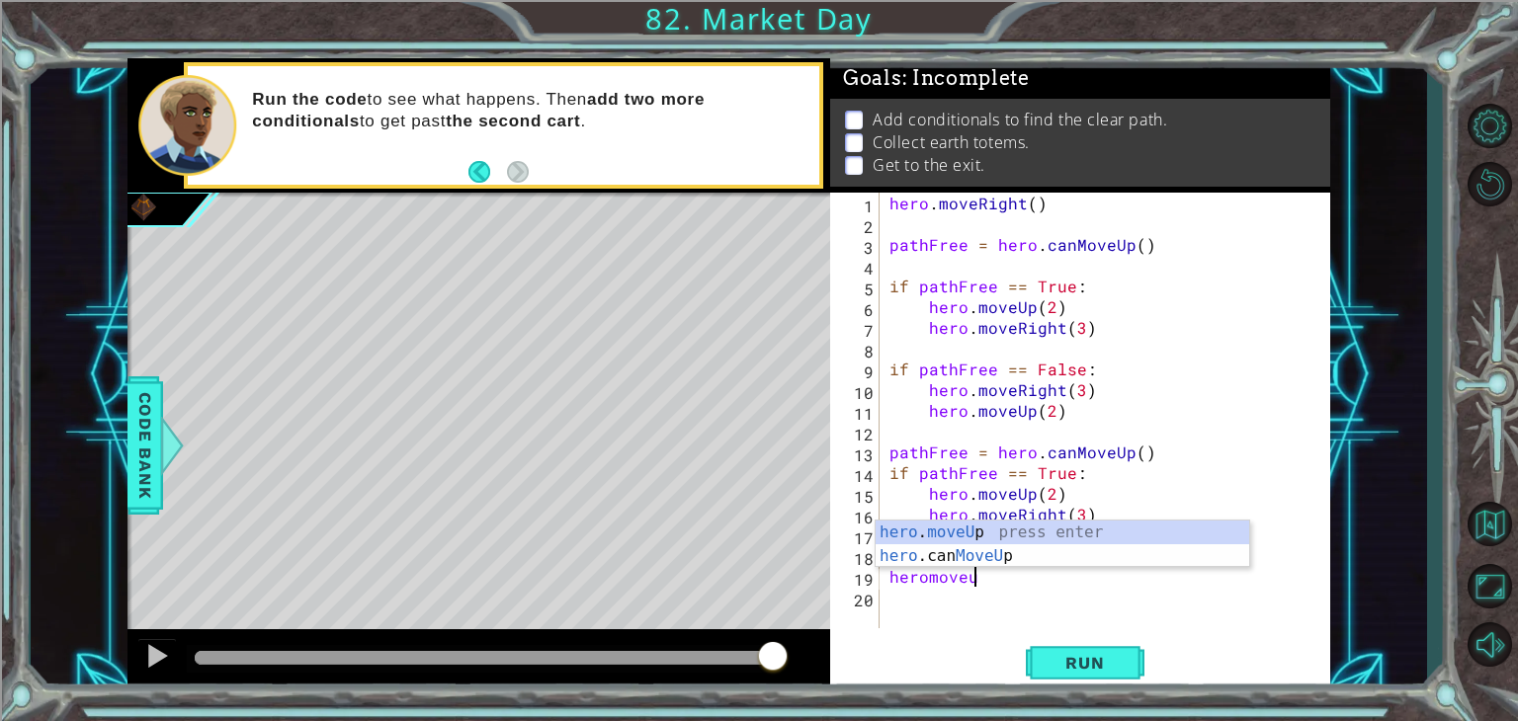
scroll to position [0, 4]
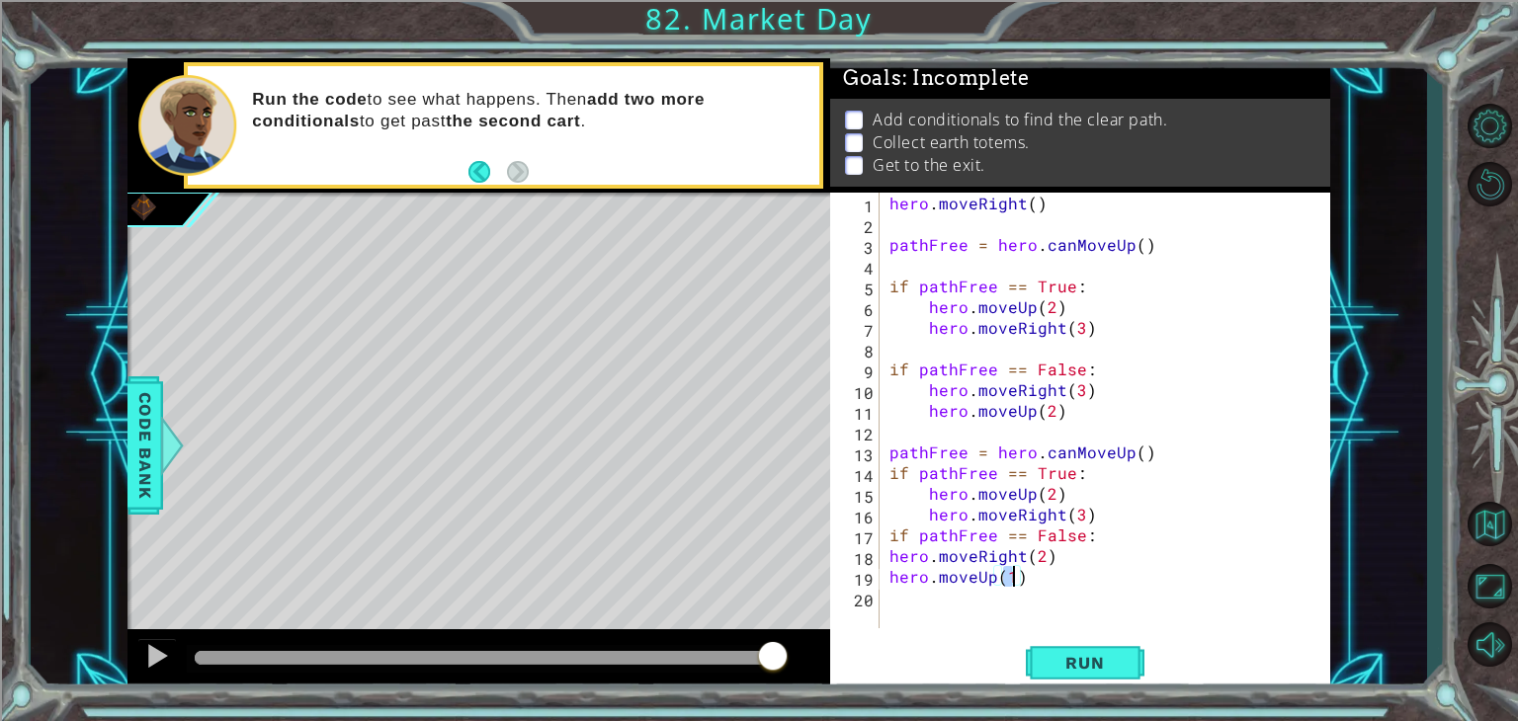
type textarea "hero.moveUp(2)"
click at [921, 598] on div "hero . moveRight ( ) pathFree = hero . canMoveUp ( ) if pathFree == True : hero…" at bounding box center [1111, 431] width 450 height 477
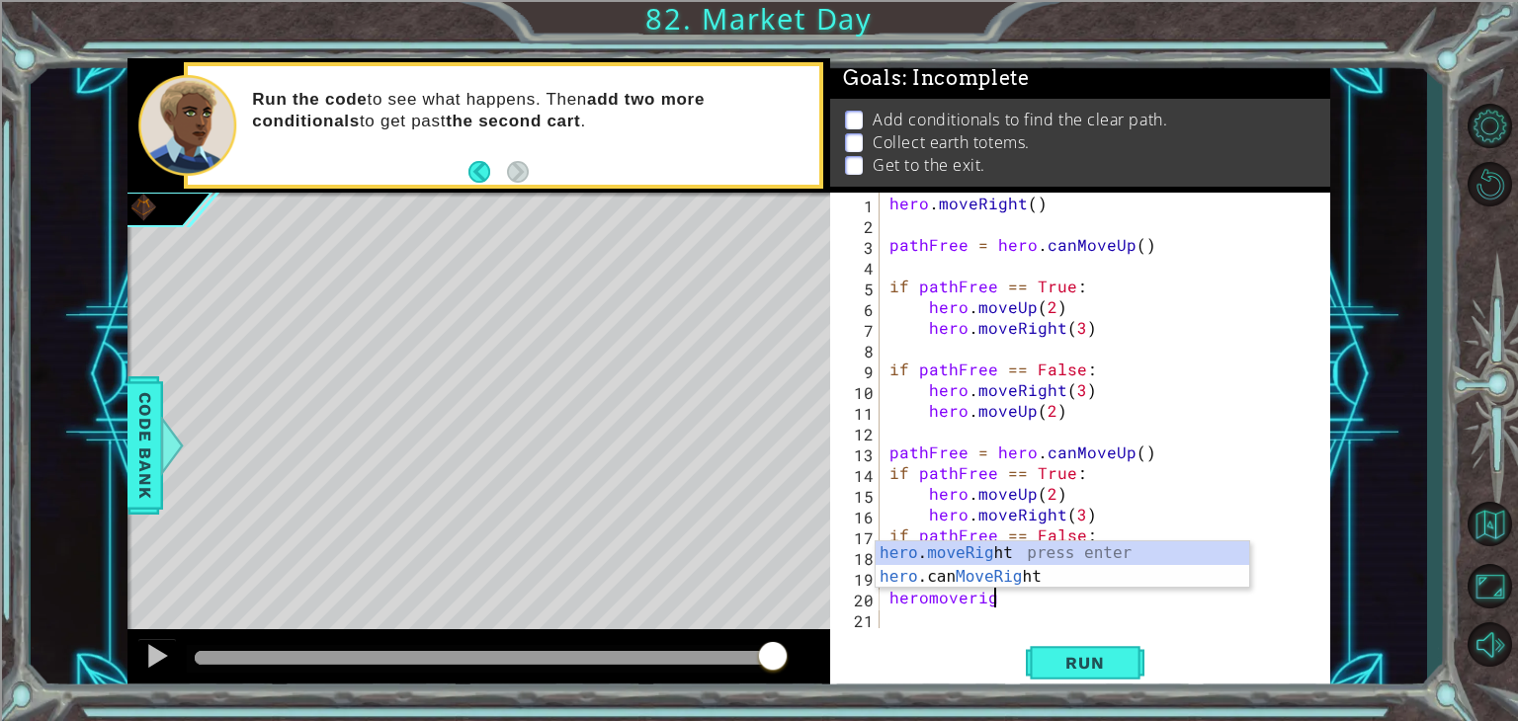
scroll to position [0, 6]
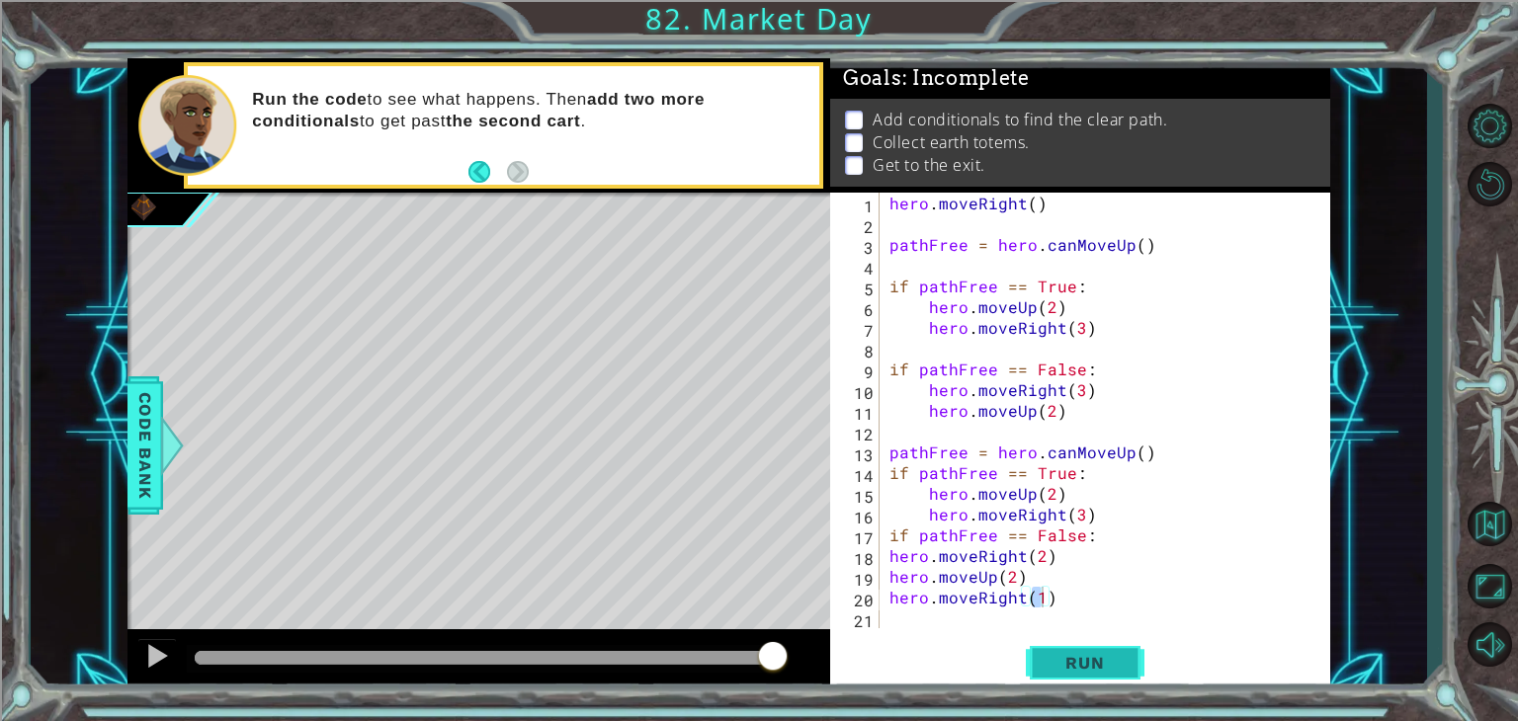
click at [1110, 660] on span "Run" at bounding box center [1085, 663] width 78 height 20
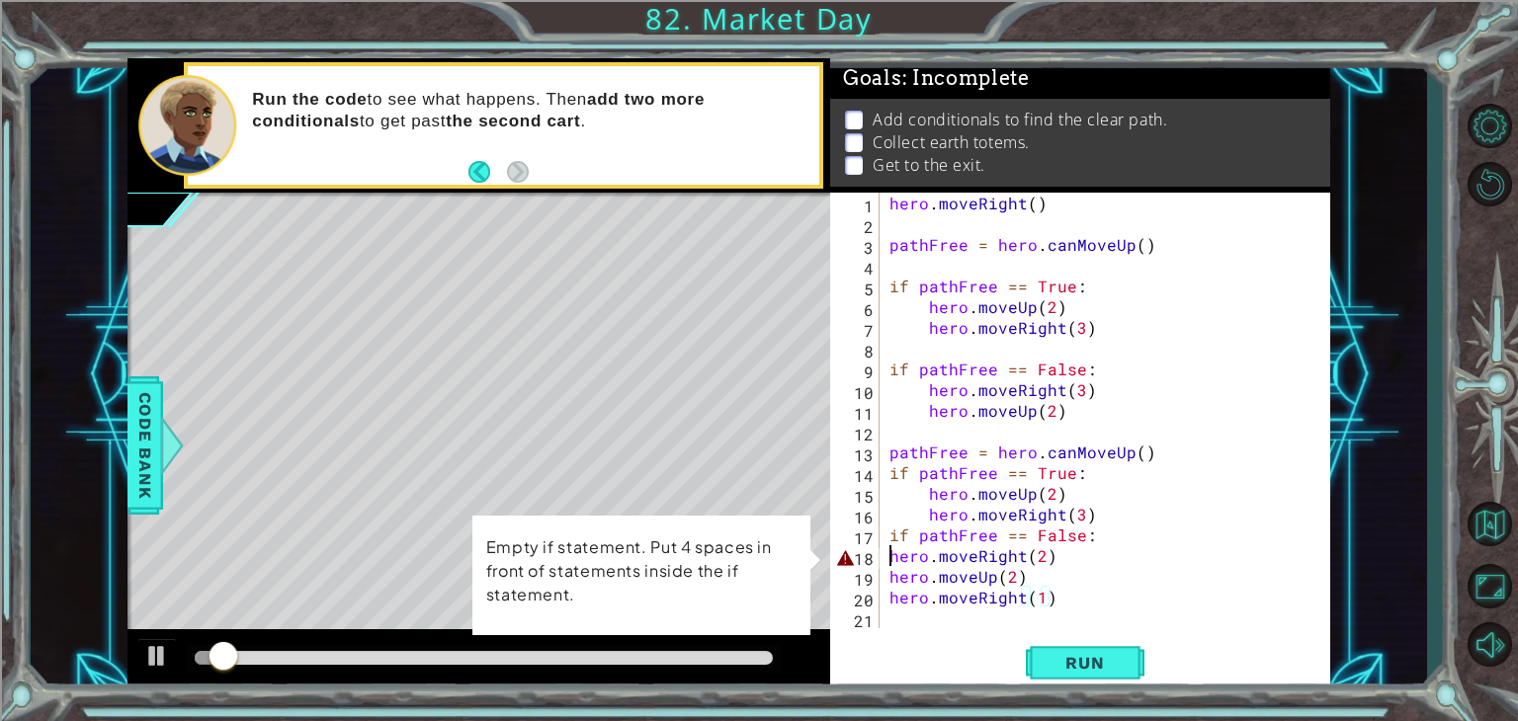
click at [889, 554] on div "hero . moveRight ( ) pathFree = hero . canMoveUp ( ) if pathFree == True : hero…" at bounding box center [1111, 431] width 450 height 477
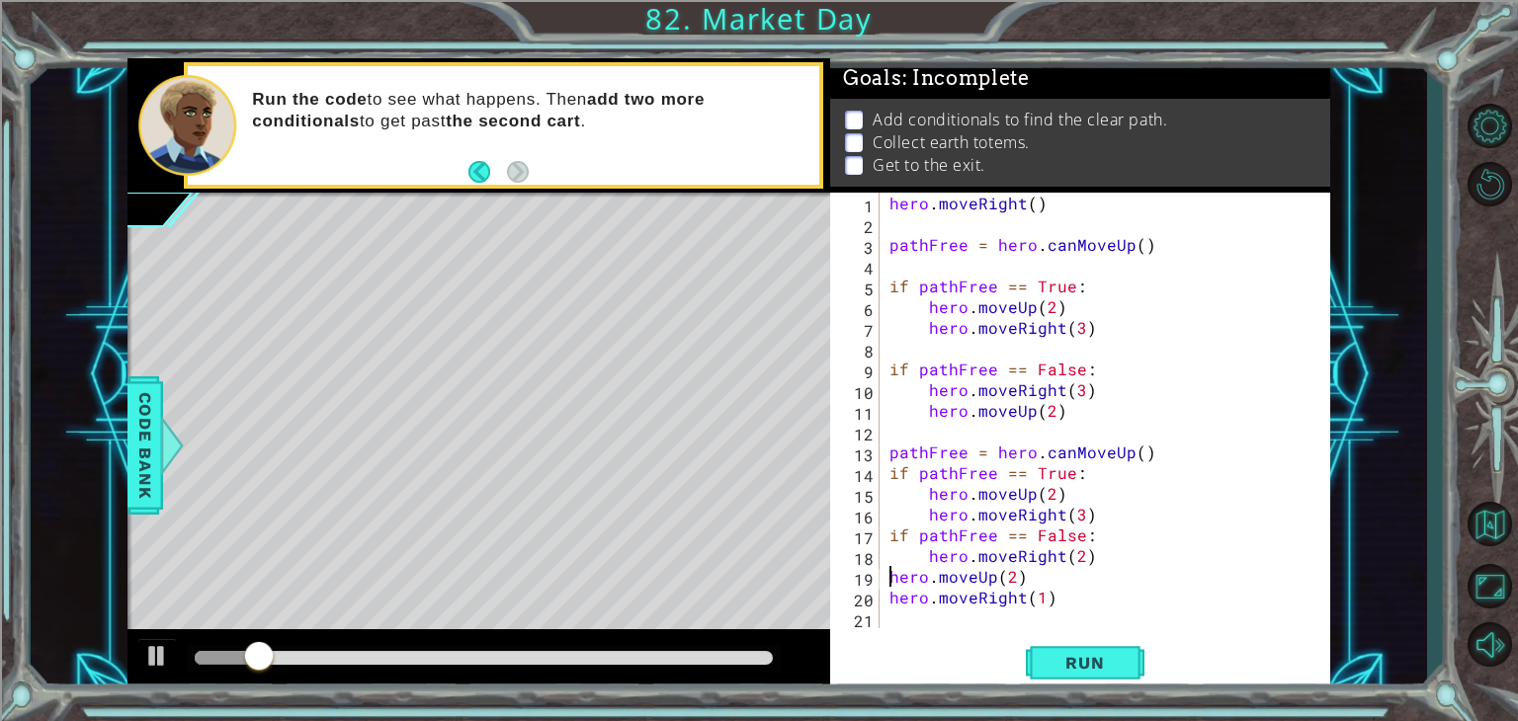
click at [887, 571] on div "hero . moveRight ( ) pathFree = hero . canMoveUp ( ) if pathFree == True : hero…" at bounding box center [1111, 431] width 450 height 477
click at [887, 599] on div "hero . moveRight ( ) pathFree = hero . canMoveUp ( ) if pathFree == True : hero…" at bounding box center [1111, 431] width 450 height 477
type textarea "hero.moveRight(1)"
click at [1044, 653] on button "Run" at bounding box center [1085, 663] width 119 height 50
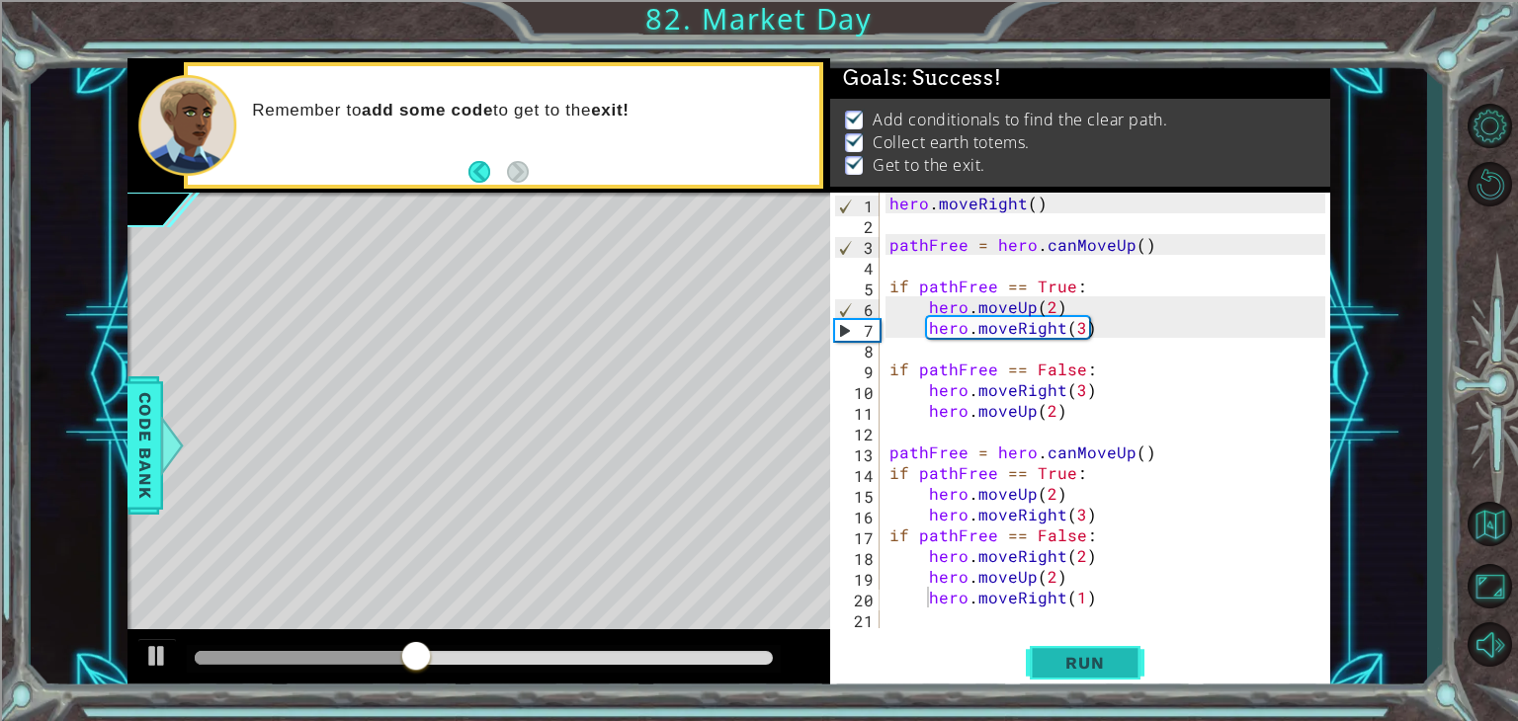
click at [1072, 670] on span "Run" at bounding box center [1085, 663] width 78 height 20
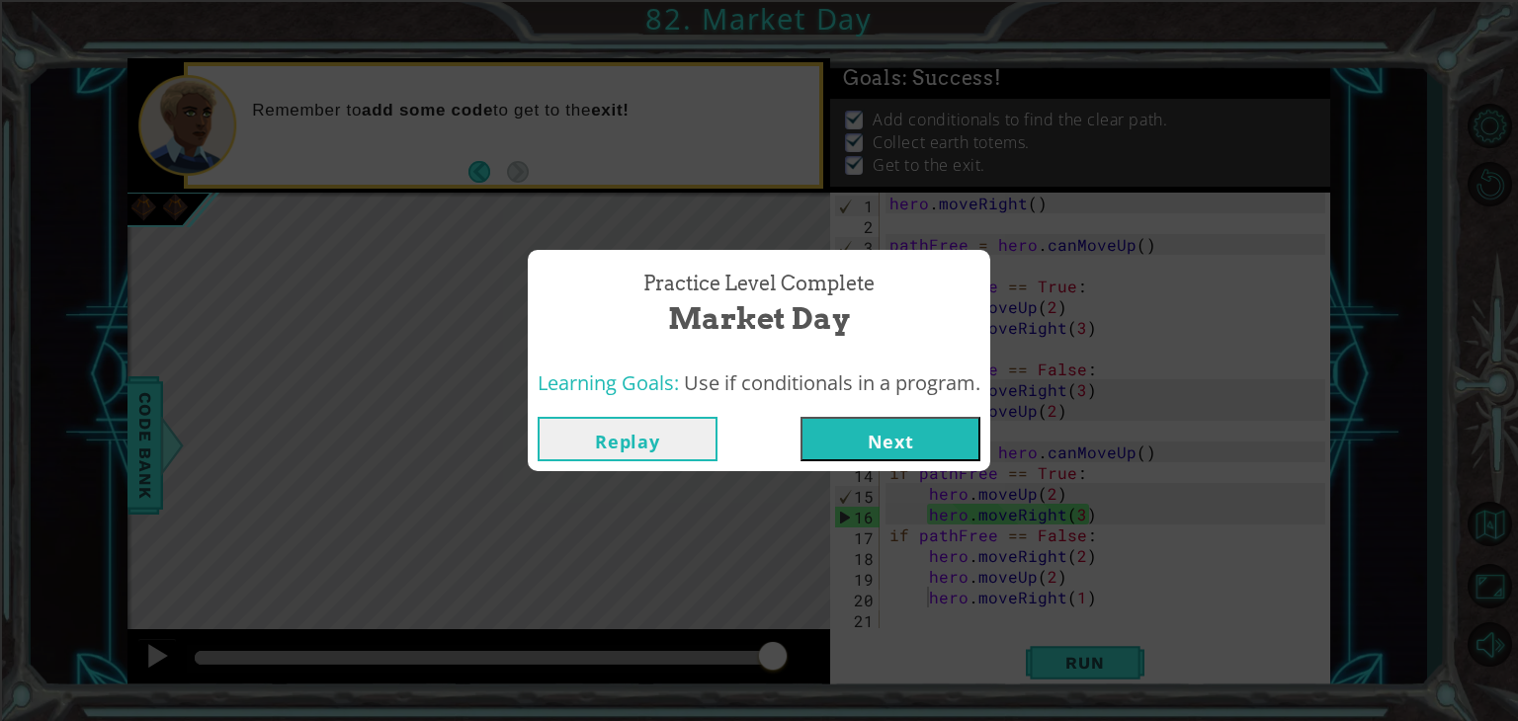
click at [890, 424] on button "Next" at bounding box center [891, 439] width 180 height 44
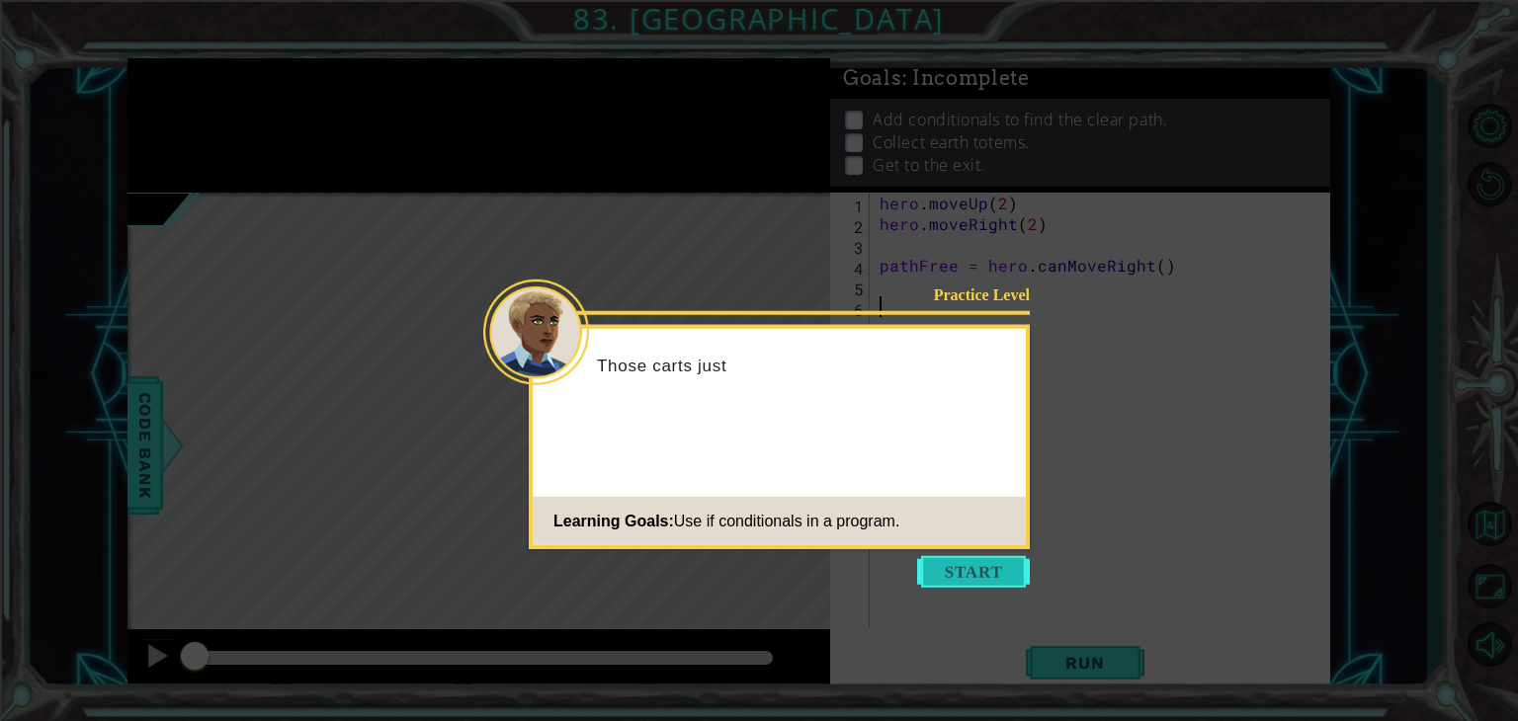
click at [961, 580] on button "Start" at bounding box center [973, 572] width 113 height 32
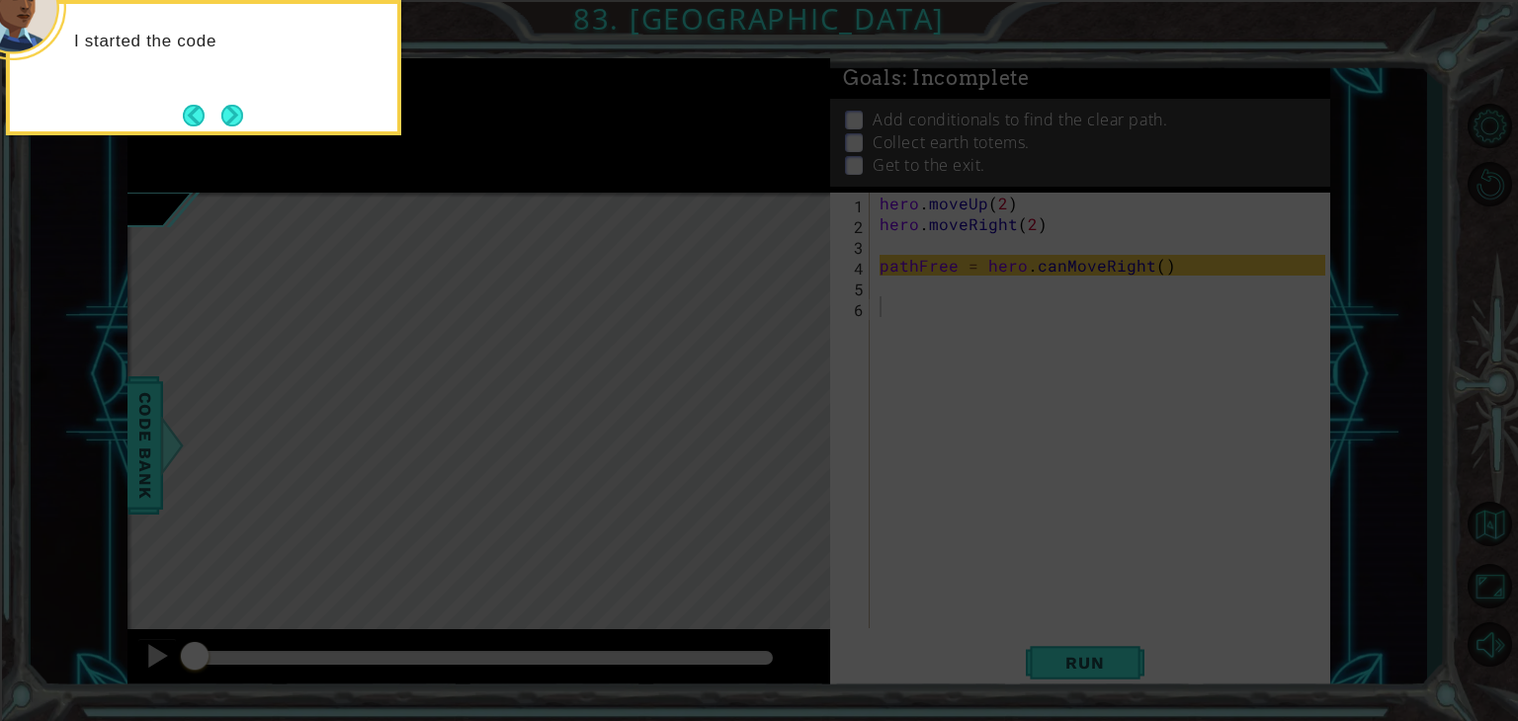
click at [1027, 598] on icon at bounding box center [759, 108] width 1518 height 1227
click at [237, 122] on button "Next" at bounding box center [232, 116] width 22 height 22
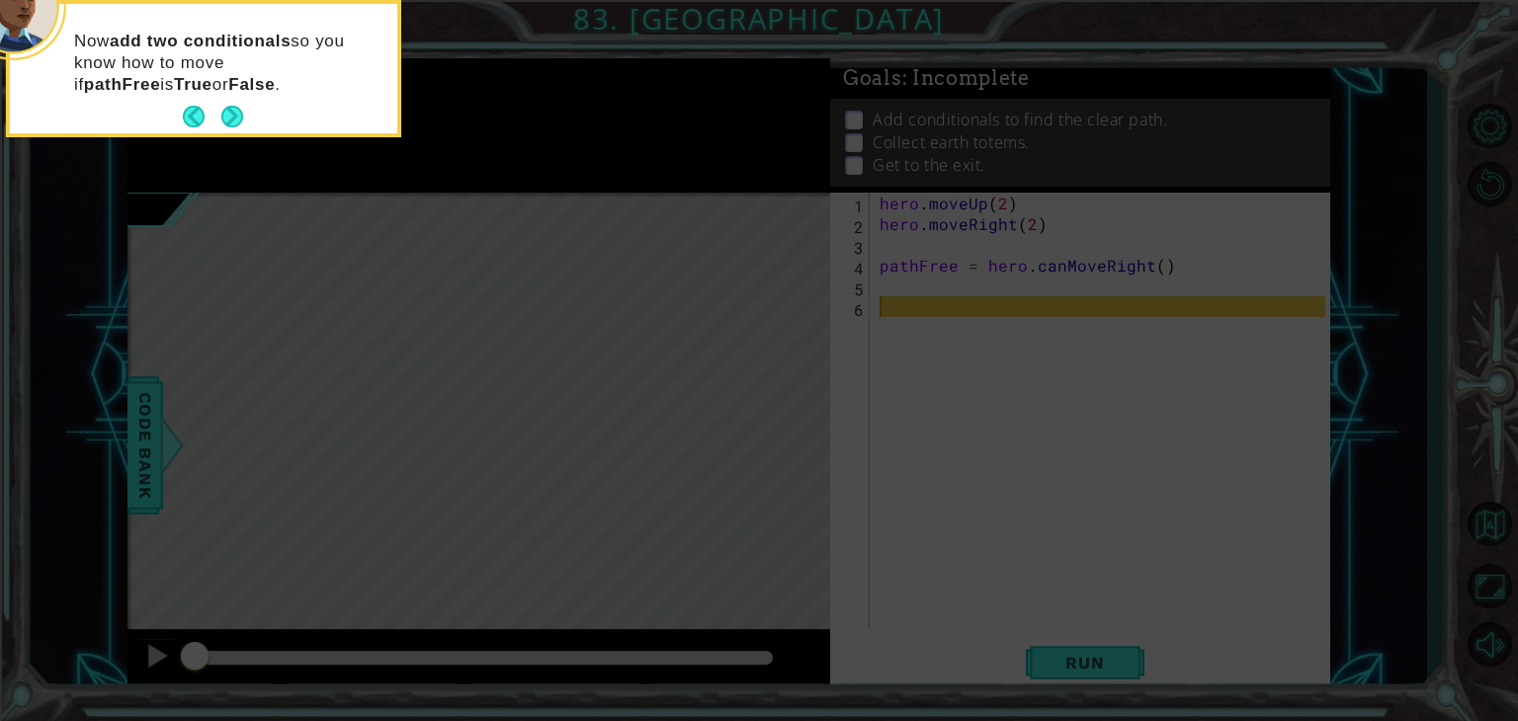
click at [237, 122] on button "Next" at bounding box center [232, 117] width 22 height 22
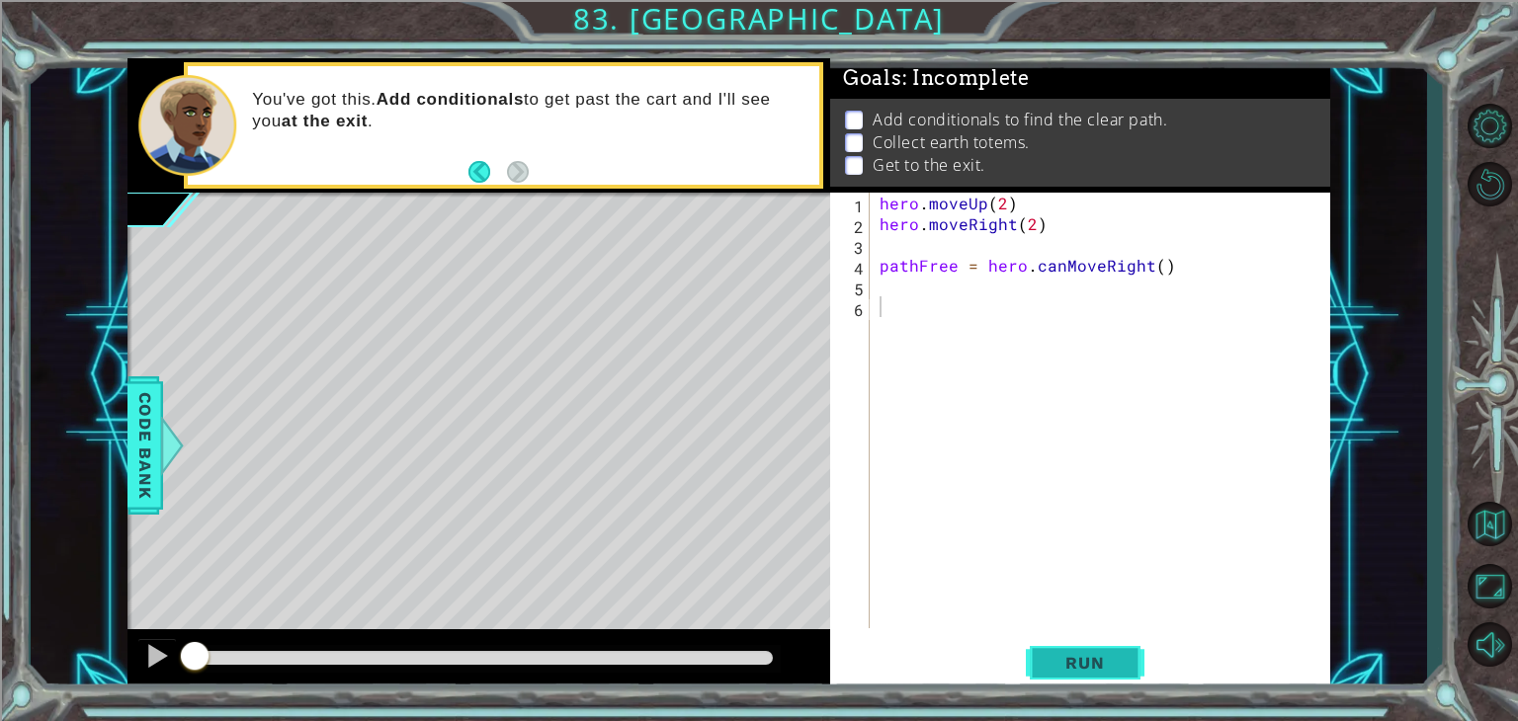
click at [1061, 655] on span "Run" at bounding box center [1085, 663] width 78 height 20
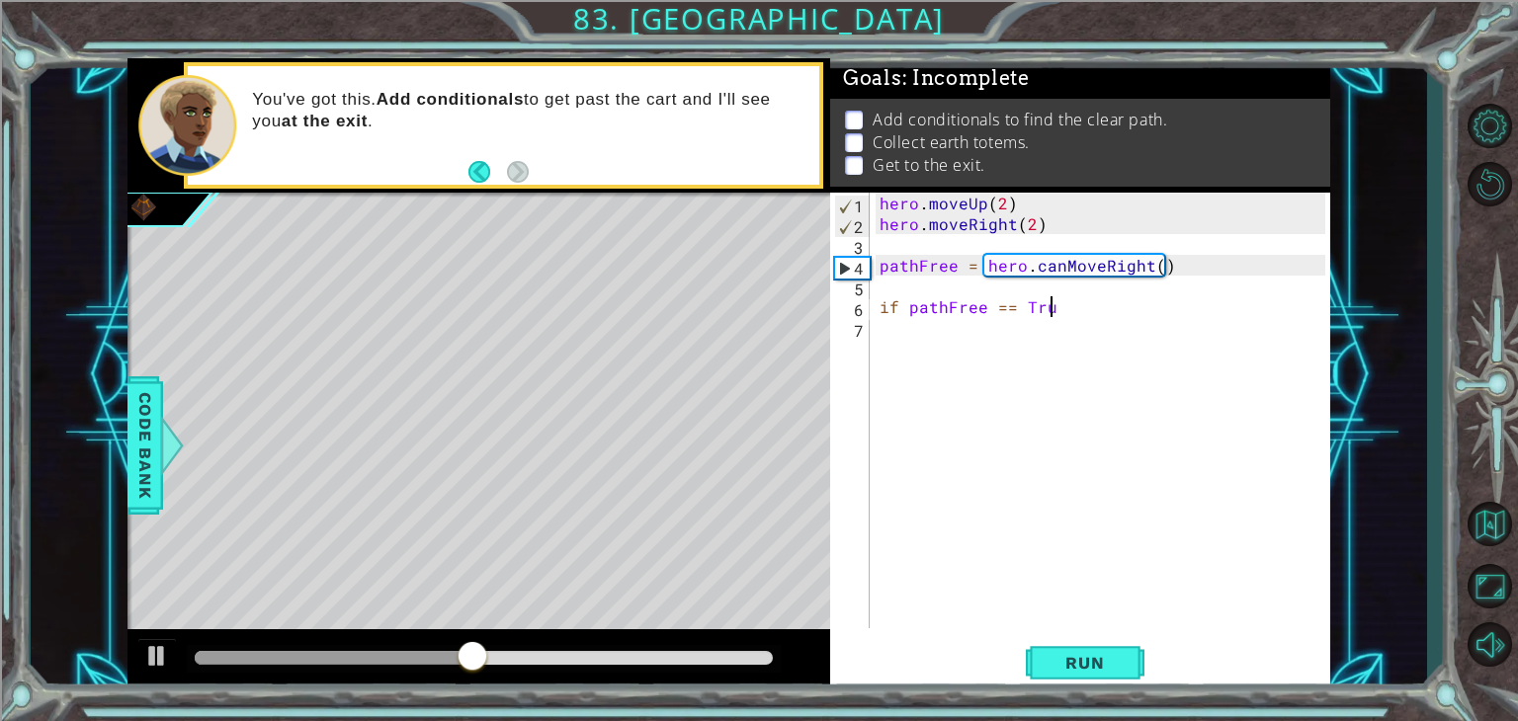
scroll to position [0, 10]
type textarea "if pathFree == True:"
click at [938, 333] on div "hero . moveUp ( 2 ) hero . moveRight ( 2 ) pathFree = hero . canMoveRight ( ) i…" at bounding box center [1106, 431] width 460 height 477
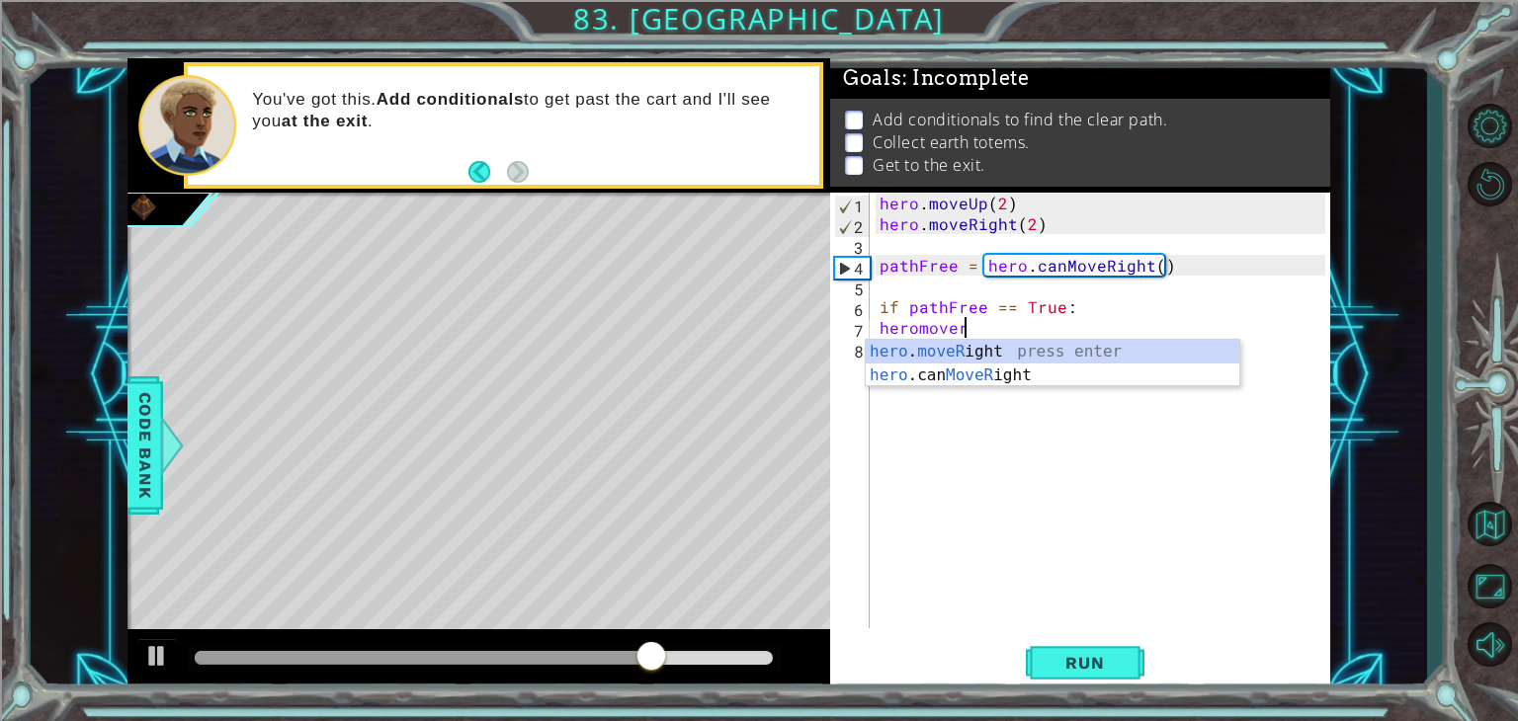
scroll to position [0, 4]
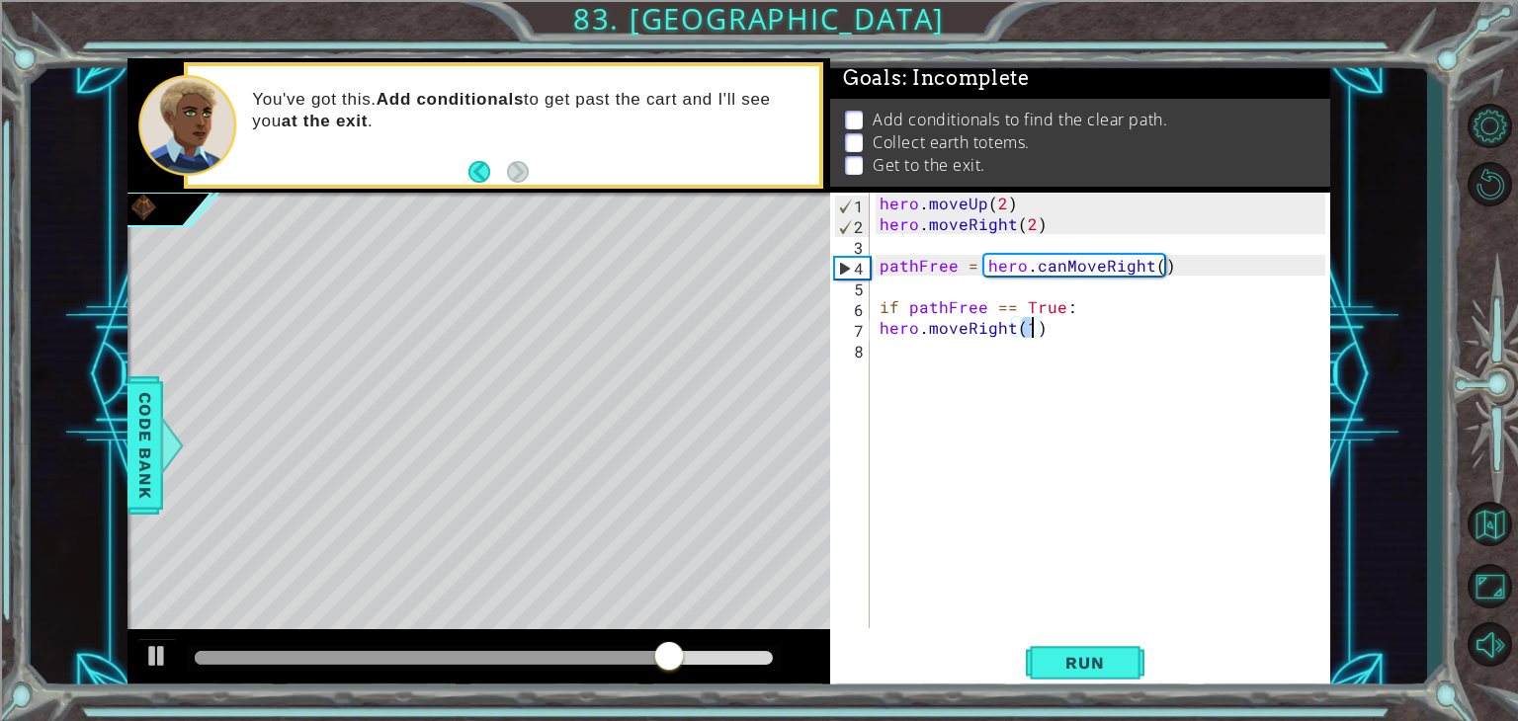
type textarea "hero.moveRight(2)"
click at [929, 341] on div "hero . moveUp ( 2 ) hero . moveRight ( 2 ) pathFree = hero . canMoveRight ( ) i…" at bounding box center [1106, 431] width 460 height 477
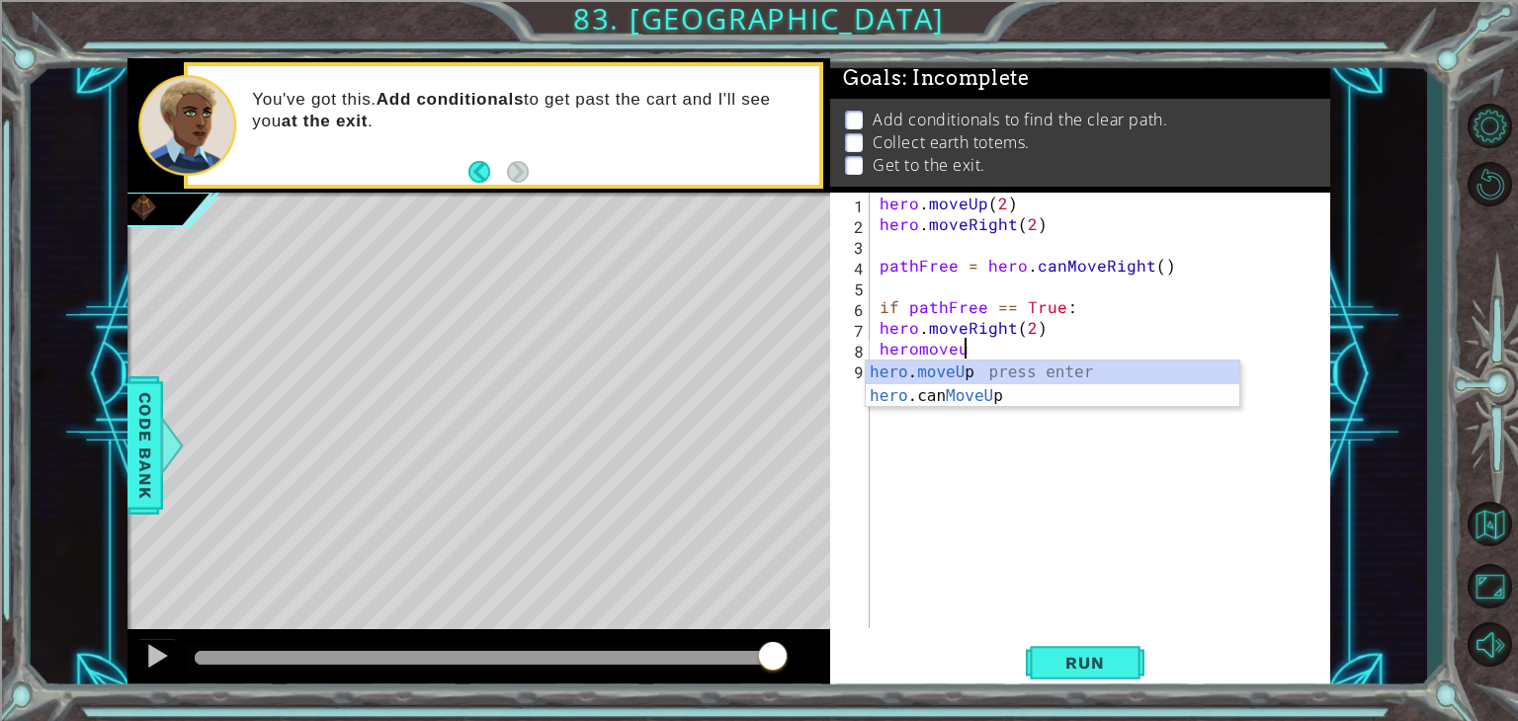
scroll to position [0, 4]
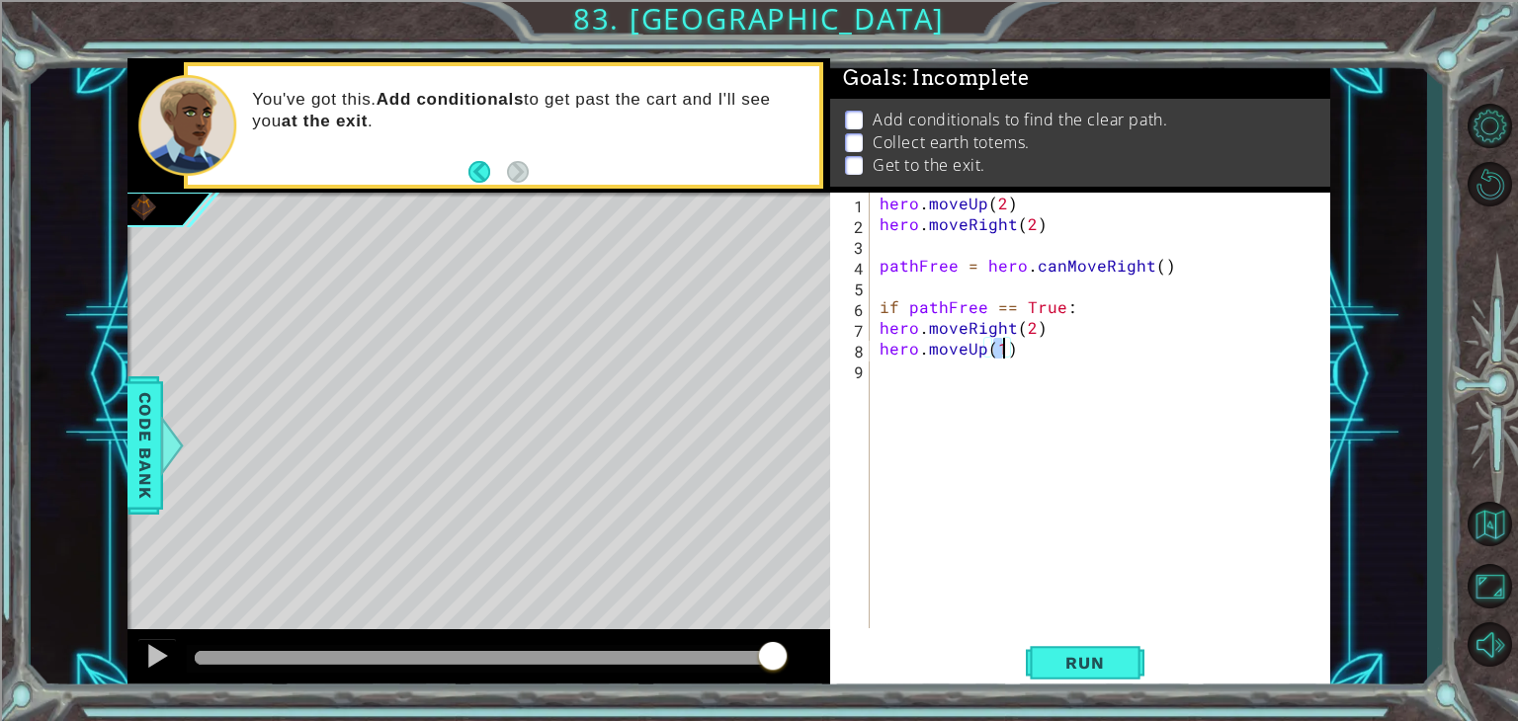
type textarea "hero.moveUp(3)"
click at [905, 381] on div "hero . moveUp ( 2 ) hero . moveRight ( 2 ) pathFree = hero . canMoveRight ( ) i…" at bounding box center [1106, 431] width 460 height 477
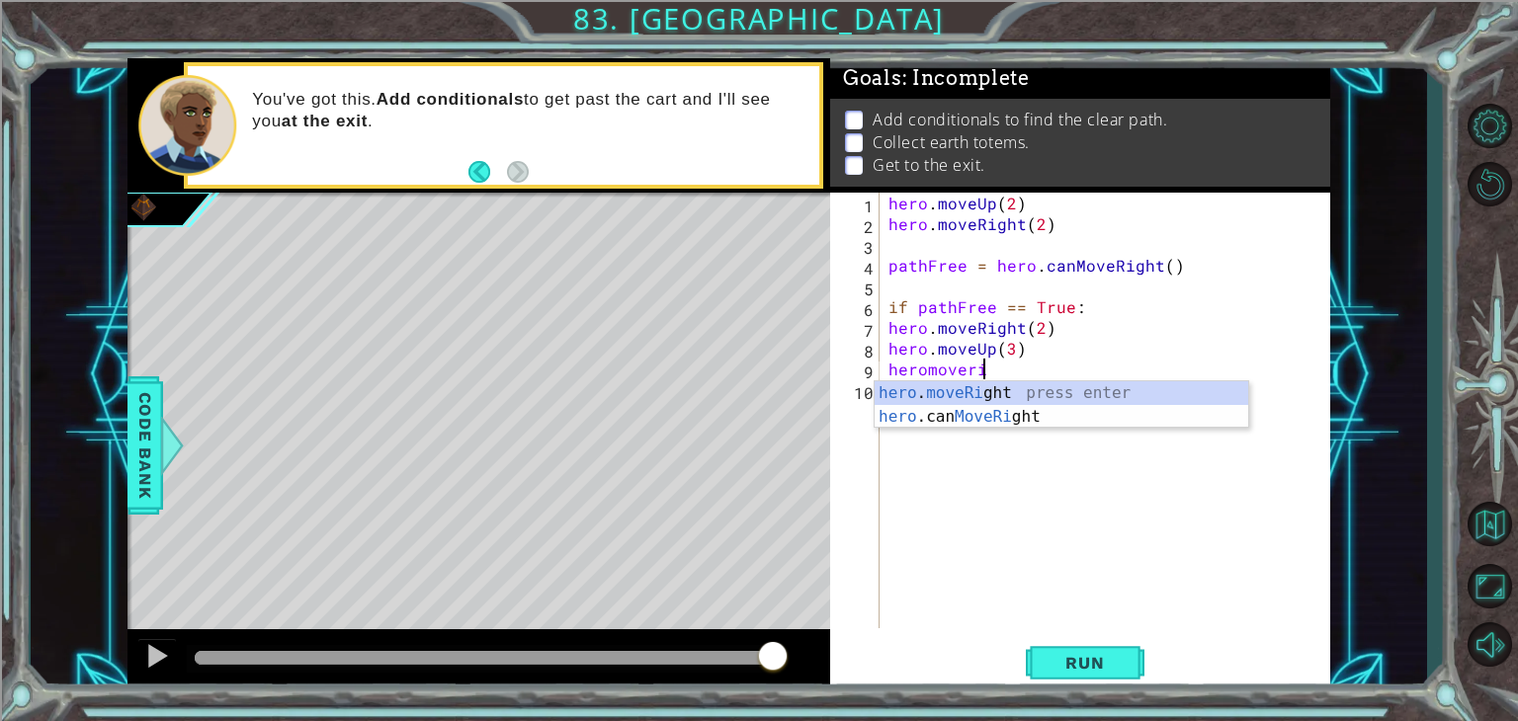
scroll to position [0, 4]
type textarea "hero.moveRight(1)"
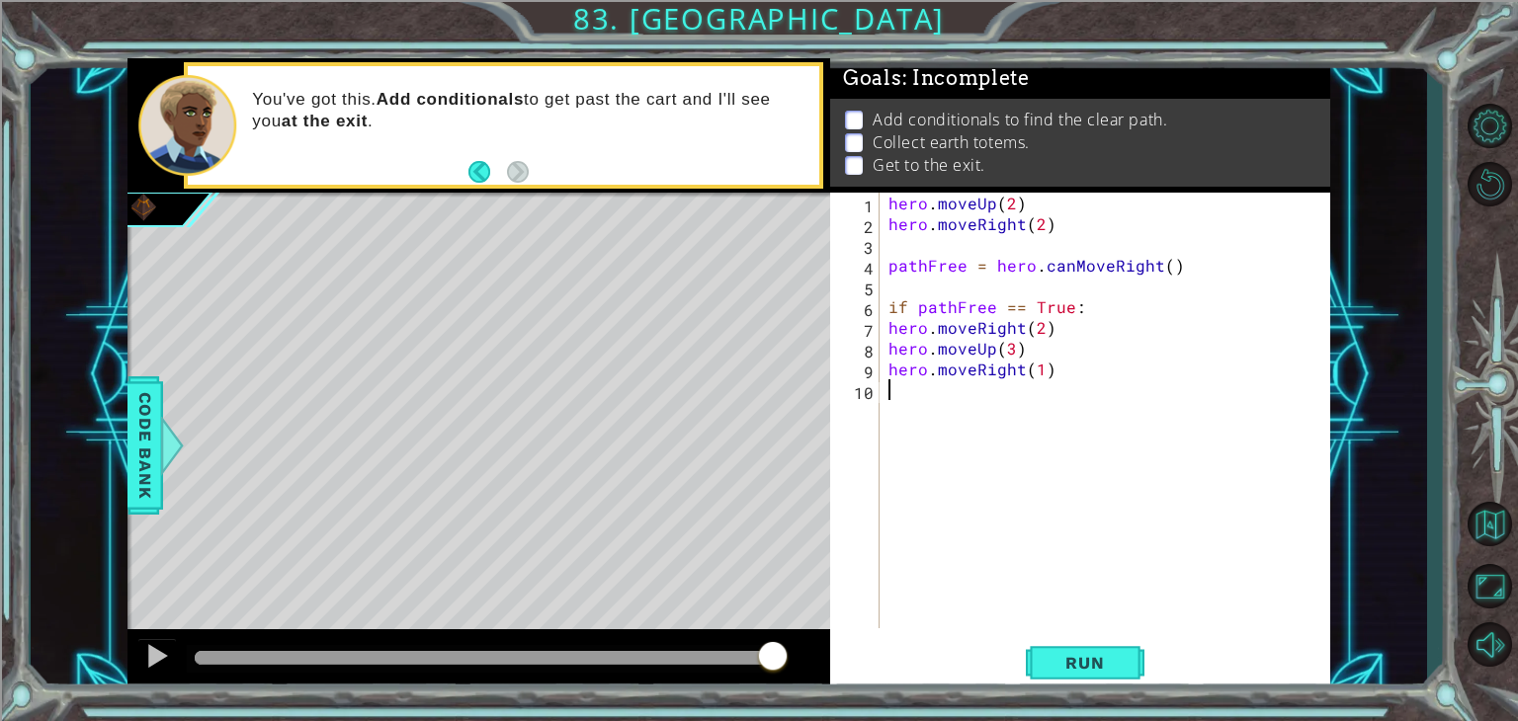
click at [903, 395] on div "hero . moveUp ( 2 ) hero . moveRight ( 2 ) pathFree = hero . canMoveRight ( ) i…" at bounding box center [1110, 431] width 451 height 477
click at [890, 327] on div "hero . moveUp ( 2 ) hero . moveRight ( 2 ) pathFree = hero . canMoveRight ( ) i…" at bounding box center [1110, 431] width 451 height 477
click at [883, 348] on div "hero.moveRight(2) 1 2 3 4 5 6 7 8 9 10 hero . moveUp ( 2 ) hero . moveRight ( 2…" at bounding box center [1077, 411] width 495 height 436
click at [888, 348] on div "hero . moveUp ( 2 ) hero . moveRight ( 2 ) pathFree = hero . canMoveRight ( ) i…" at bounding box center [1110, 431] width 451 height 477
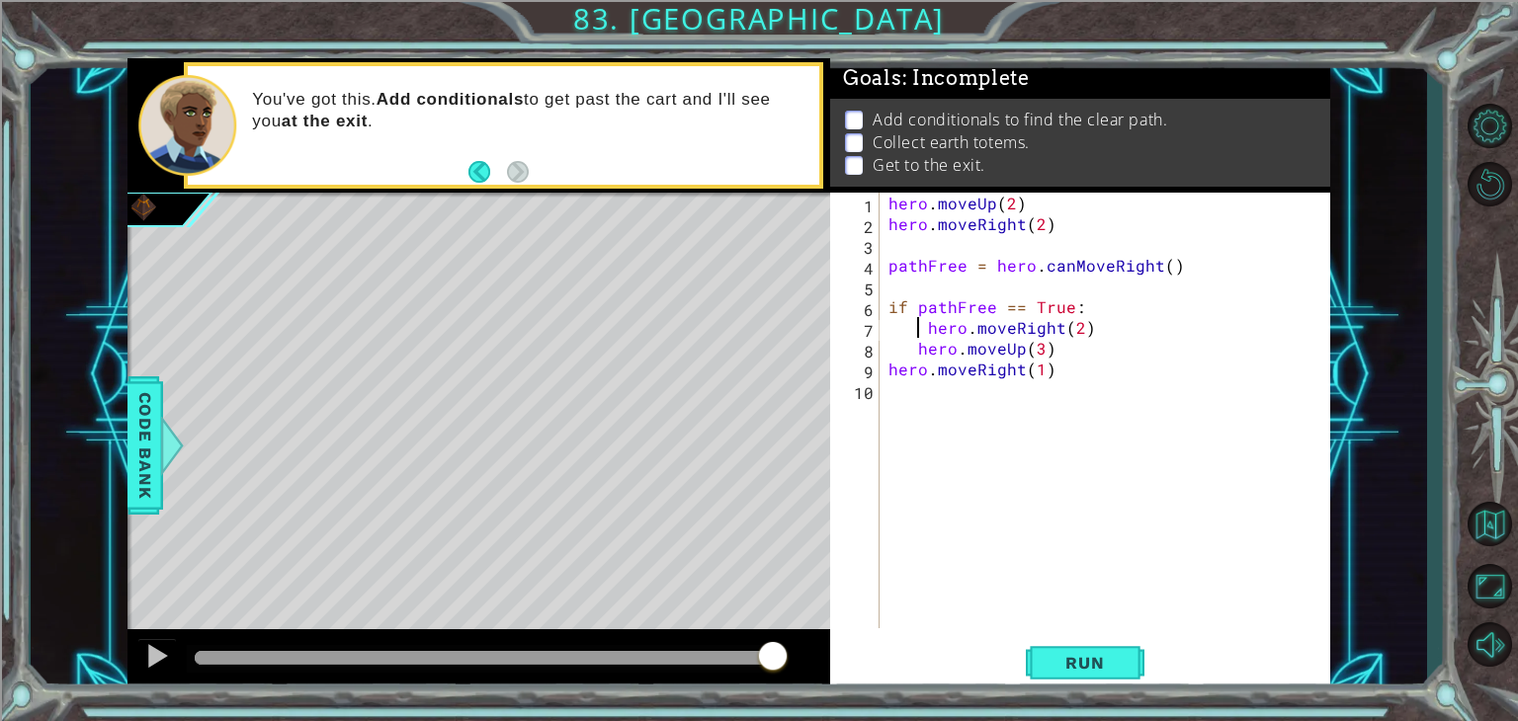
click at [919, 325] on div "hero . moveUp ( 2 ) hero . moveRight ( 2 ) pathFree = hero . canMoveRight ( ) i…" at bounding box center [1110, 431] width 451 height 477
click at [890, 365] on div "hero . moveUp ( 2 ) hero . moveRight ( 2 ) pathFree = hero . canMoveRight ( ) i…" at bounding box center [1110, 431] width 451 height 477
click at [912, 326] on div "hero . moveUp ( 2 ) hero . moveRight ( 2 ) pathFree = hero . canMoveRight ( ) i…" at bounding box center [1110, 431] width 451 height 477
click at [904, 357] on div "hero . moveUp ( 2 ) hero . moveRight ( 2 ) pathFree = hero . canMoveRight ( ) i…" at bounding box center [1110, 431] width 451 height 477
click at [901, 375] on div "hero . moveUp ( 2 ) hero . moveRight ( 2 ) pathFree = hero . canMoveRight ( ) i…" at bounding box center [1110, 431] width 451 height 477
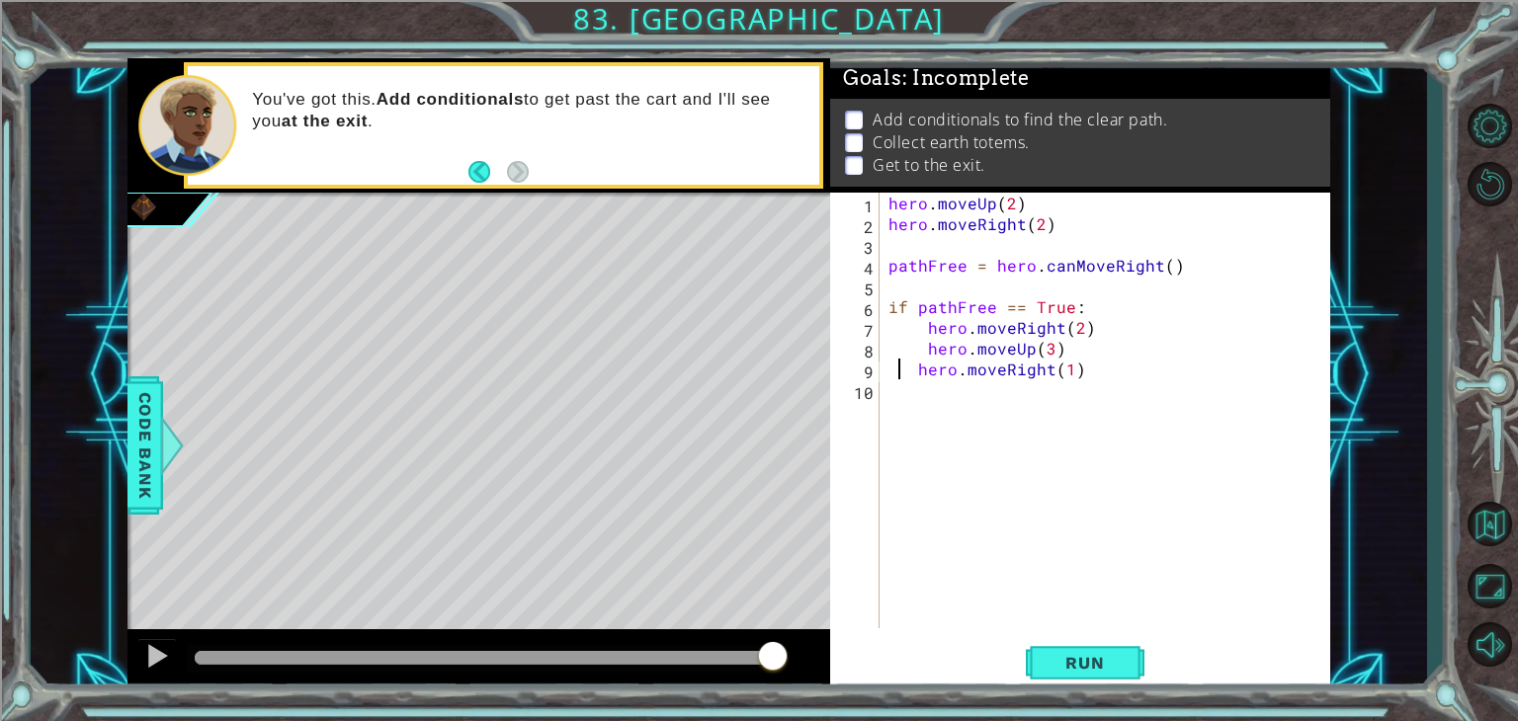
type textarea "hero.moveRight(1)"
click at [898, 394] on div "hero . moveUp ( 2 ) hero . moveRight ( 2 ) pathFree = hero . canMoveRight ( ) i…" at bounding box center [1110, 431] width 451 height 477
type textarea "if pathFree == False"
click at [893, 425] on div "hero . moveUp ( 2 ) hero . moveRight ( 2 ) pathFree = hero . canMoveRight ( ) i…" at bounding box center [1110, 431] width 451 height 477
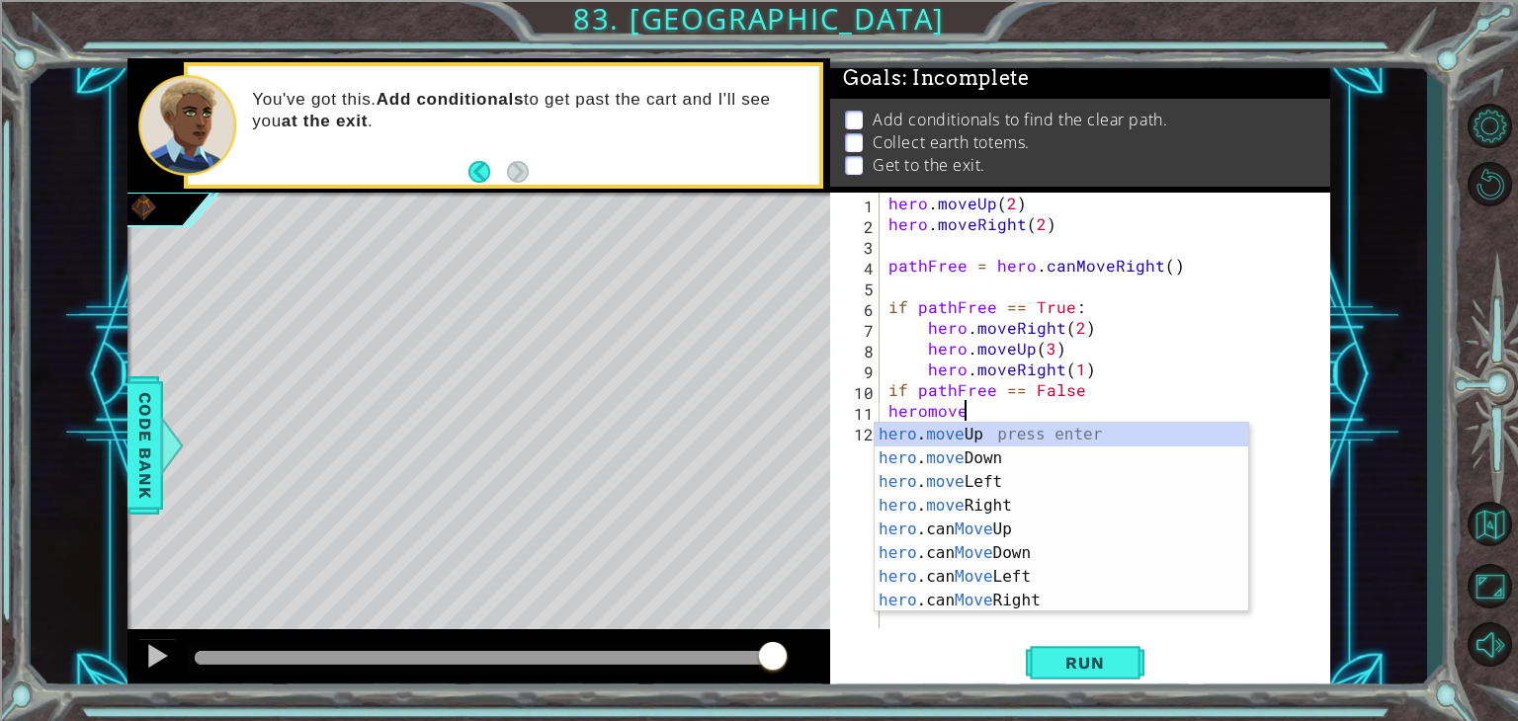
scroll to position [0, 4]
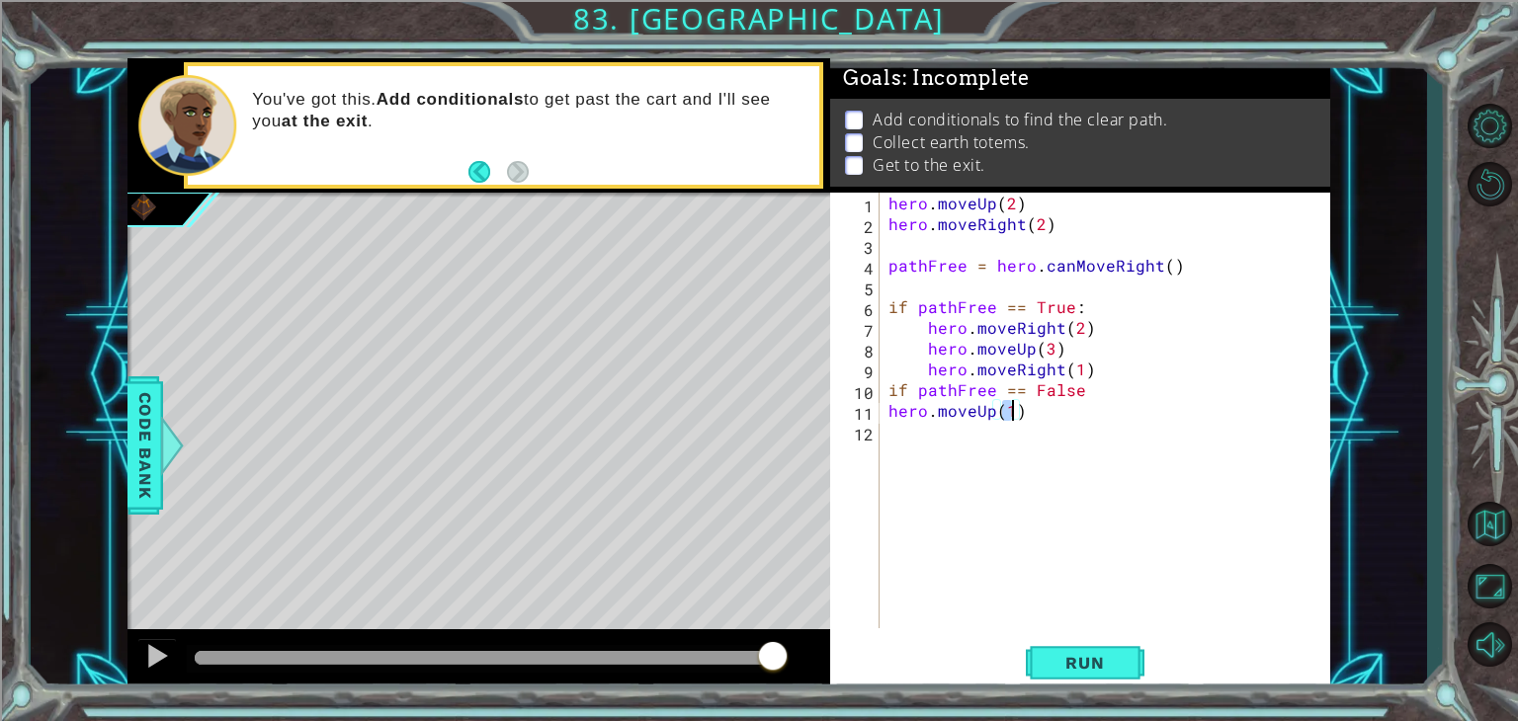
type textarea "hero.moveUp(2)"
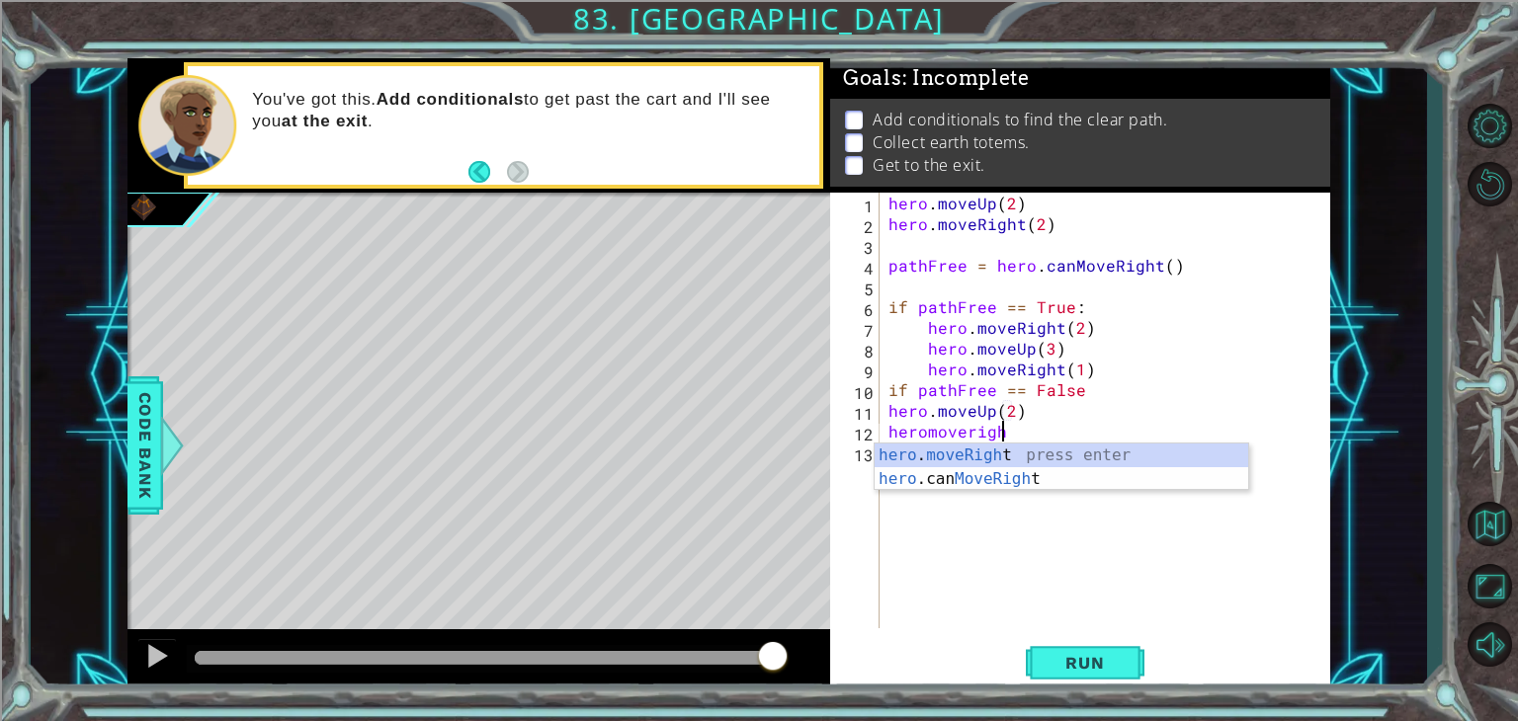
scroll to position [0, 6]
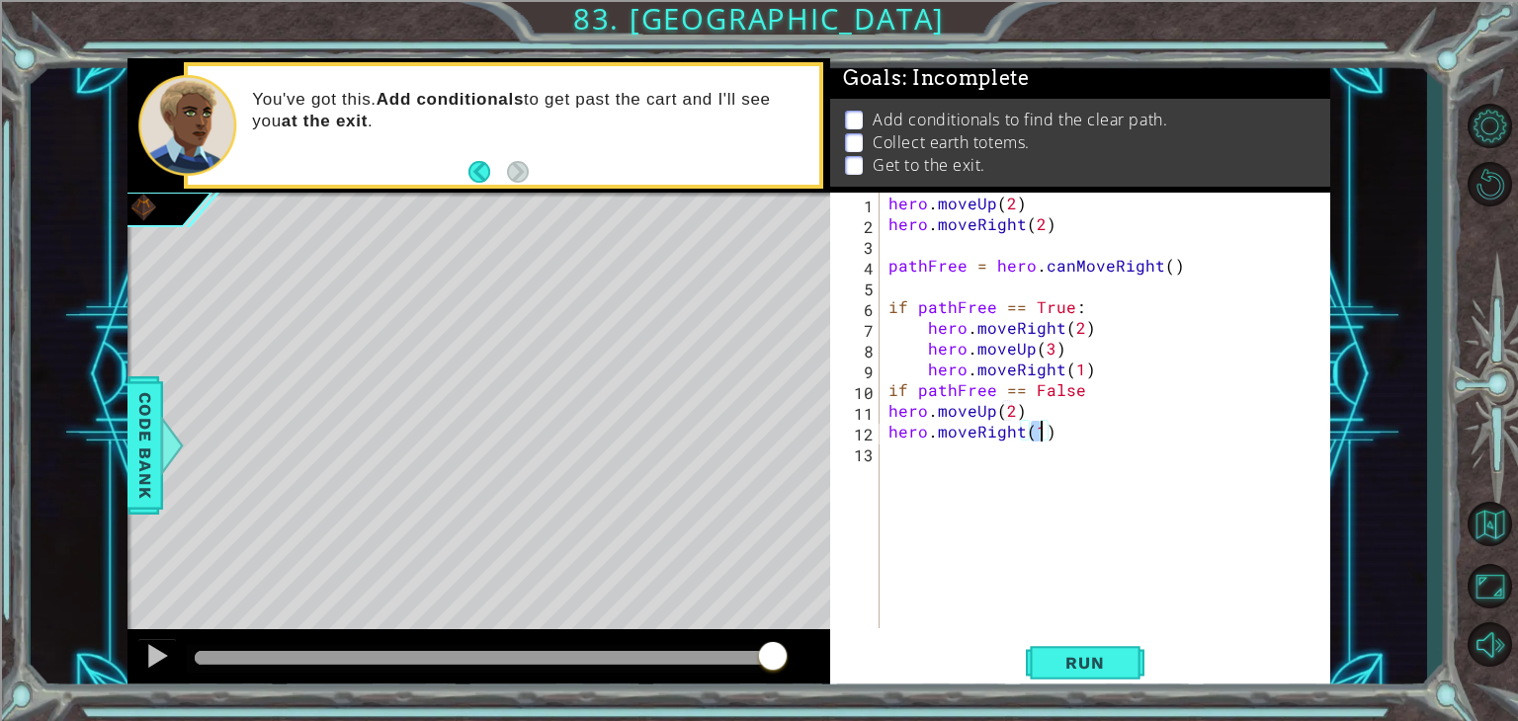
type textarea "hero.moveRight(2)"
click at [922, 464] on div "hero . moveUp ( 2 ) hero . moveRight ( 2 ) pathFree = hero . canMoveRight ( ) i…" at bounding box center [1110, 431] width 451 height 477
type textarea "j"
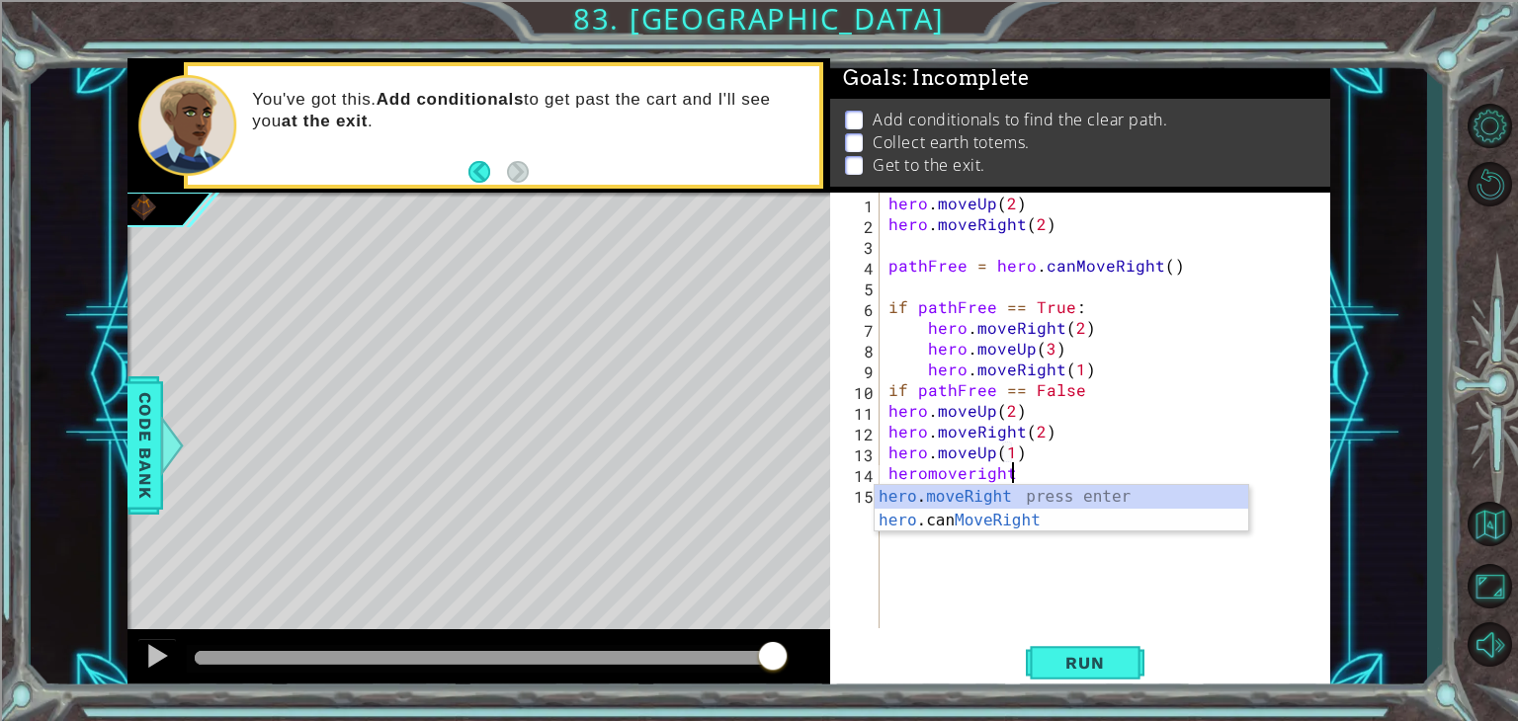
scroll to position [0, 6]
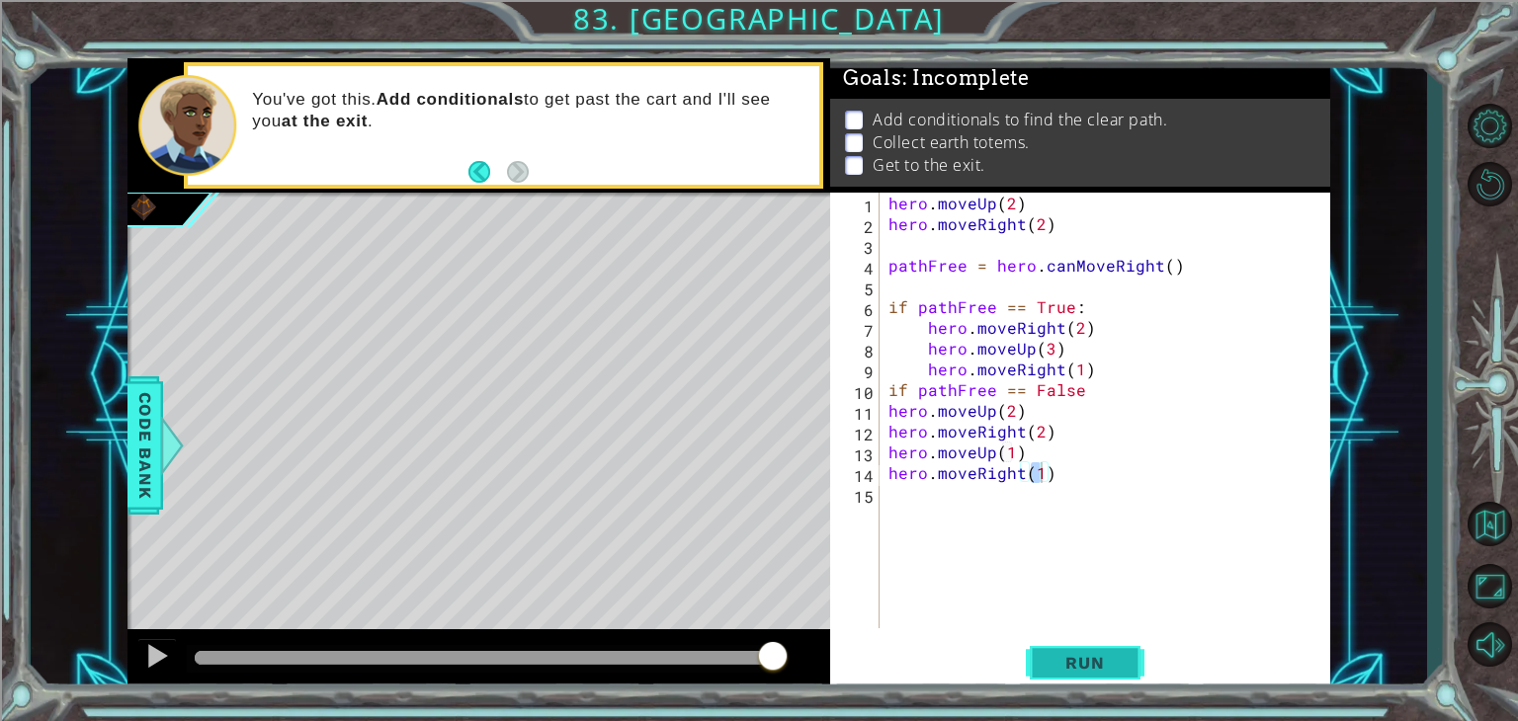
click at [1082, 657] on span "Run" at bounding box center [1085, 663] width 78 height 20
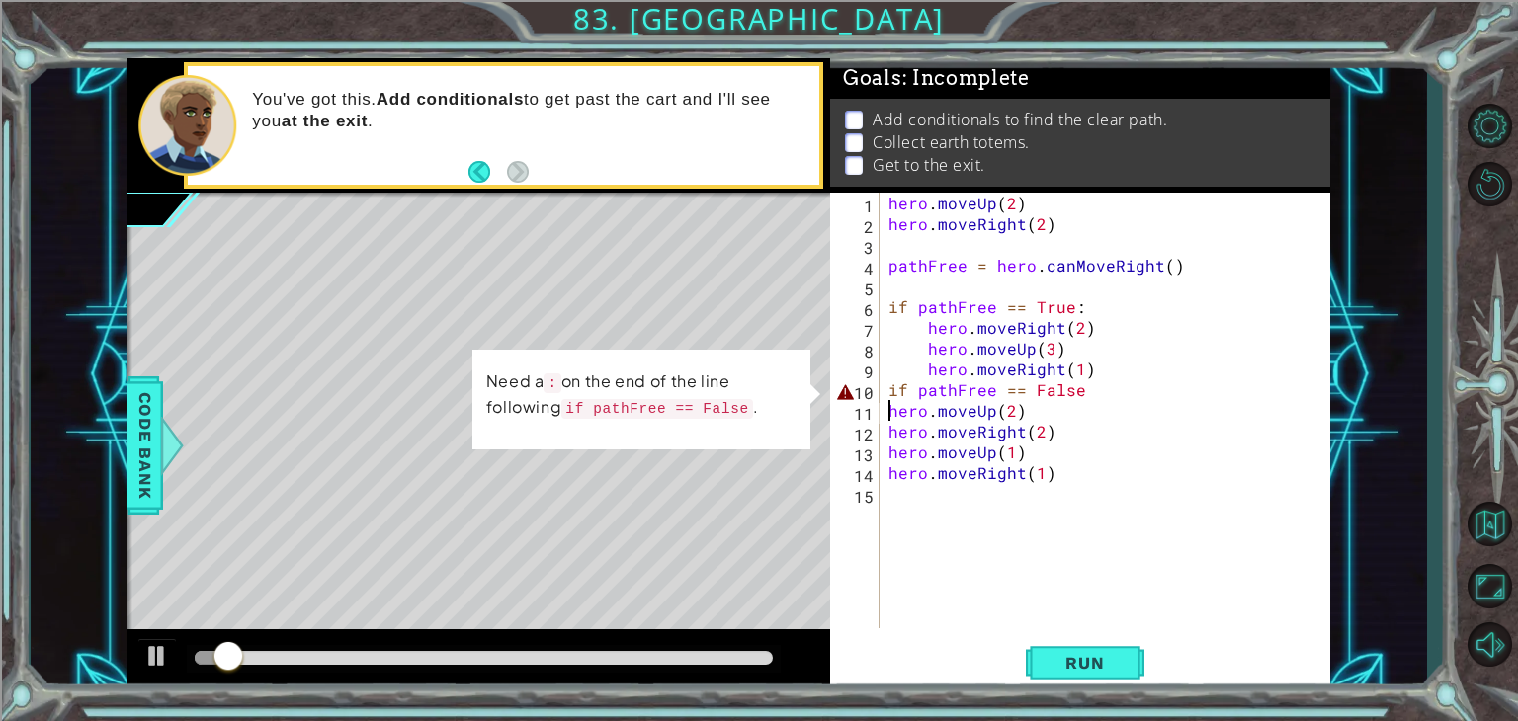
click at [886, 412] on div "hero . moveUp ( 2 ) hero . moveRight ( 2 ) pathFree = hero . canMoveRight ( ) i…" at bounding box center [1110, 431] width 451 height 477
click at [1086, 384] on div "hero . moveUp ( 2 ) hero . moveRight ( 2 ) pathFree = hero . canMoveRight ( ) i…" at bounding box center [1110, 431] width 451 height 477
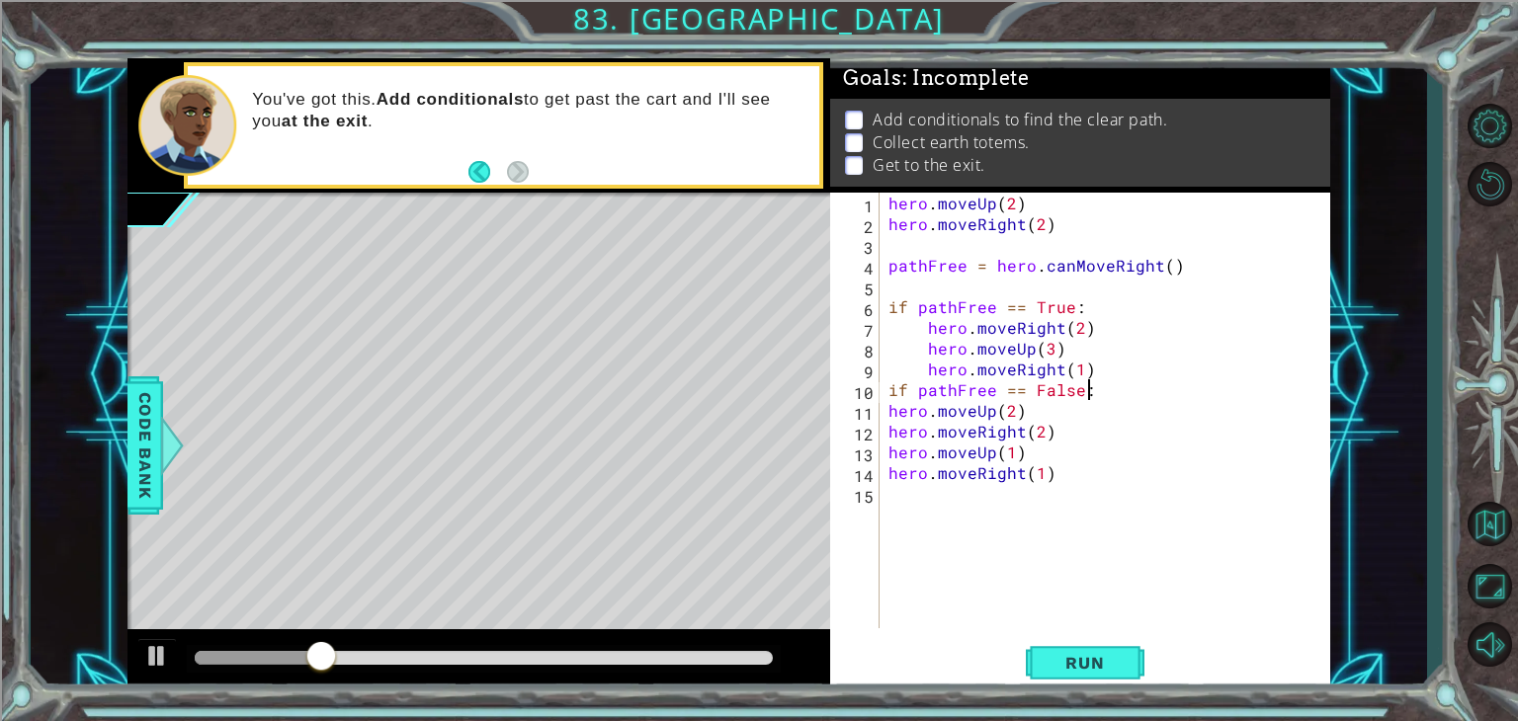
scroll to position [0, 11]
click at [886, 413] on div "hero . moveUp ( 2 ) hero . moveRight ( 2 ) pathFree = hero . canMoveRight ( ) i…" at bounding box center [1110, 431] width 451 height 477
click at [886, 431] on div "hero . moveUp ( 2 ) hero . moveRight ( 2 ) pathFree = hero . canMoveRight ( ) i…" at bounding box center [1110, 431] width 451 height 477
click at [887, 451] on div "hero . moveUp ( 2 ) hero . moveRight ( 2 ) pathFree = hero . canMoveRight ( ) i…" at bounding box center [1110, 431] width 451 height 477
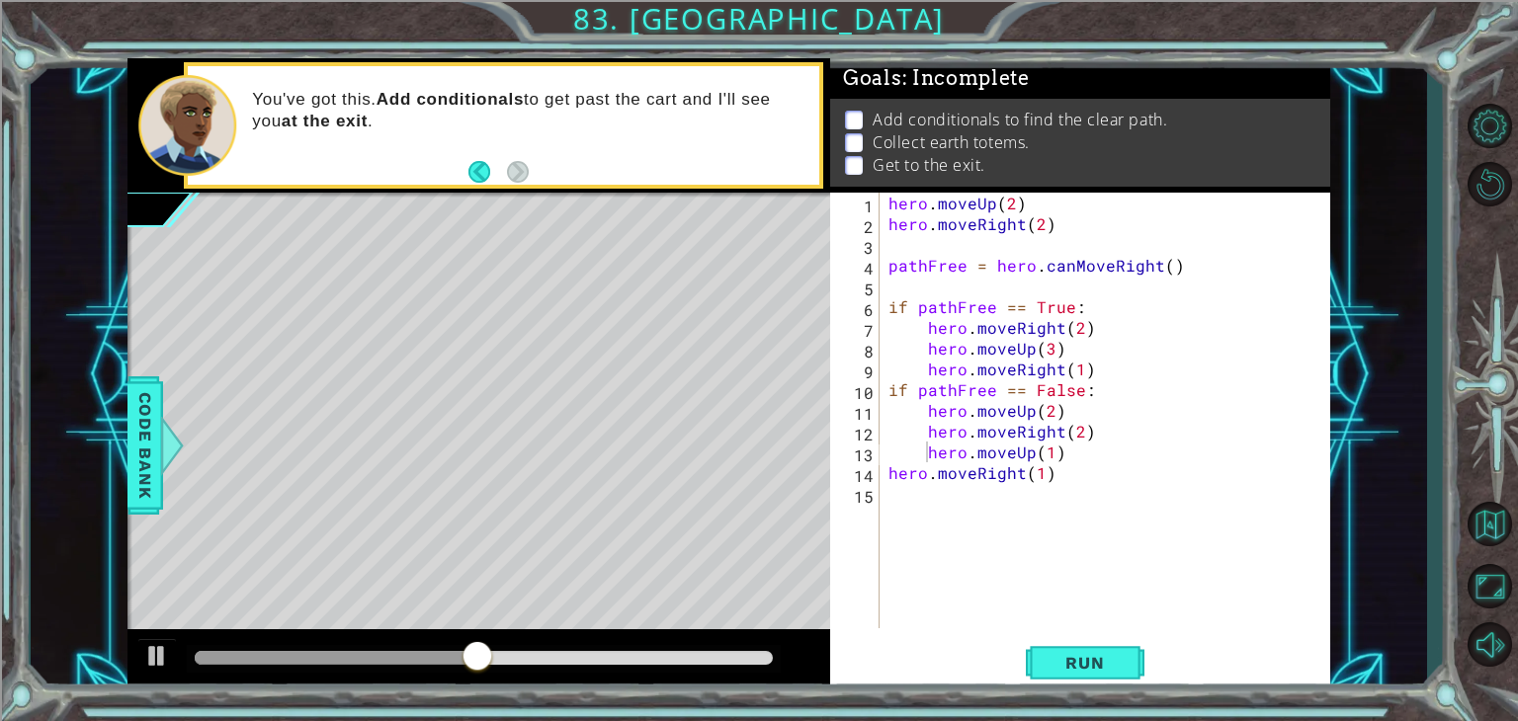
click at [881, 479] on div "hero.moveUp(1) 1 2 3 4 5 6 7 8 9 10 11 12 13 14 15 hero . moveUp ( 2 ) hero . m…" at bounding box center [1077, 411] width 495 height 436
click at [886, 471] on div "hero . moveUp ( 2 ) hero . moveRight ( 2 ) pathFree = hero . canMoveRight ( ) i…" at bounding box center [1110, 431] width 451 height 477
type textarea "hero.moveRight(1)"
click at [1065, 653] on span "Run" at bounding box center [1085, 663] width 78 height 20
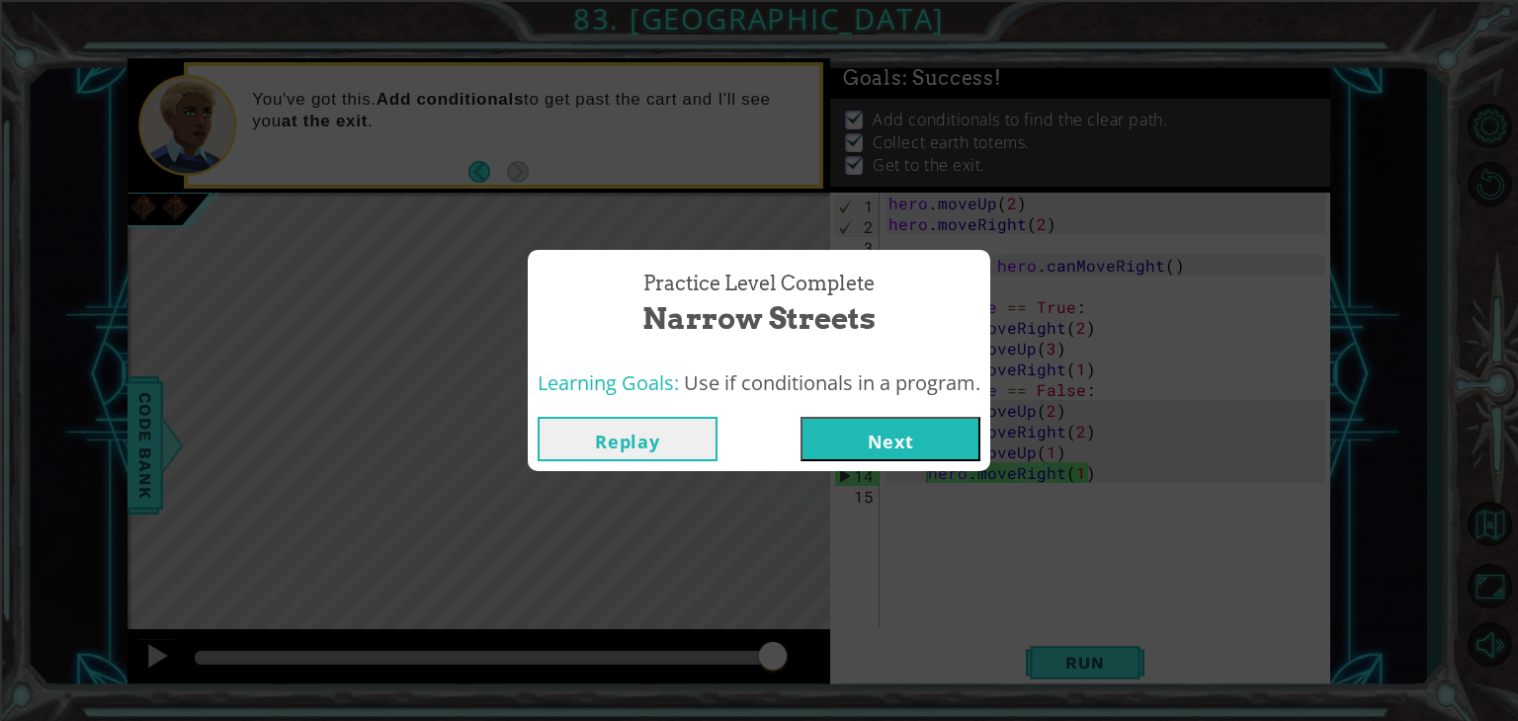
click at [955, 451] on button "Next" at bounding box center [891, 439] width 180 height 44
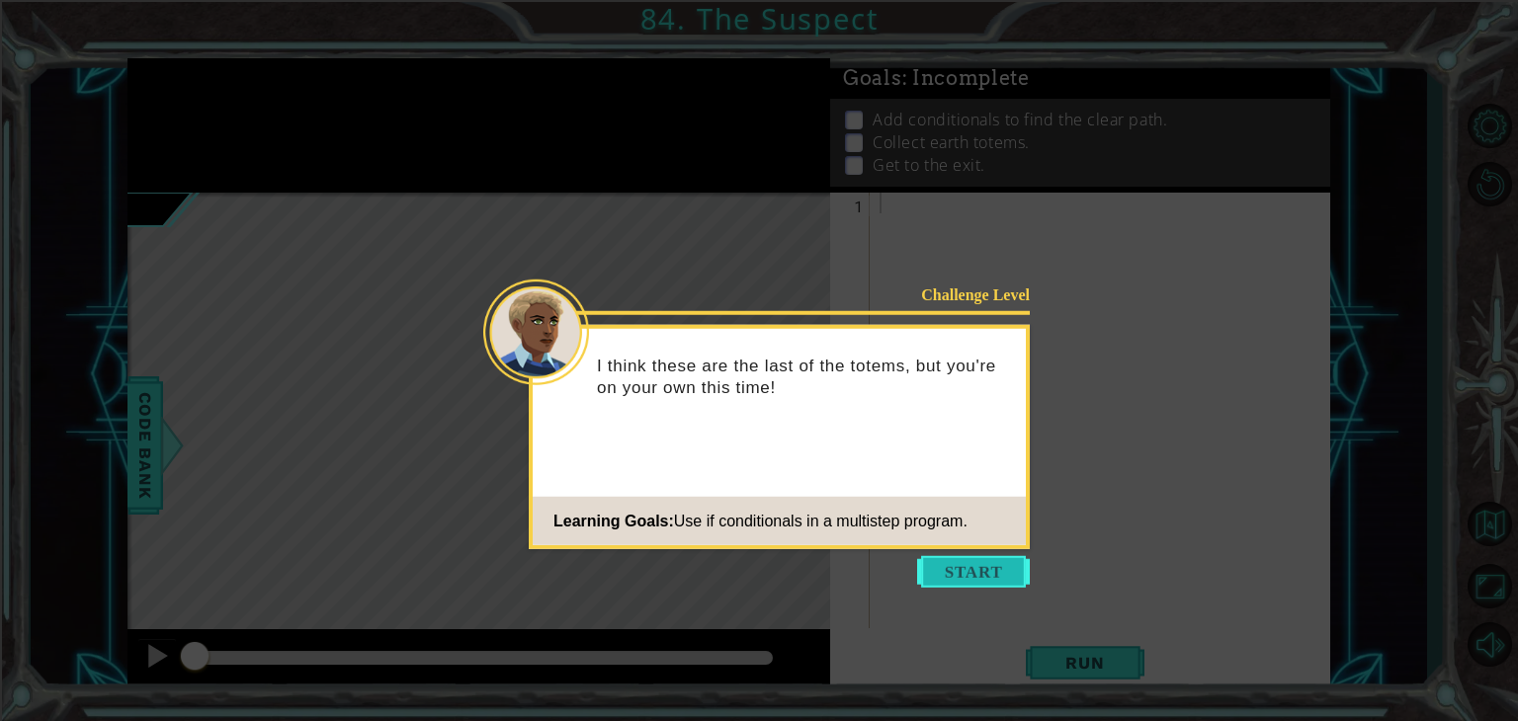
click at [975, 566] on button "Start" at bounding box center [973, 572] width 113 height 32
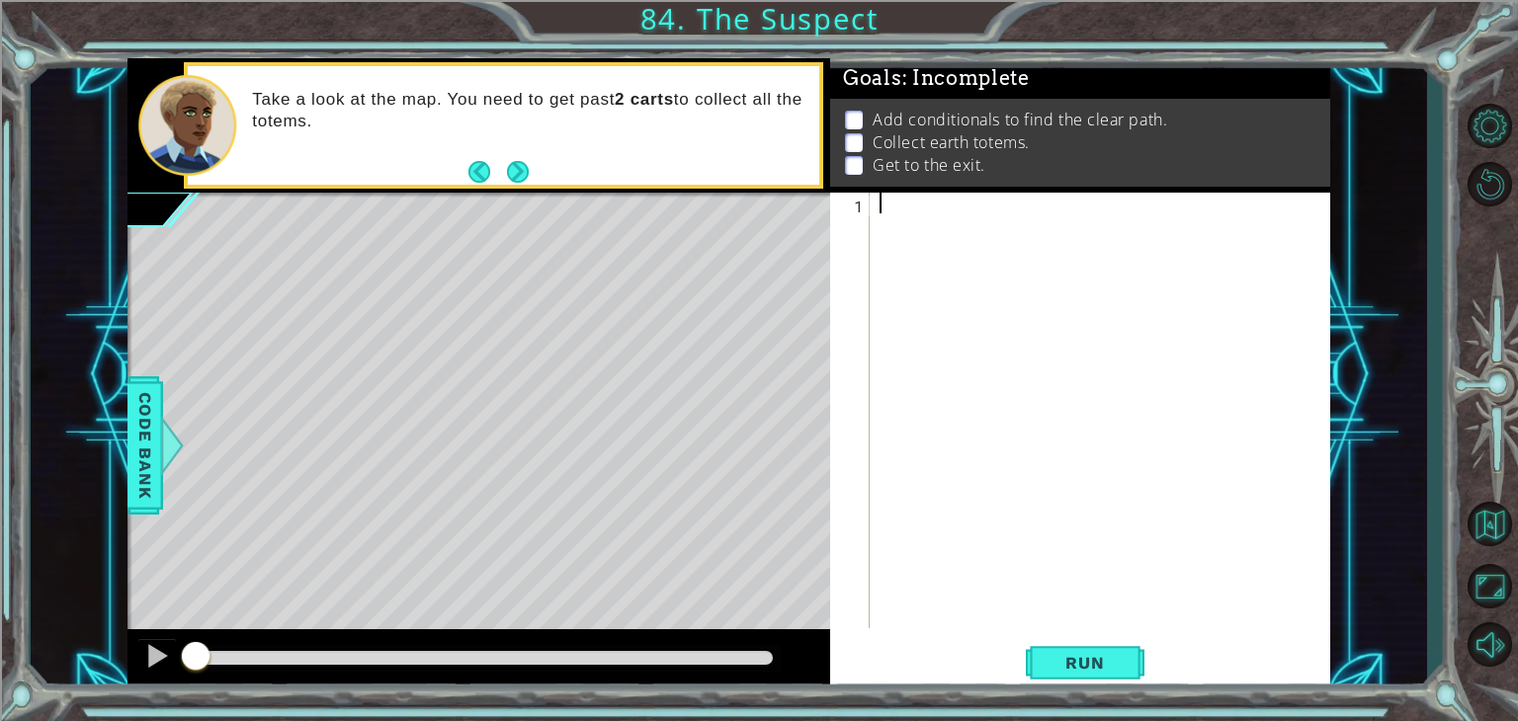
drag, startPoint x: 204, startPoint y: 657, endPoint x: 18, endPoint y: 693, distance: 189.2
click at [18, 693] on div "1 ההההההההההההההההההההההההההההההההההההההההההההההההההההההההההההההההההההההההההההה…" at bounding box center [759, 360] width 1518 height 721
click at [146, 452] on span "Code Bank" at bounding box center [145, 445] width 32 height 121
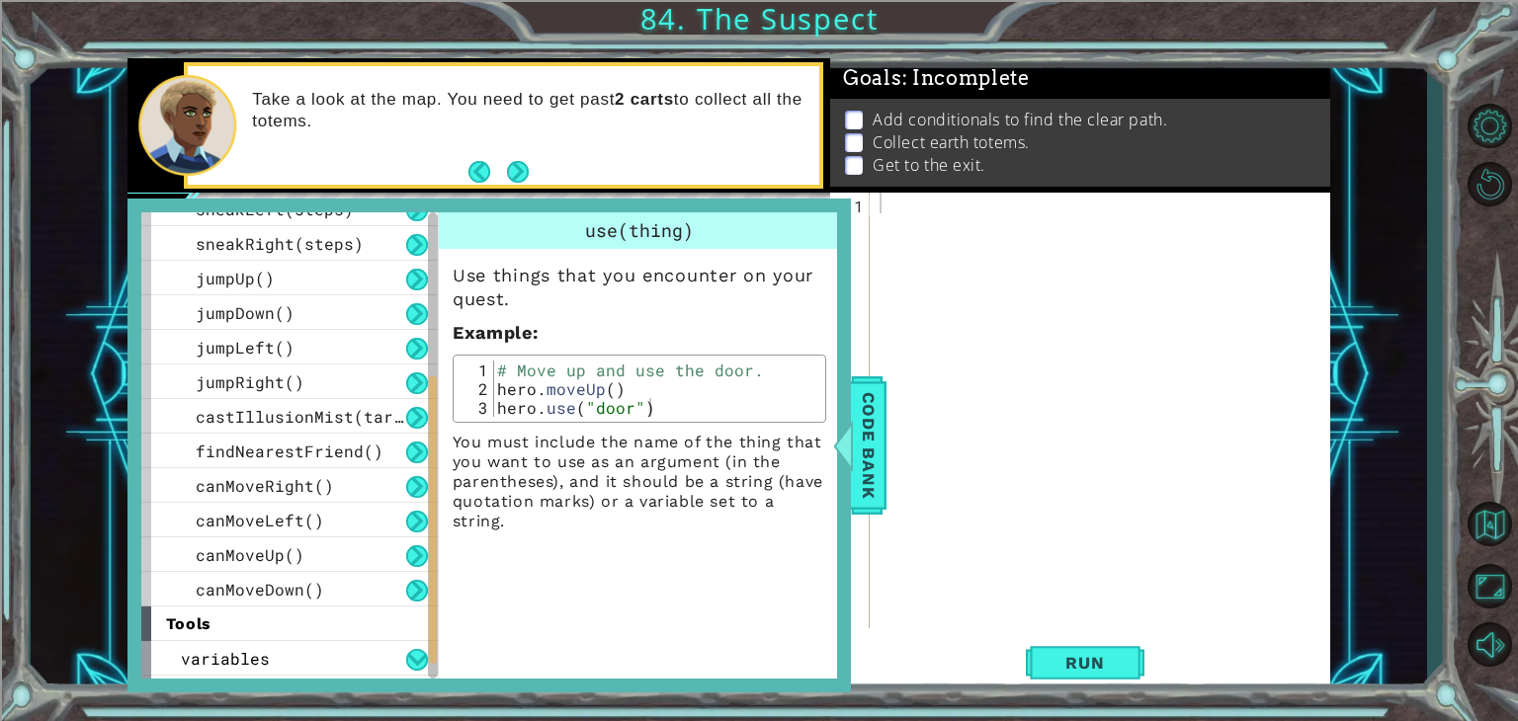
scroll to position [363, 0]
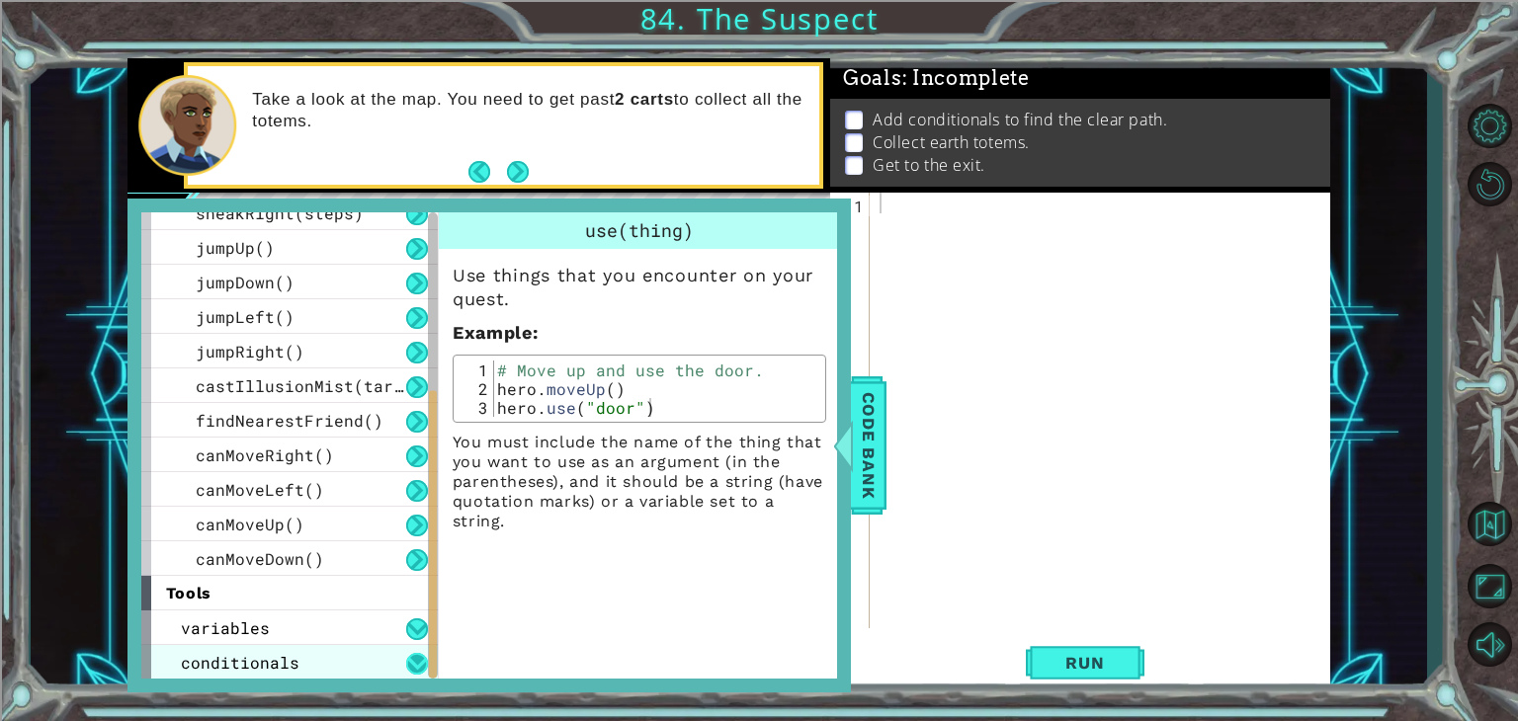
click at [416, 661] on button at bounding box center [417, 664] width 22 height 22
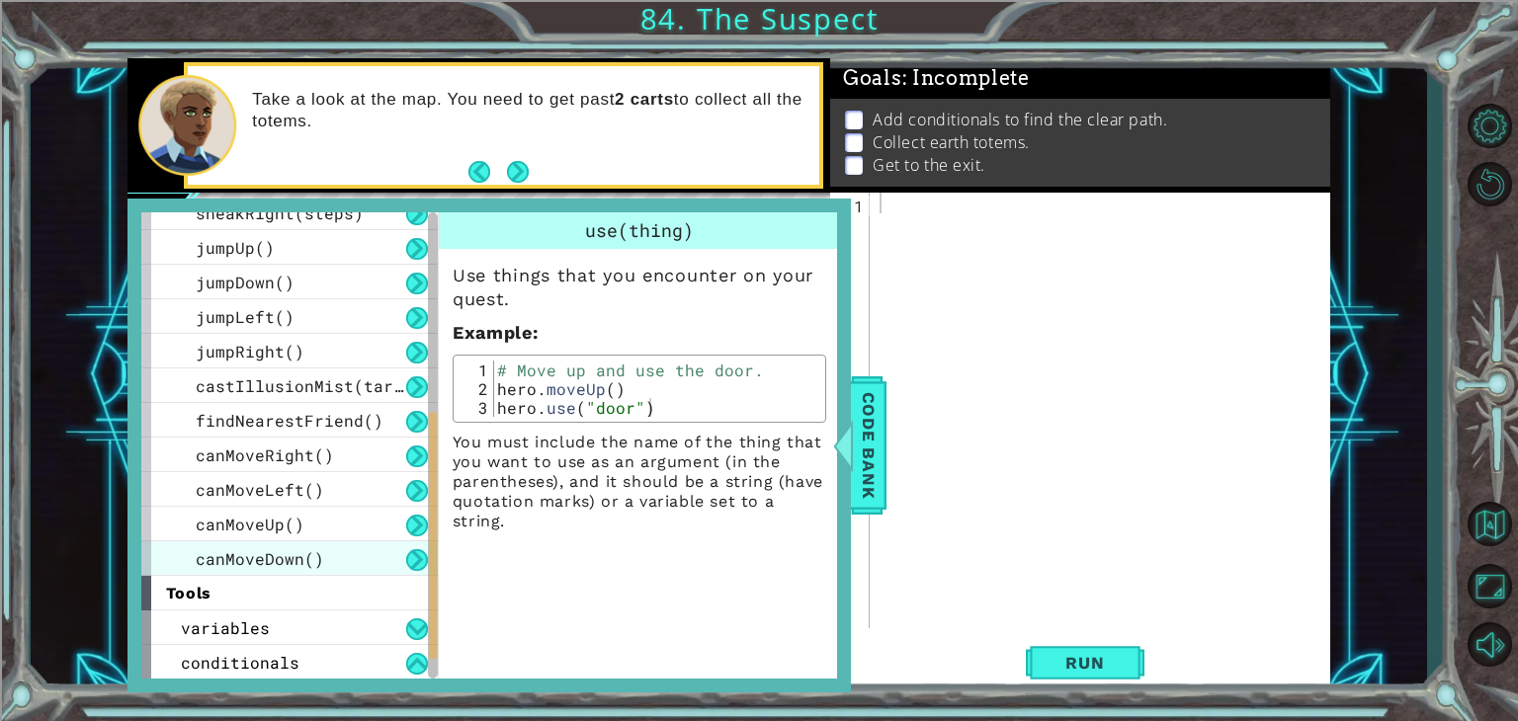
scroll to position [397, 0]
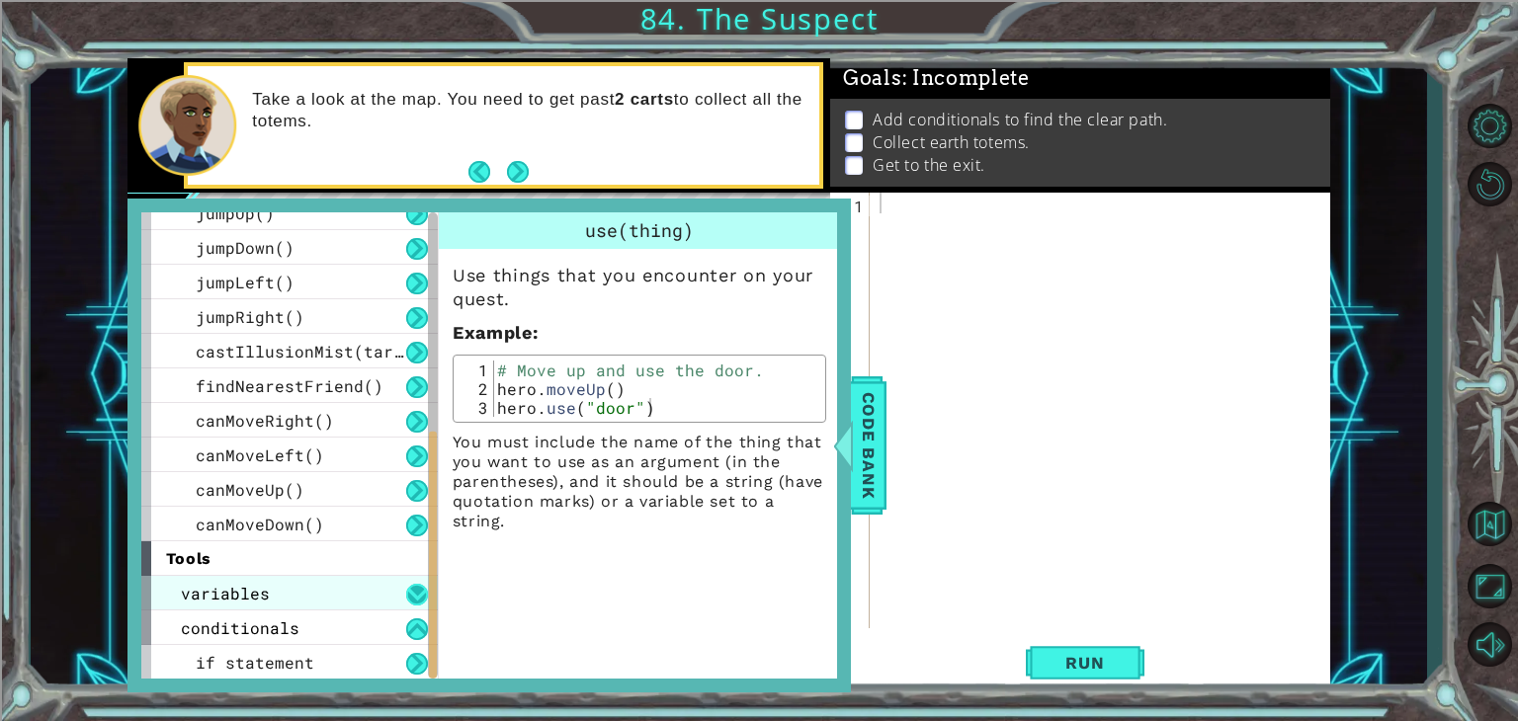
click at [422, 592] on button at bounding box center [417, 595] width 22 height 22
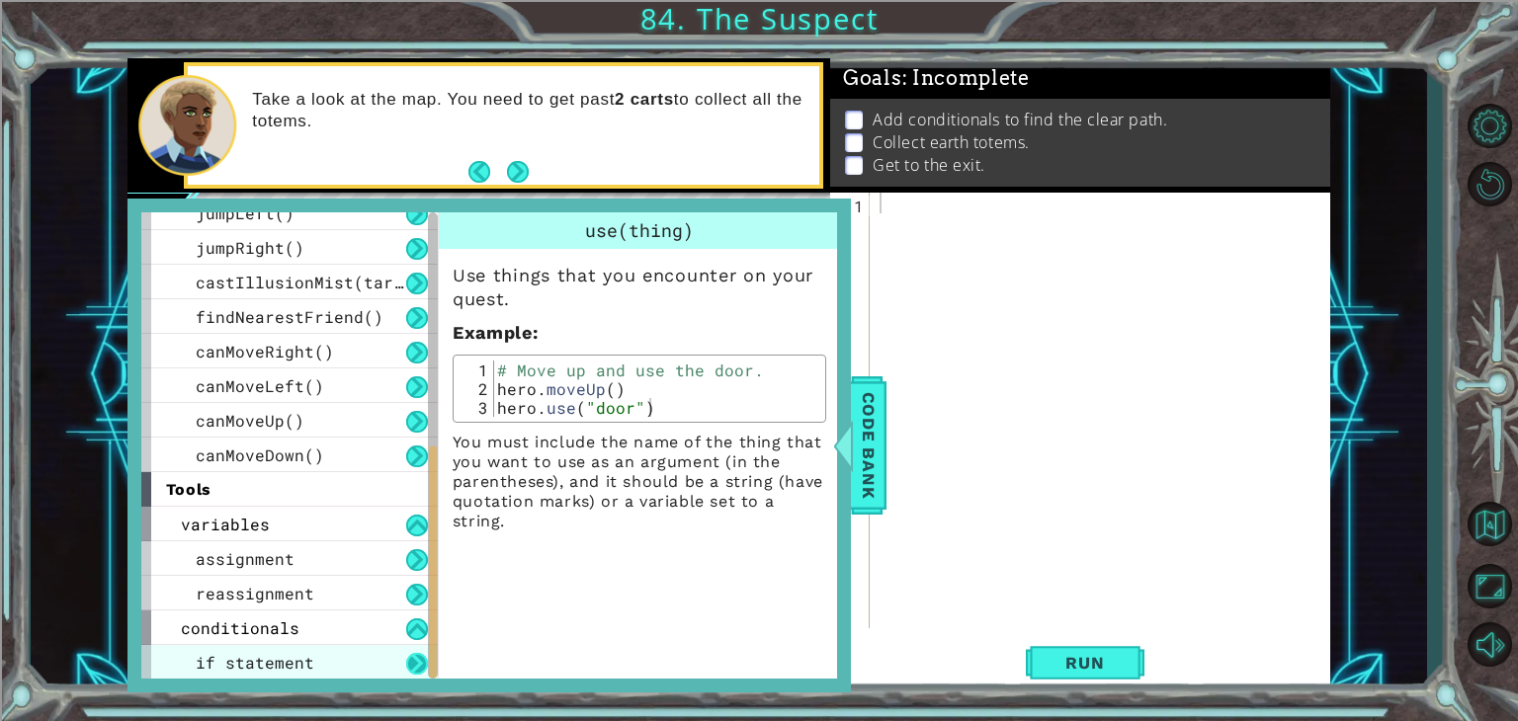
click at [410, 654] on button at bounding box center [417, 664] width 22 height 22
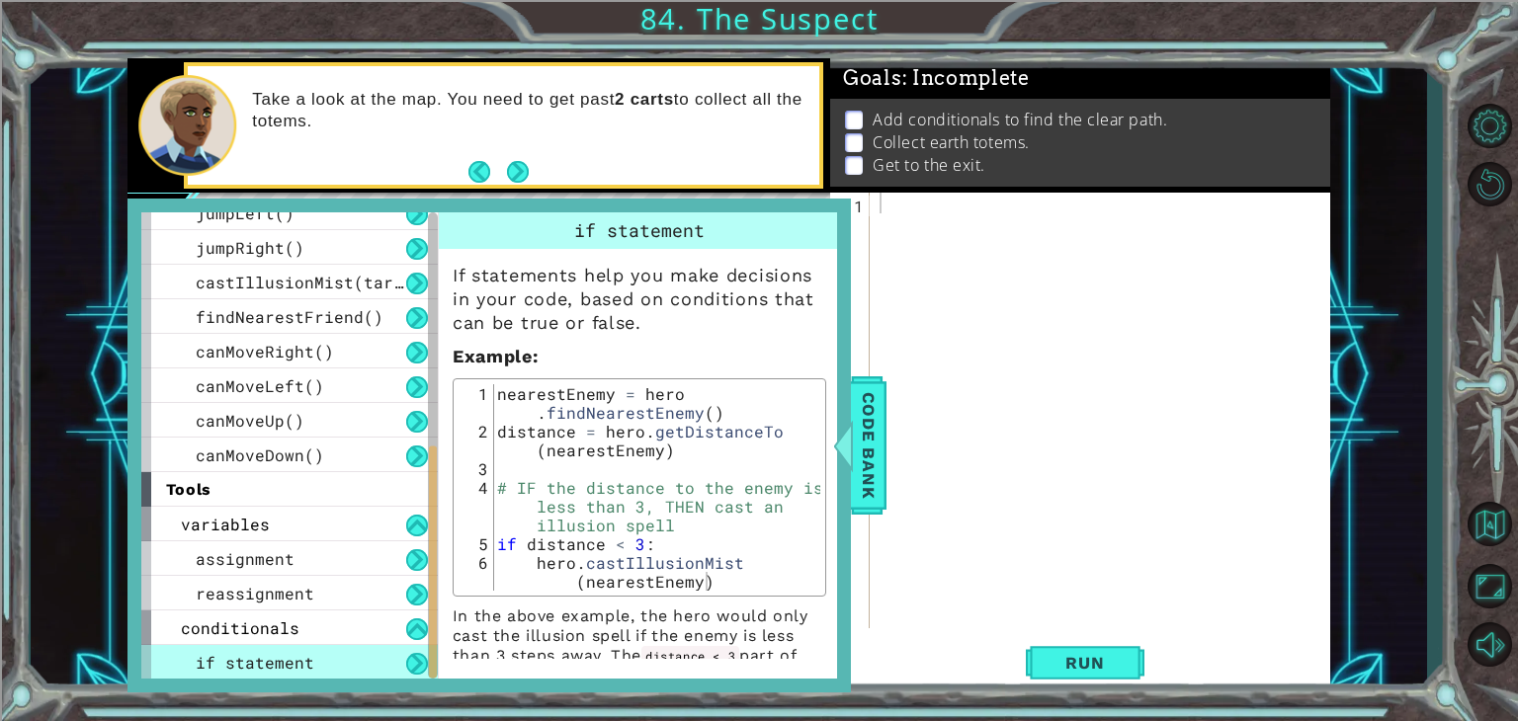
scroll to position [36, 0]
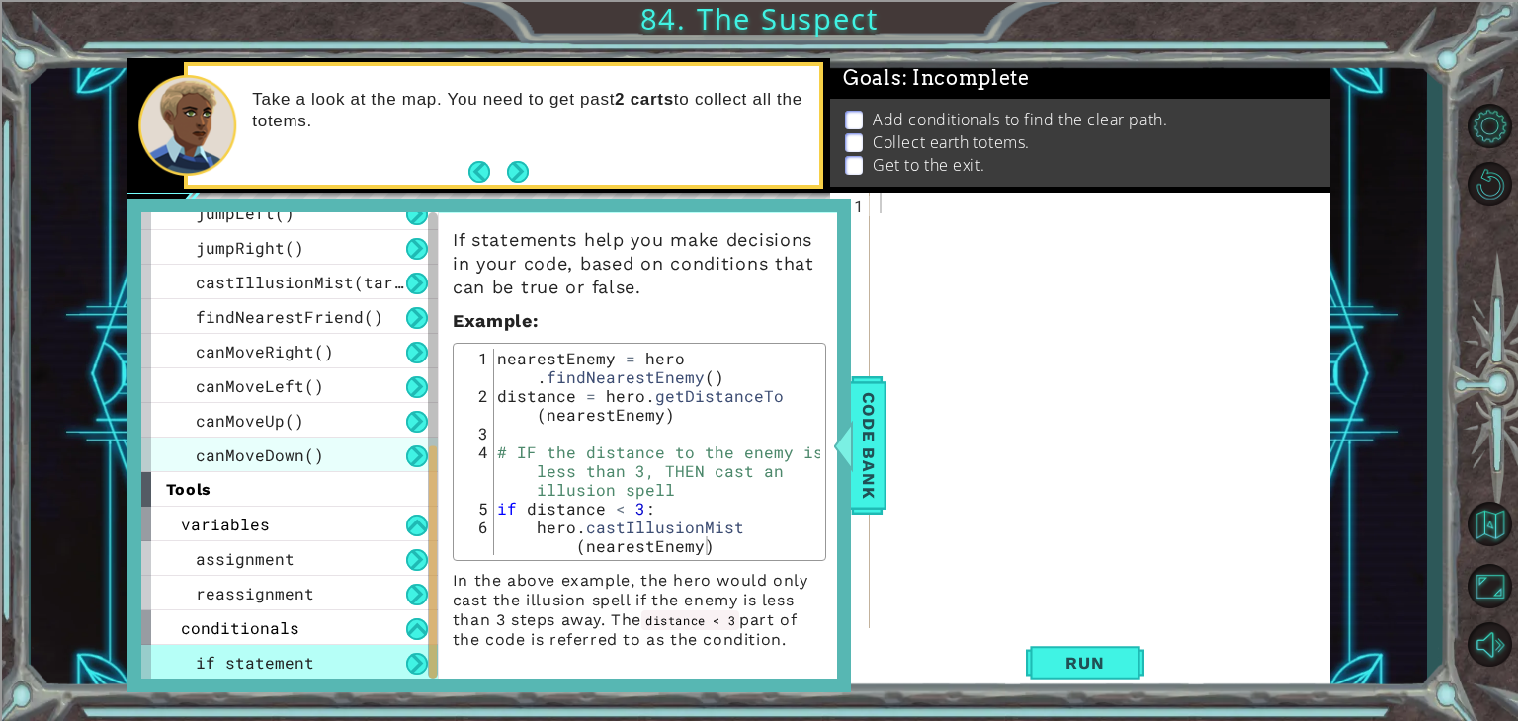
click at [402, 447] on div "canMoveDown()" at bounding box center [289, 455] width 297 height 35
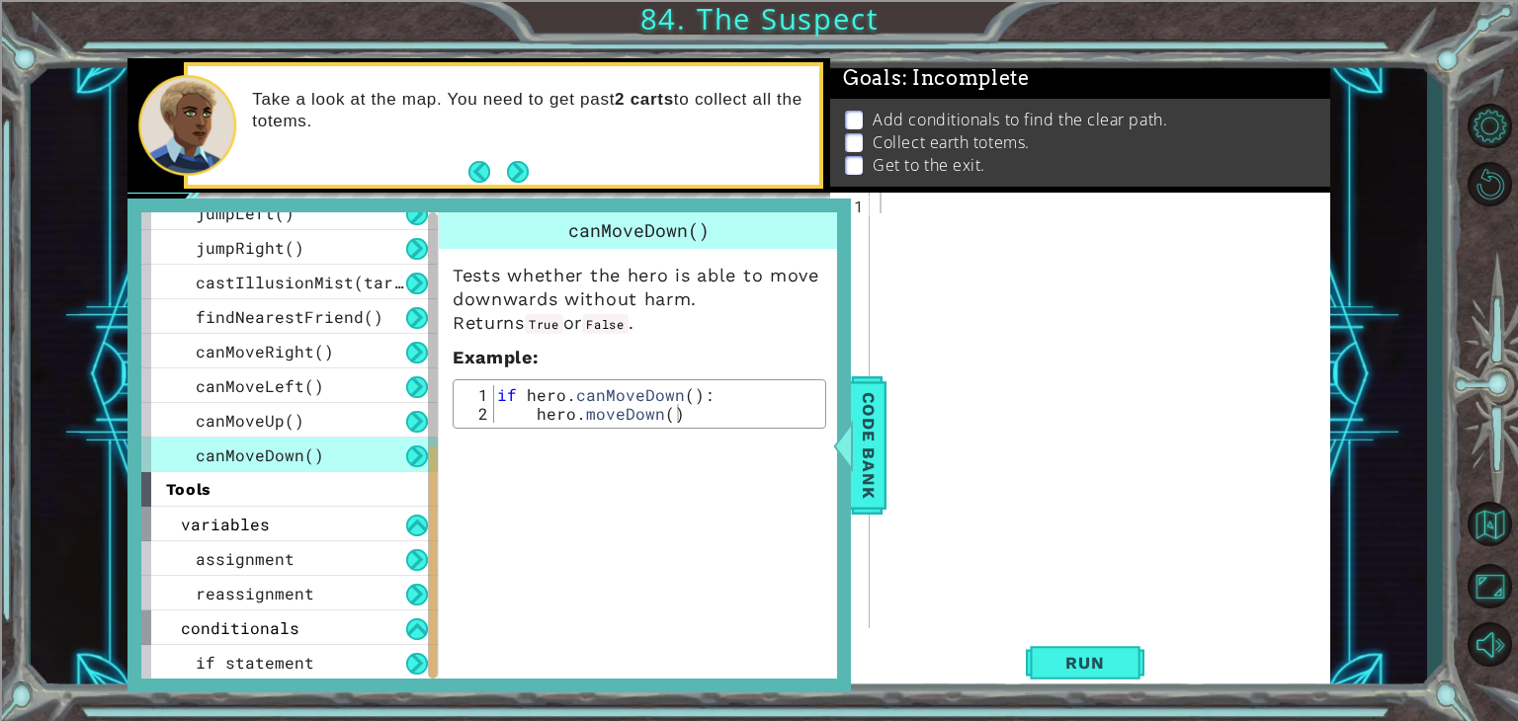
scroll to position [0, 0]
click at [381, 411] on div "canMoveUp()" at bounding box center [289, 420] width 297 height 35
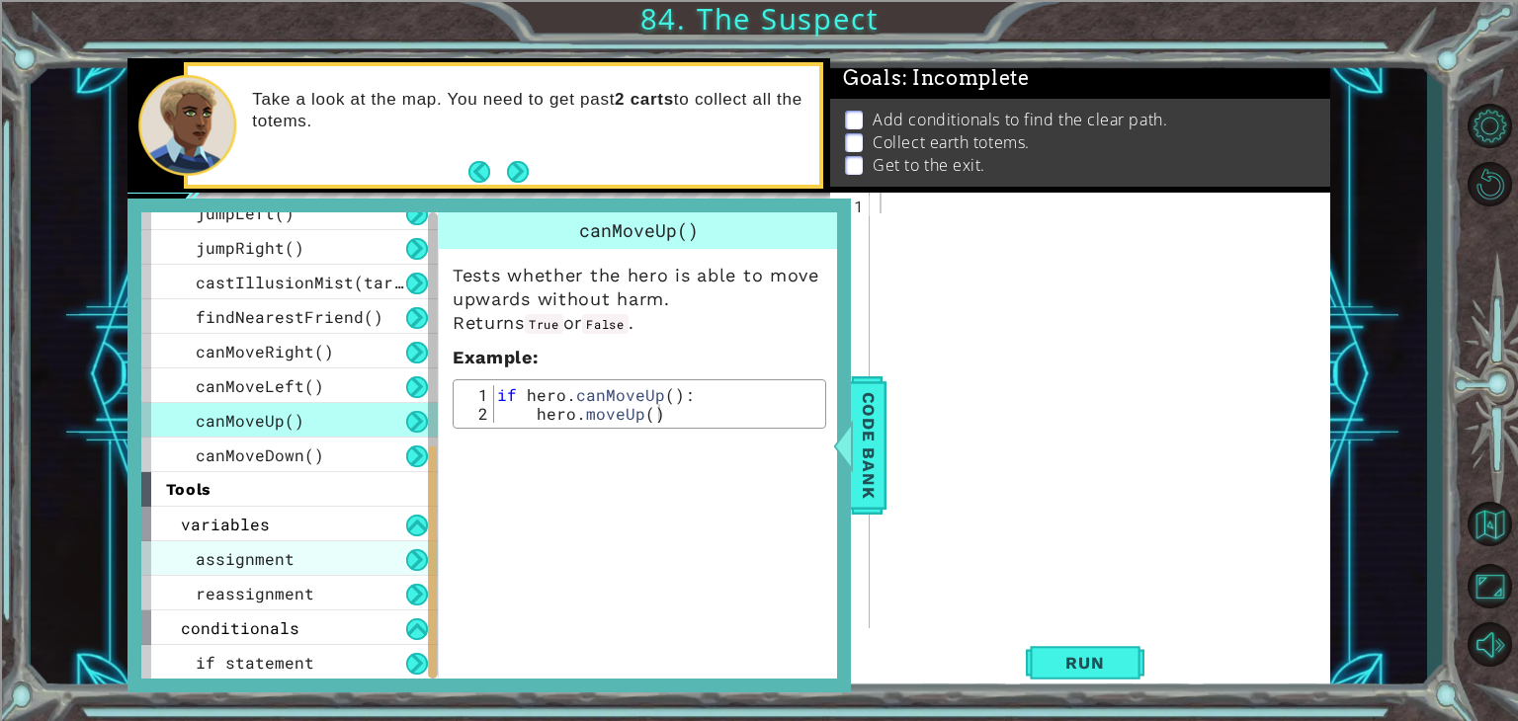
click at [367, 567] on div "assignment" at bounding box center [289, 559] width 297 height 35
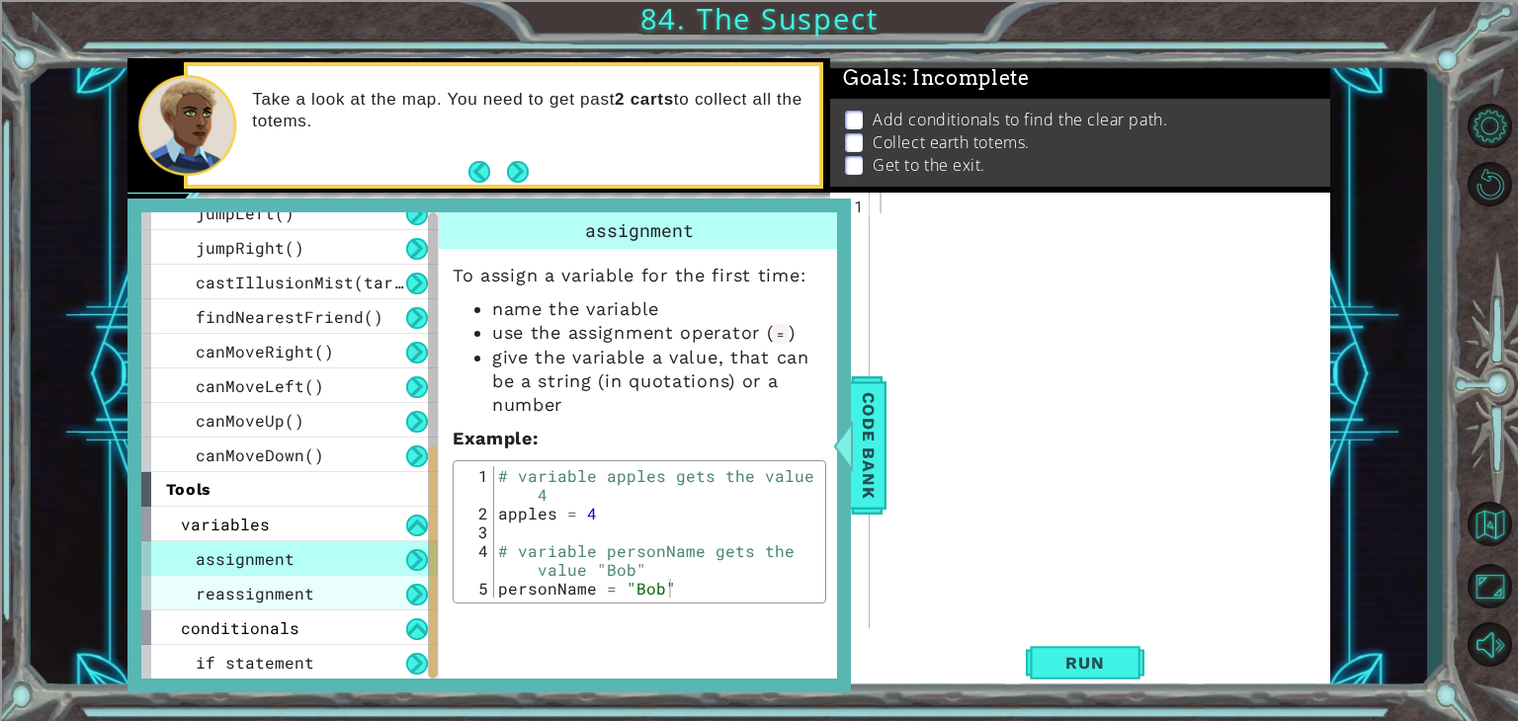
click at [394, 605] on div "reassignment" at bounding box center [289, 593] width 297 height 35
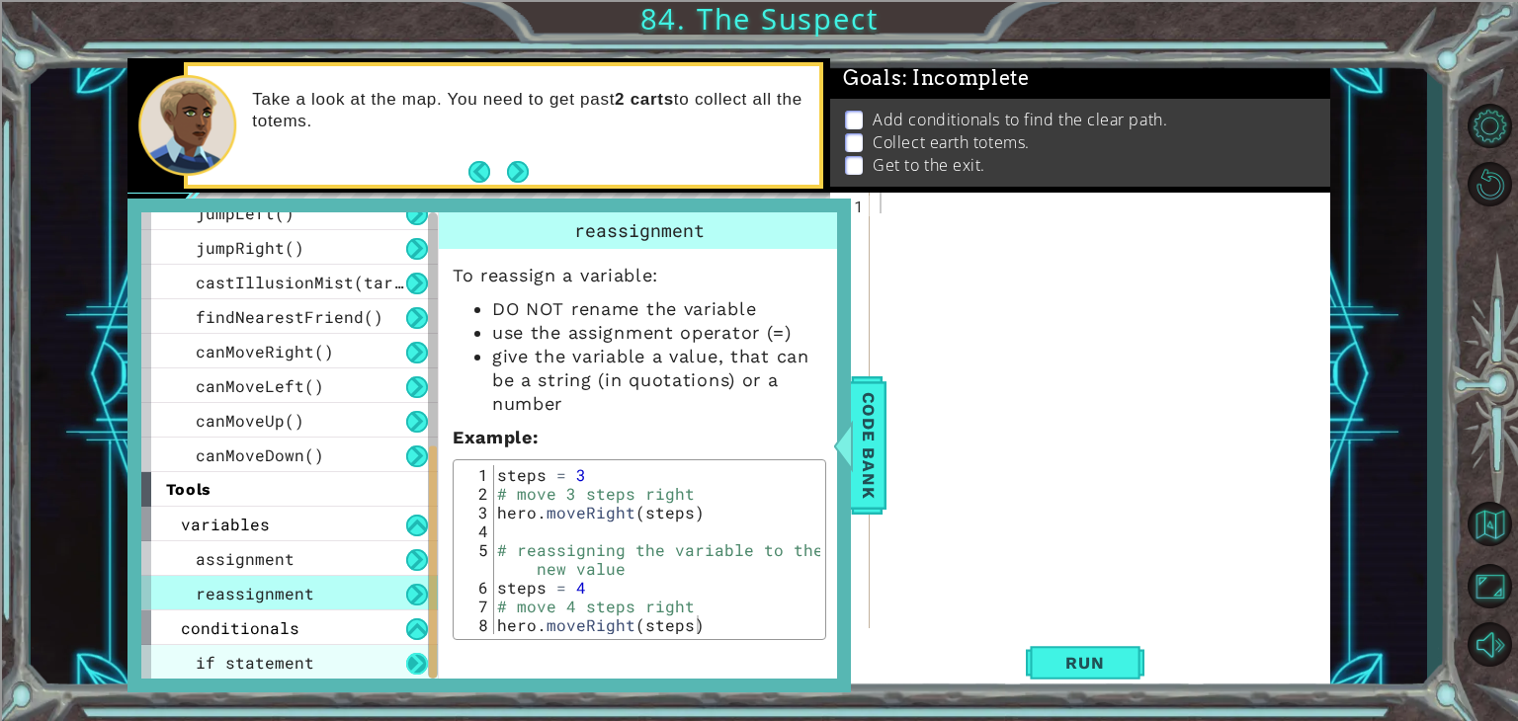
click at [411, 664] on button at bounding box center [417, 664] width 22 height 22
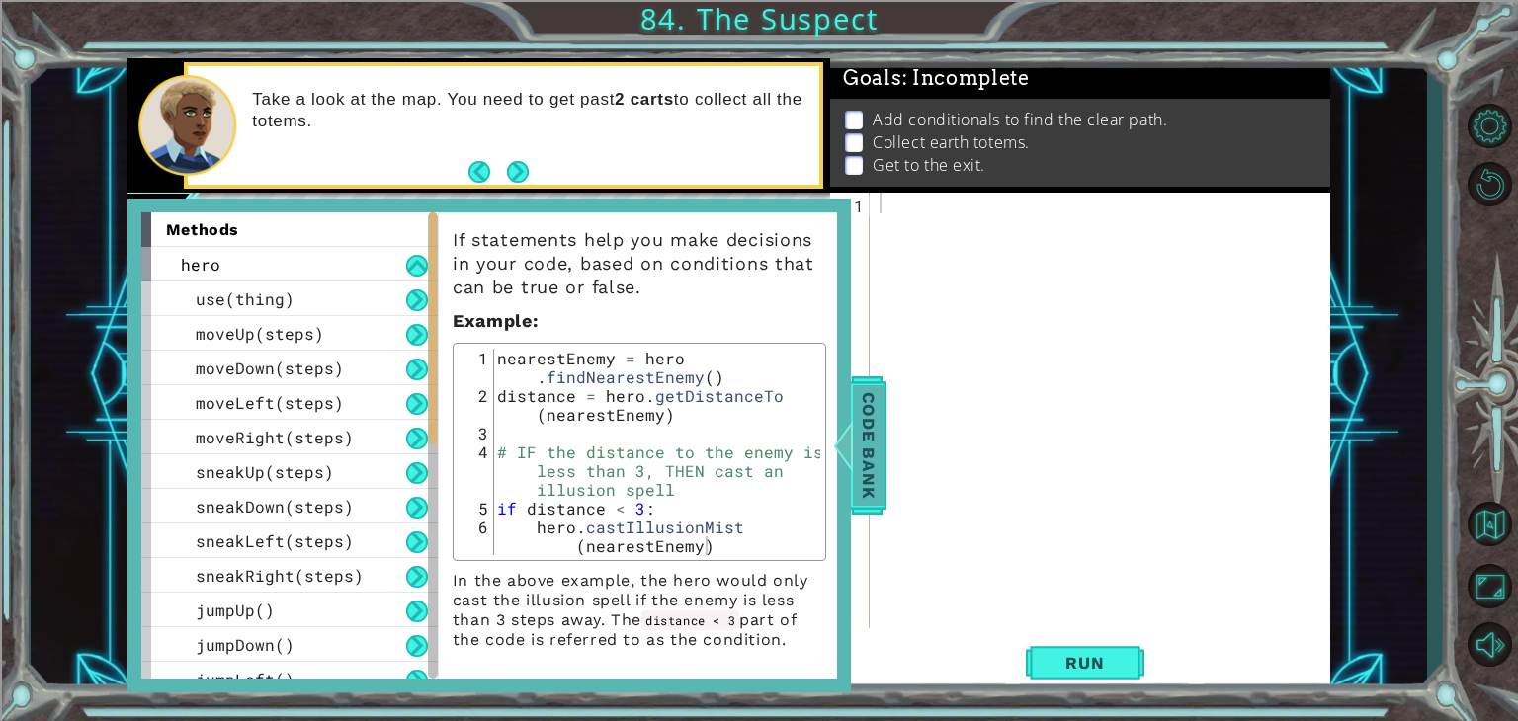
click at [866, 431] on span "Code Bank" at bounding box center [869, 445] width 32 height 121
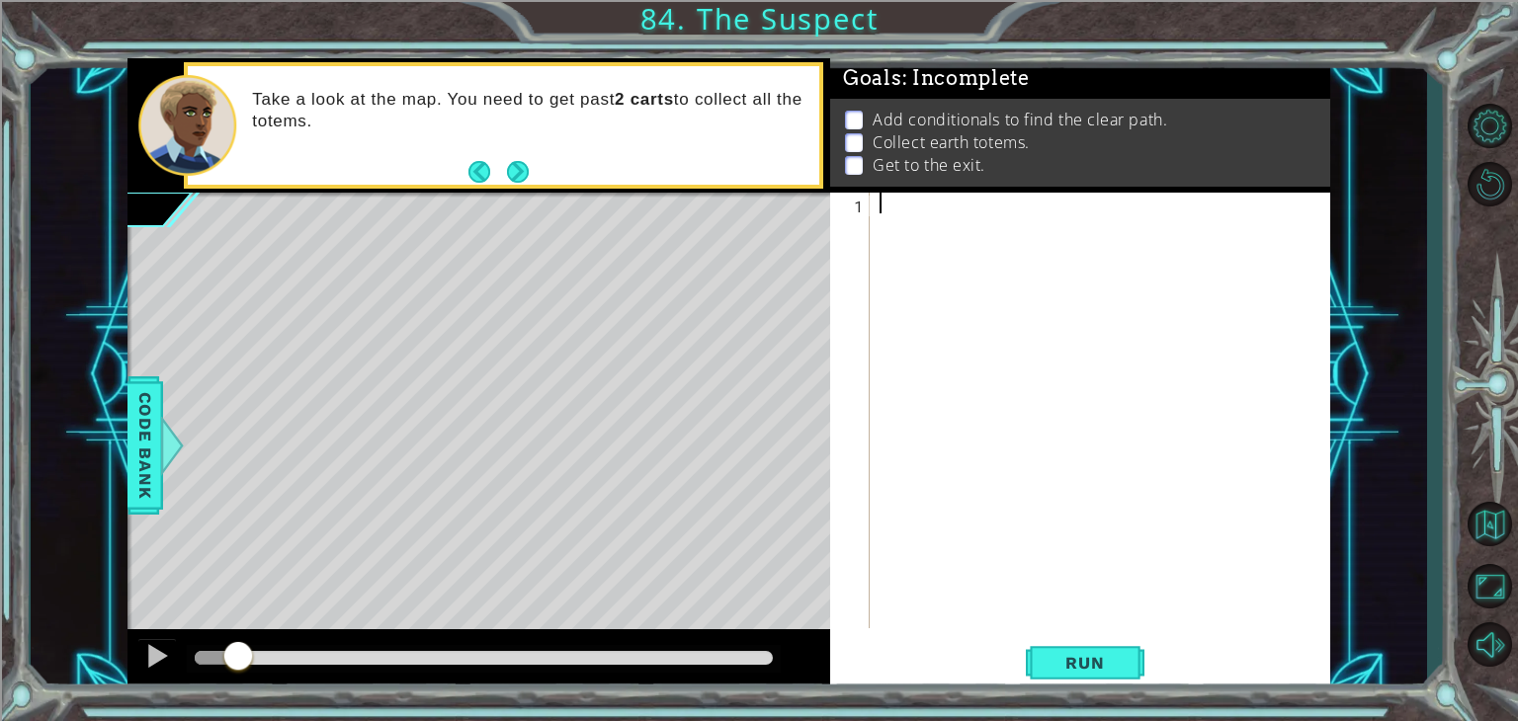
drag, startPoint x: 895, startPoint y: 204, endPoint x: 903, endPoint y: 263, distance: 59.8
click at [903, 263] on div at bounding box center [1106, 431] width 460 height 477
type textarea "p"
type textarea "P"
type textarea "p"
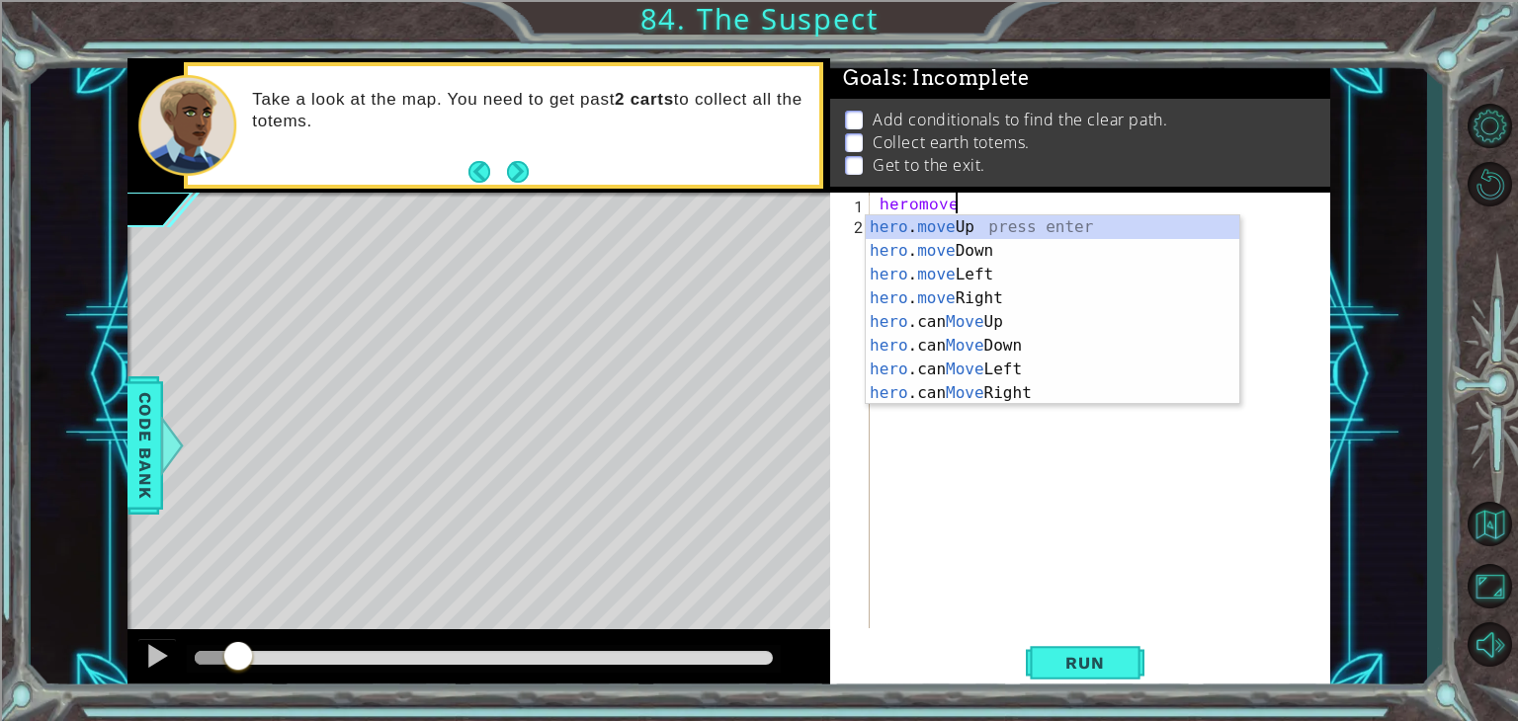
scroll to position [0, 4]
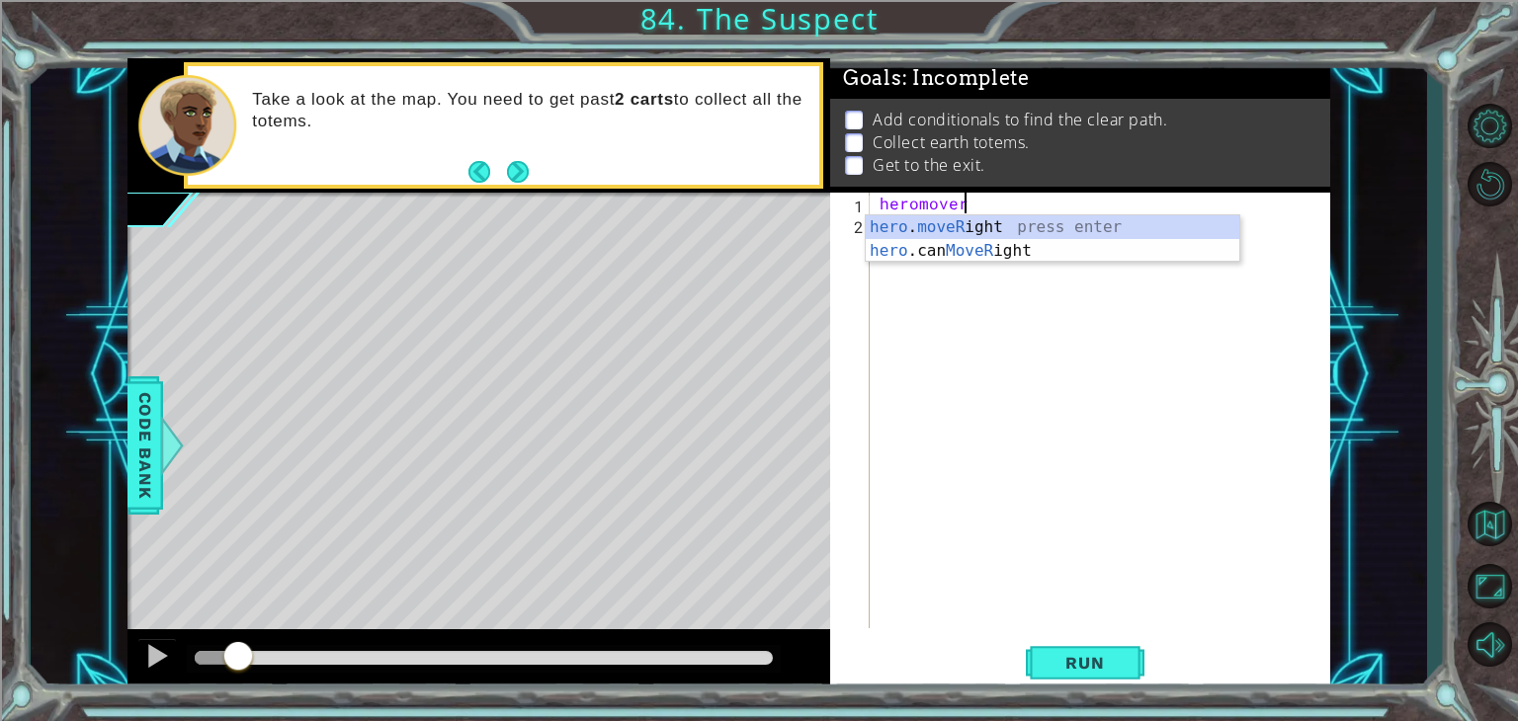
type textarea "hero.moveRight(1)"
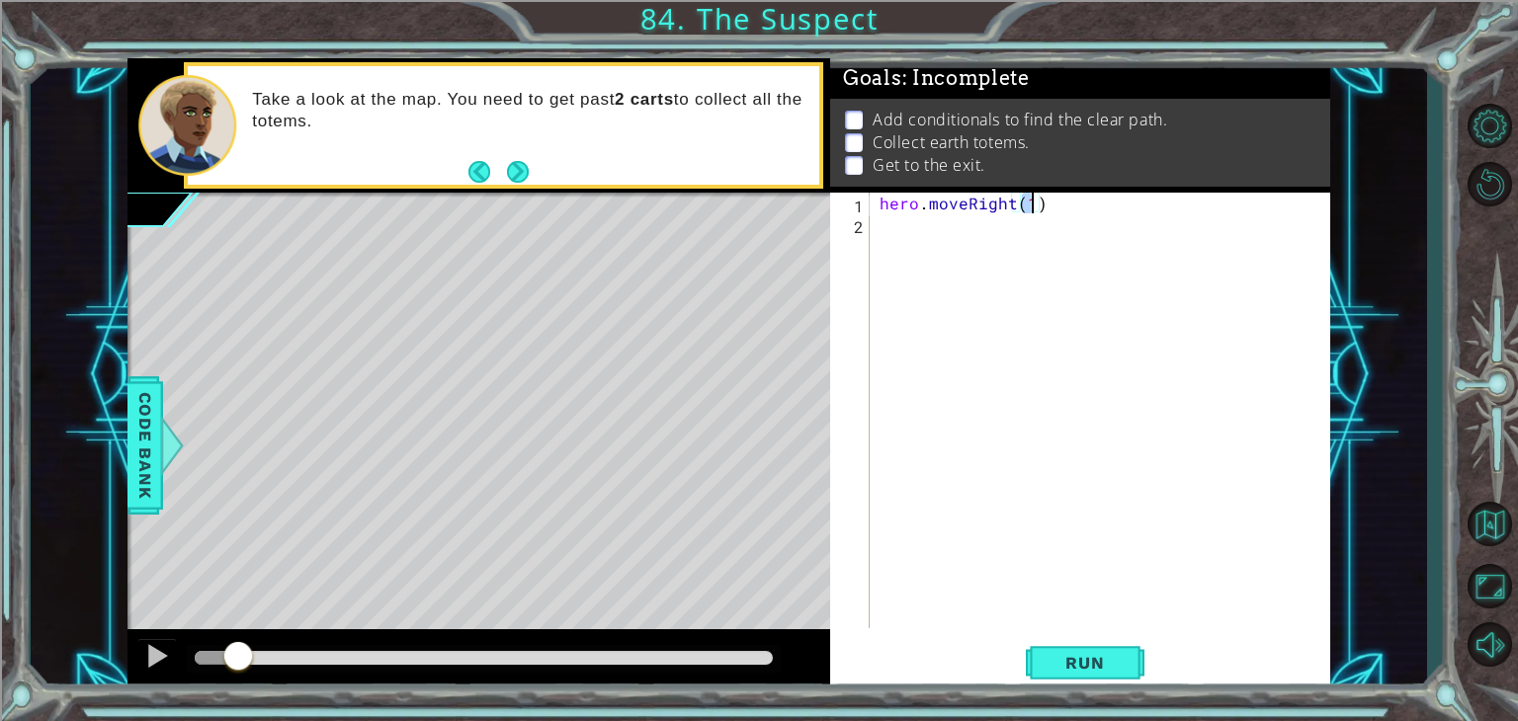
click at [903, 263] on div "hero . moveRight ( 1 )" at bounding box center [1106, 431] width 460 height 477
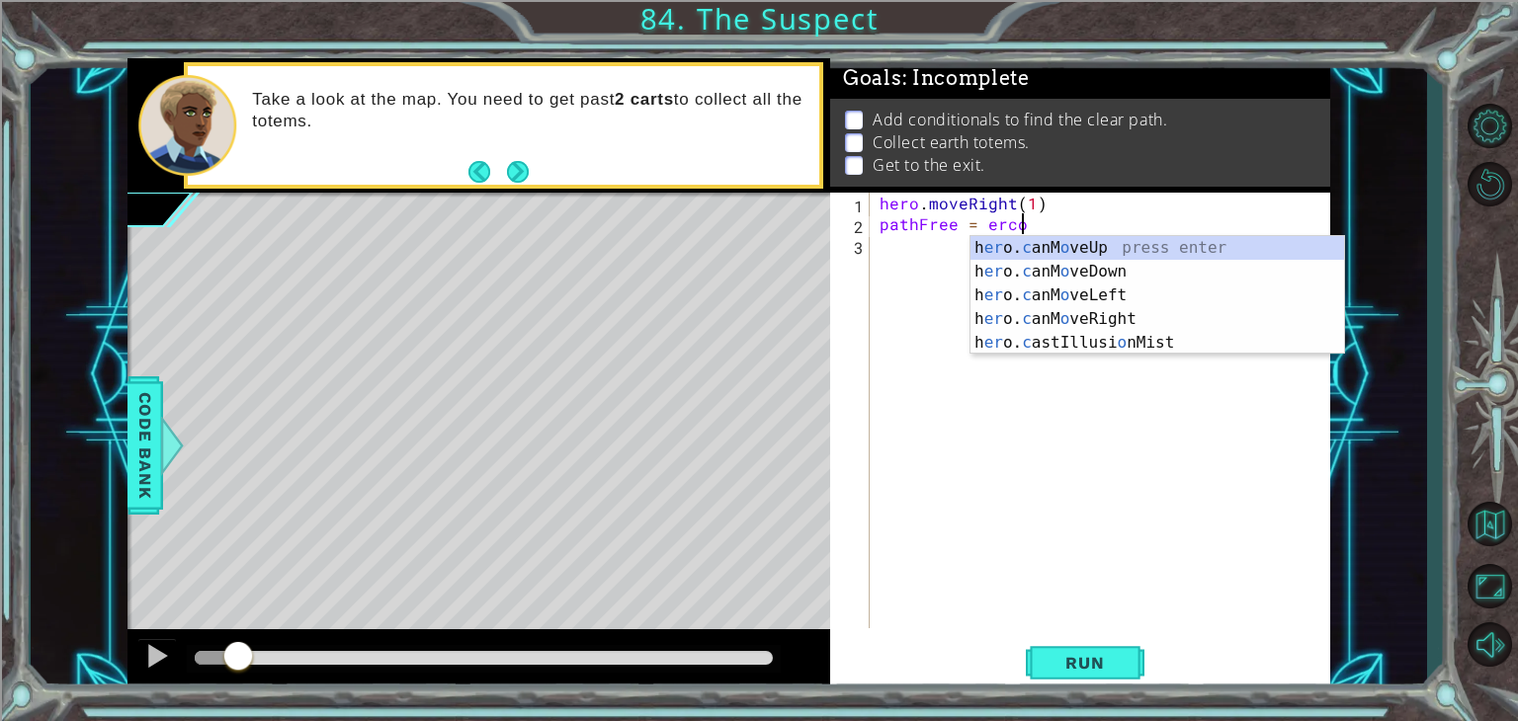
scroll to position [0, 8]
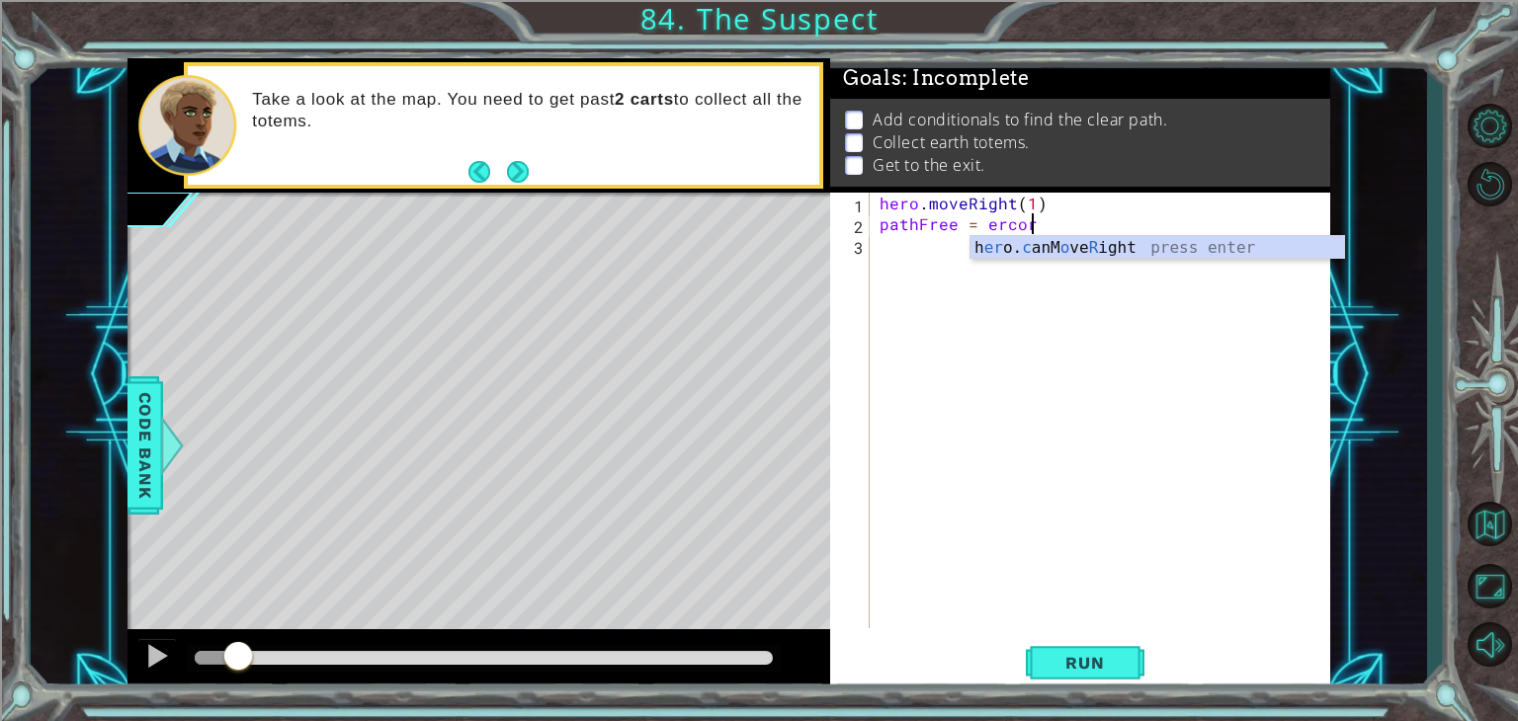
type textarea "pathFree = hero.canMoveRight()"
click at [902, 248] on div "hero . moveRight ( 1 ) pathFree = hero . canMoveRight ( )" at bounding box center [1106, 431] width 460 height 477
type textarea "h"
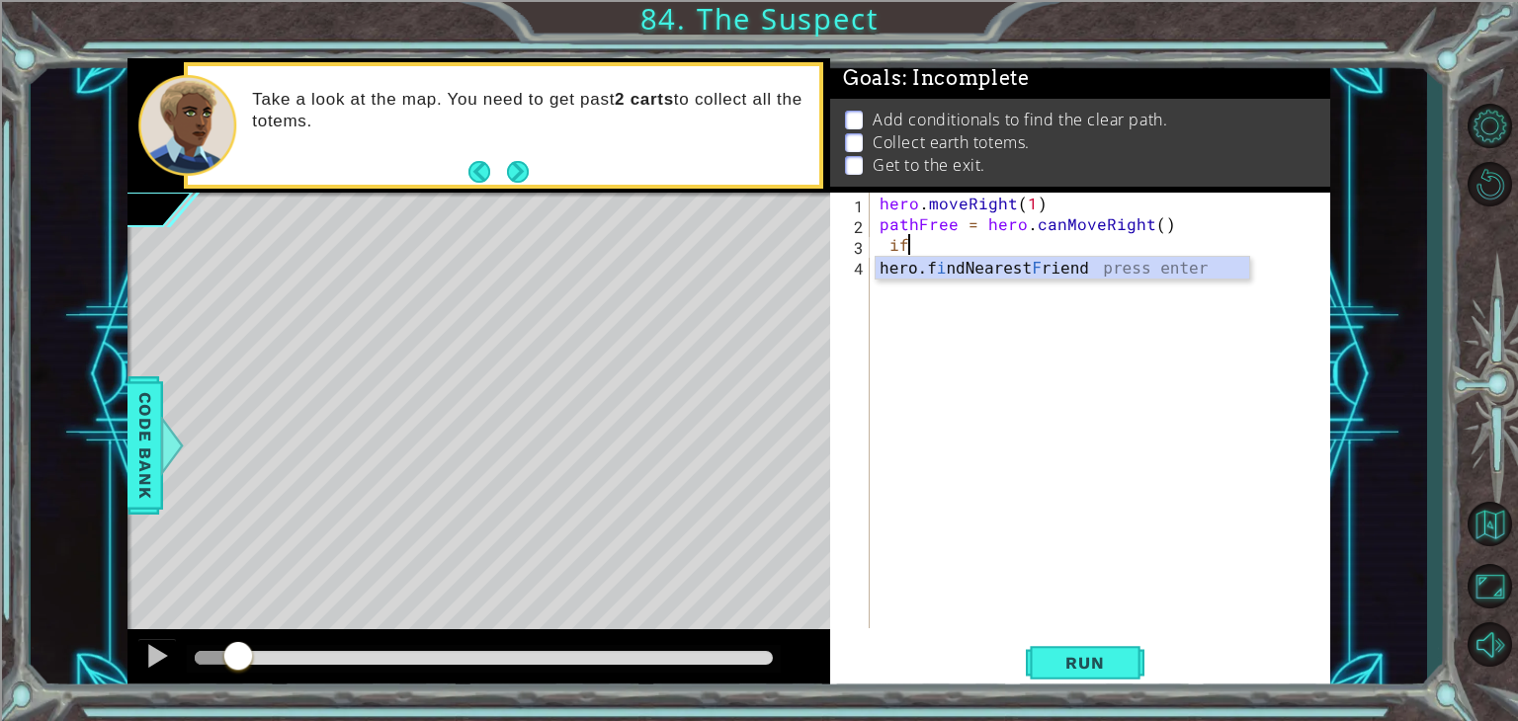
type textarea "i"
type textarea "if pathFree == True:"
click at [901, 282] on div "hero . moveRight ( 1 ) pathFree = hero . canMoveRight ( ) if pathFree == True :" at bounding box center [1106, 431] width 460 height 477
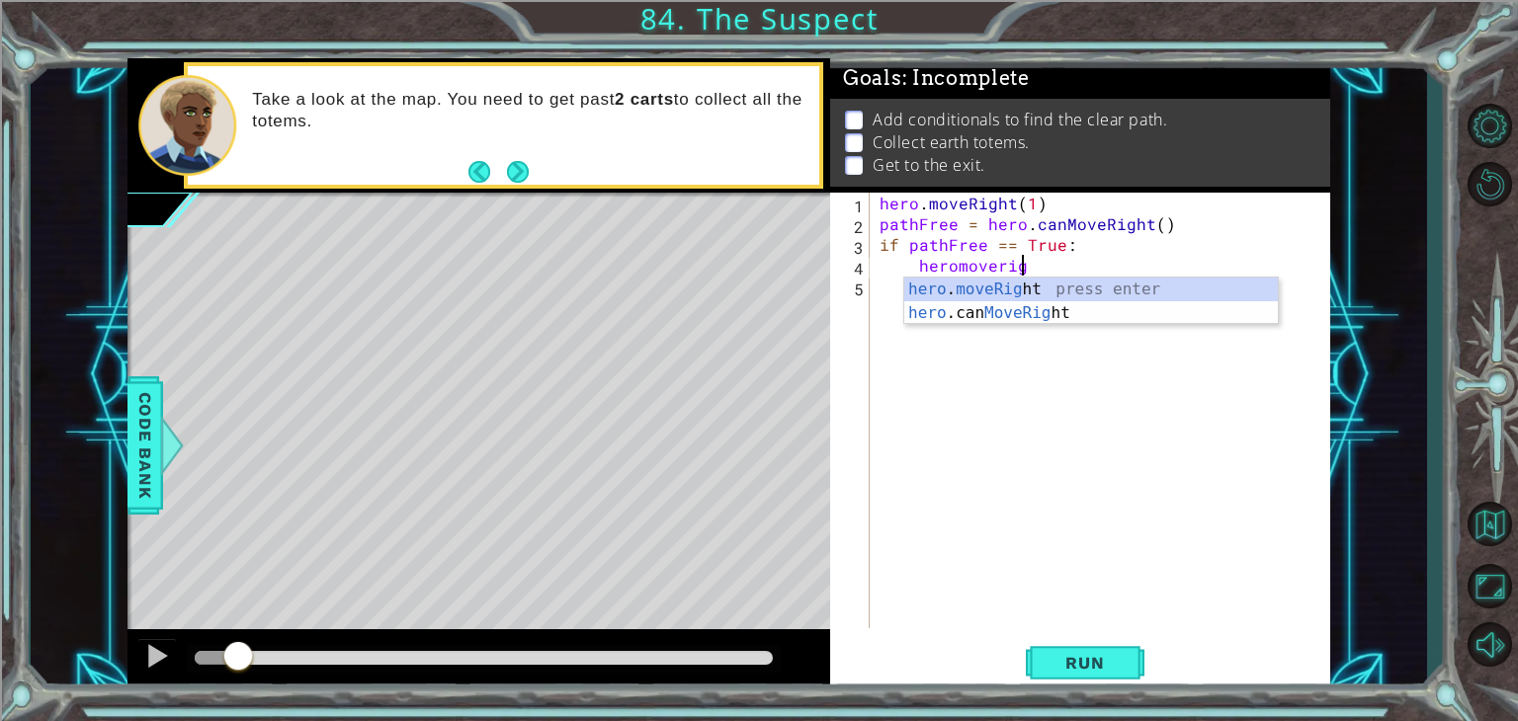
scroll to position [0, 8]
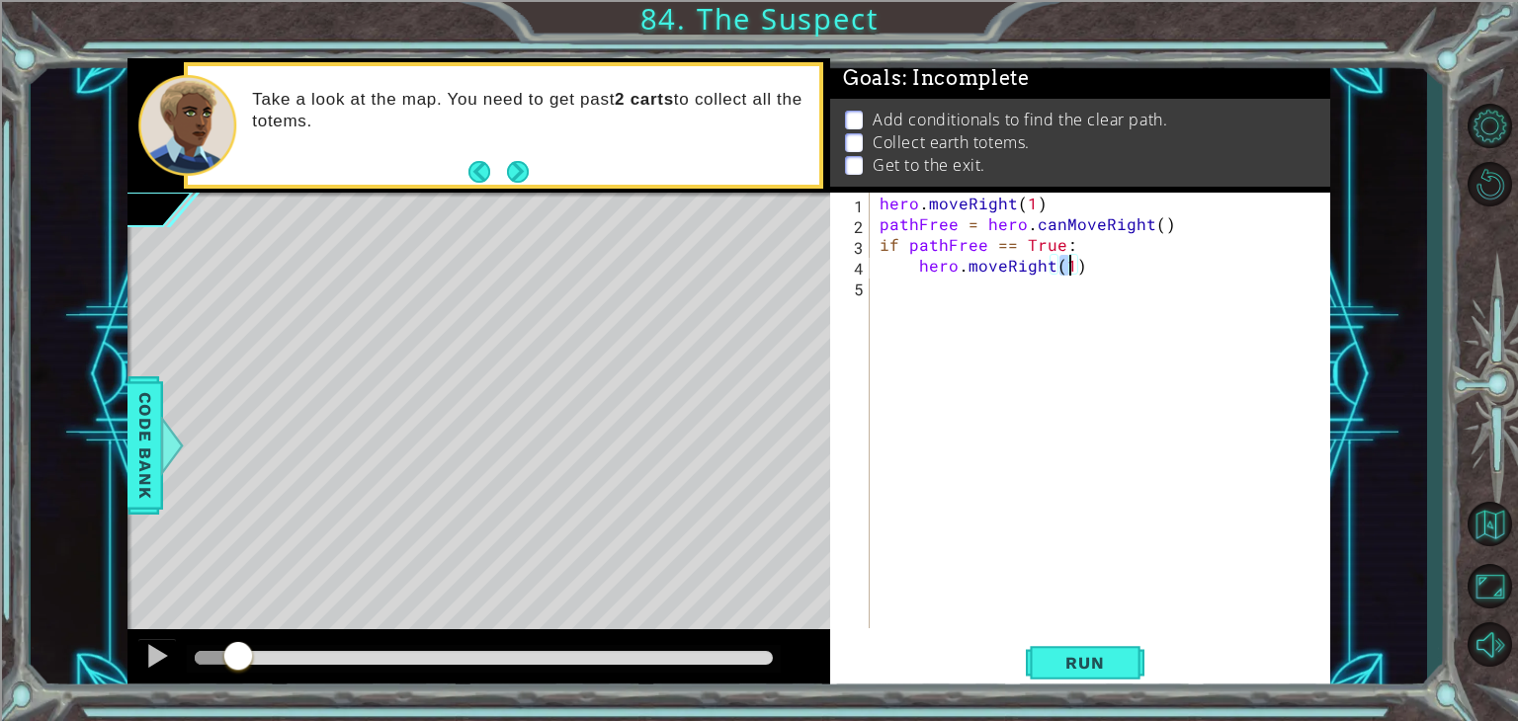
type textarea "hero.moveRight(3)"
click at [905, 289] on div "hero . moveRight ( 1 ) pathFree = hero . canMoveRight ( ) if pathFree == True :…" at bounding box center [1106, 431] width 460 height 477
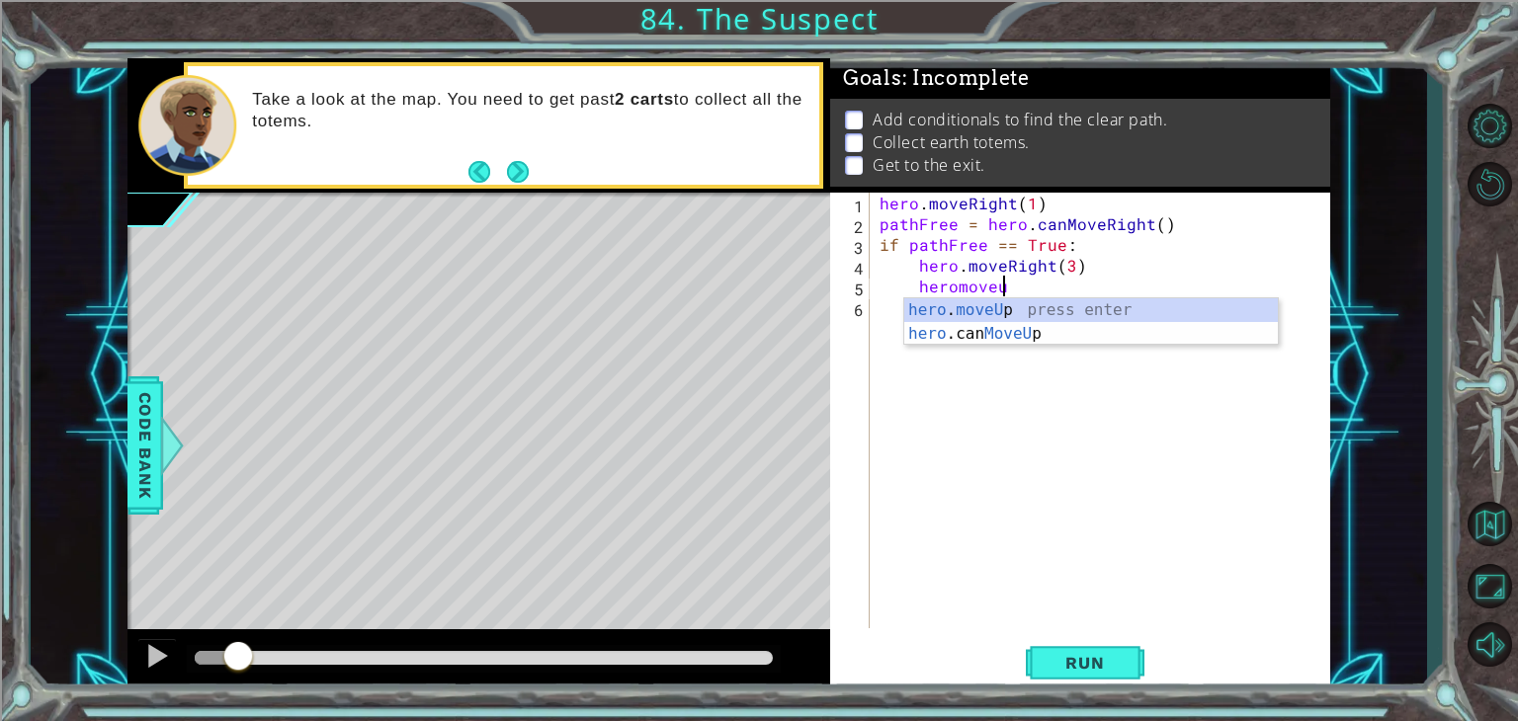
scroll to position [0, 7]
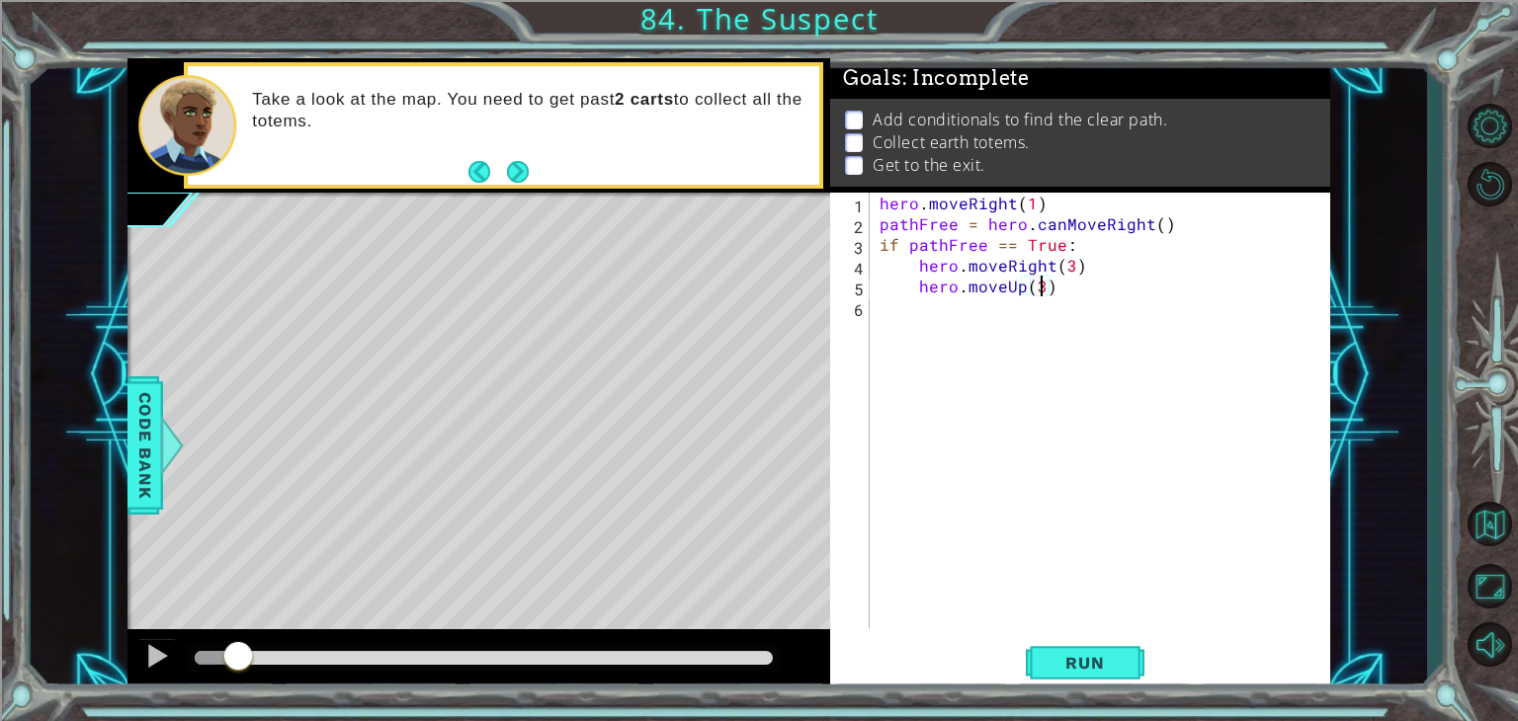
type textarea "hero.moveUp(2)"
click at [924, 317] on div "hero . moveRight ( 1 ) pathFree = hero . canMoveRight ( ) if pathFree == True :…" at bounding box center [1106, 431] width 460 height 477
type textarea "if pathFree == False:"
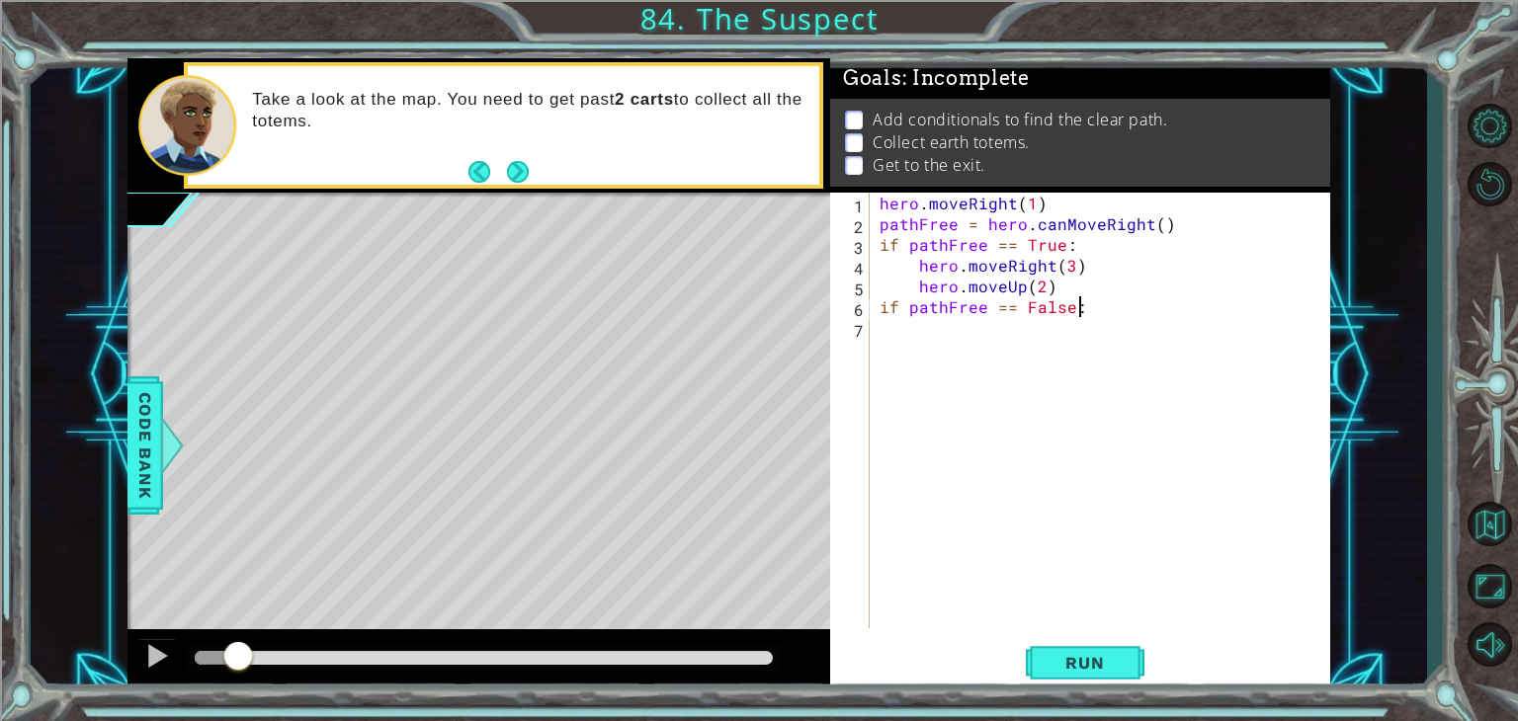
scroll to position [0, 11]
click at [921, 316] on div "hero . moveRight ( 1 ) pathFree = hero . canMoveRight ( ) if pathFree == True :…" at bounding box center [1106, 431] width 460 height 477
click at [915, 338] on div "hero . moveRight ( 1 ) pathFree = hero . canMoveRight ( ) if pathFree == True :…" at bounding box center [1106, 431] width 460 height 477
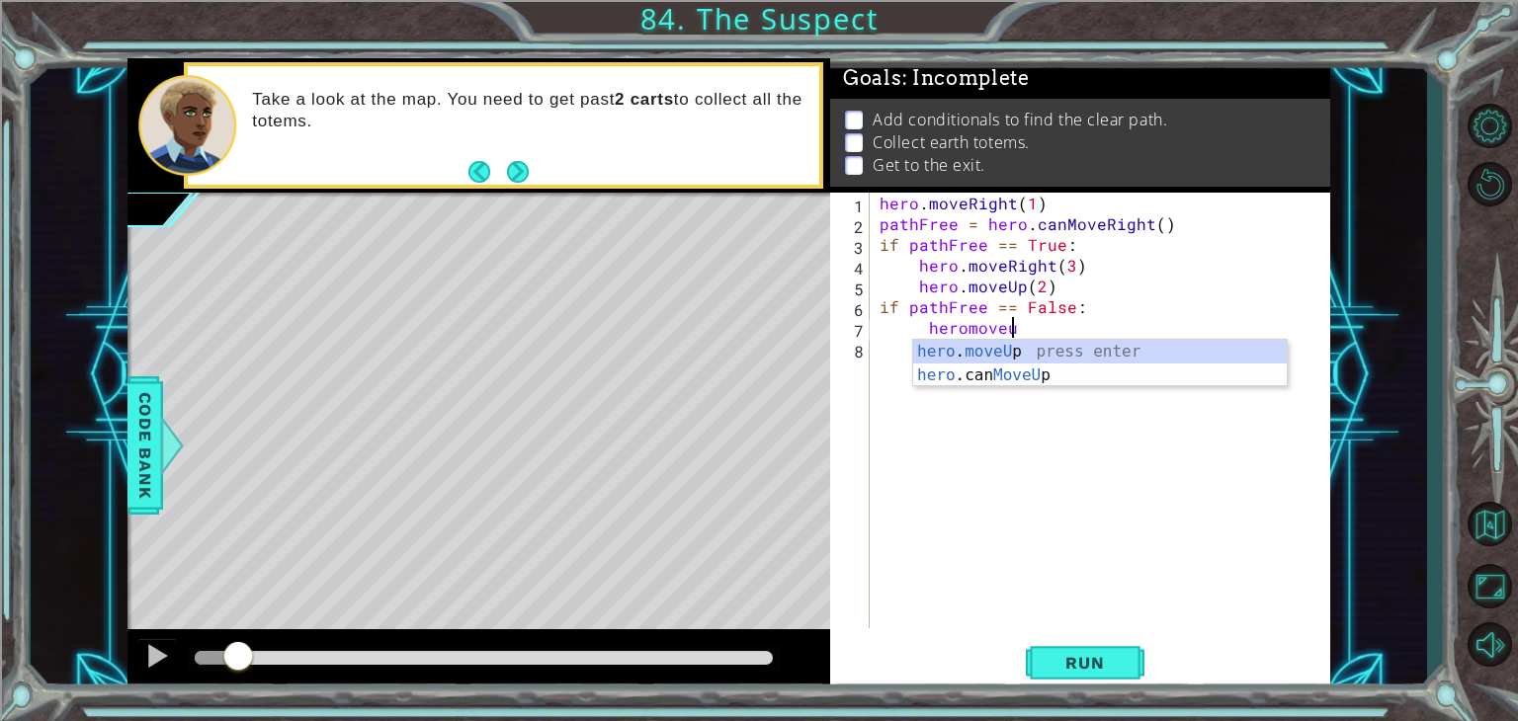
scroll to position [0, 8]
type textarea "hero.moveUp(2)"
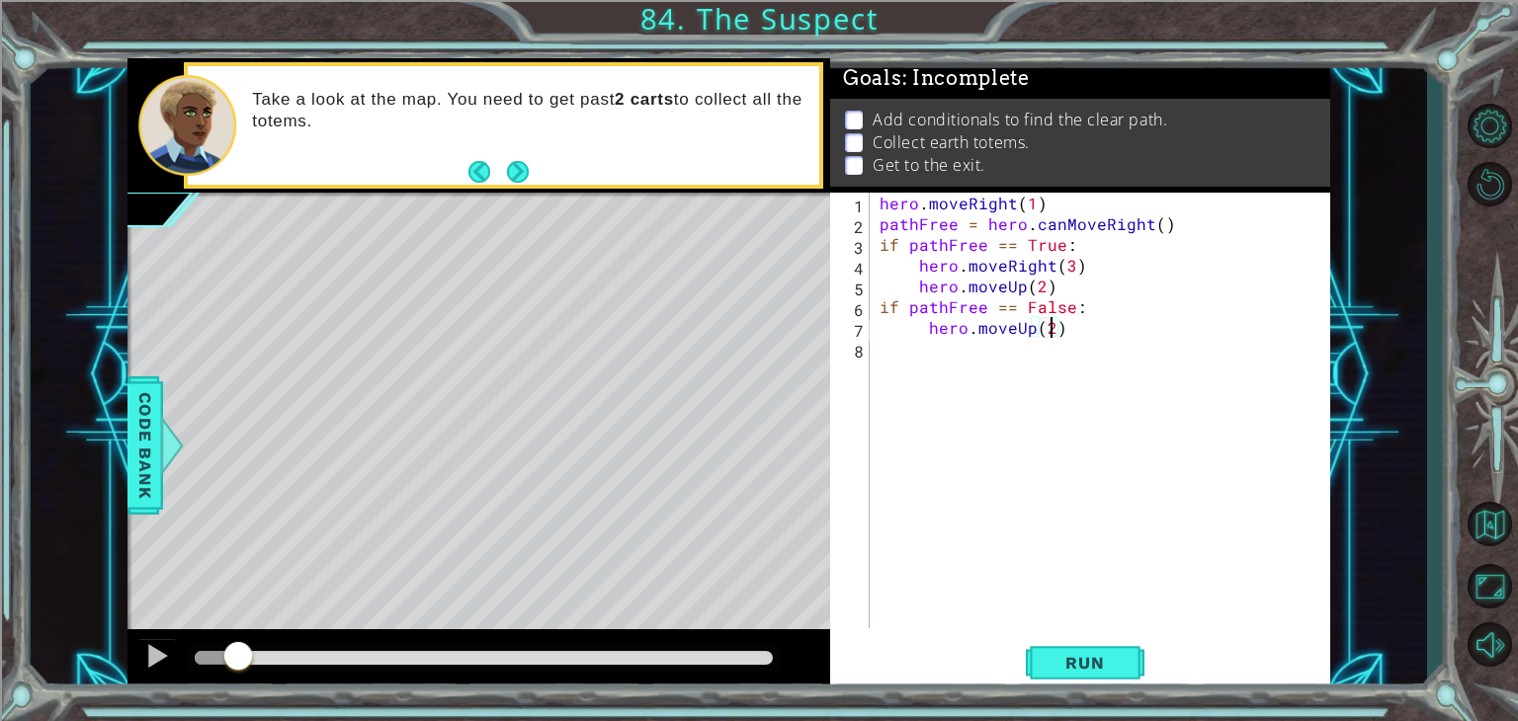
scroll to position [0, 10]
click at [915, 338] on div "hero . moveRight ( 1 ) pathFree = hero . canMoveRight ( ) if pathFree == True :…" at bounding box center [1106, 431] width 460 height 477
click at [924, 344] on div "hero . moveRight ( 1 ) pathFree = hero . canMoveRight ( ) if pathFree == True :…" at bounding box center [1106, 431] width 460 height 477
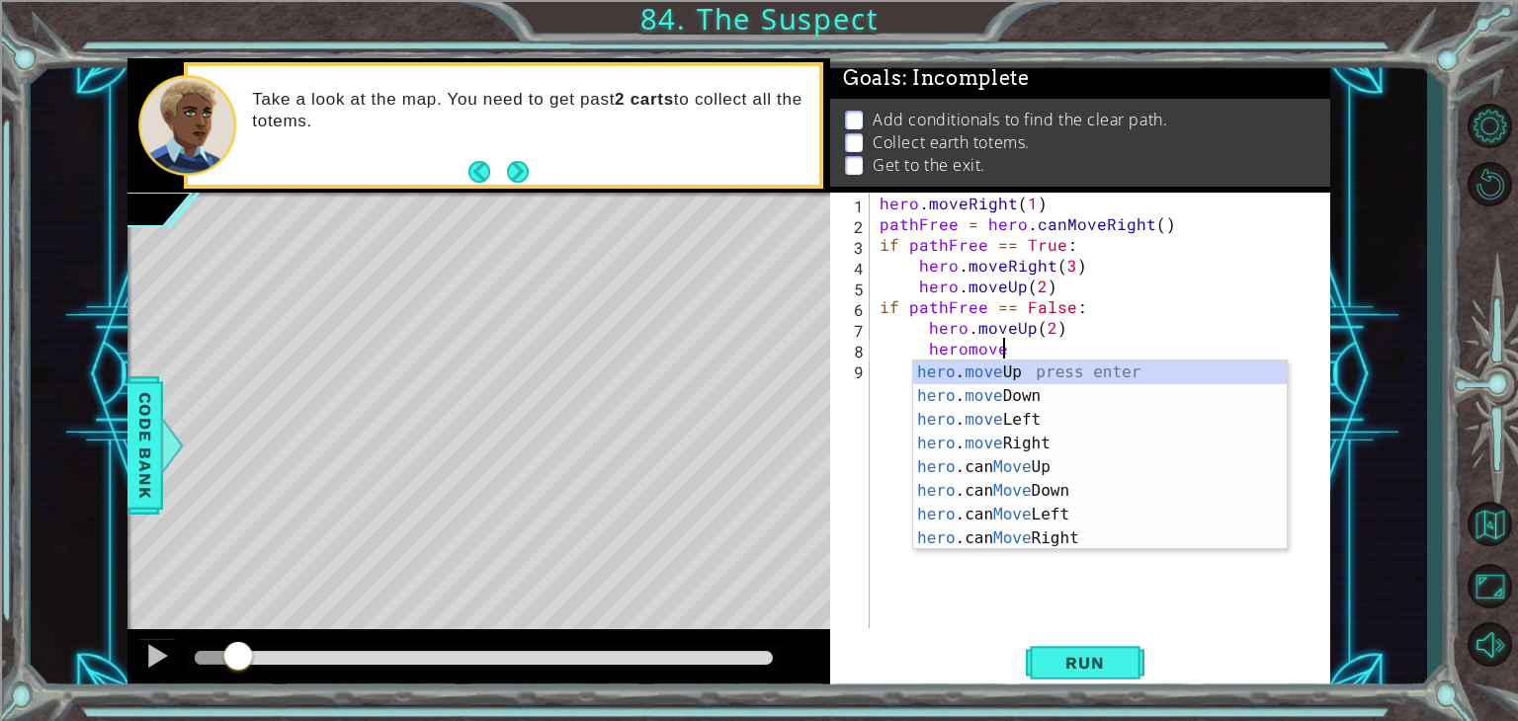
scroll to position [0, 8]
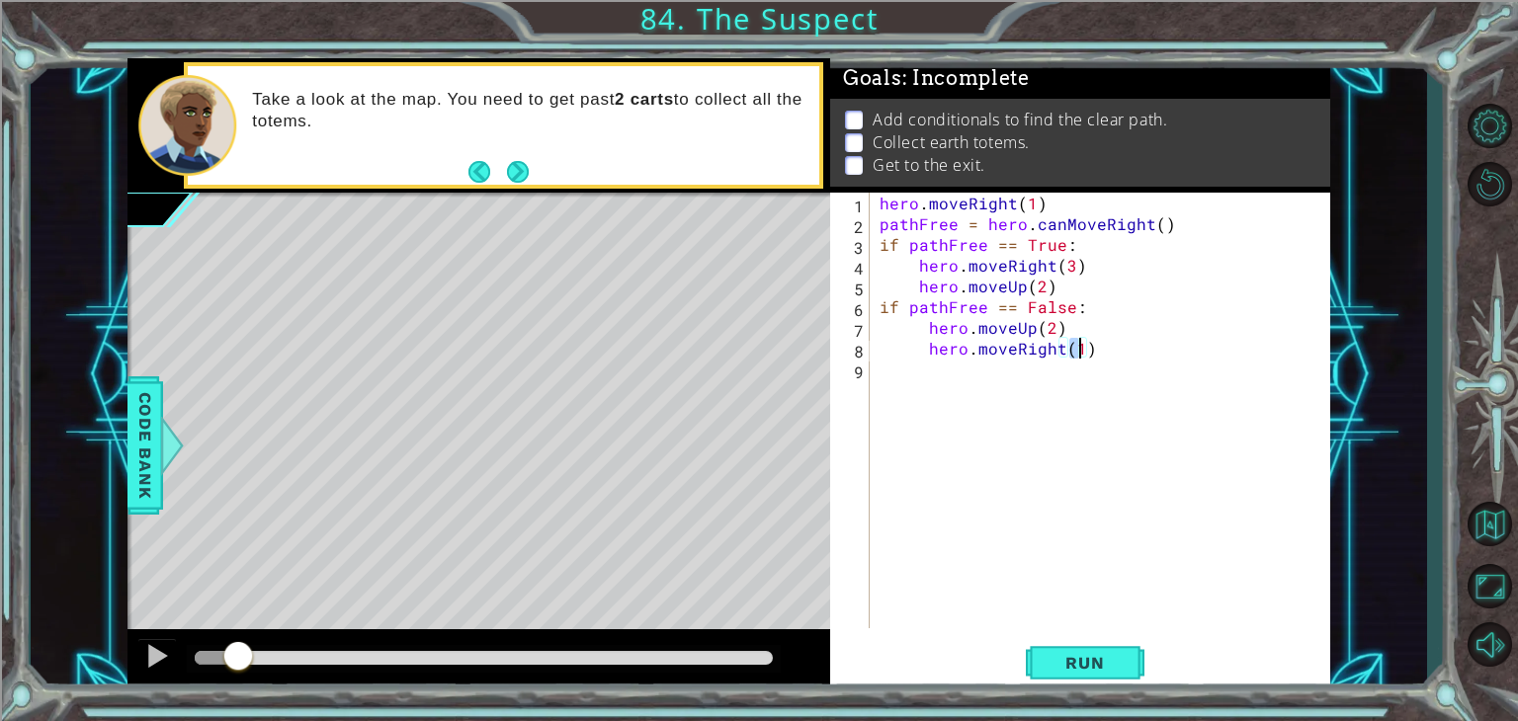
type textarea "hero.moveRight(3)"
click at [935, 368] on div "hero . moveRight ( 1 ) pathFree = hero . canMoveRight ( ) if pathFree == True :…" at bounding box center [1106, 431] width 460 height 477
click at [1087, 653] on span "Run" at bounding box center [1085, 663] width 78 height 20
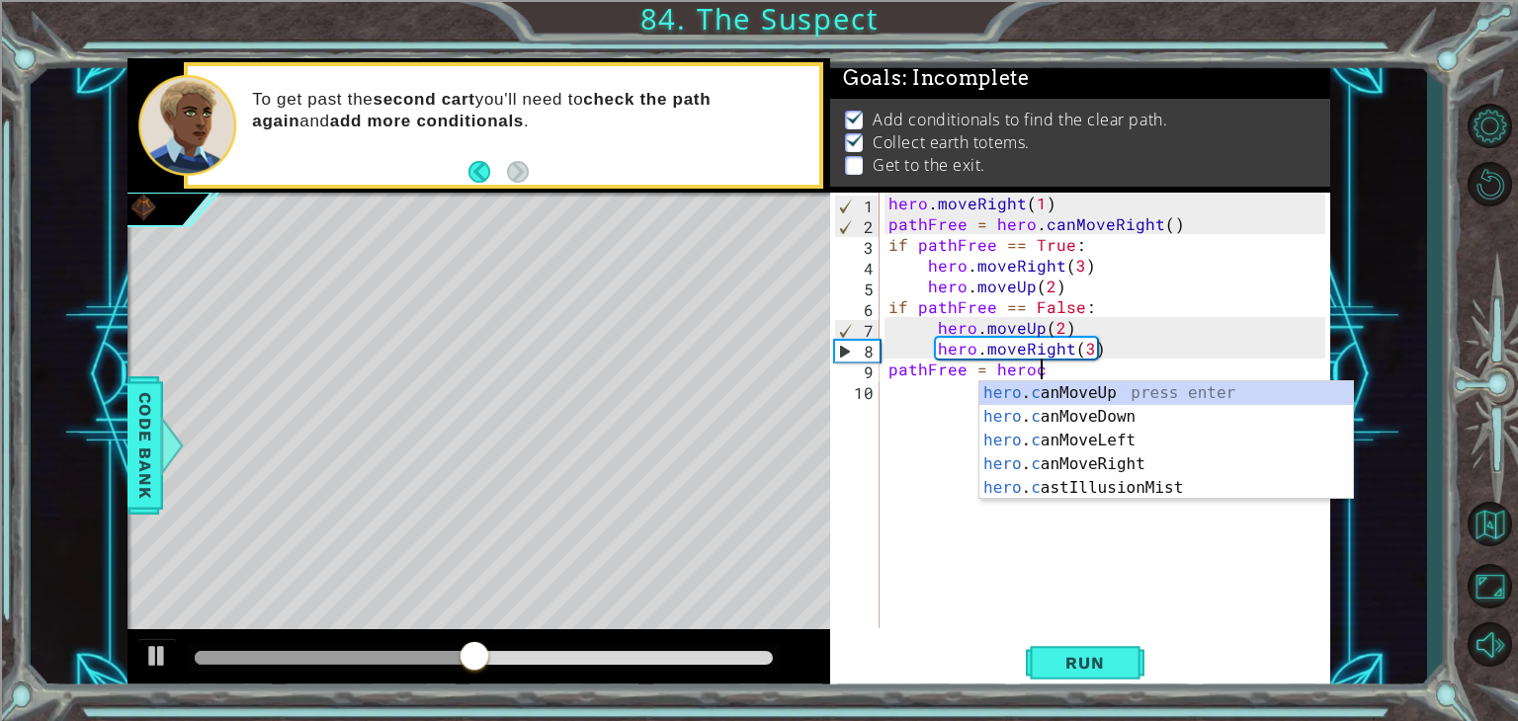
scroll to position [0, 9]
type textarea "pathFree = hero.canMoveUp()"
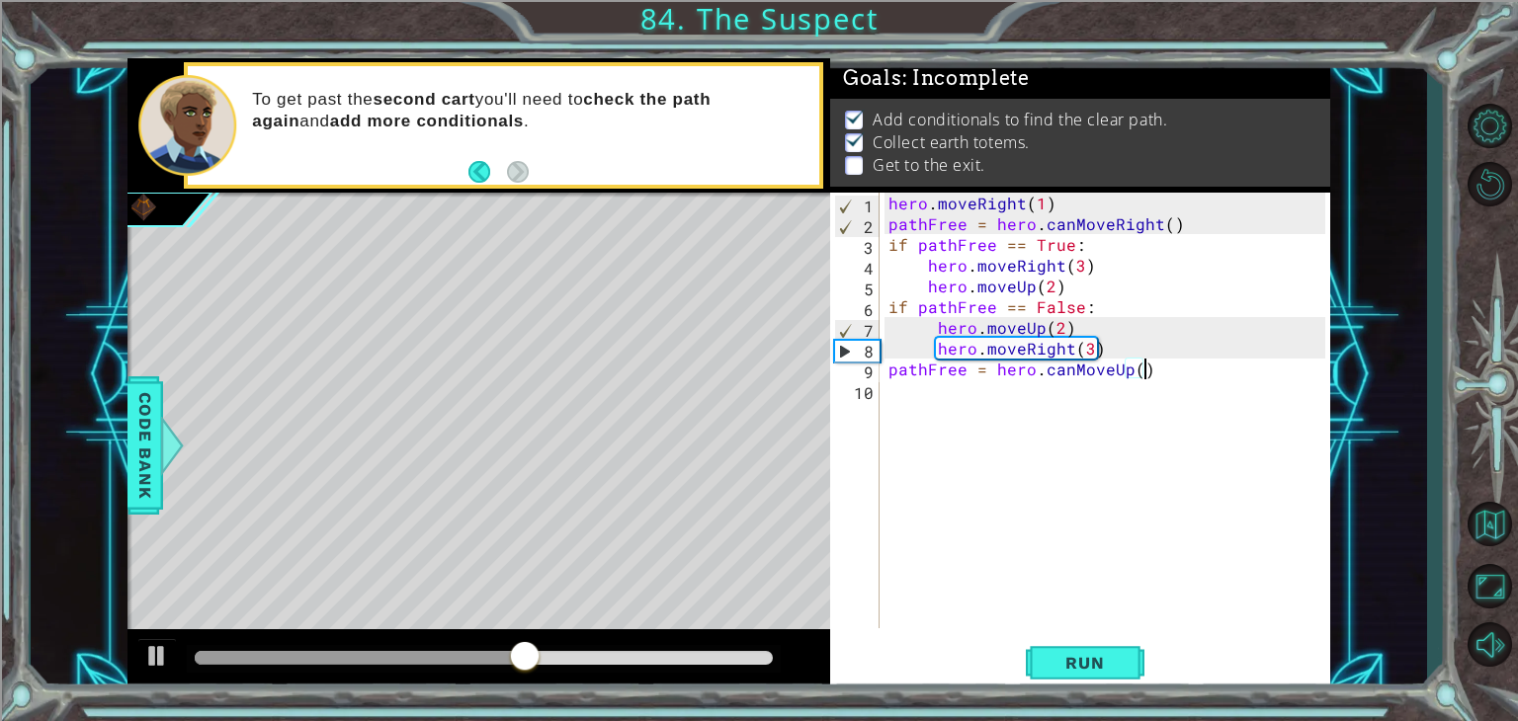
click at [902, 385] on div "hero . moveRight ( 1 ) pathFree = hero . canMoveRight ( ) if pathFree == True :…" at bounding box center [1110, 431] width 451 height 477
type textarea "if pathFree == True"
